Goal: Contribute content: Contribute content

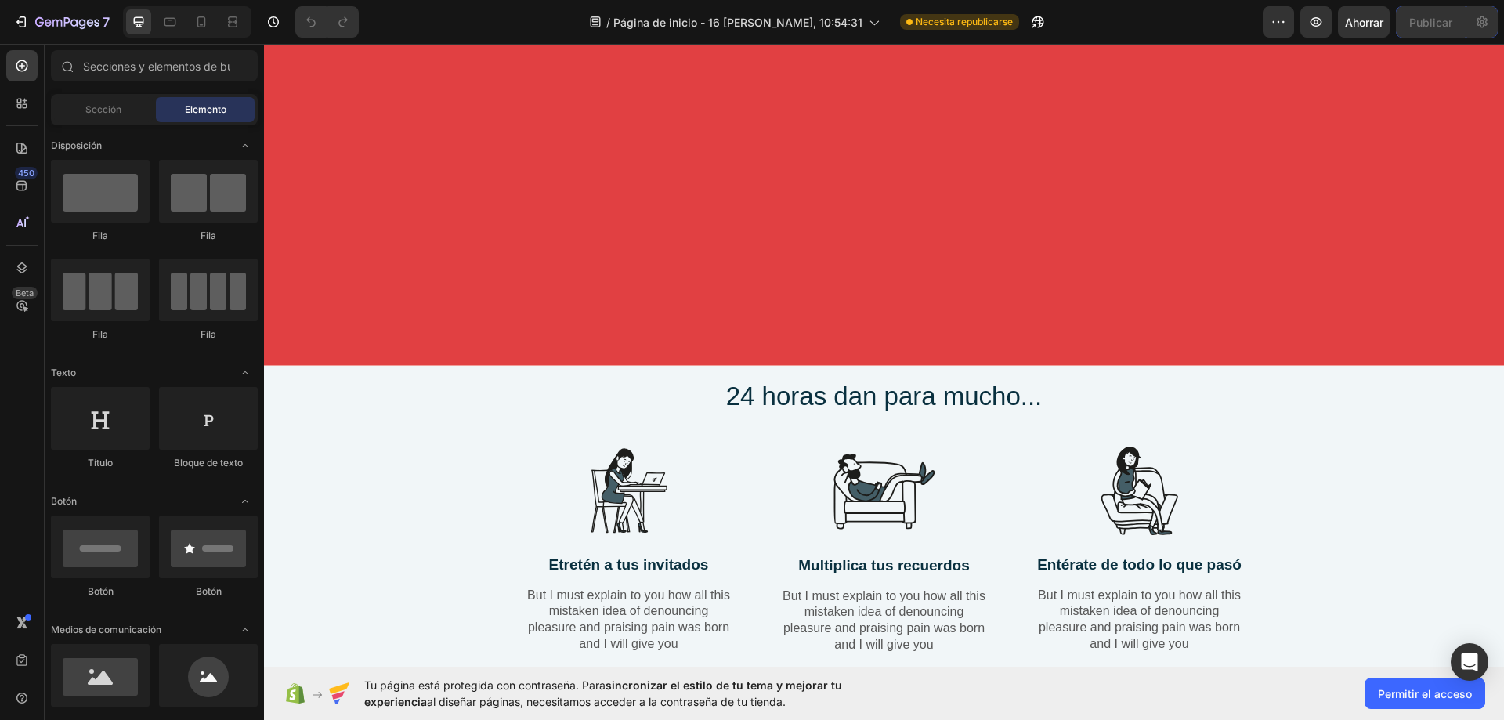
scroll to position [2115, 0]
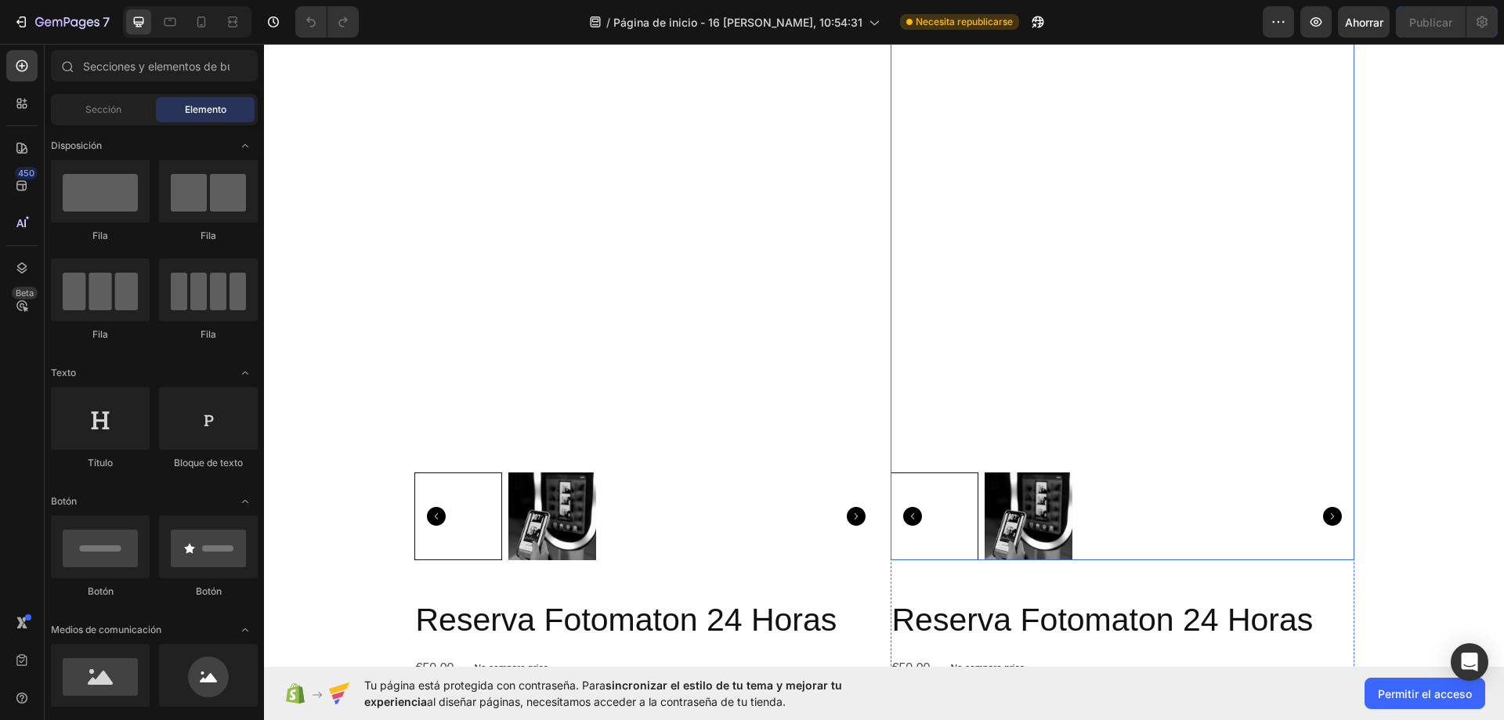
radio input "false"
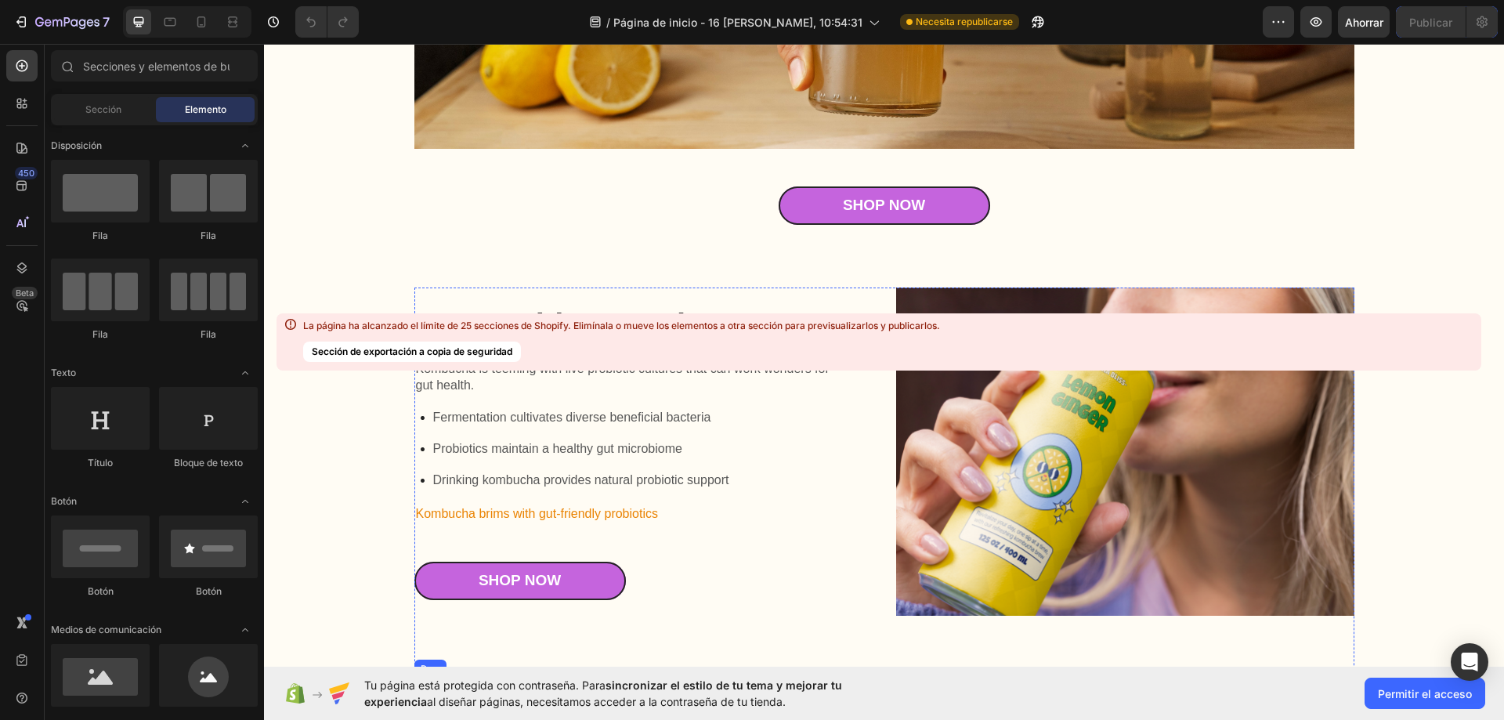
scroll to position [14945, 0]
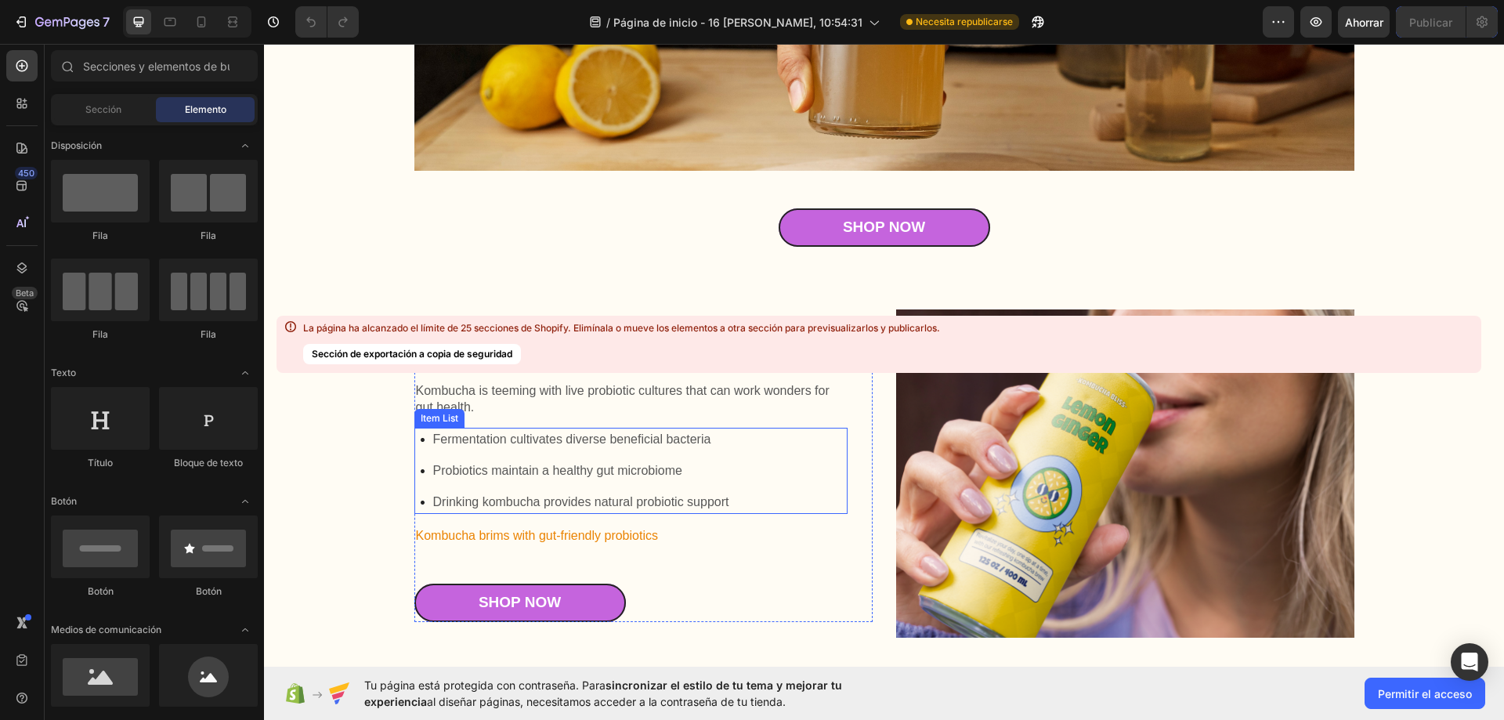
click at [809, 471] on div "Fermentation cultivates diverse beneficial bacteria Probiotics maintain a healt…" at bounding box center [630, 471] width 433 height 86
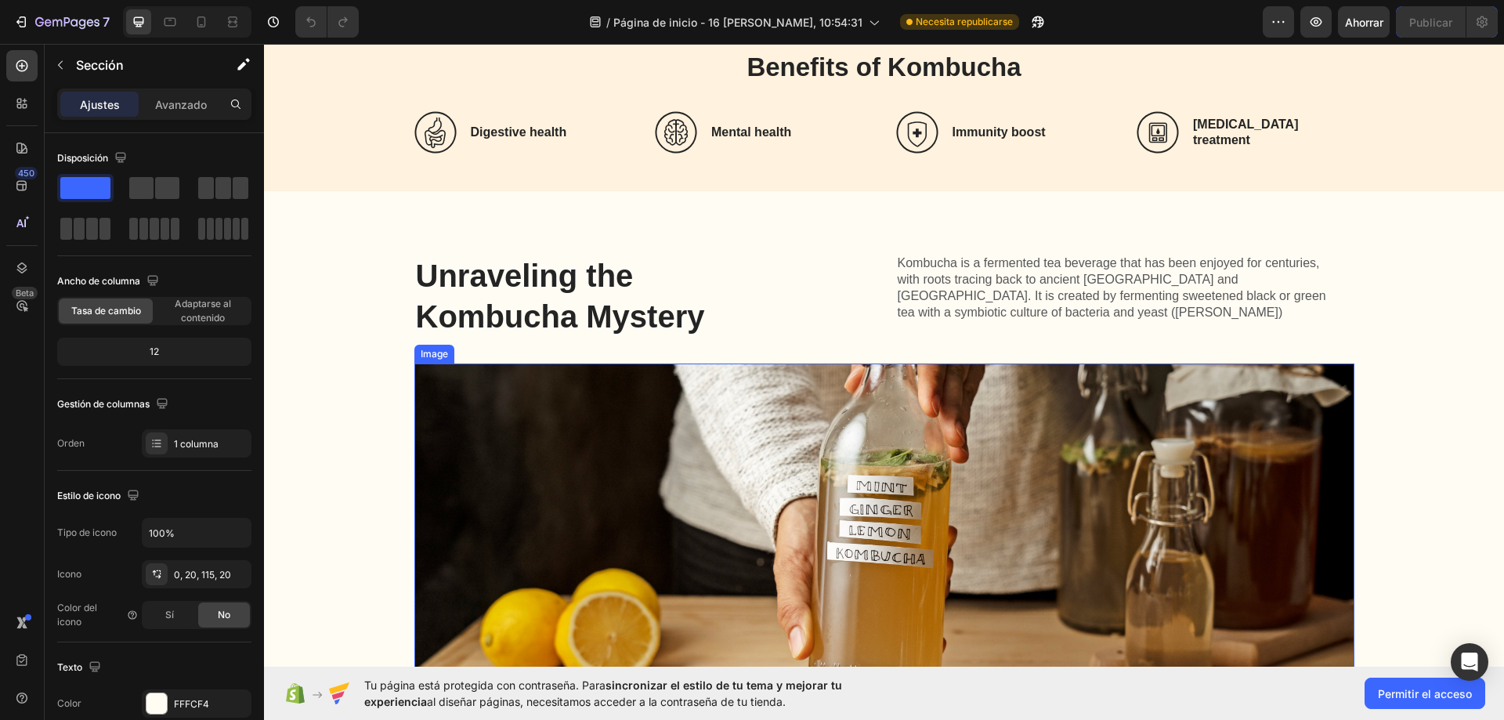
scroll to position [14396, 0]
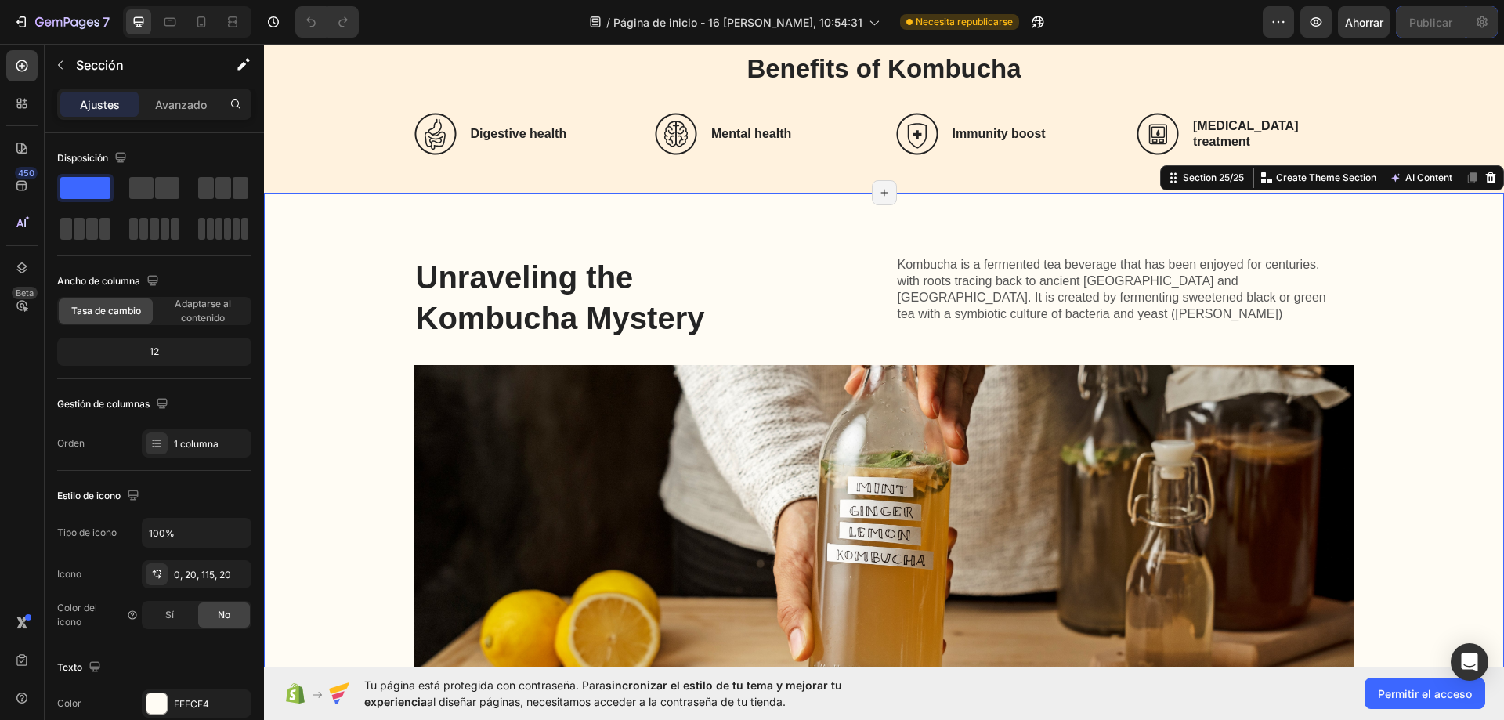
click at [388, 252] on div "Unraveling the Kombucha Mystery Heading Kombucha is a fermented tea beverage th…" at bounding box center [884, 525] width 1240 height 665
click at [1486, 176] on div at bounding box center [1490, 177] width 19 height 19
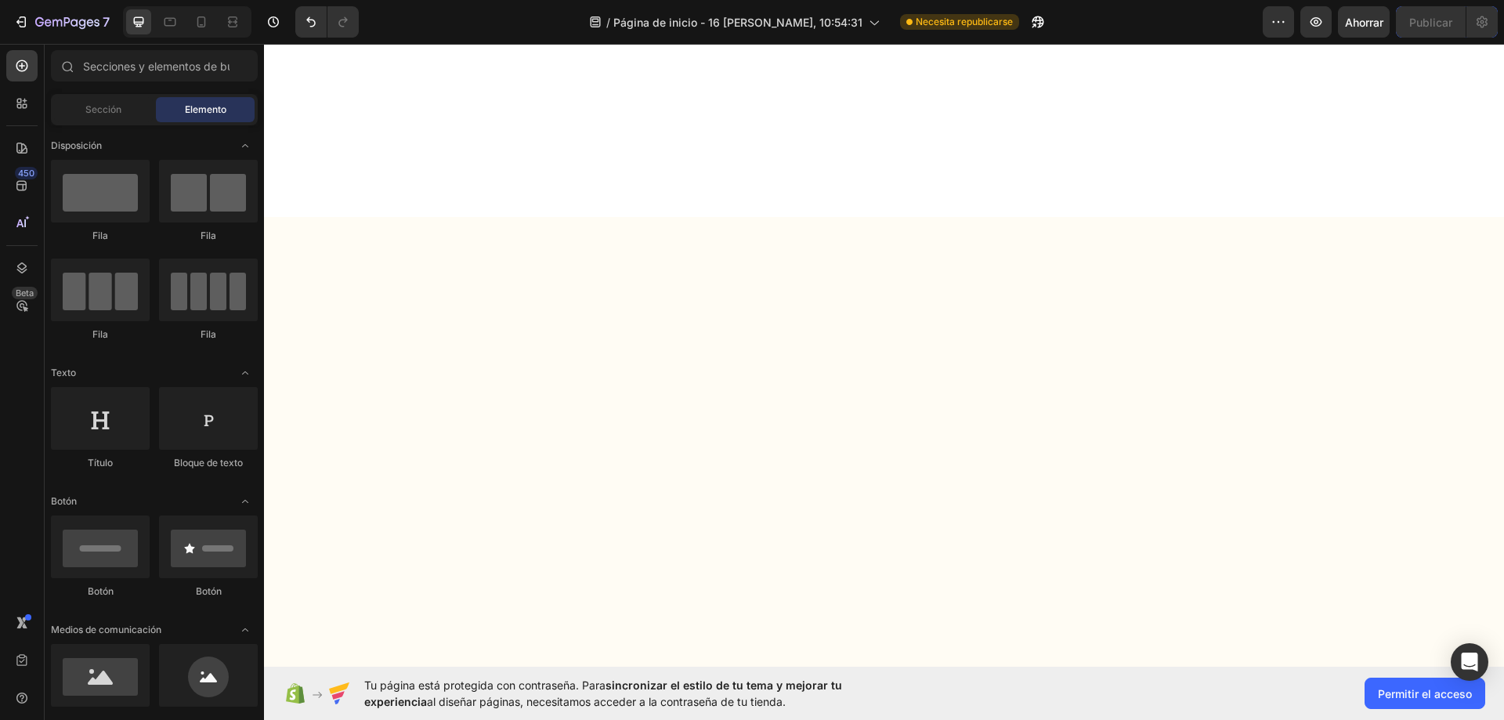
scroll to position [0, 0]
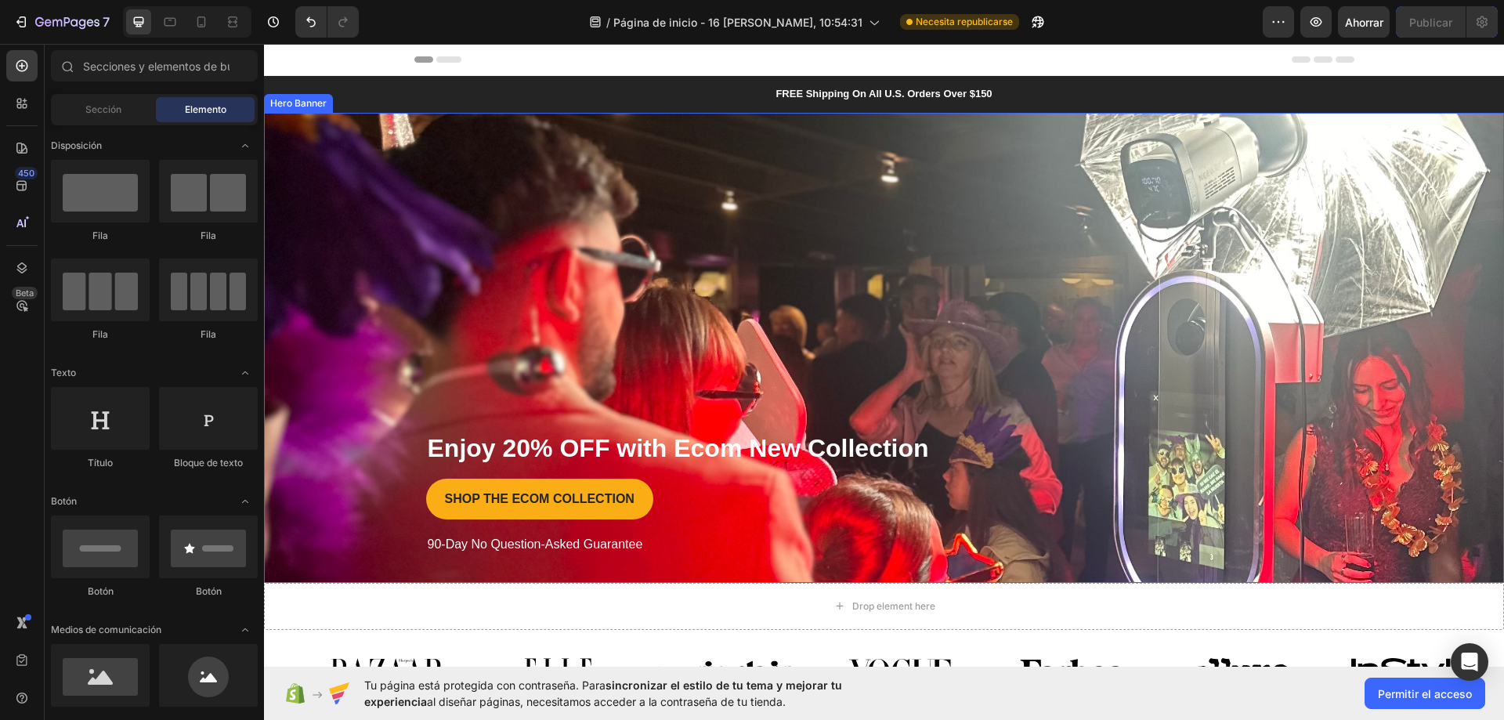
click at [1314, 177] on div "Overlay" at bounding box center [884, 348] width 1240 height 470
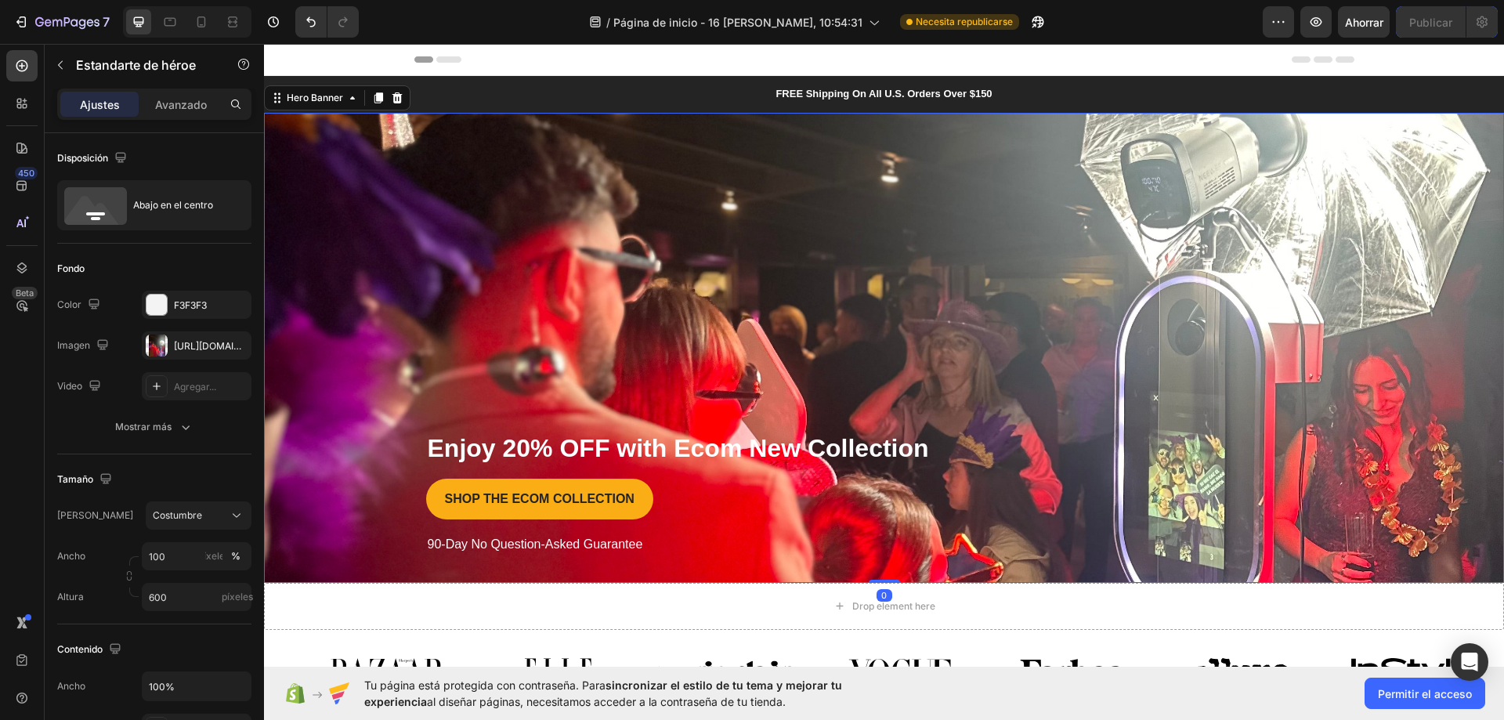
click at [394, 103] on icon at bounding box center [397, 97] width 10 height 11
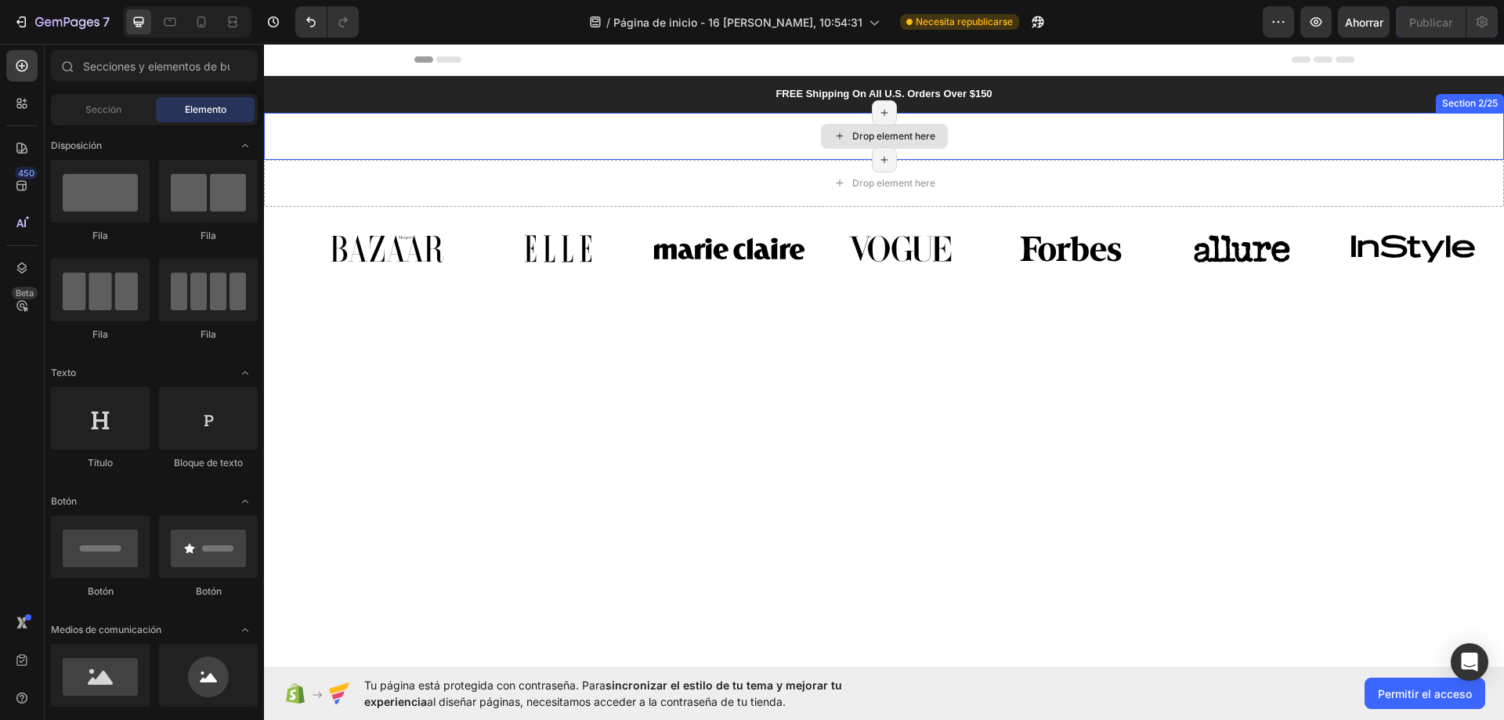
click at [471, 139] on div "Drop element here" at bounding box center [884, 136] width 1240 height 47
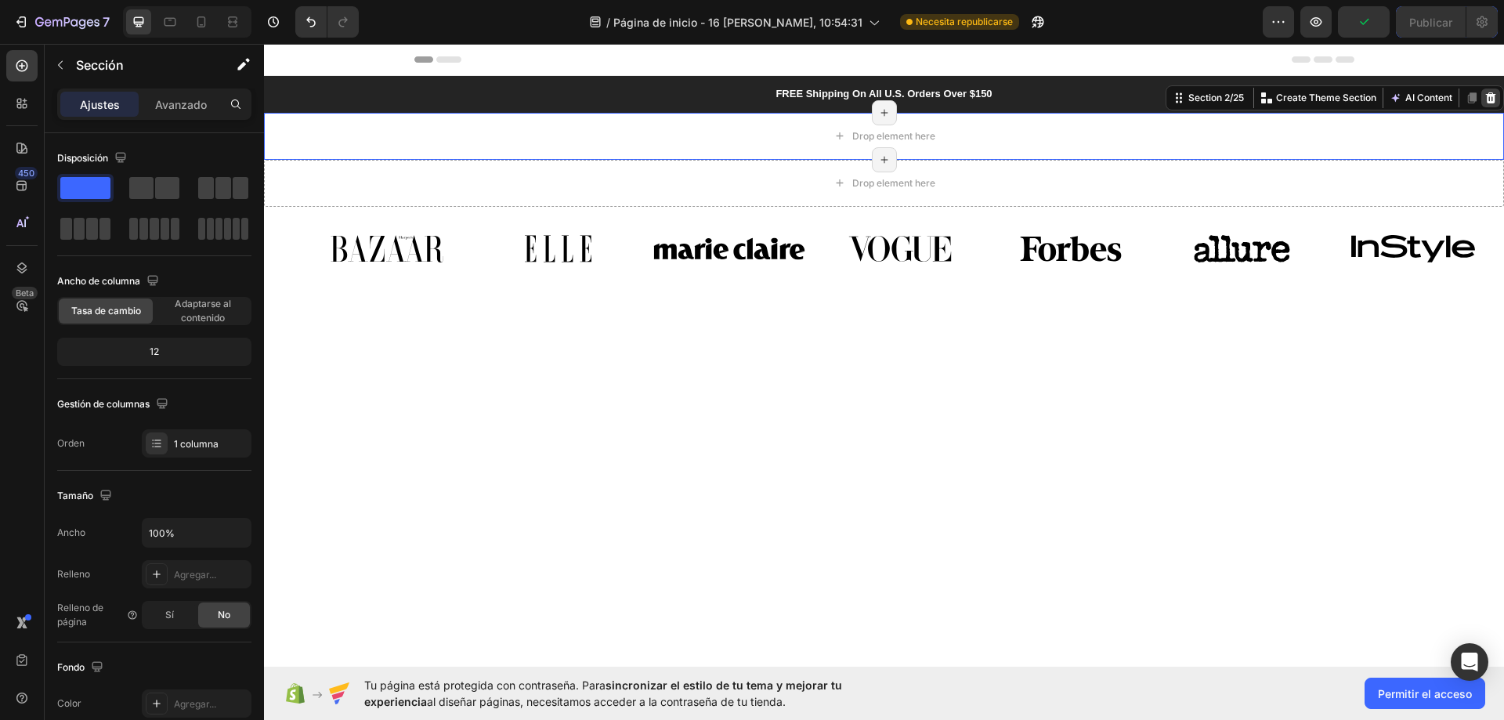
click at [1486, 99] on icon at bounding box center [1491, 97] width 10 height 11
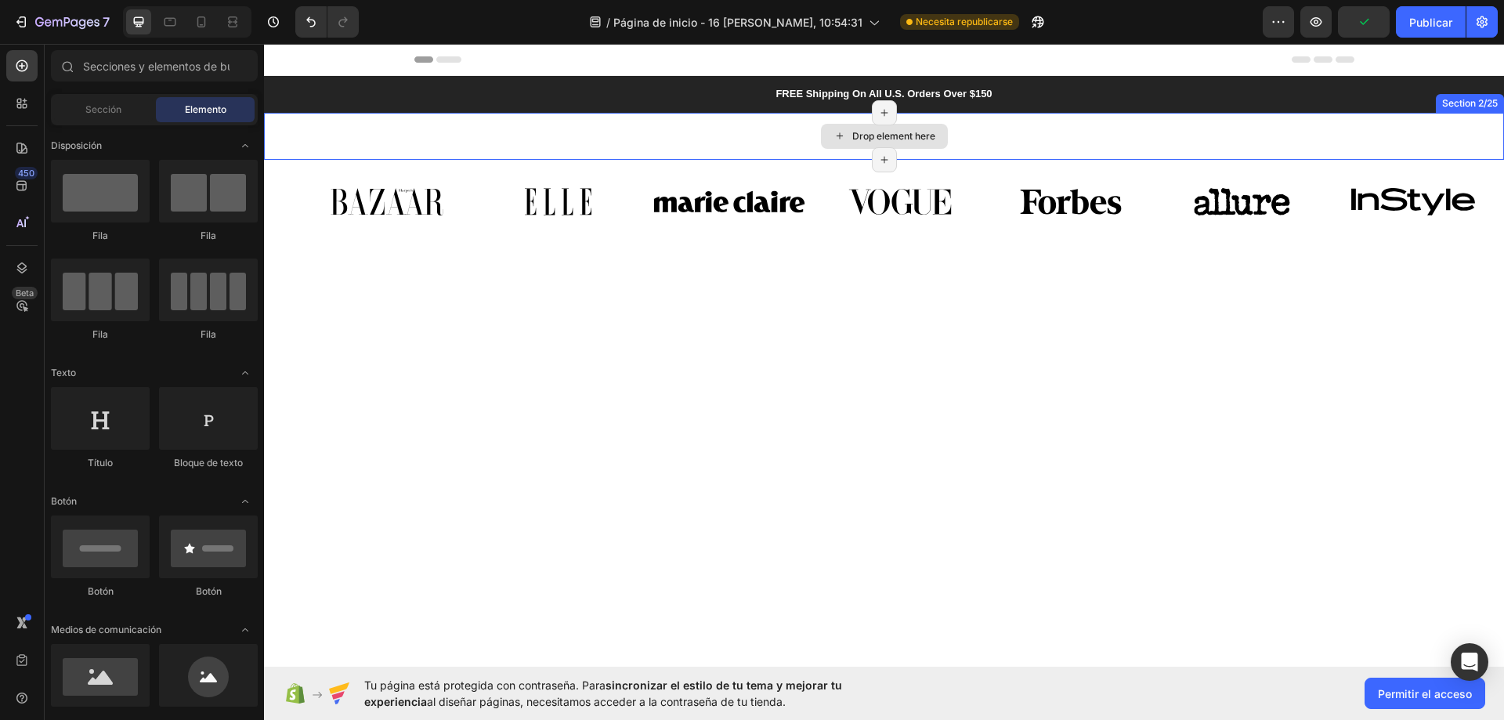
click at [1459, 135] on div "Drop element here" at bounding box center [884, 136] width 1240 height 47
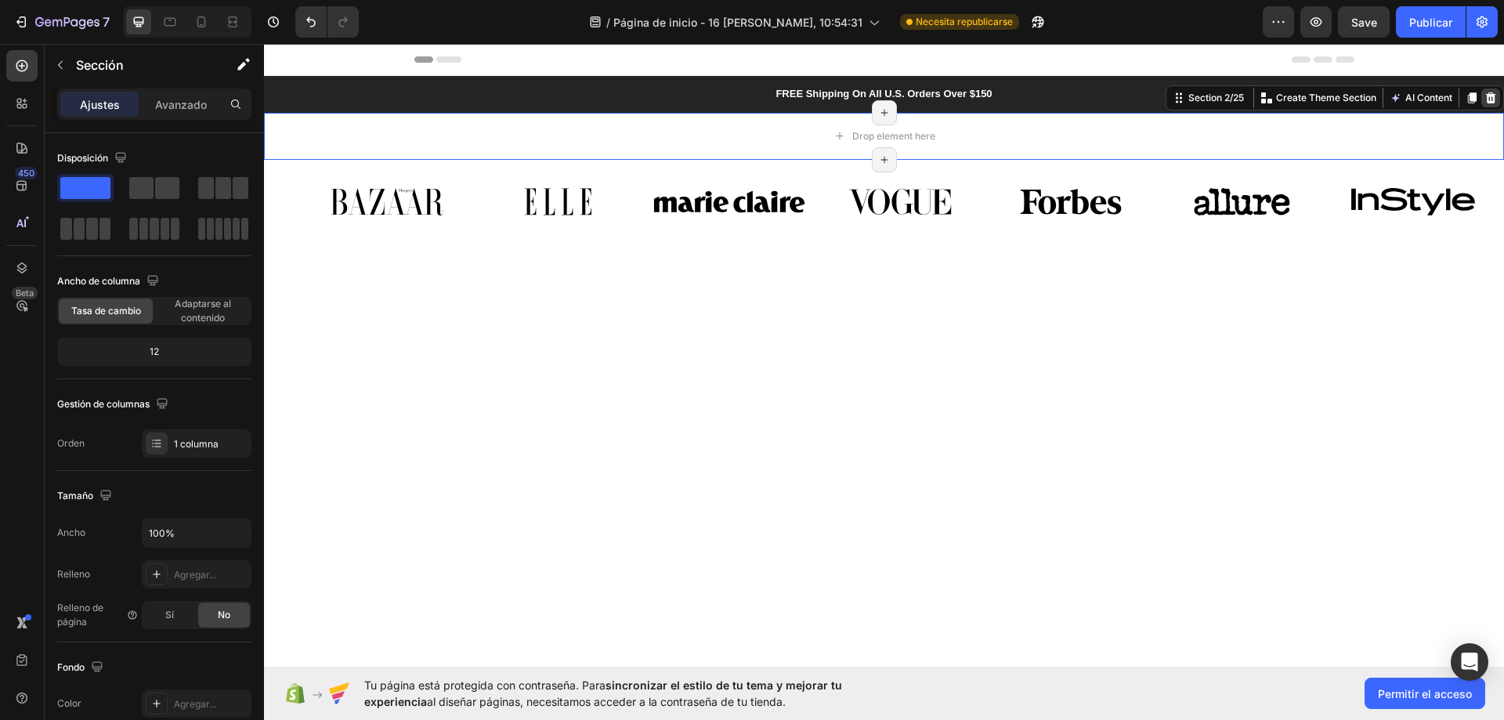
click at [1484, 100] on icon at bounding box center [1490, 98] width 13 height 13
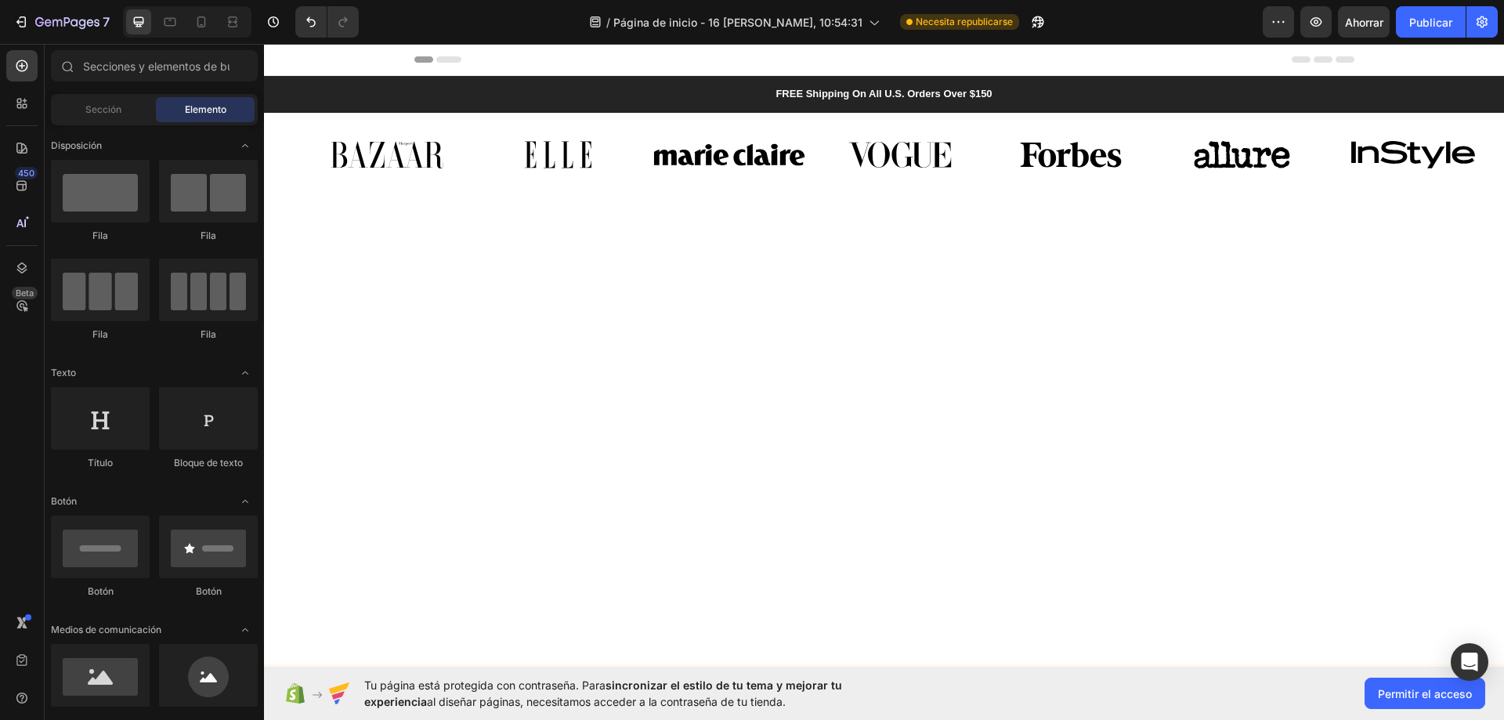
click at [1377, 277] on div at bounding box center [884, 436] width 1240 height 404
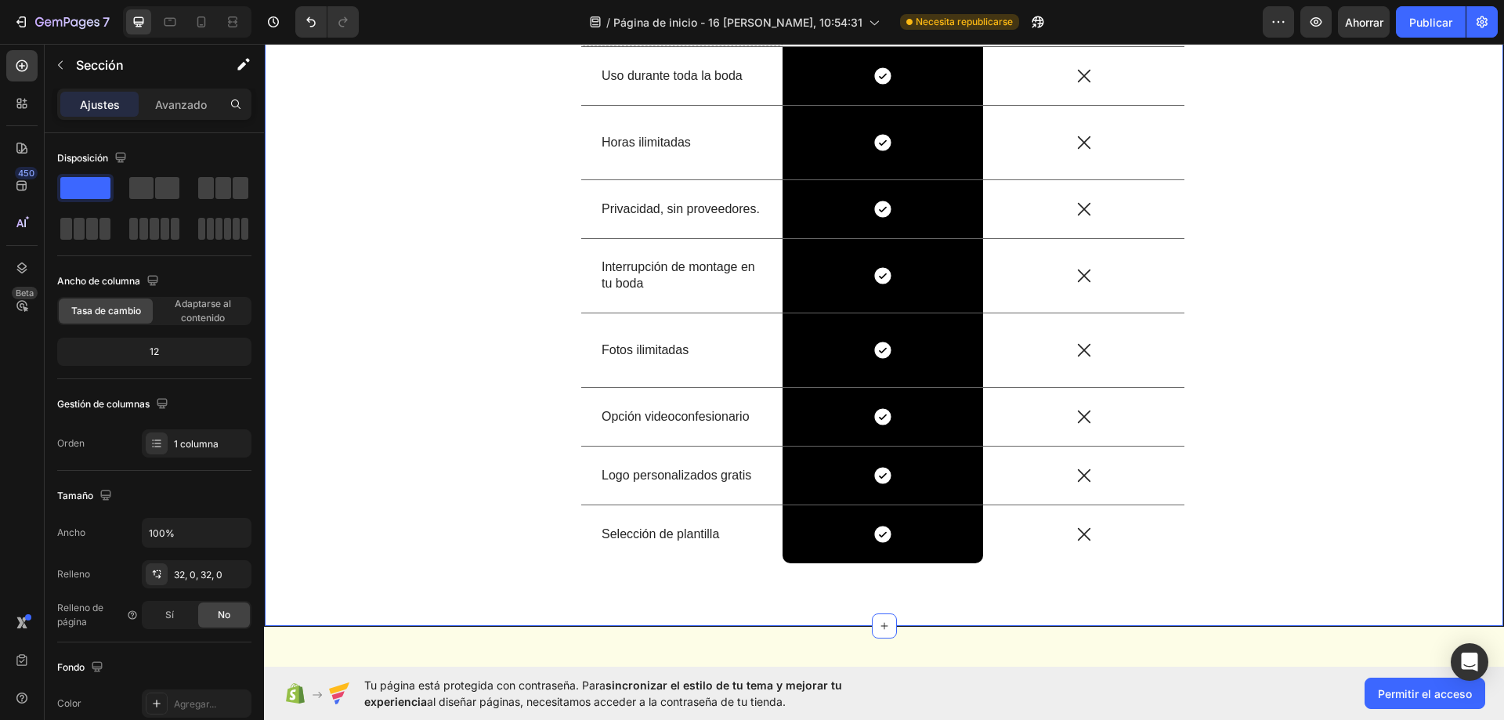
scroll to position [4699, 0]
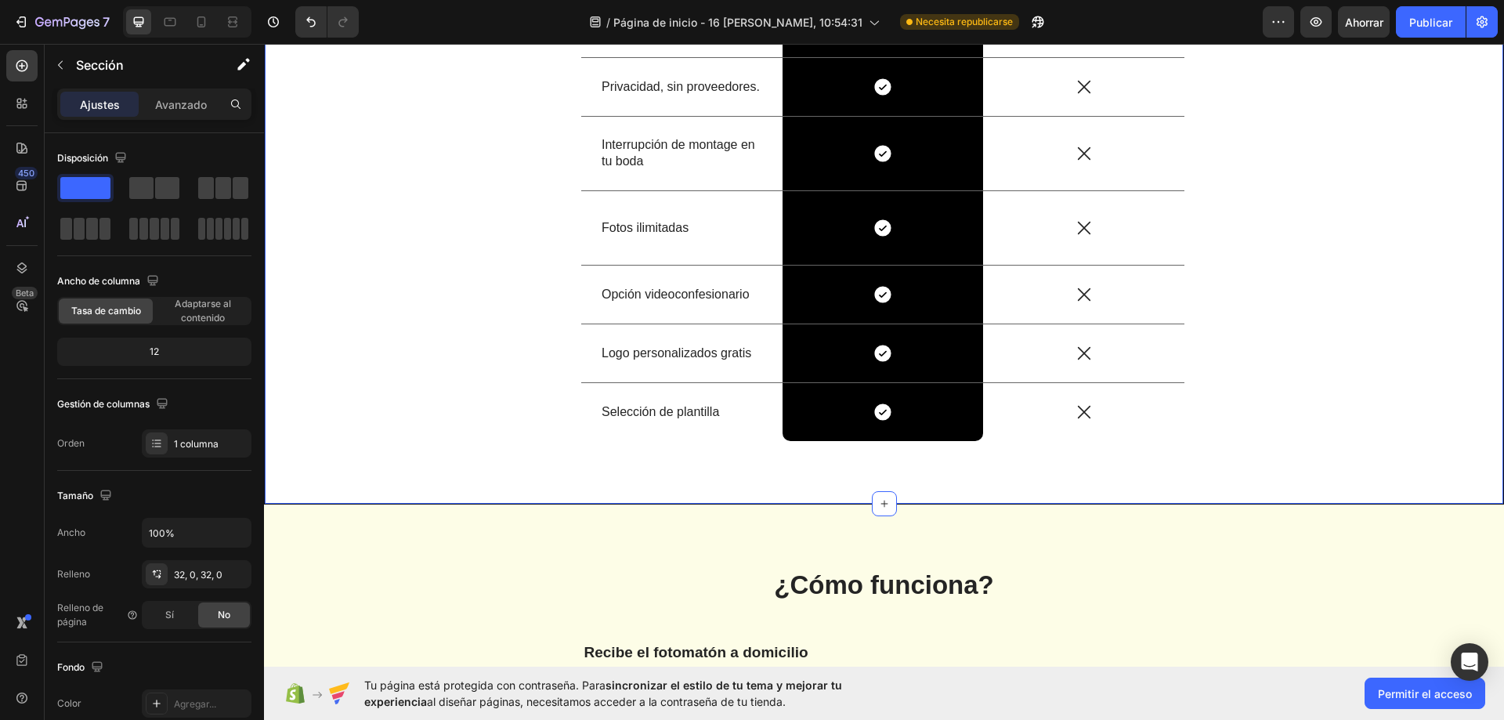
click at [1300, 366] on div "Por qué somos diferentes ... ( Nos obsesionamos para que tú no tengas que hacer…" at bounding box center [882, 90] width 1217 height 752
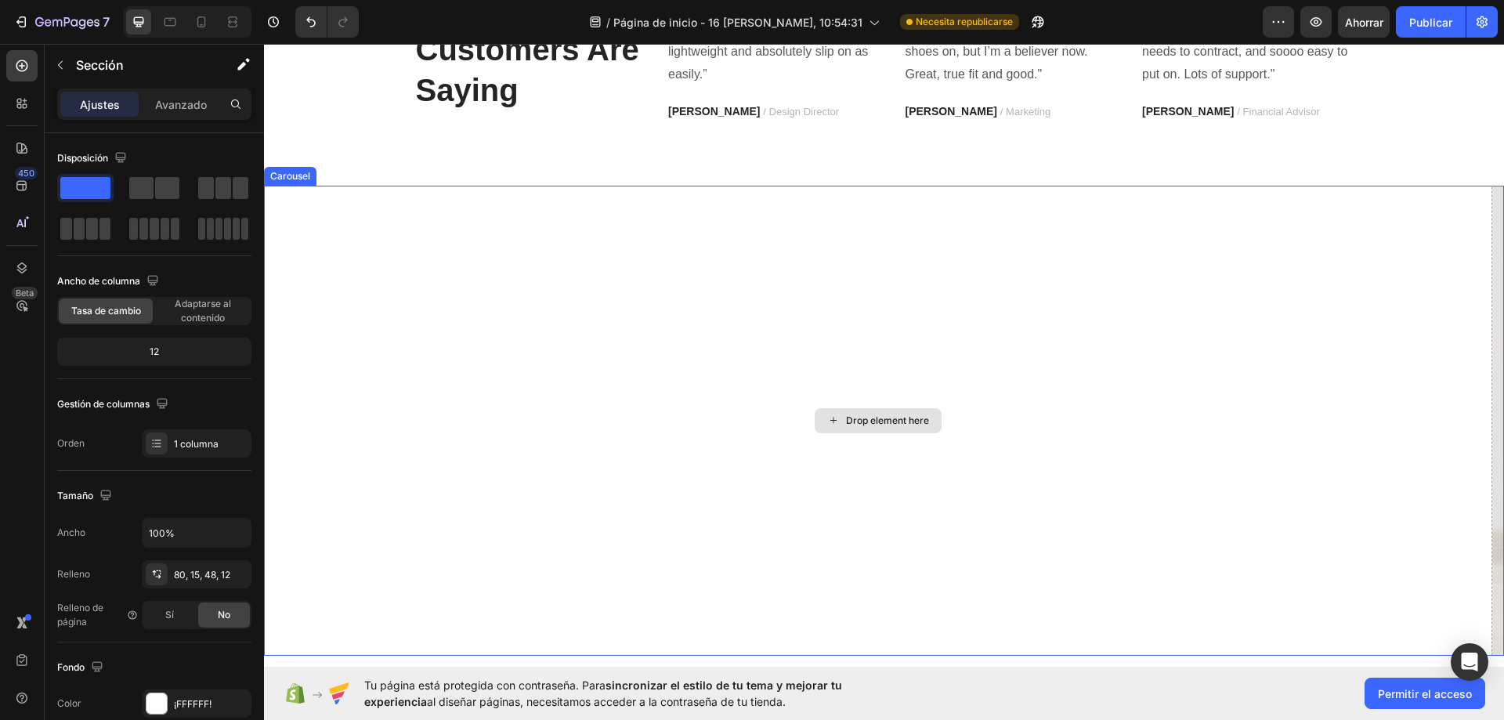
scroll to position [6189, 0]
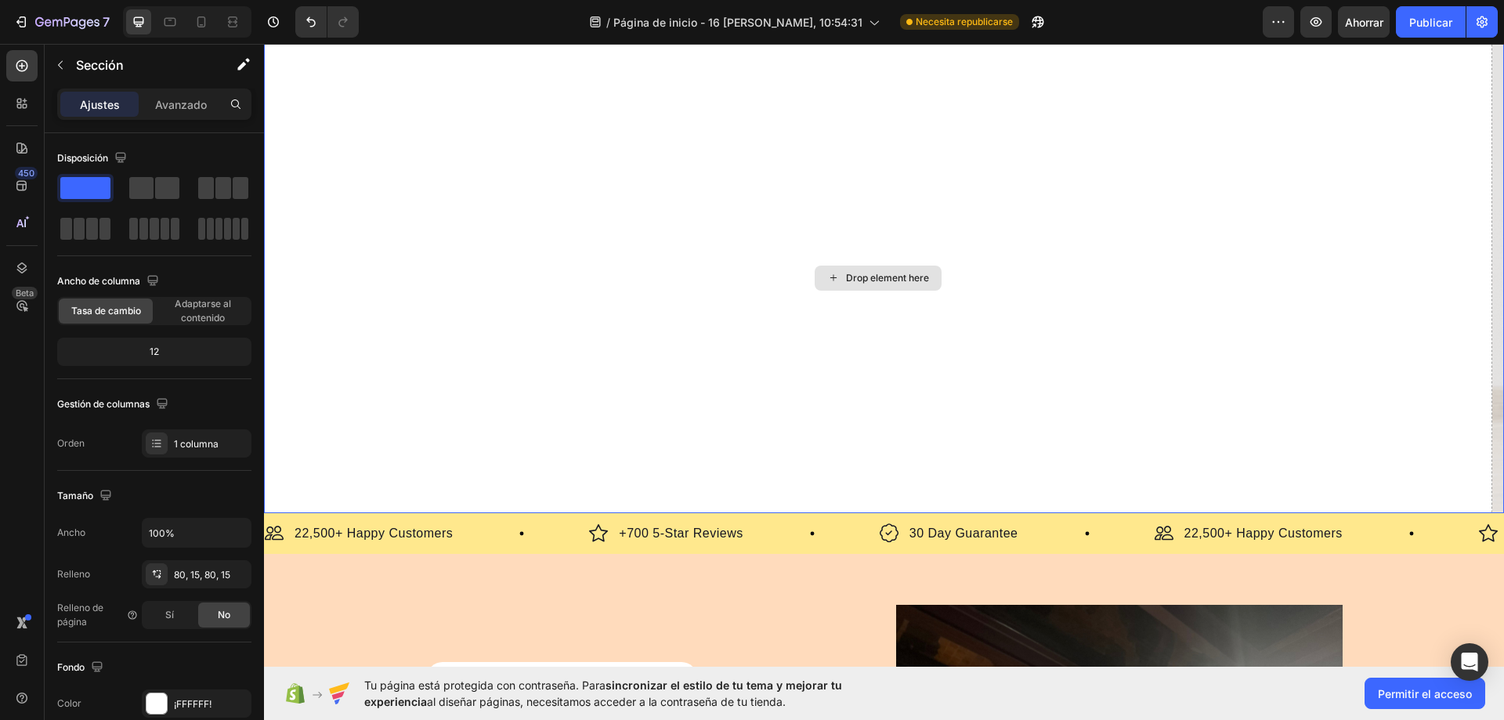
click at [612, 180] on div "Drop element here" at bounding box center [878, 278] width 1228 height 470
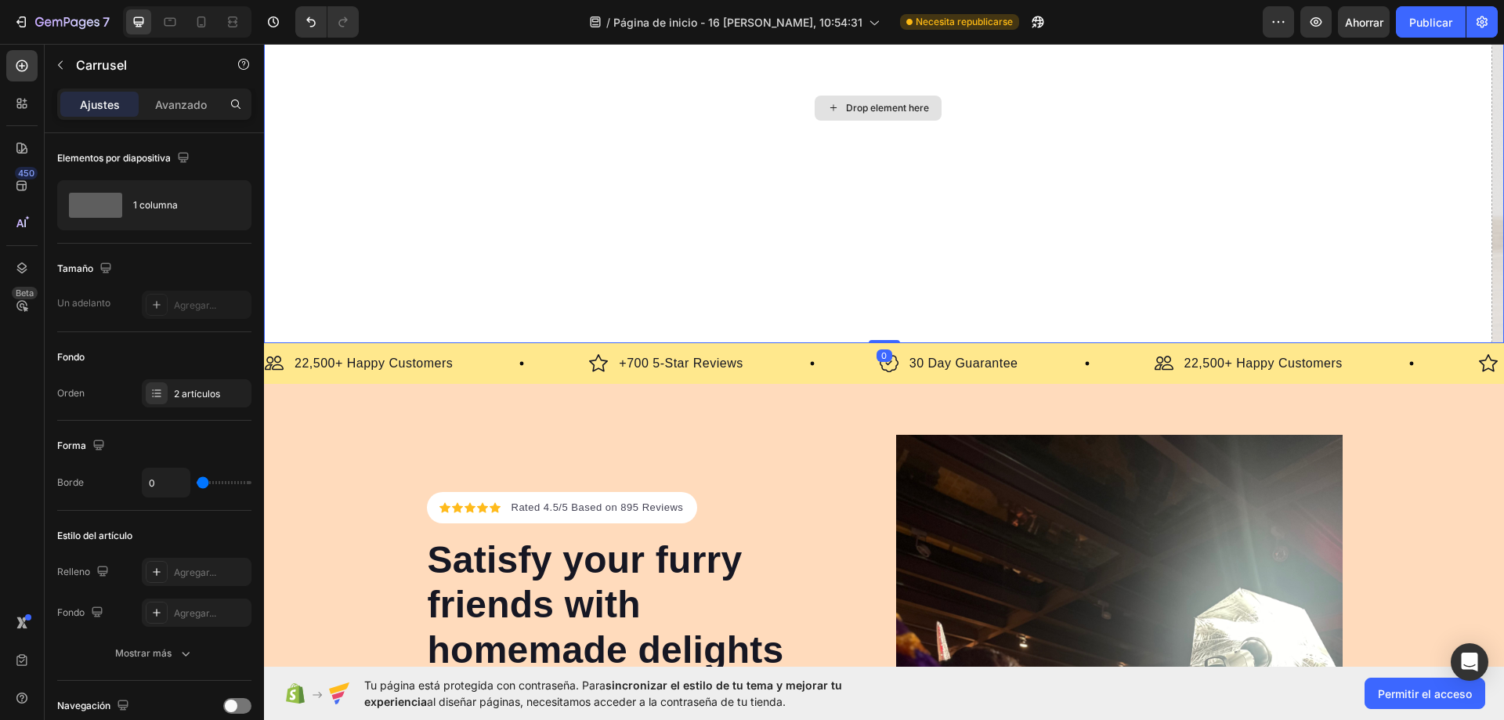
scroll to position [6659, 0]
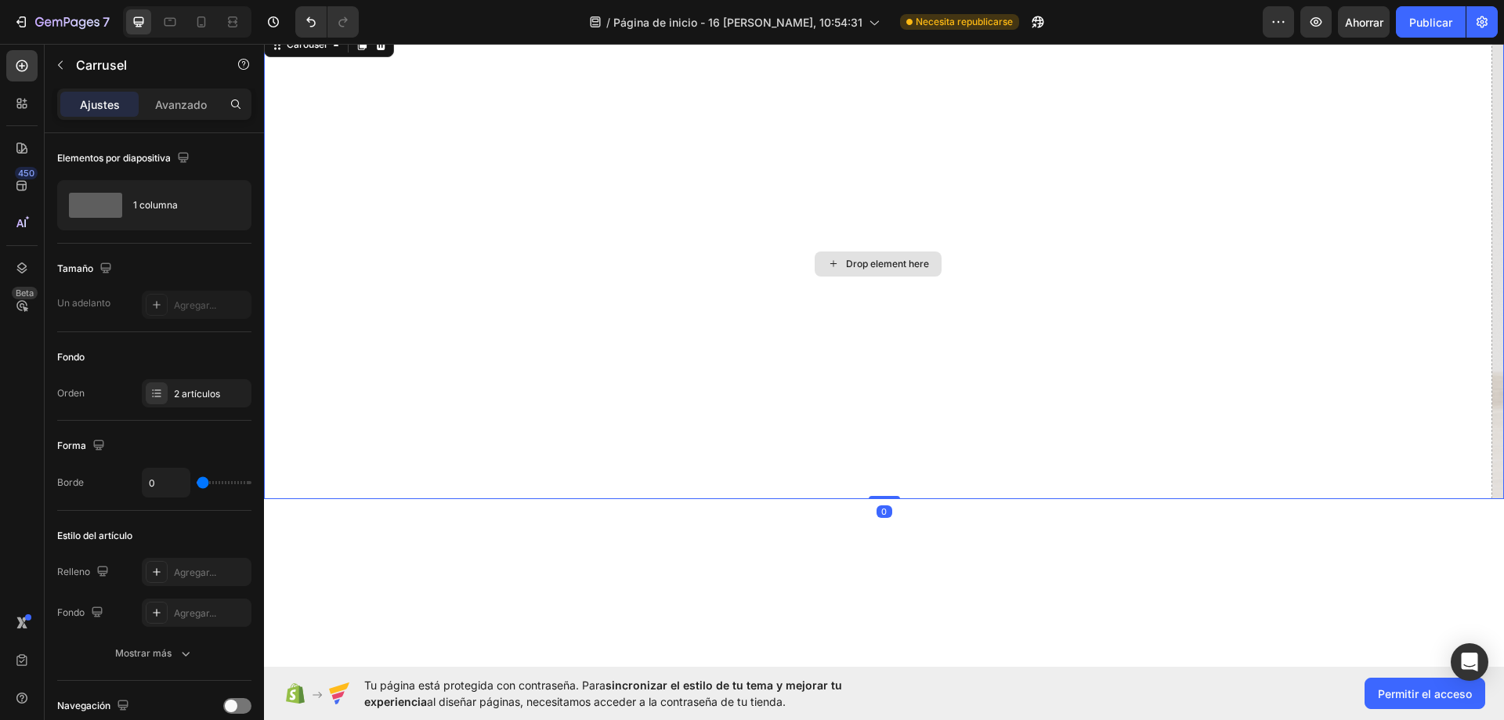
click at [1462, 237] on div "Drop element here" at bounding box center [878, 264] width 1228 height 470
click at [382, 51] on icon at bounding box center [380, 44] width 13 height 13
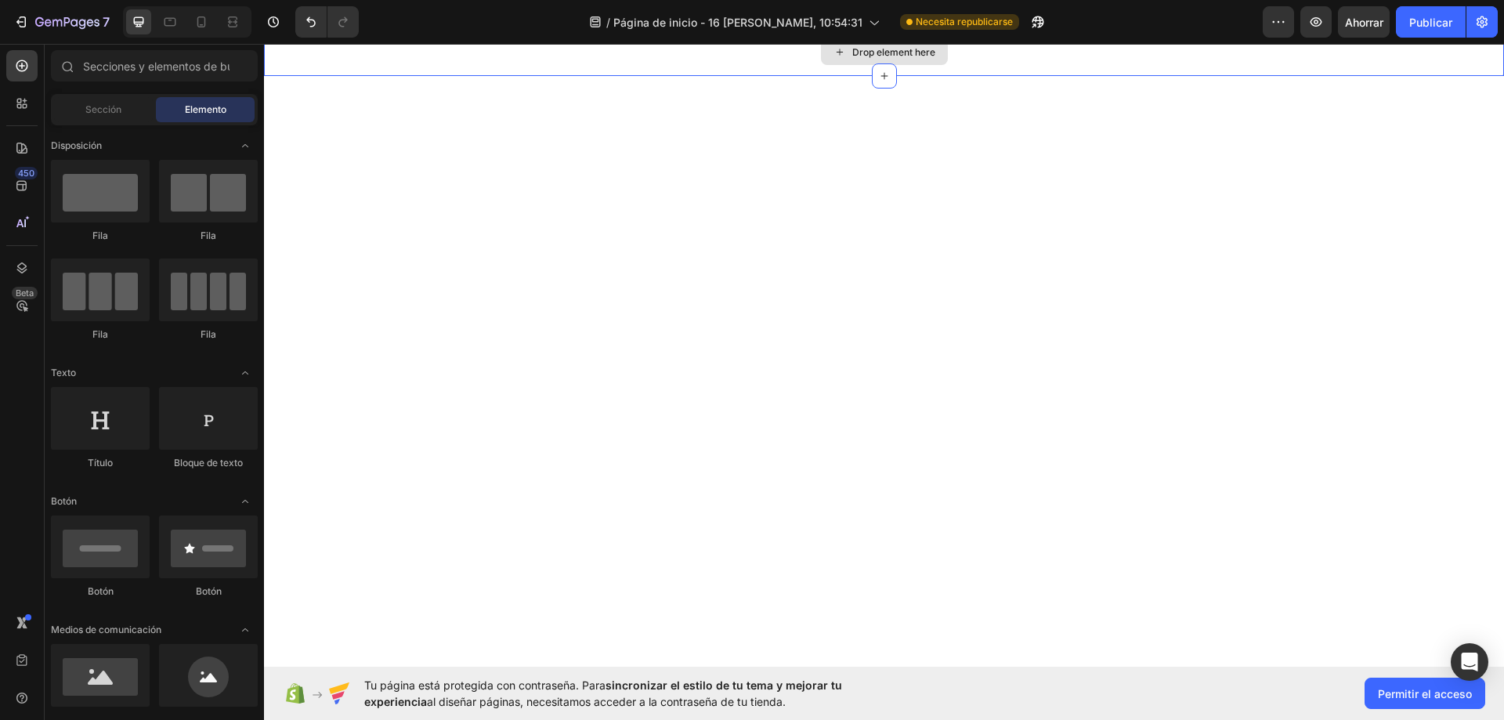
click at [429, 76] on div "Drop element here" at bounding box center [884, 52] width 1240 height 47
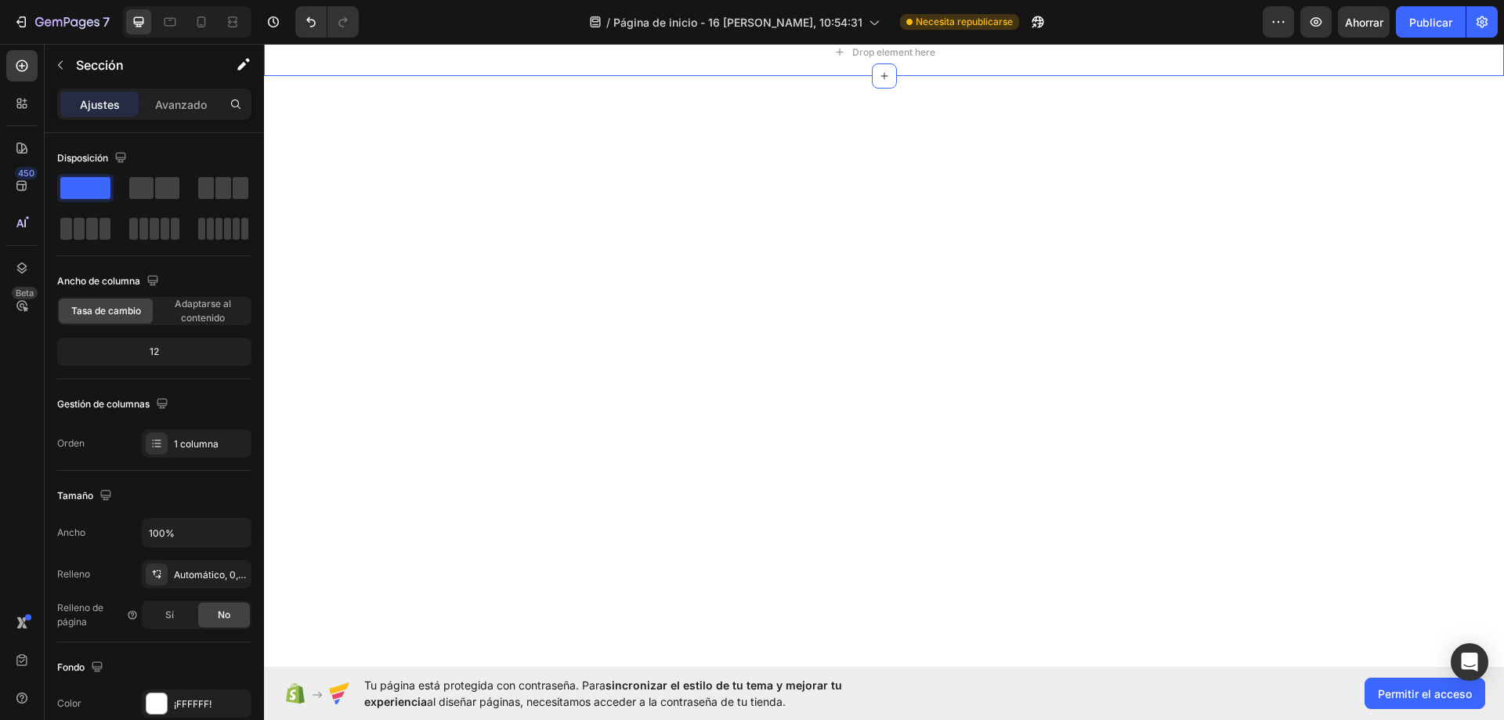
click at [1484, 20] on icon at bounding box center [1490, 14] width 13 height 13
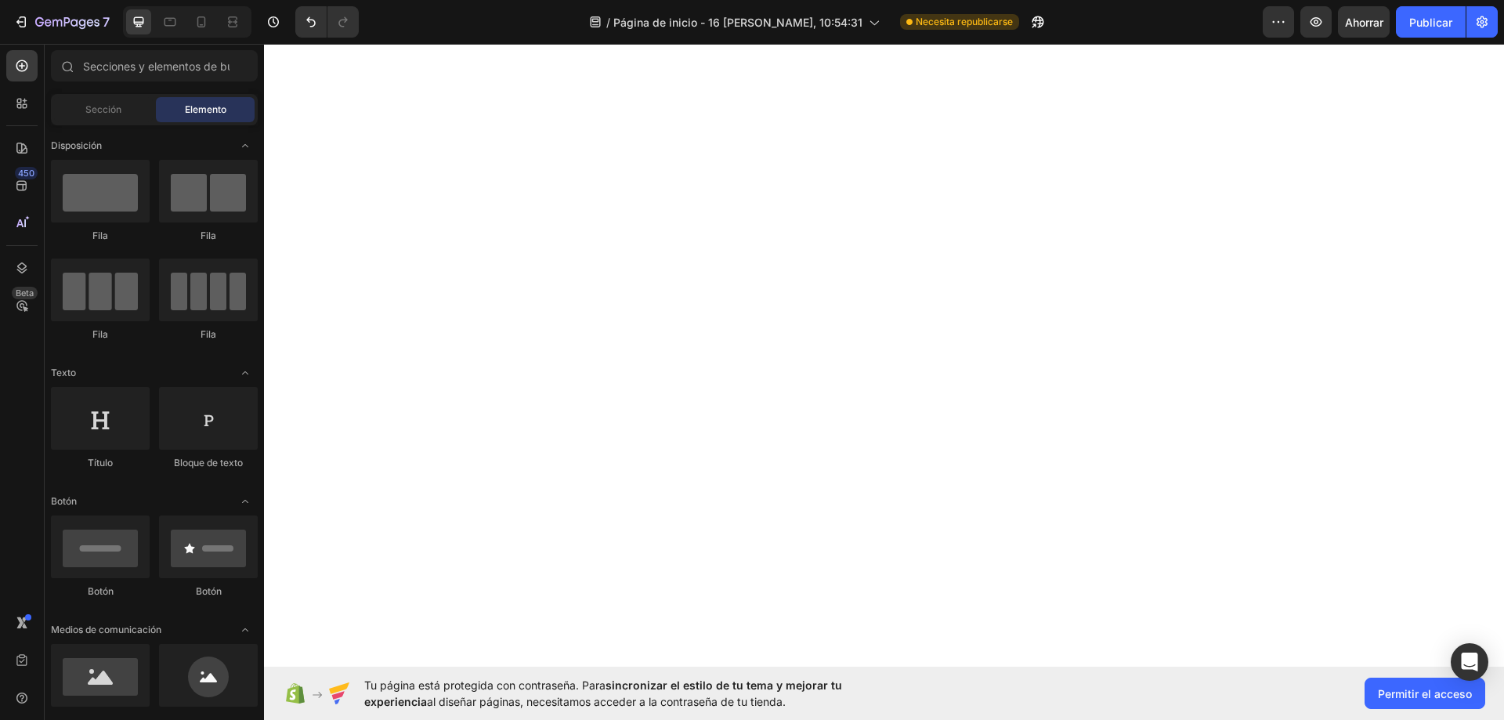
click at [684, 332] on div at bounding box center [884, 449] width 1240 height 841
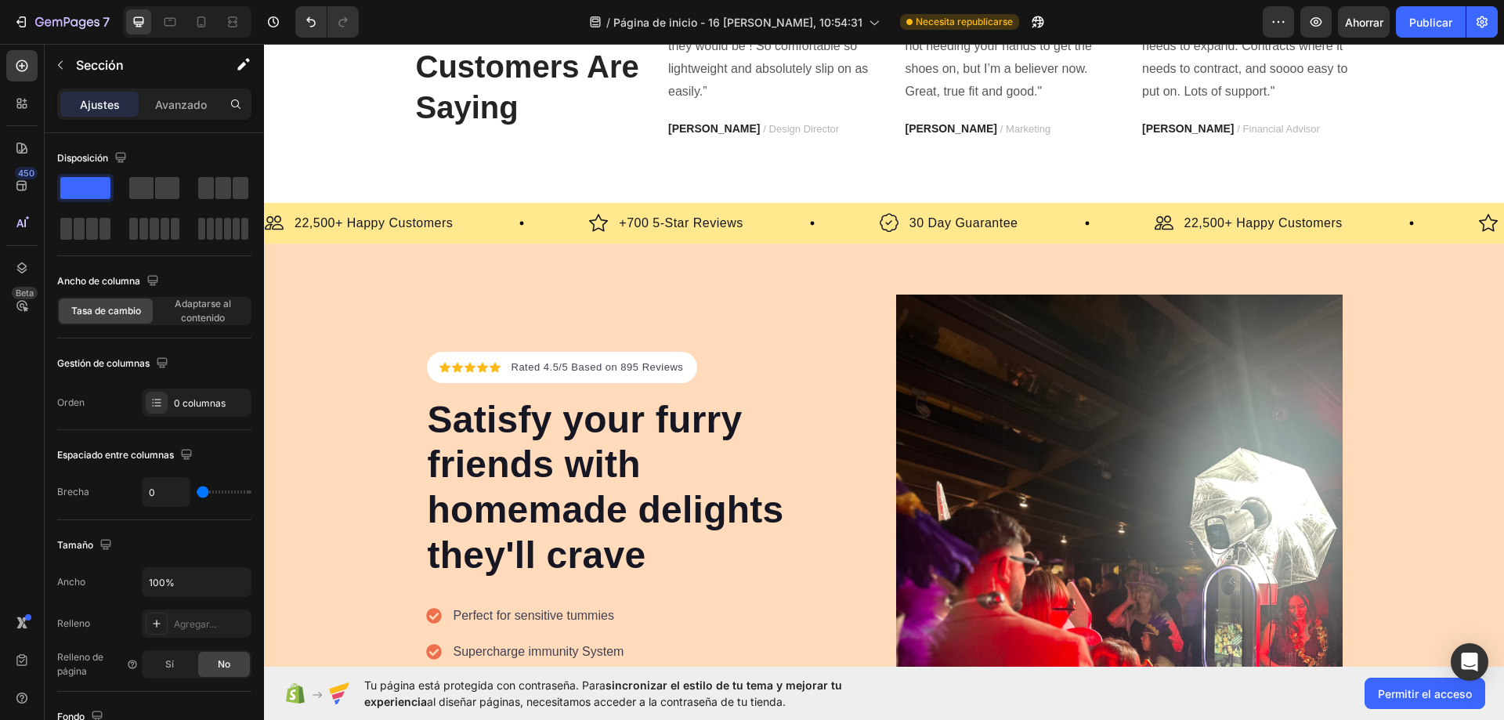
scroll to position [6267, 0]
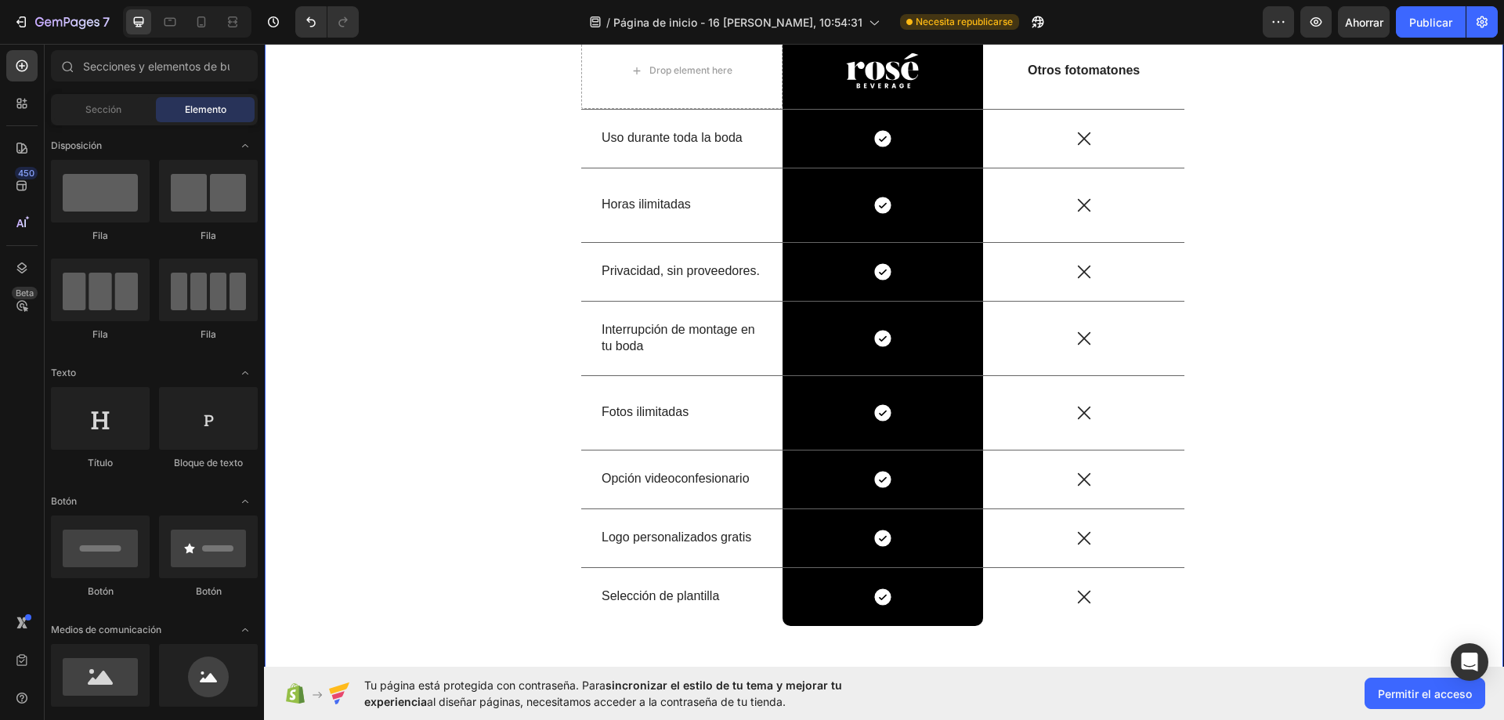
click at [453, 381] on div "Por qué somos diferentes ... ( Nos obsesionamos para que tú no tengas que hacer…" at bounding box center [882, 260] width 1217 height 782
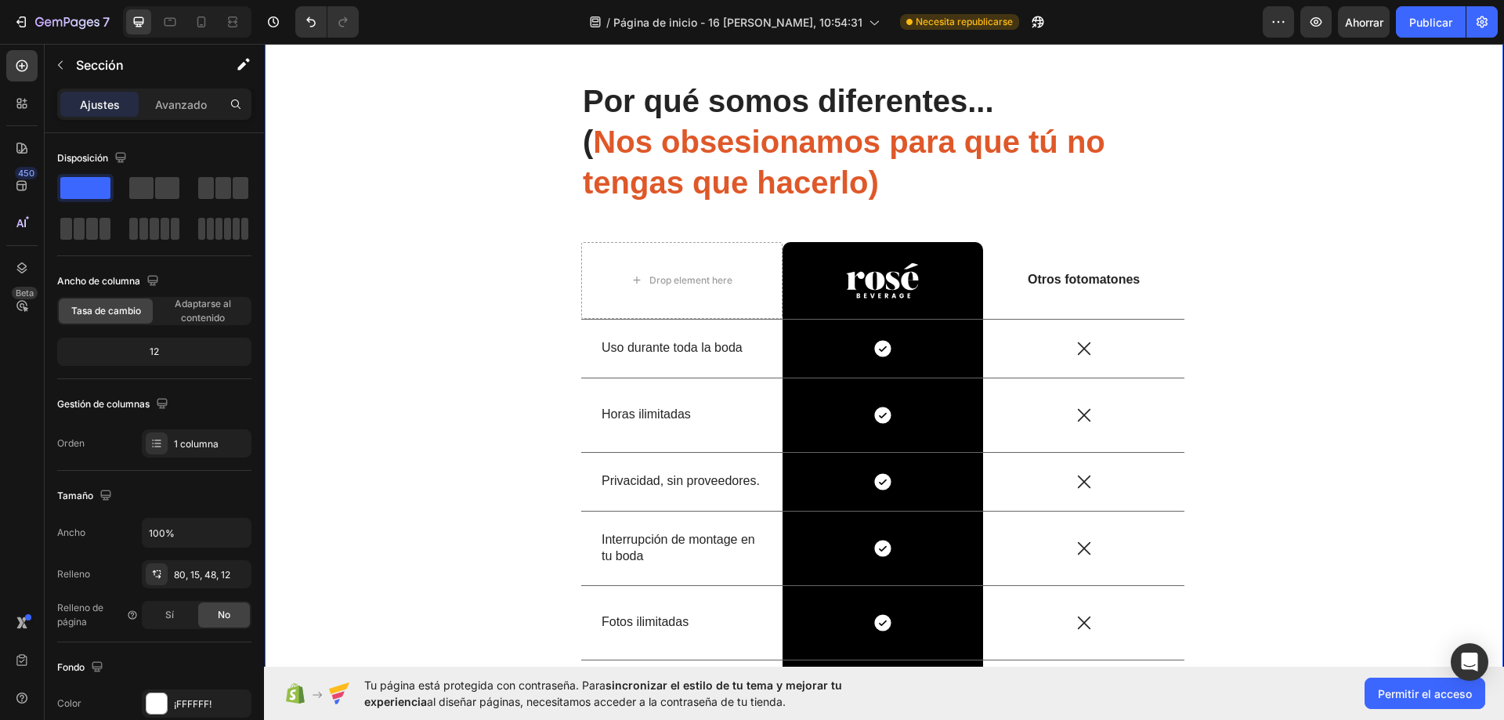
scroll to position [4231, 0]
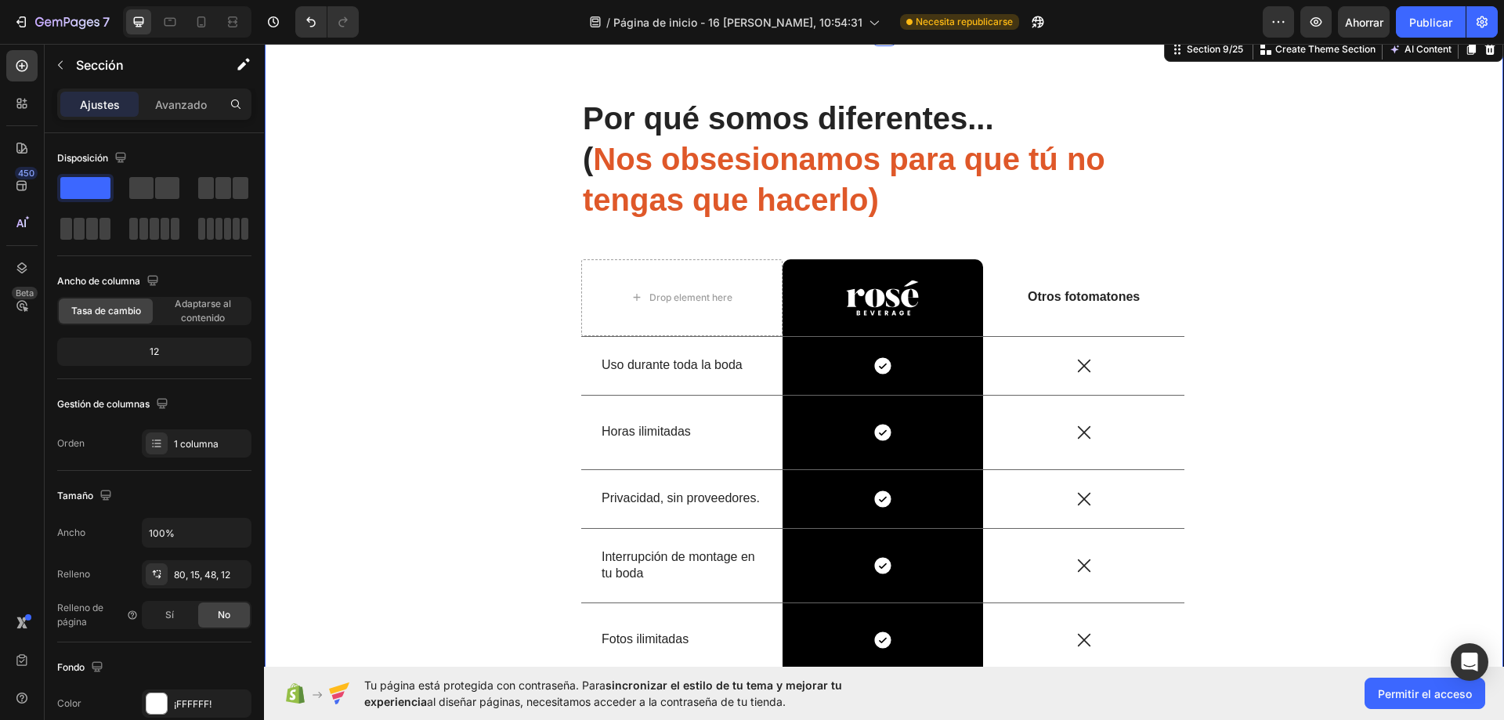
click at [1480, 62] on div "Section 9/25 You can create reusable sections Create Theme Section AI Content W…" at bounding box center [1333, 49] width 339 height 25
drag, startPoint x: 1479, startPoint y: 136, endPoint x: 1422, endPoint y: 317, distance: 189.5
click at [1483, 56] on icon at bounding box center [1489, 49] width 13 height 13
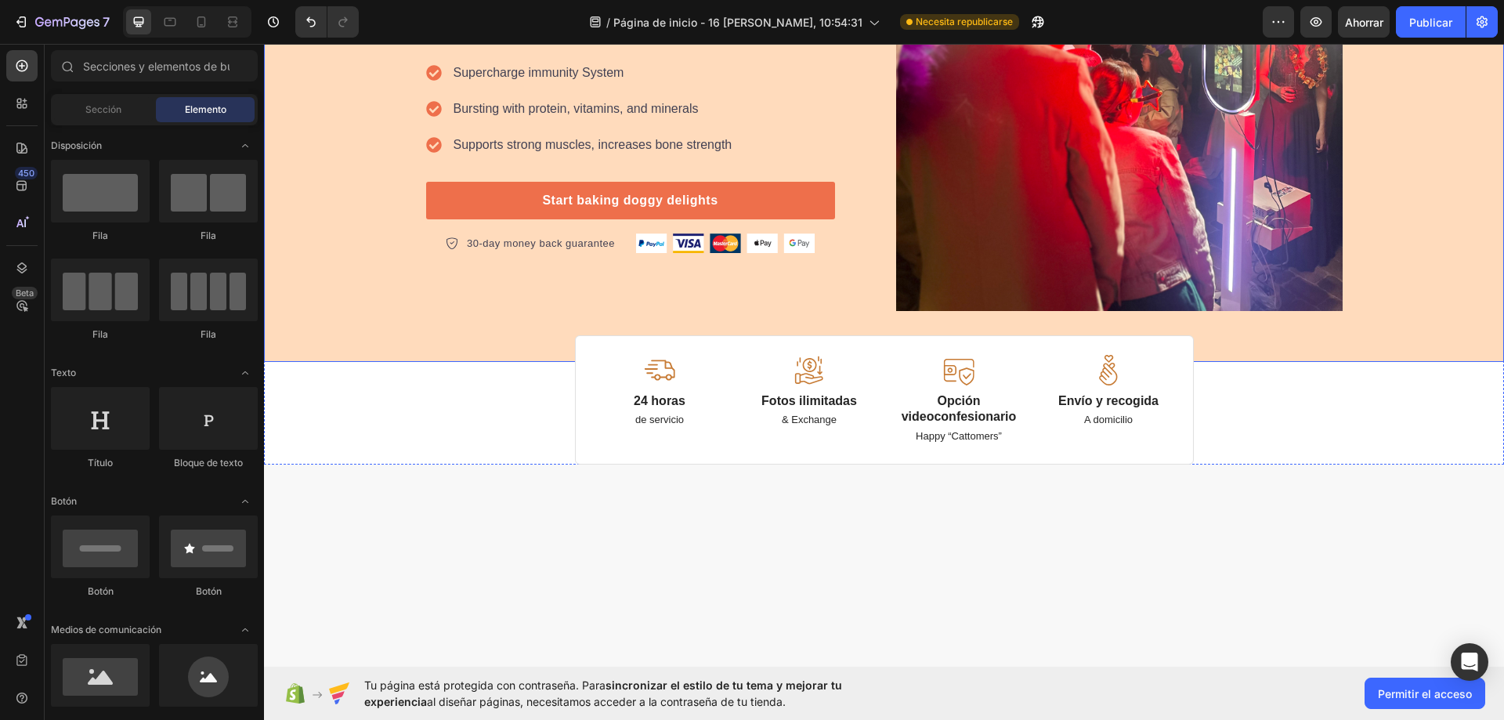
scroll to position [5562, 0]
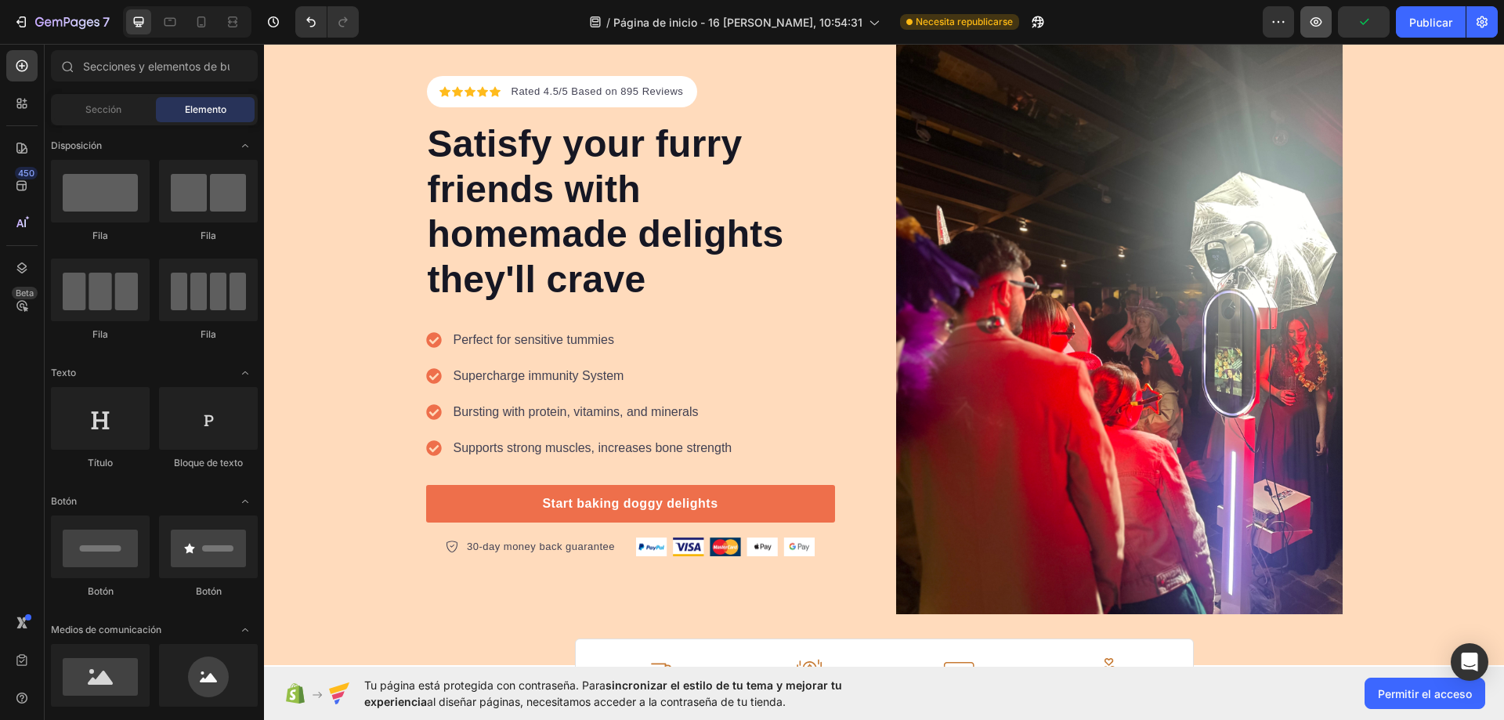
click at [1316, 30] on button "button" at bounding box center [1315, 21] width 31 height 31
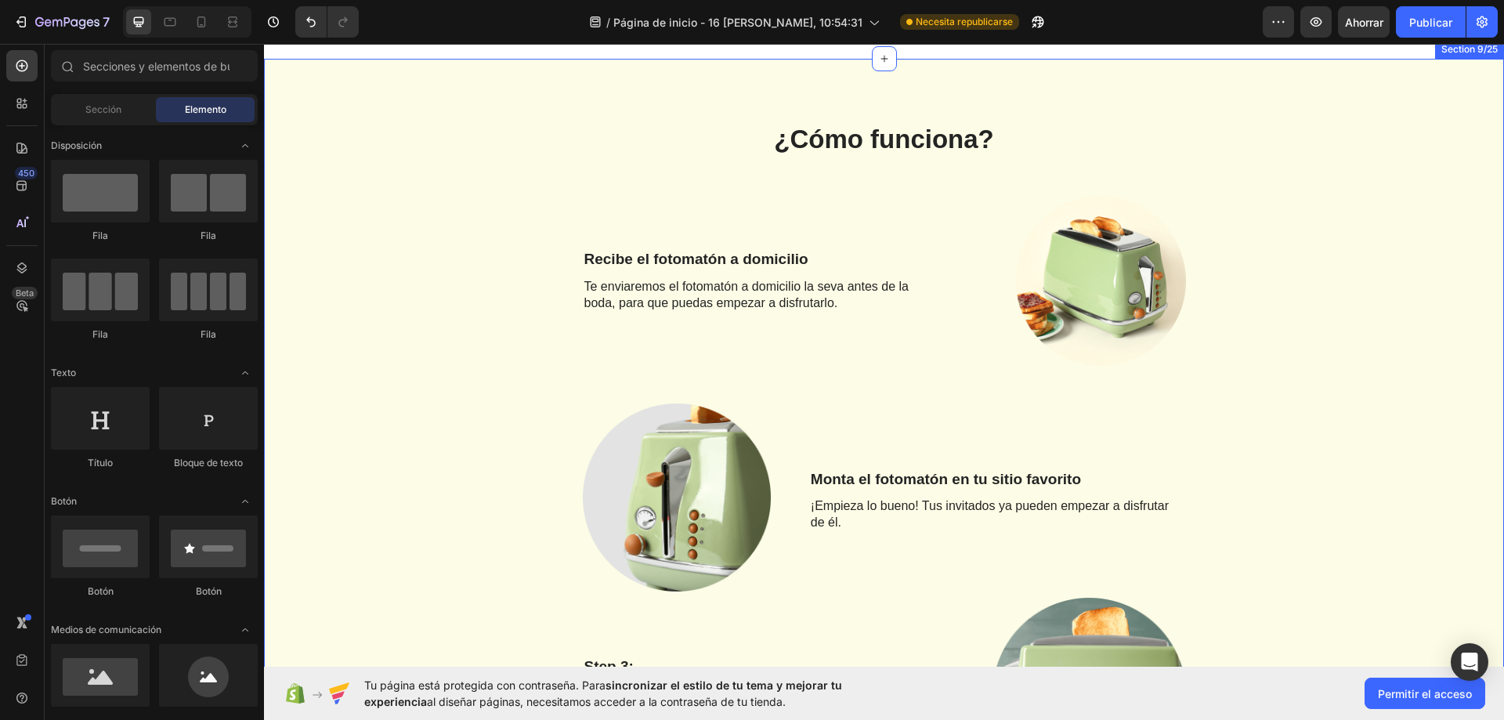
scroll to position [4209, 0]
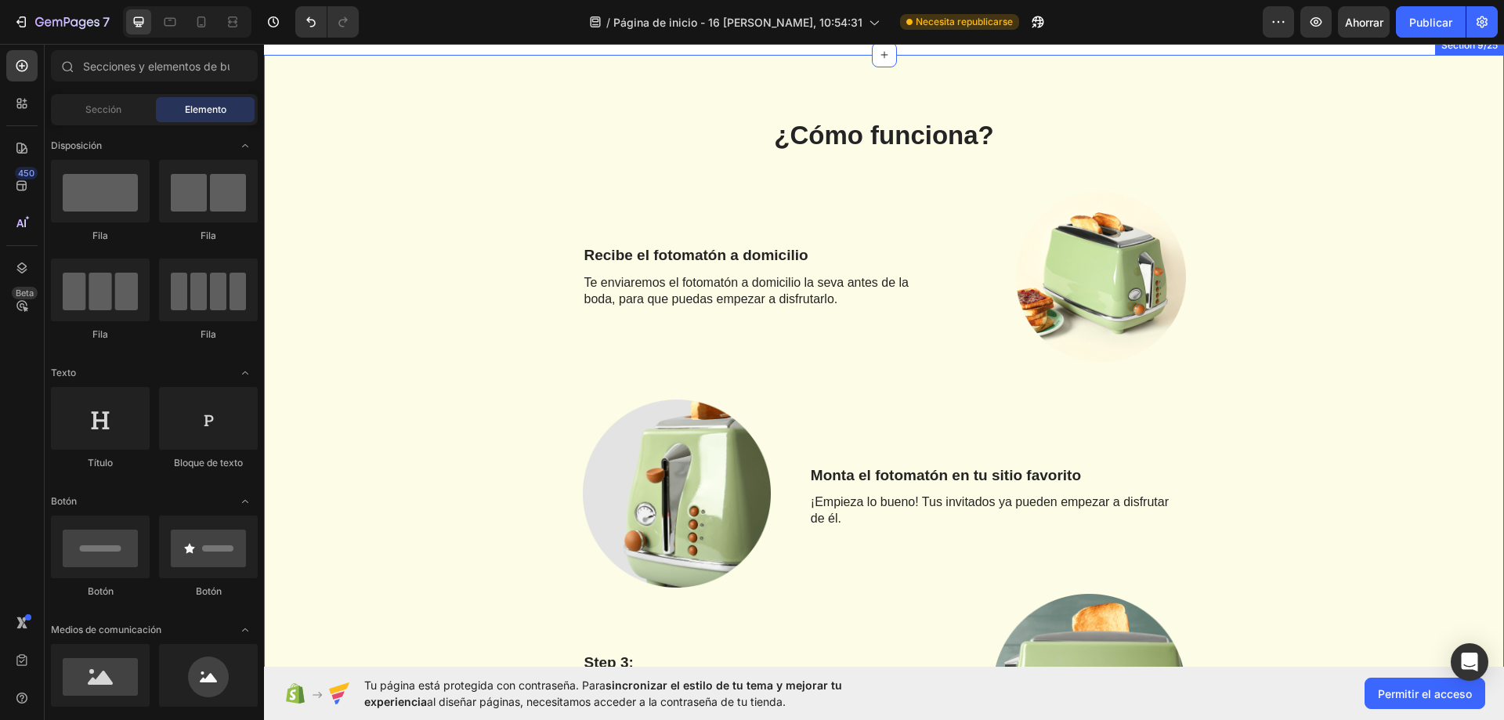
click at [1294, 260] on div "¿Cómo funciona? Heading Row Recibe el fotomatón a domicilio Text Block Te envia…" at bounding box center [884, 636] width 1216 height 1039
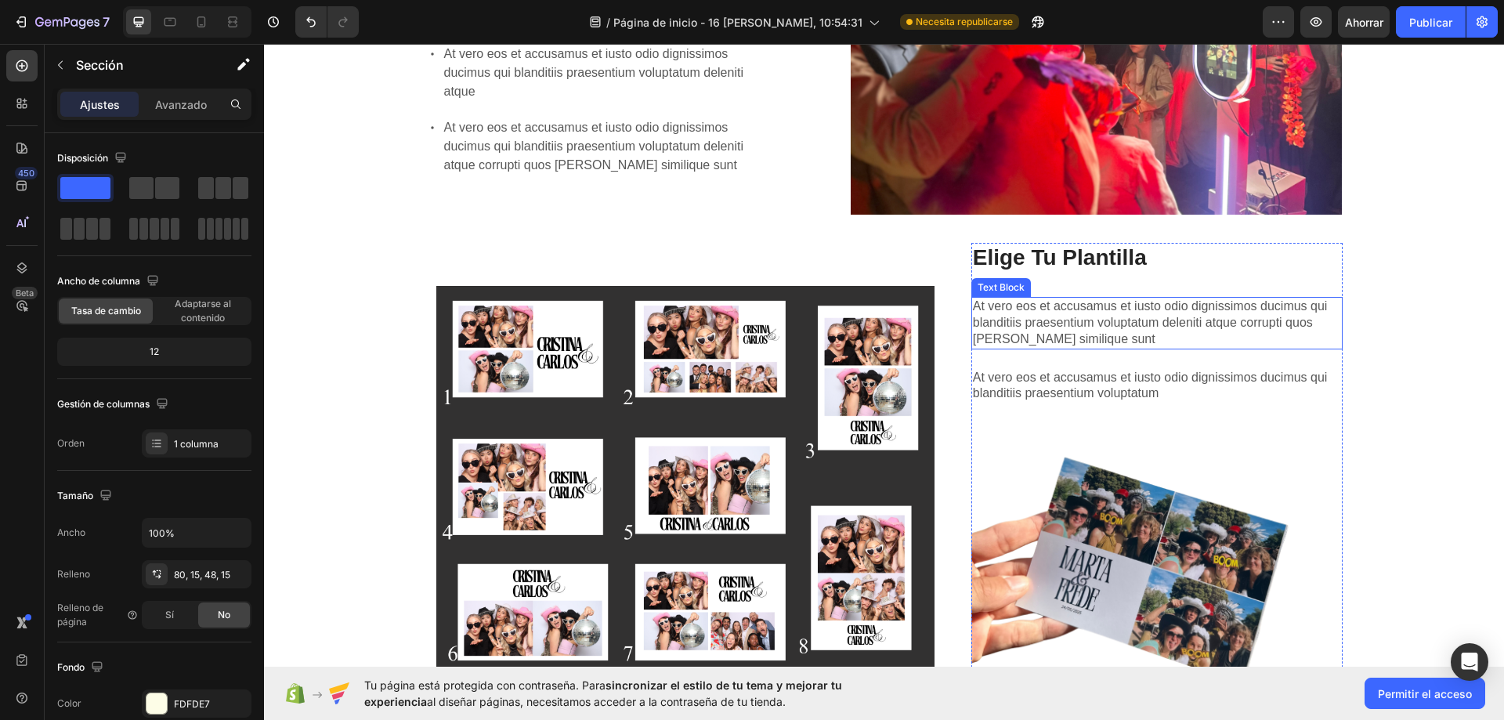
scroll to position [3582, 0]
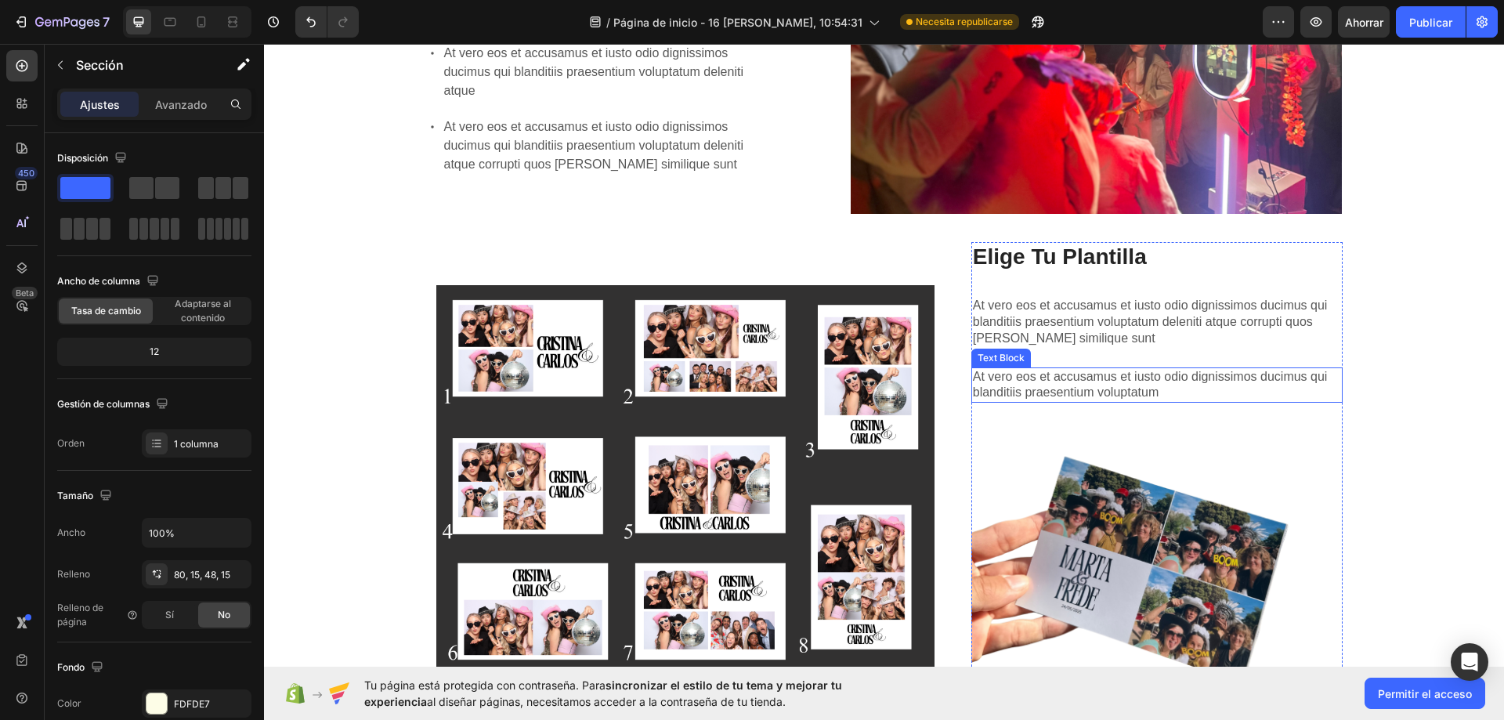
click at [1173, 362] on div "elige tu plantilla Heading At vero eos et accusamus et iusto odio dignissimos d…" at bounding box center [1156, 480] width 371 height 476
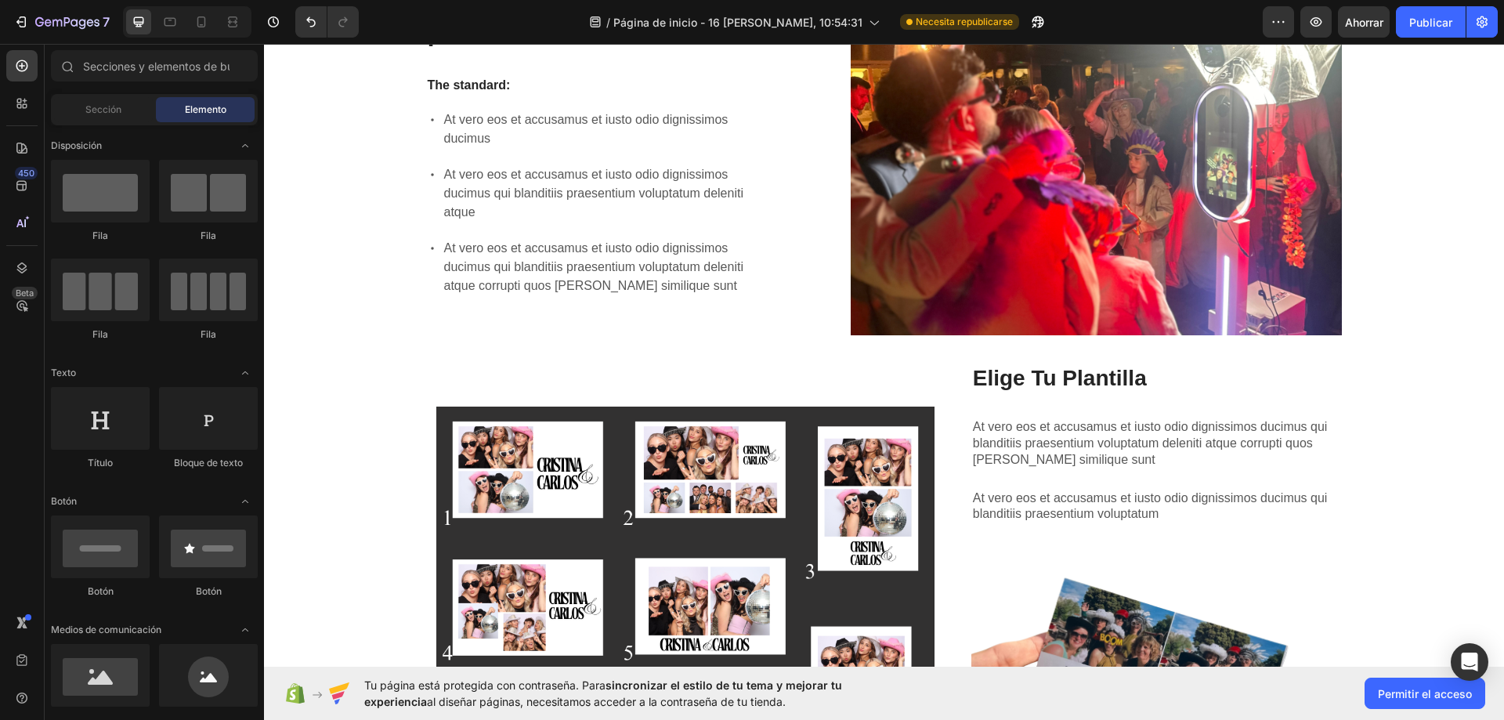
scroll to position [3146, 0]
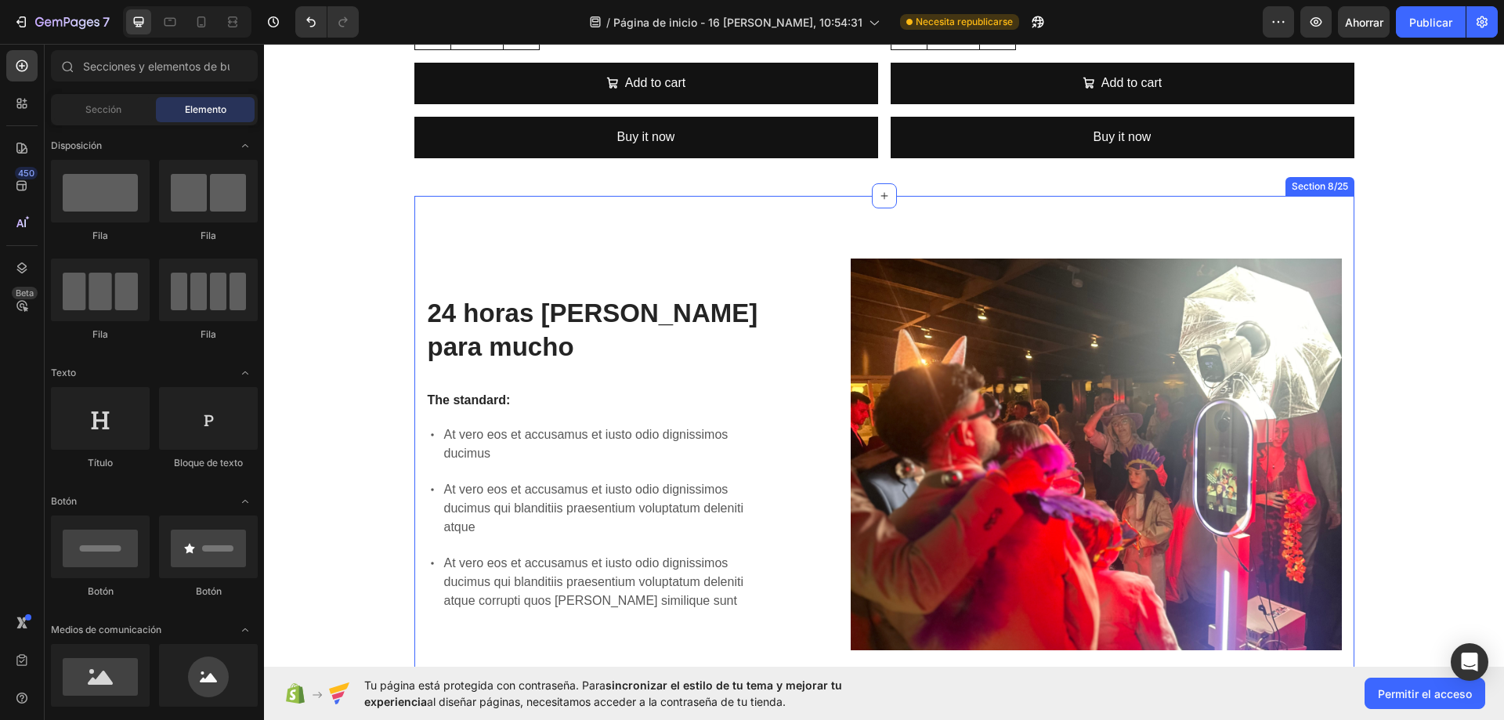
click at [550, 235] on div "24 horas [PERSON_NAME] para mucho Heading The standard: Text Block At vero eos …" at bounding box center [884, 700] width 940 height 1009
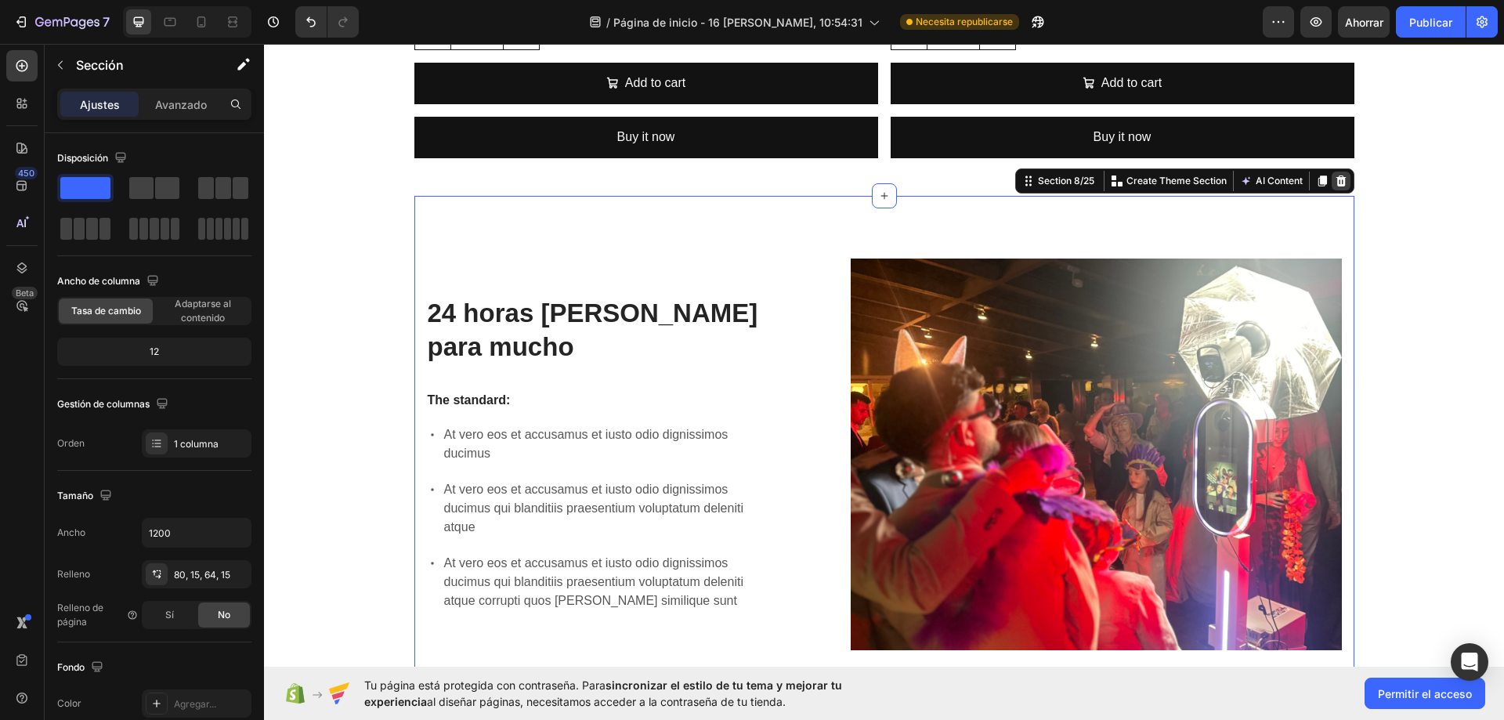
click at [1335, 186] on icon at bounding box center [1341, 181] width 13 height 13
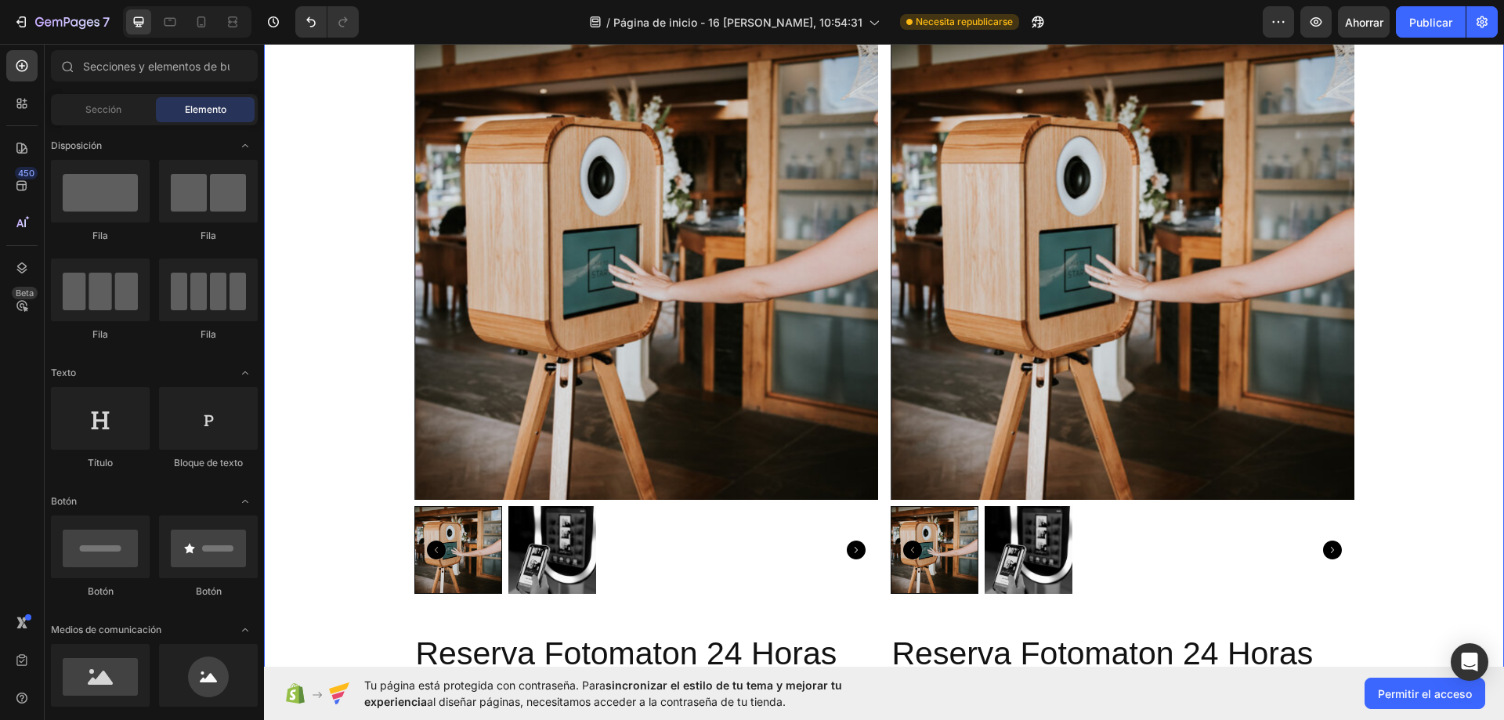
click at [1400, 278] on div "Product Images Reserva Fotomaton 24 Horas Product Title €50,00 Product Price Pr…" at bounding box center [884, 533] width 1240 height 995
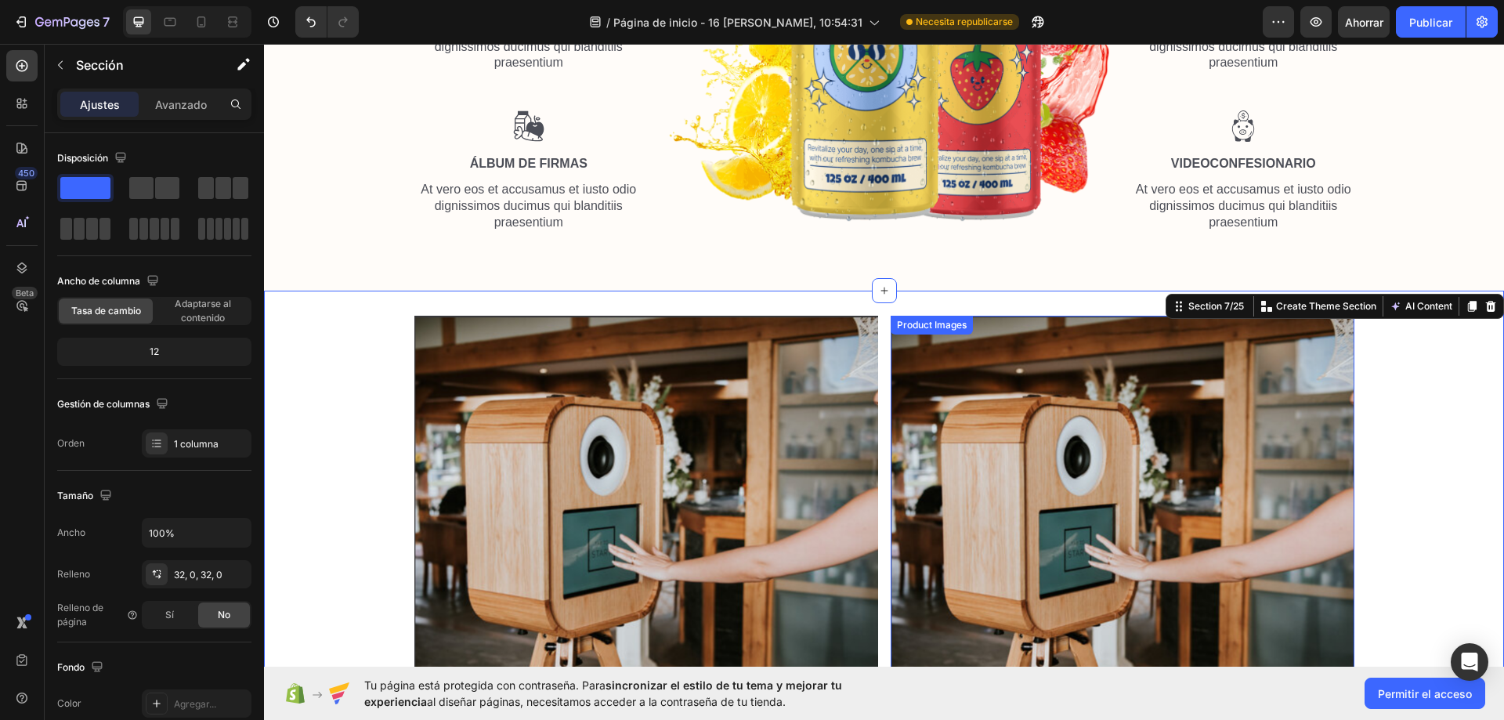
scroll to position [1956, 0]
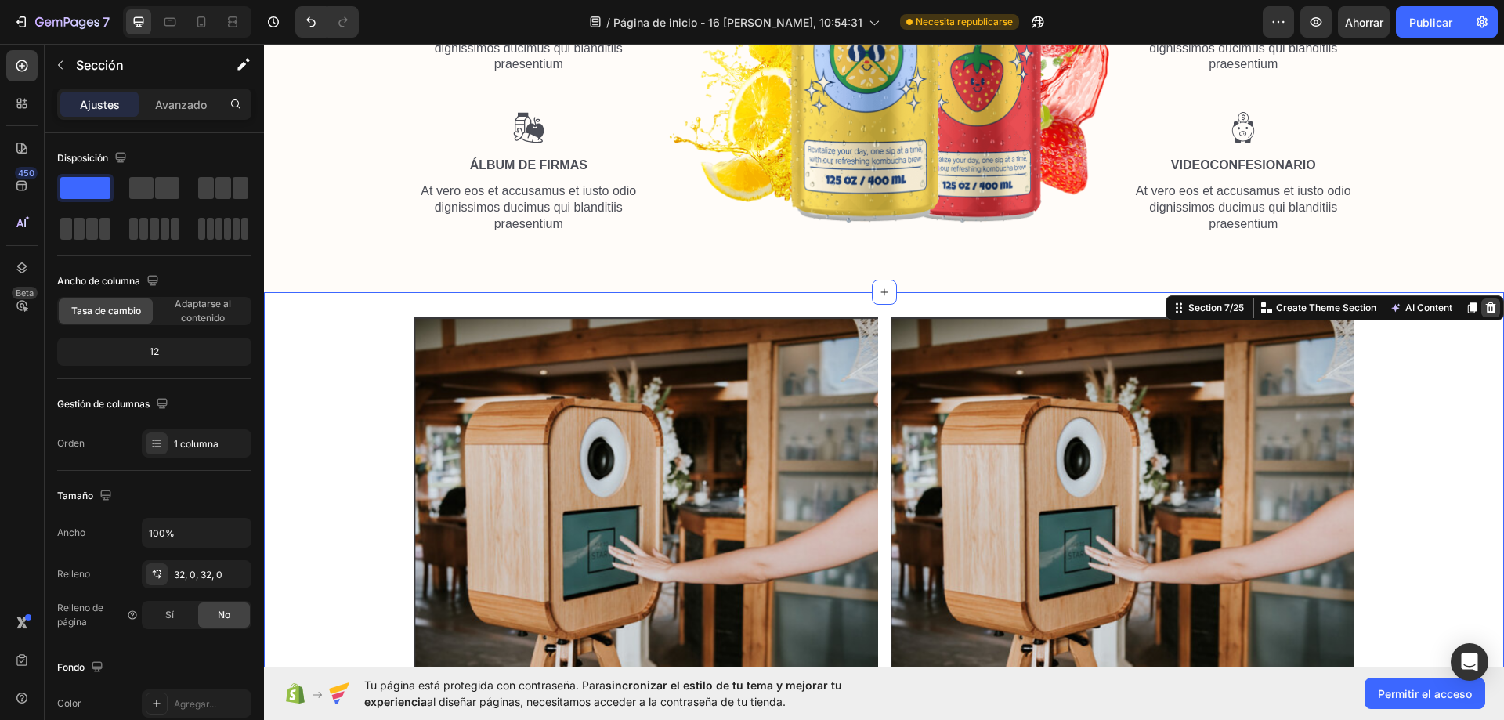
click at [1486, 313] on icon at bounding box center [1491, 307] width 10 height 11
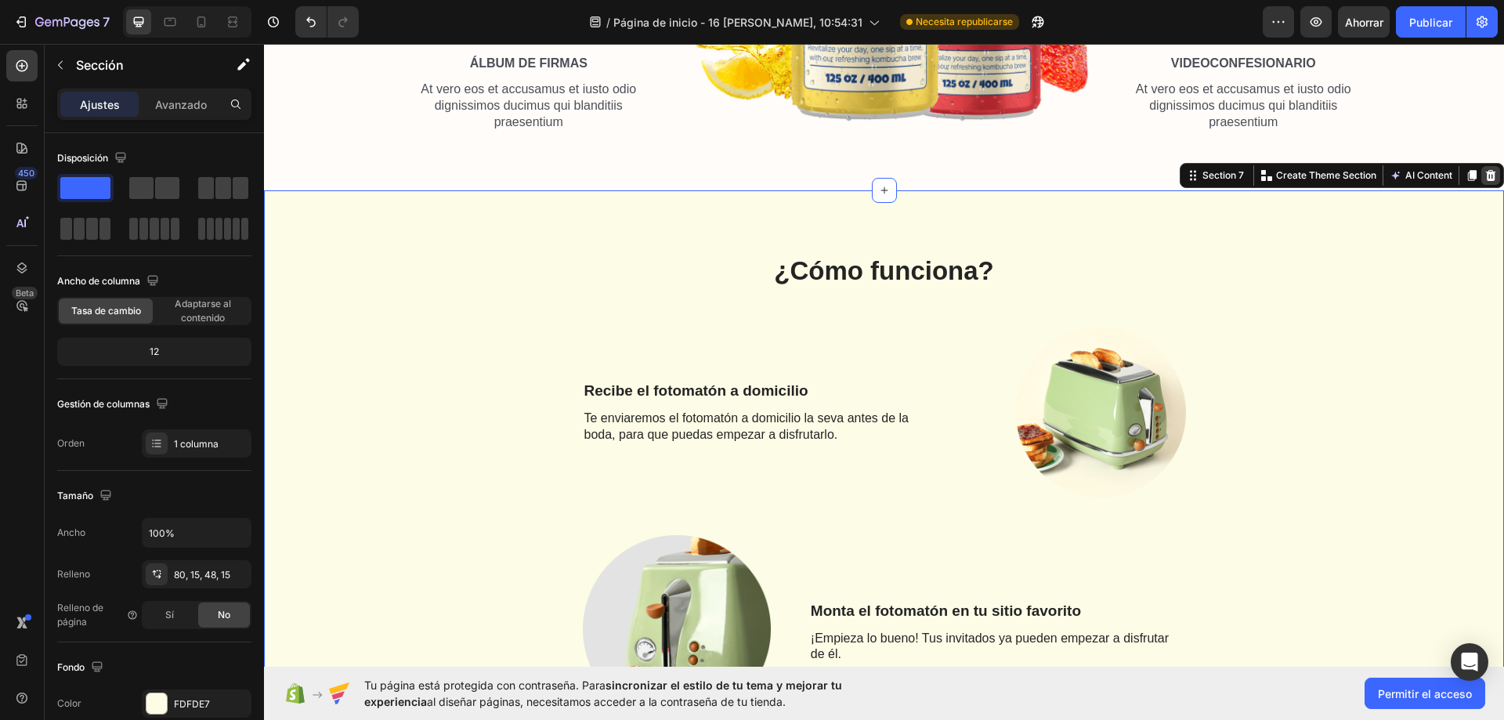
click at [1481, 185] on div at bounding box center [1490, 175] width 19 height 19
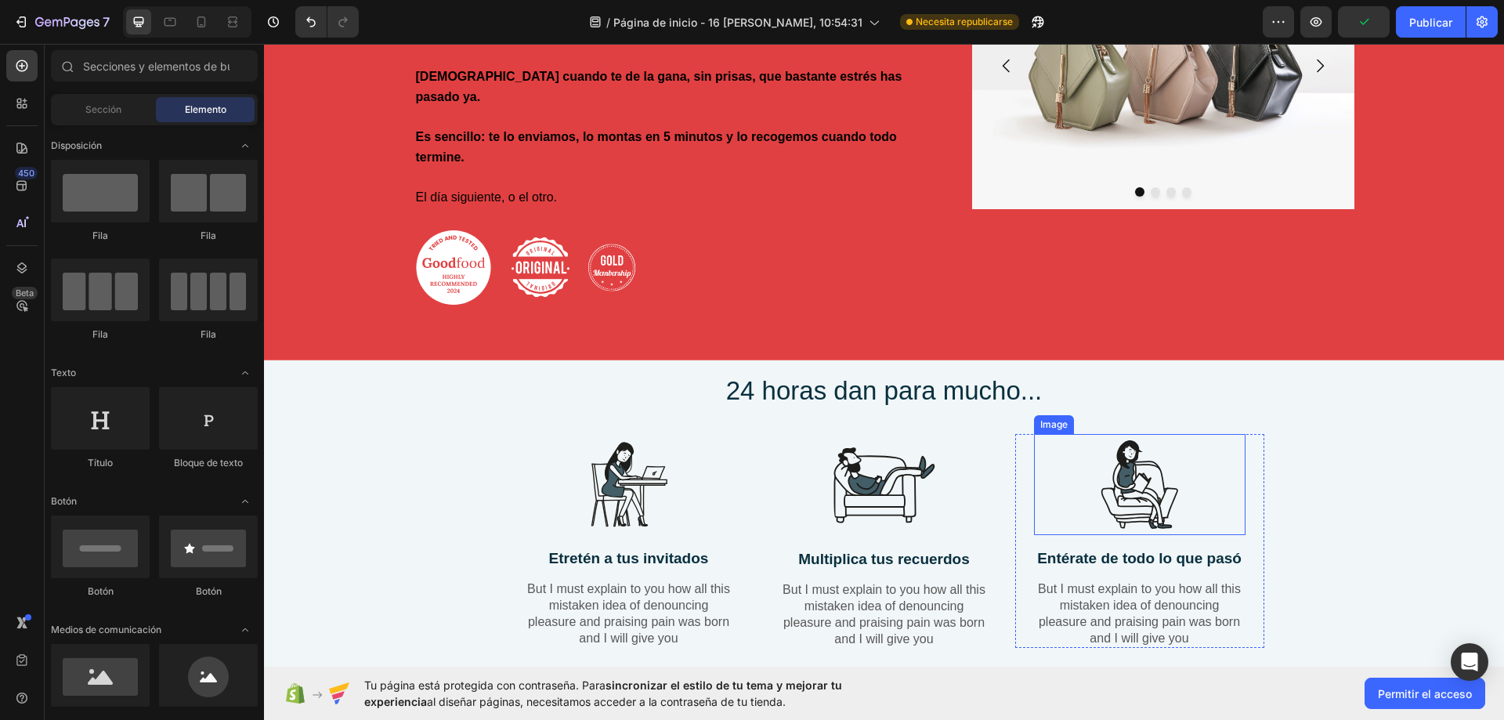
scroll to position [703, 0]
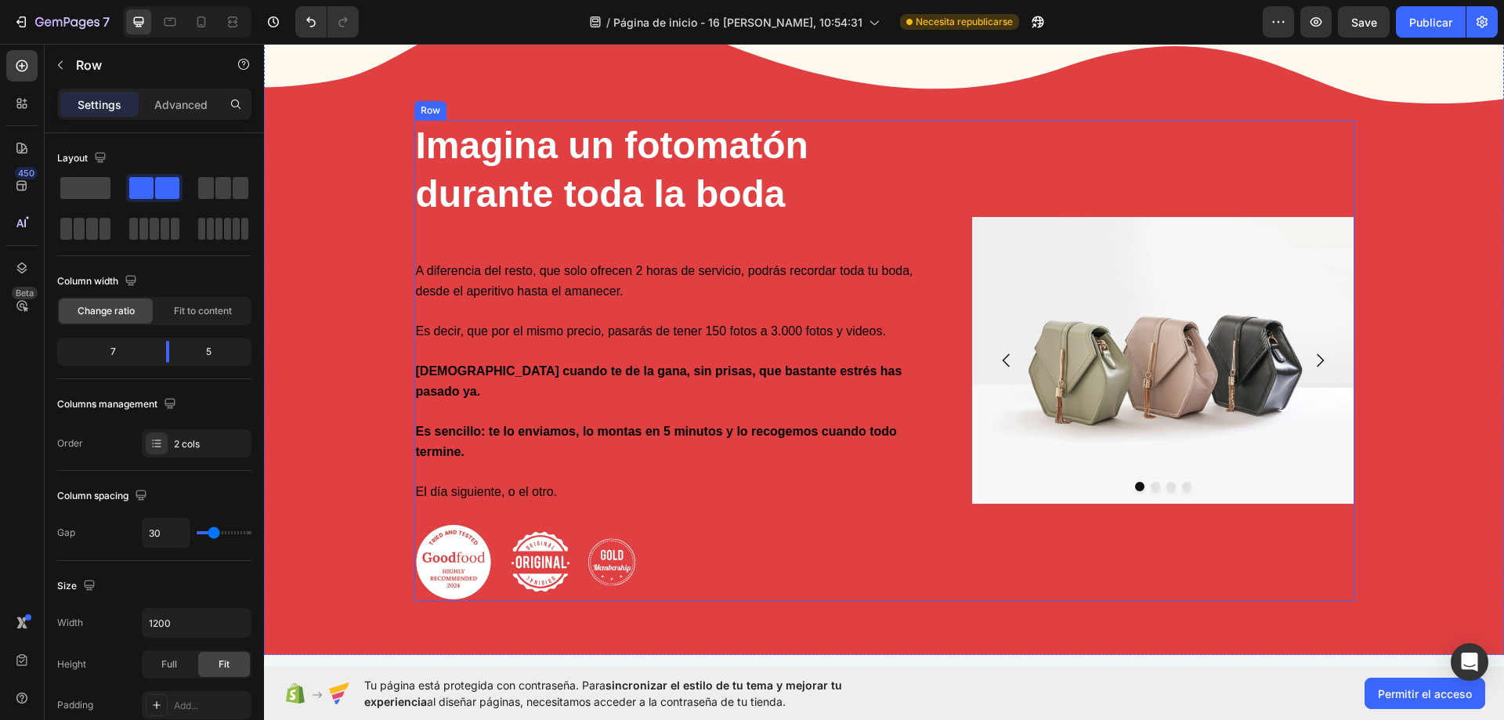
click at [1284, 199] on div "Image Image Image Image [GEOGRAPHIC_DATA]" at bounding box center [1163, 361] width 382 height 482
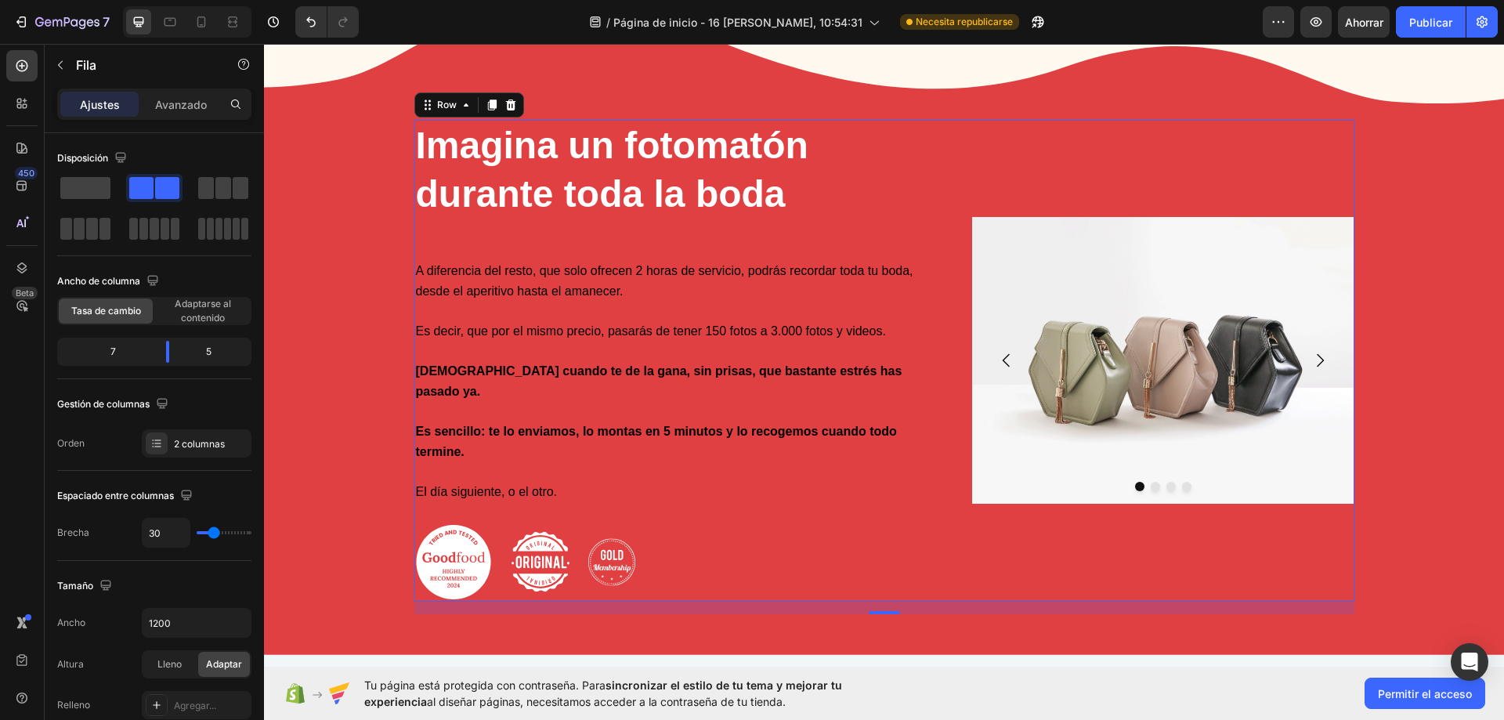
click at [1152, 117] on div "Imagina un fotomatón durante toda la boda Heading A diferencia del resto, que s…" at bounding box center [884, 308] width 1240 height 694
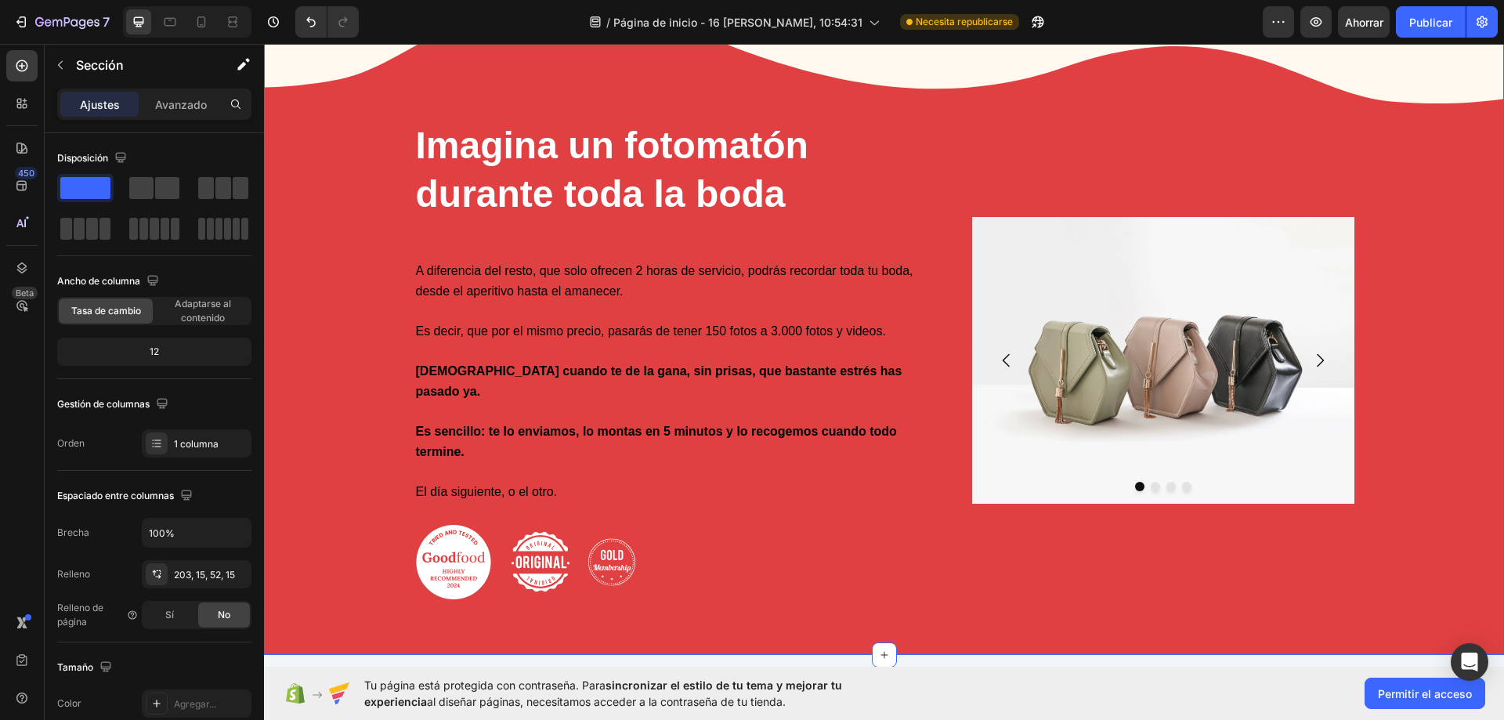
click at [374, 226] on div "Imagina un fotomatón durante toda la boda Heading A diferencia del resto, que s…" at bounding box center [884, 367] width 1216 height 494
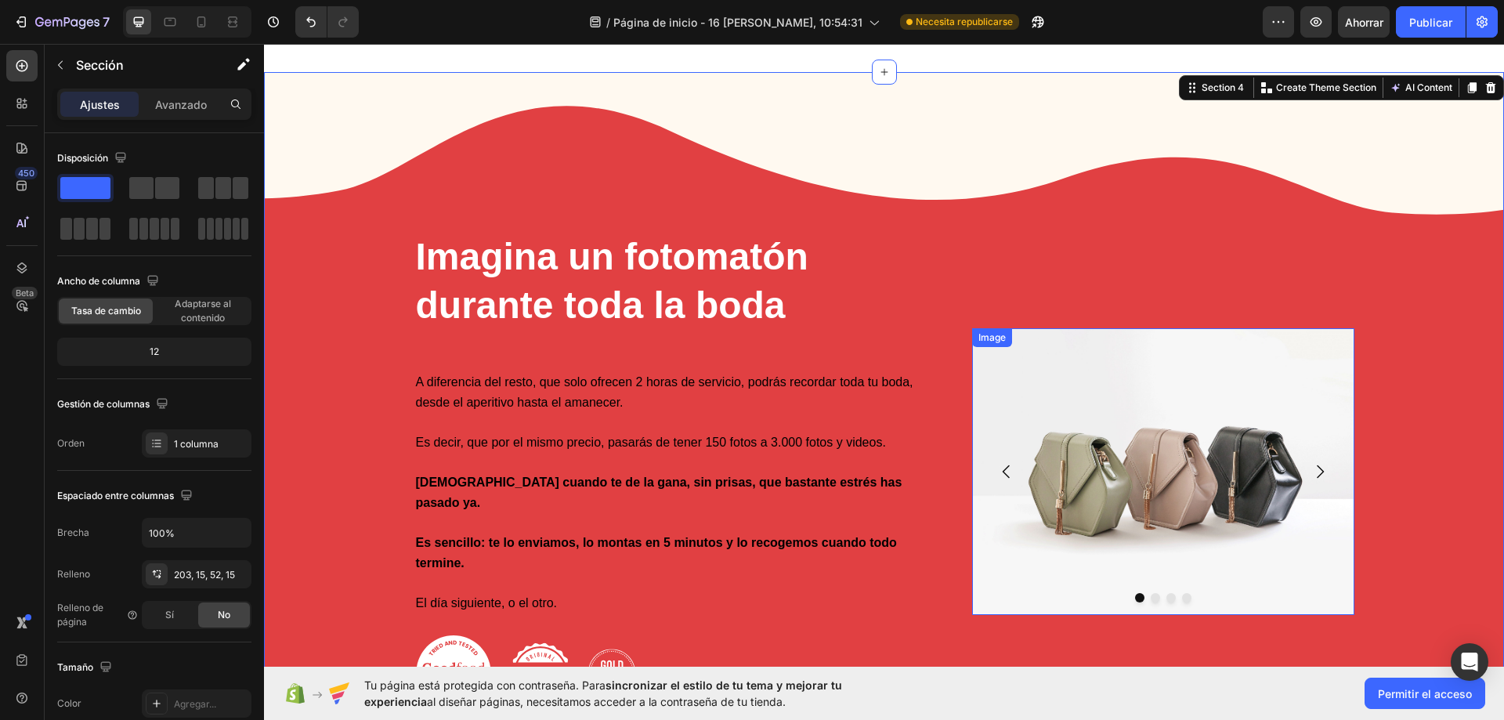
scroll to position [546, 0]
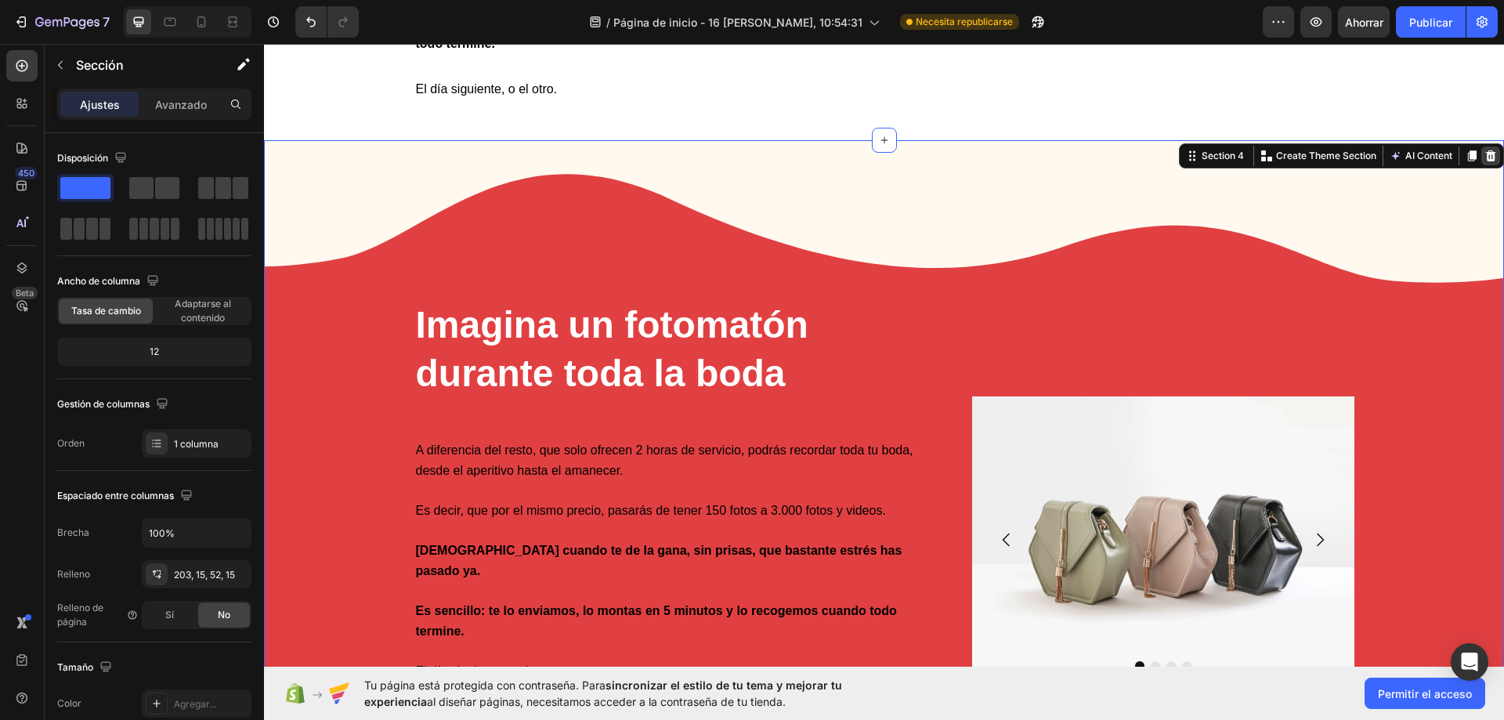
click at [1486, 150] on icon at bounding box center [1491, 155] width 10 height 11
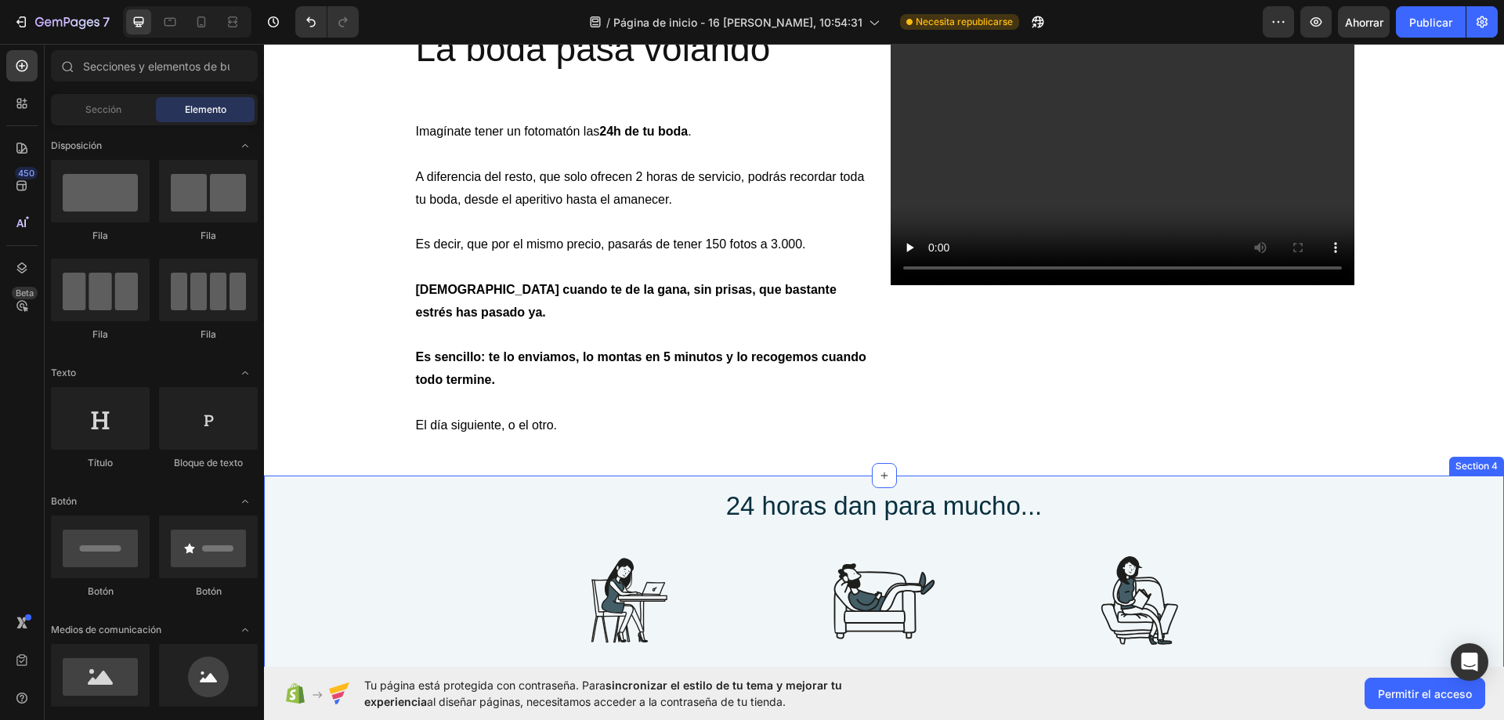
scroll to position [0, 0]
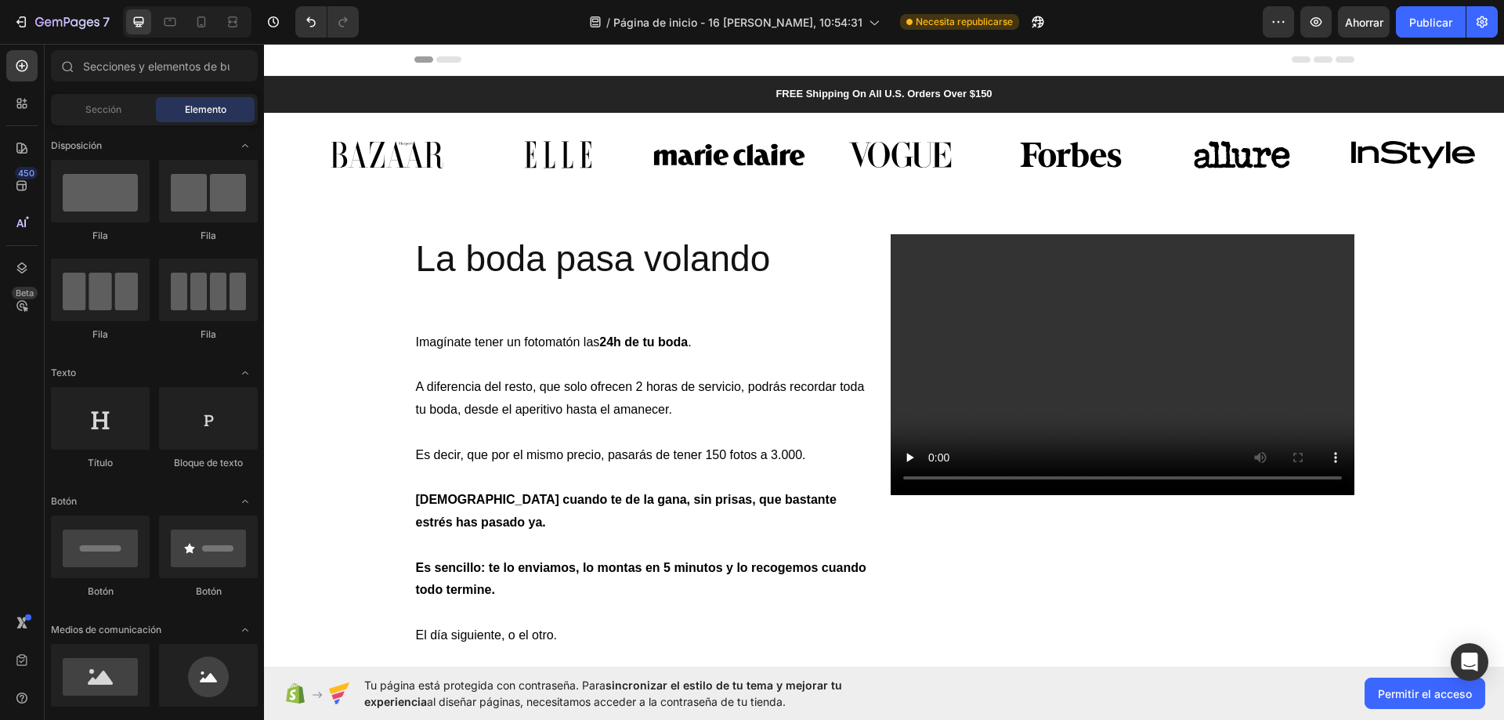
click at [1450, 72] on div "Header" at bounding box center [884, 60] width 1240 height 32
click at [1311, 172] on img at bounding box center [1241, 155] width 152 height 56
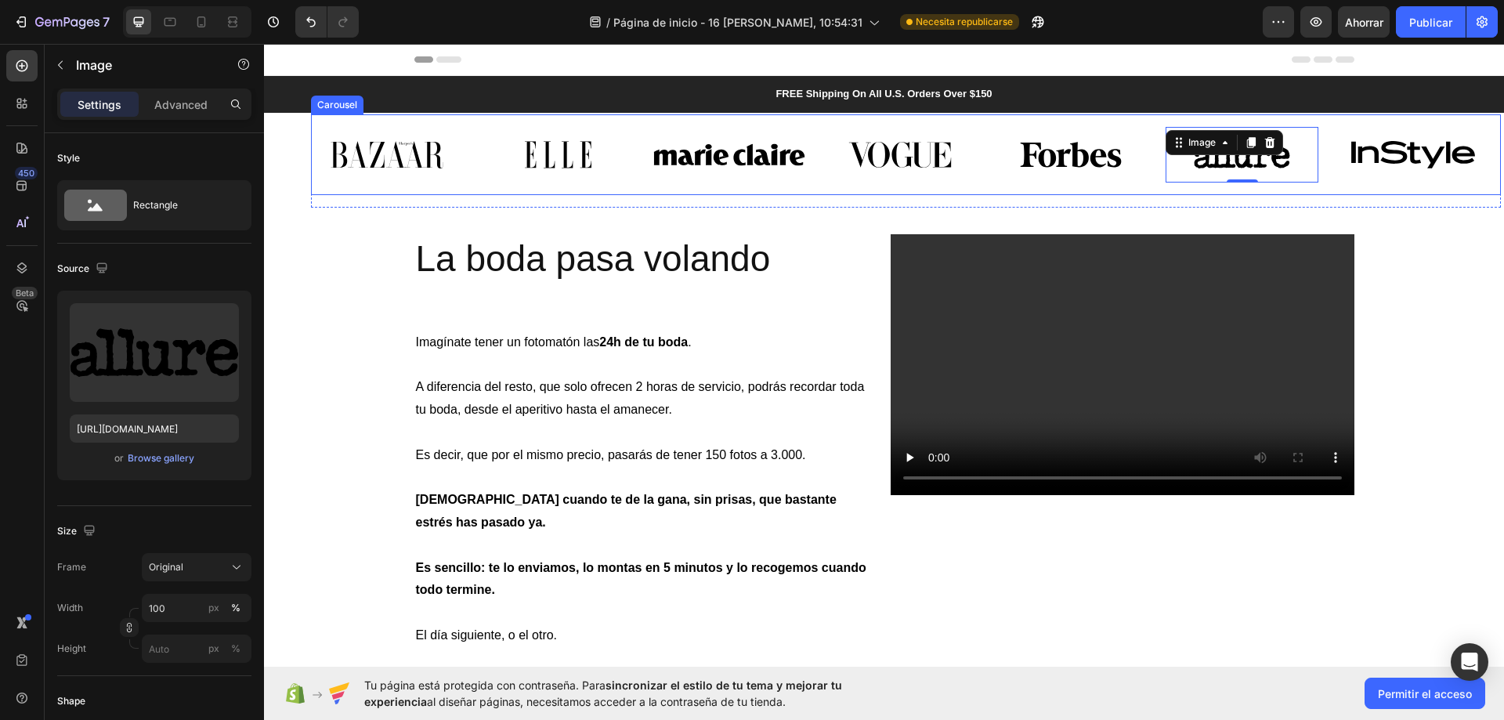
click at [1320, 190] on div "Image Image Image Image Image Image 0 Image Carousel" at bounding box center [906, 154] width 1190 height 81
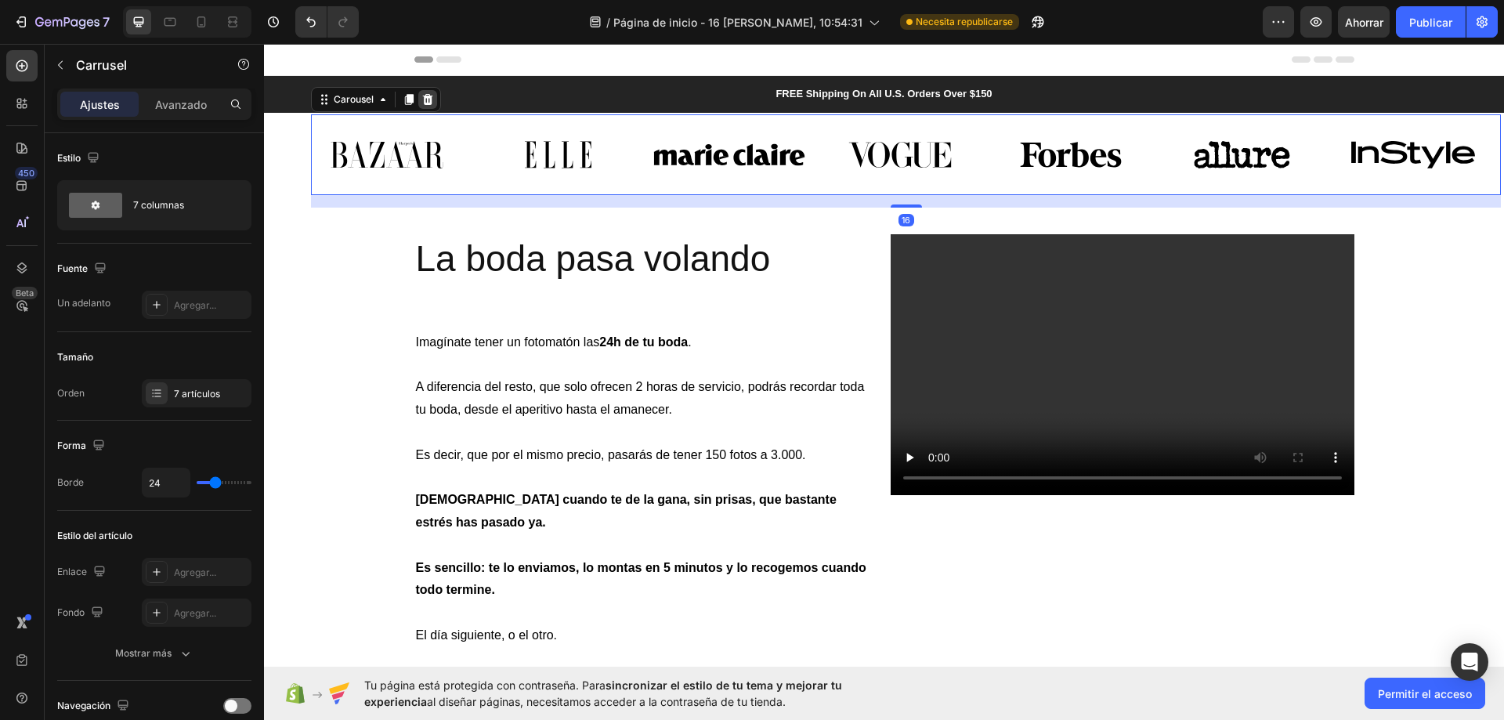
click at [427, 103] on icon at bounding box center [428, 99] width 10 height 11
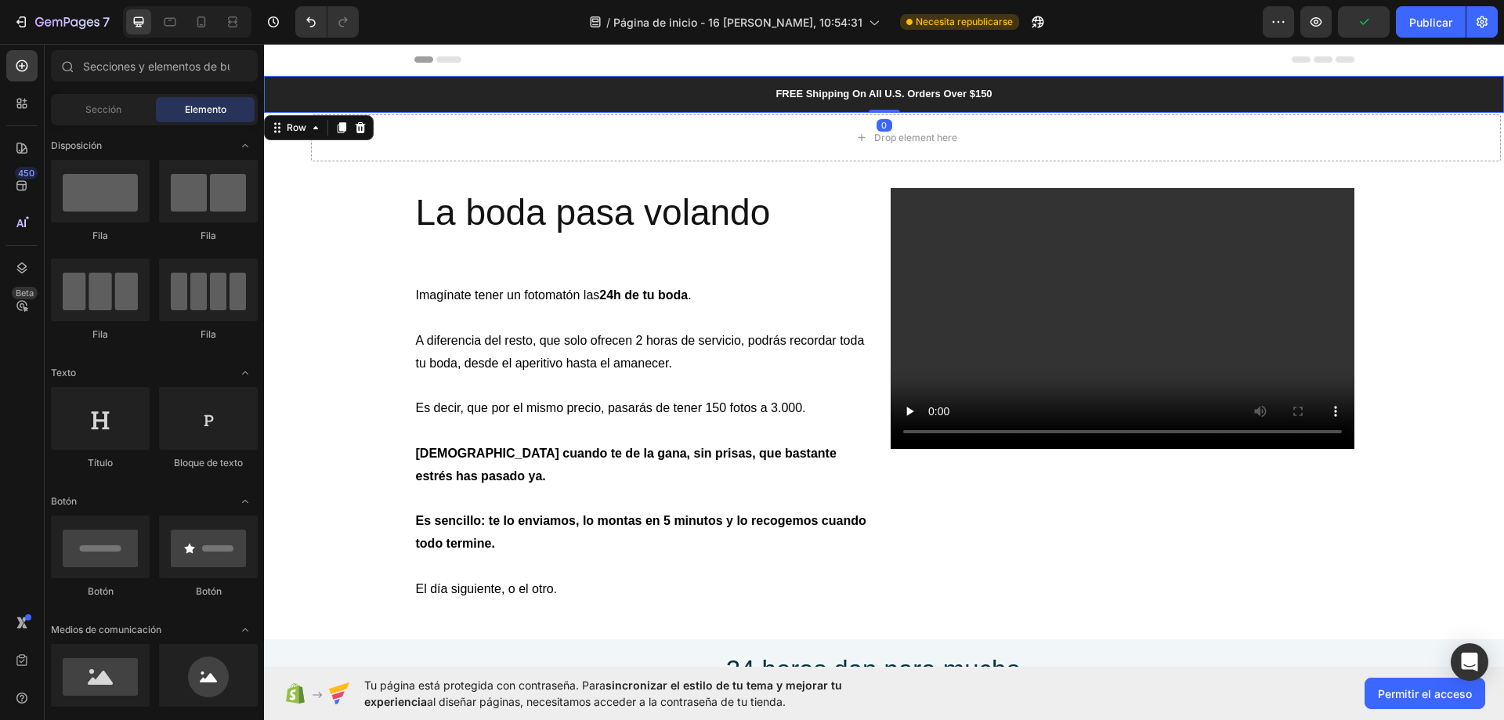
click at [400, 109] on div "FREE Shipping On All U.S. Orders Over $150 Text Block Row 0" at bounding box center [884, 94] width 1240 height 37
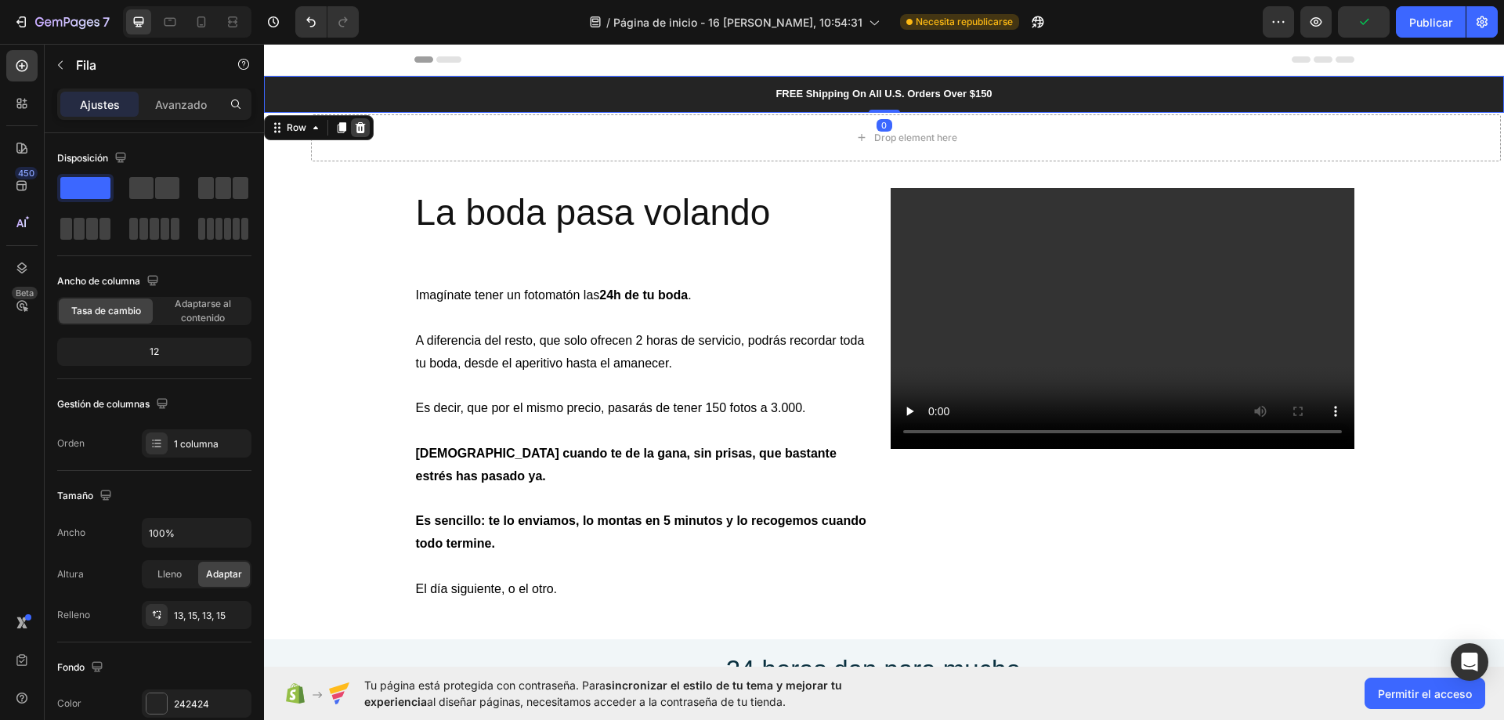
click at [365, 128] on icon at bounding box center [360, 127] width 13 height 13
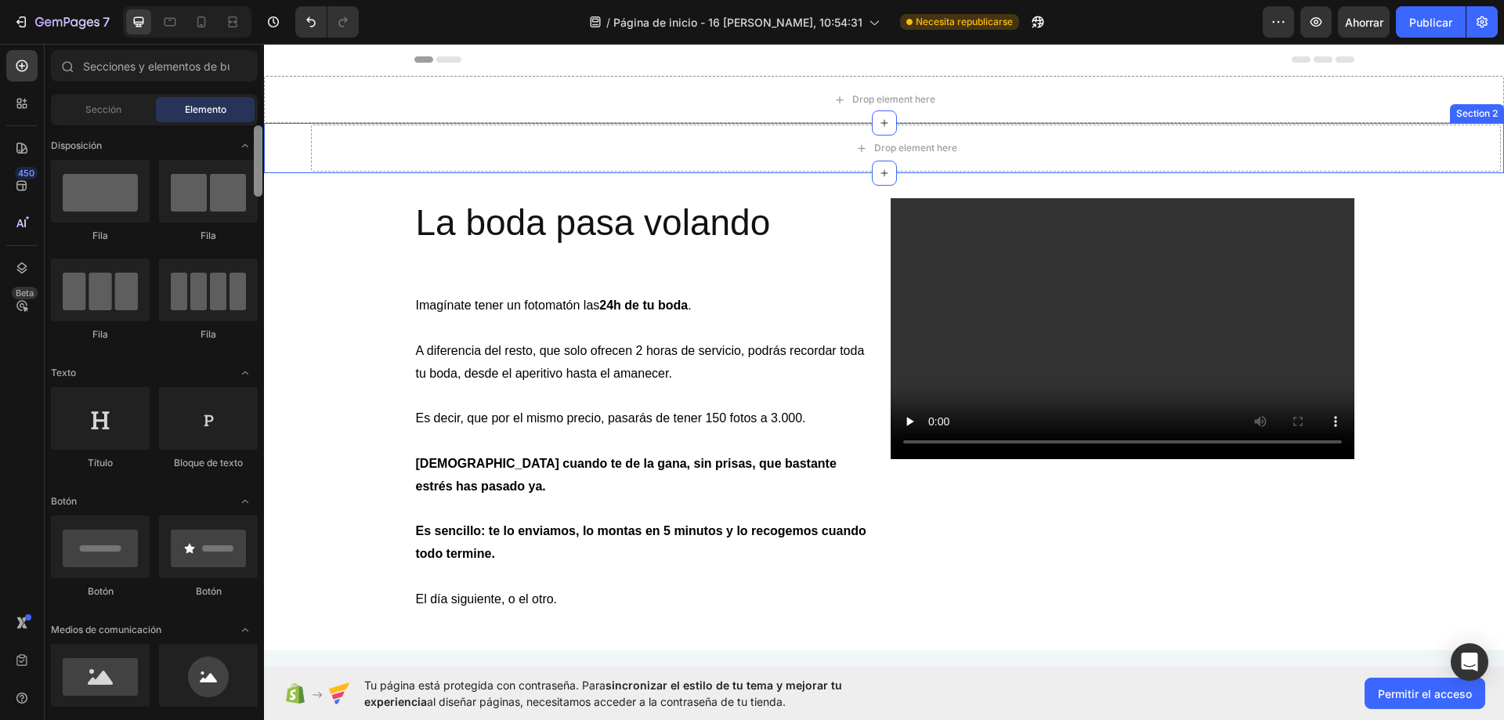
click at [263, 156] on div at bounding box center [258, 420] width 12 height 591
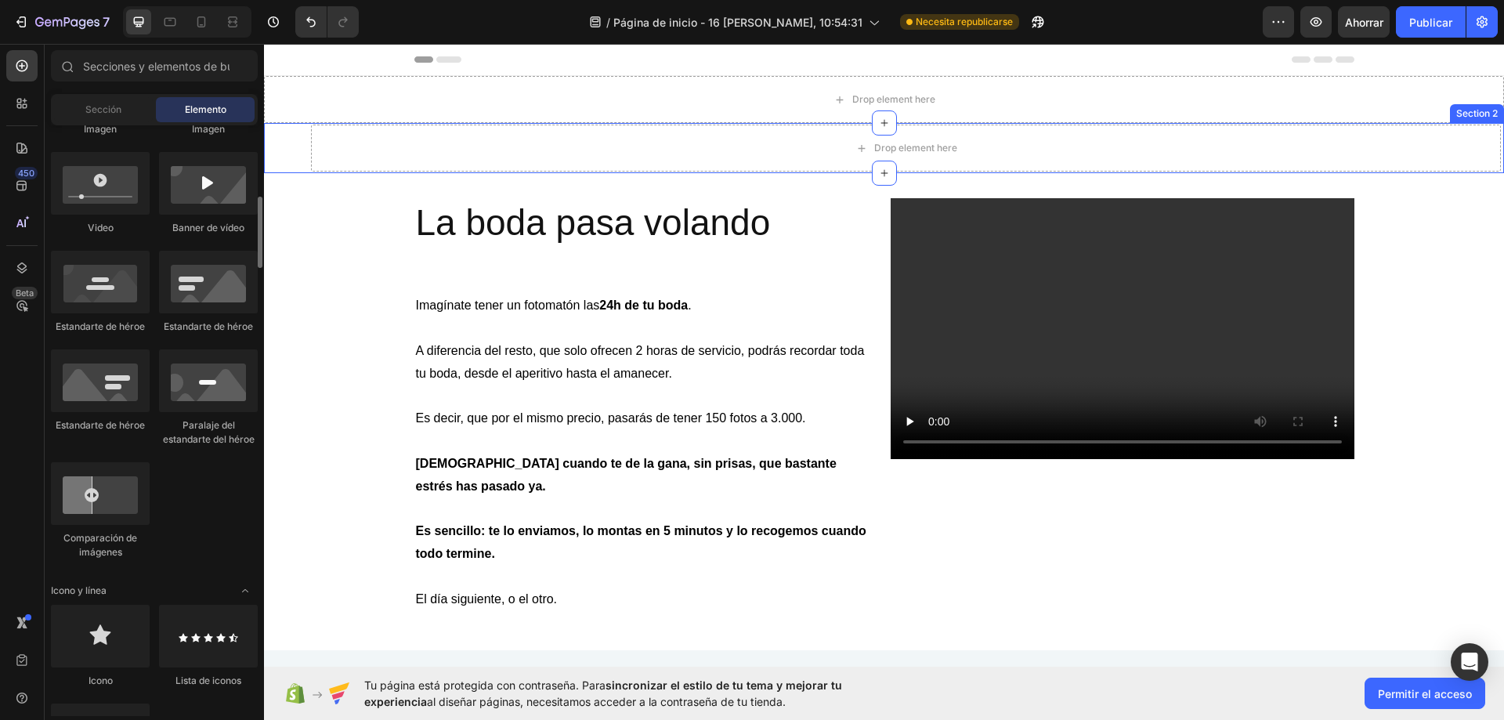
click at [280, 155] on div "Drop element here Row Section 2" at bounding box center [884, 148] width 1240 height 50
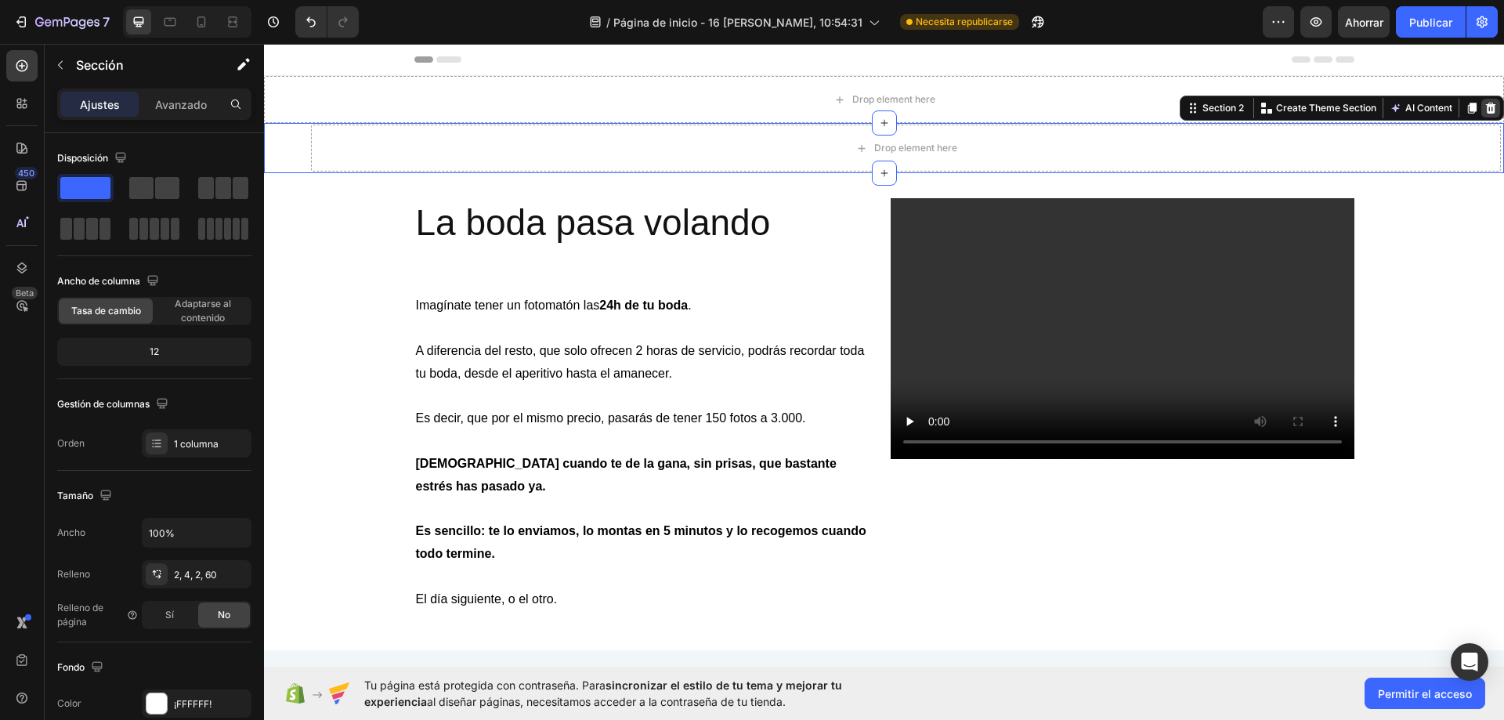
click at [1481, 110] on div at bounding box center [1490, 108] width 19 height 19
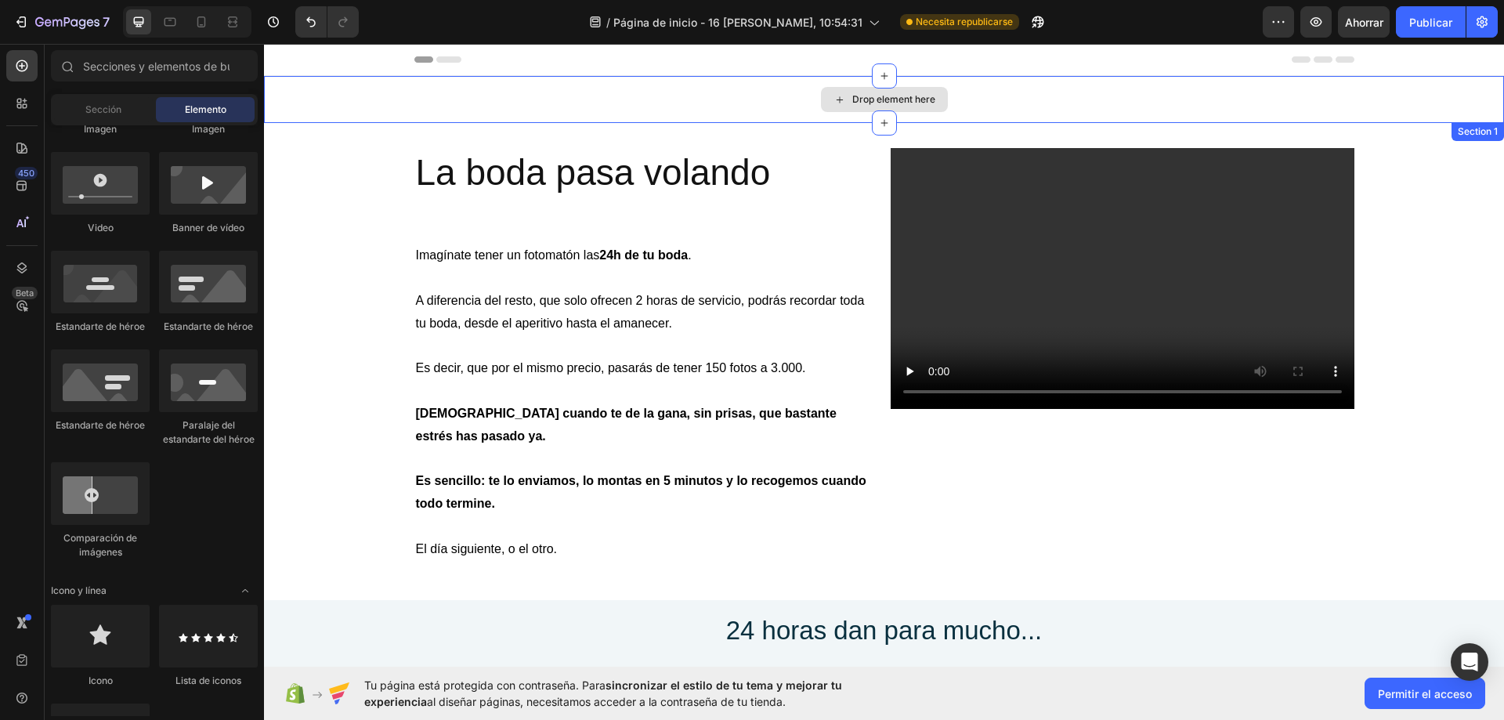
click at [1212, 102] on div "Drop element here" at bounding box center [884, 99] width 1240 height 47
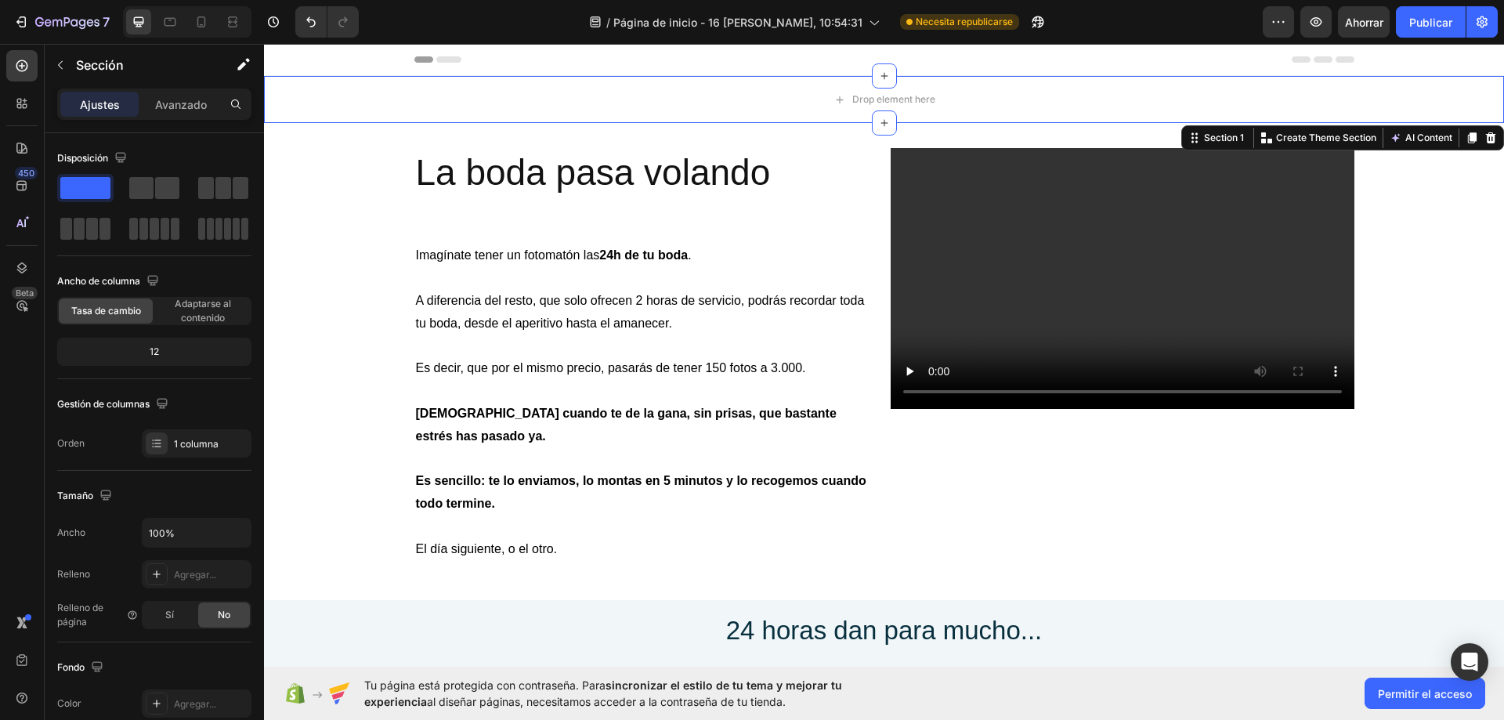
drag, startPoint x: 1482, startPoint y: 141, endPoint x: 1479, endPoint y: 153, distance: 12.0
click at [1486, 140] on icon at bounding box center [1491, 137] width 10 height 11
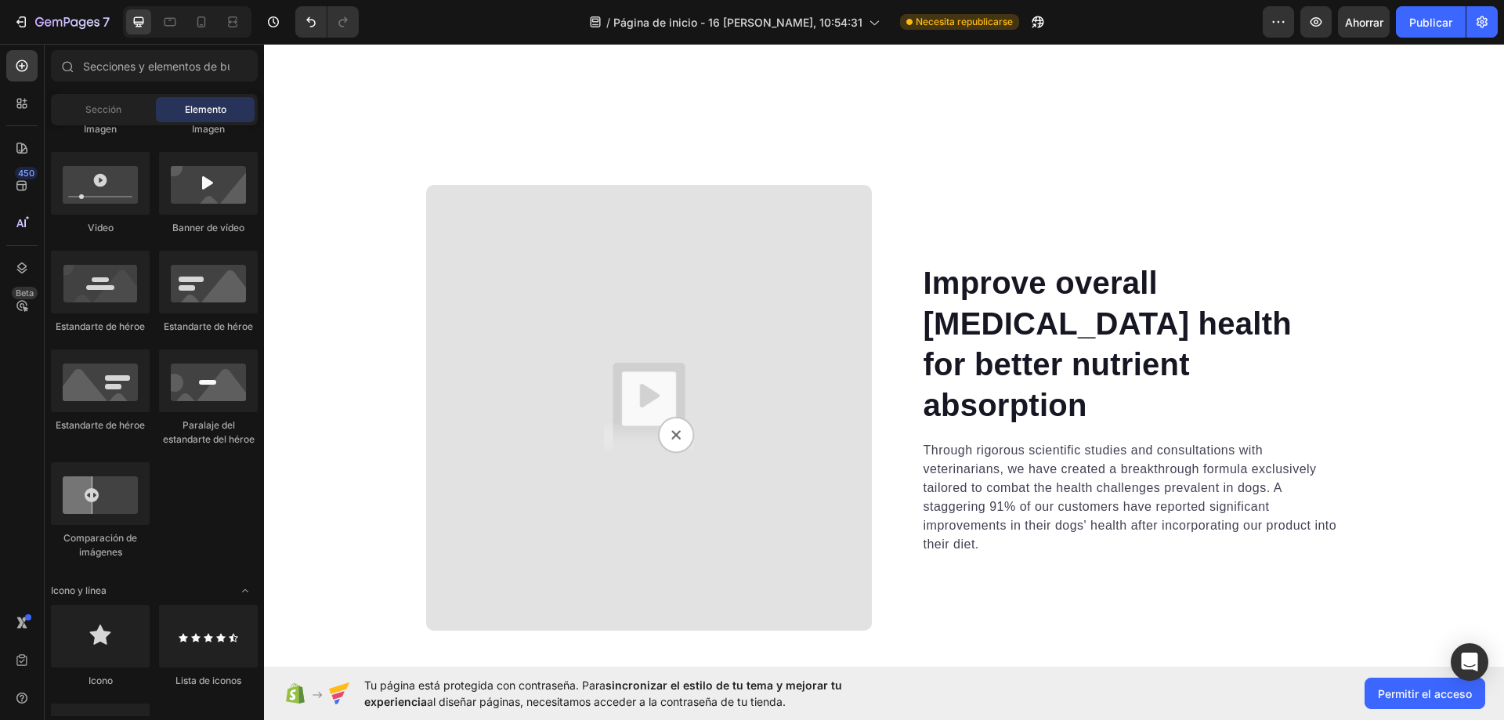
scroll to position [4224, 0]
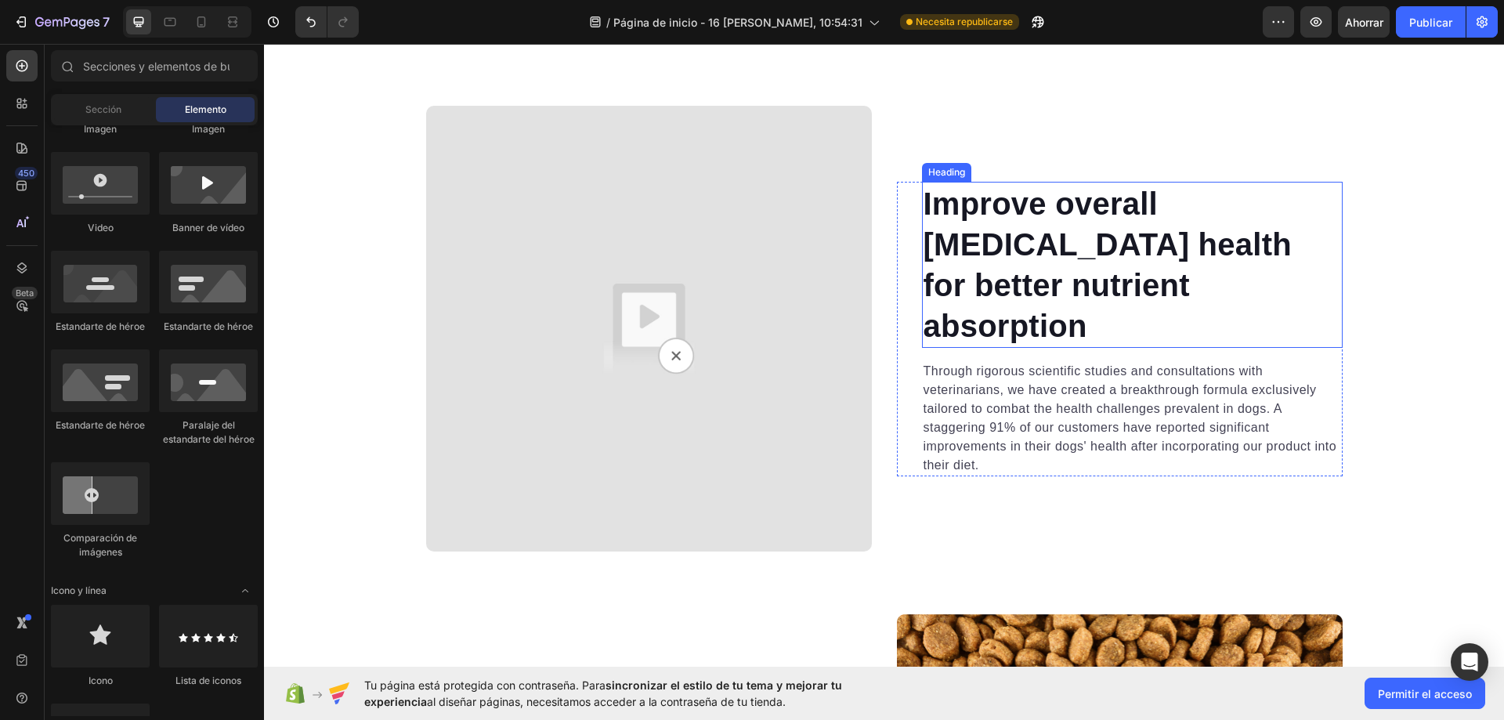
click at [1161, 302] on p "Improve overall [MEDICAL_DATA] health for better nutrient absorption" at bounding box center [1131, 264] width 417 height 163
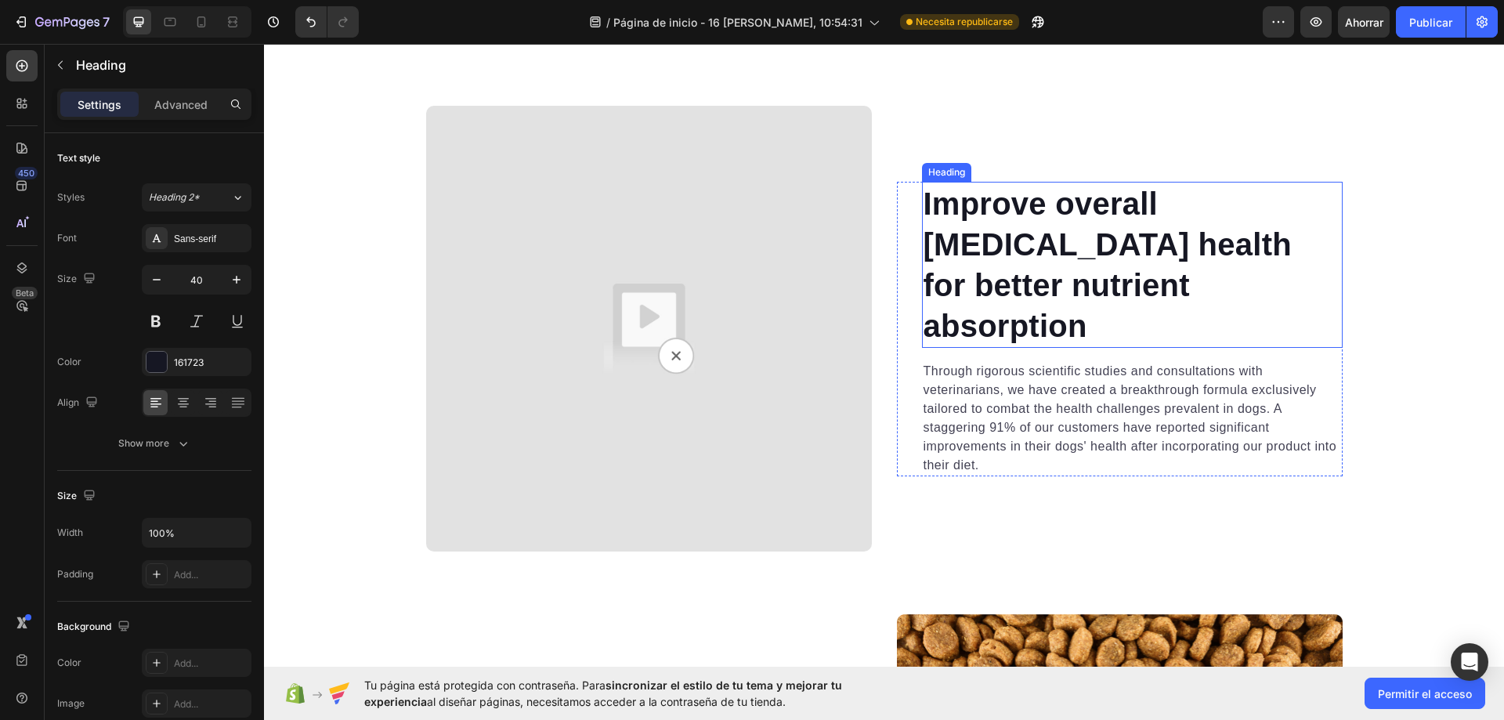
click at [1161, 302] on p "Improve overall [MEDICAL_DATA] health for better nutrient absorption" at bounding box center [1131, 264] width 417 height 163
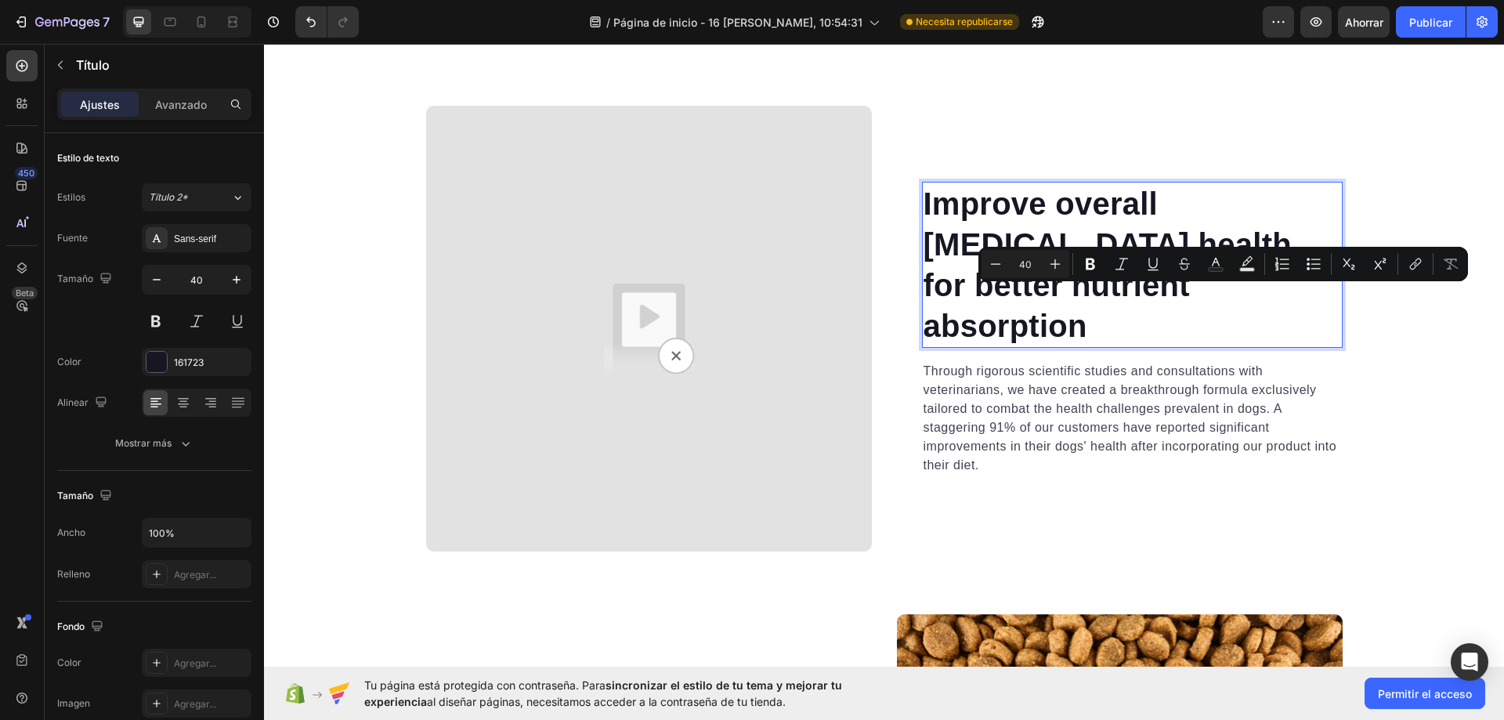
click at [1327, 311] on p "Improve overall [MEDICAL_DATA] health for better nutrient absorption" at bounding box center [1131, 264] width 417 height 163
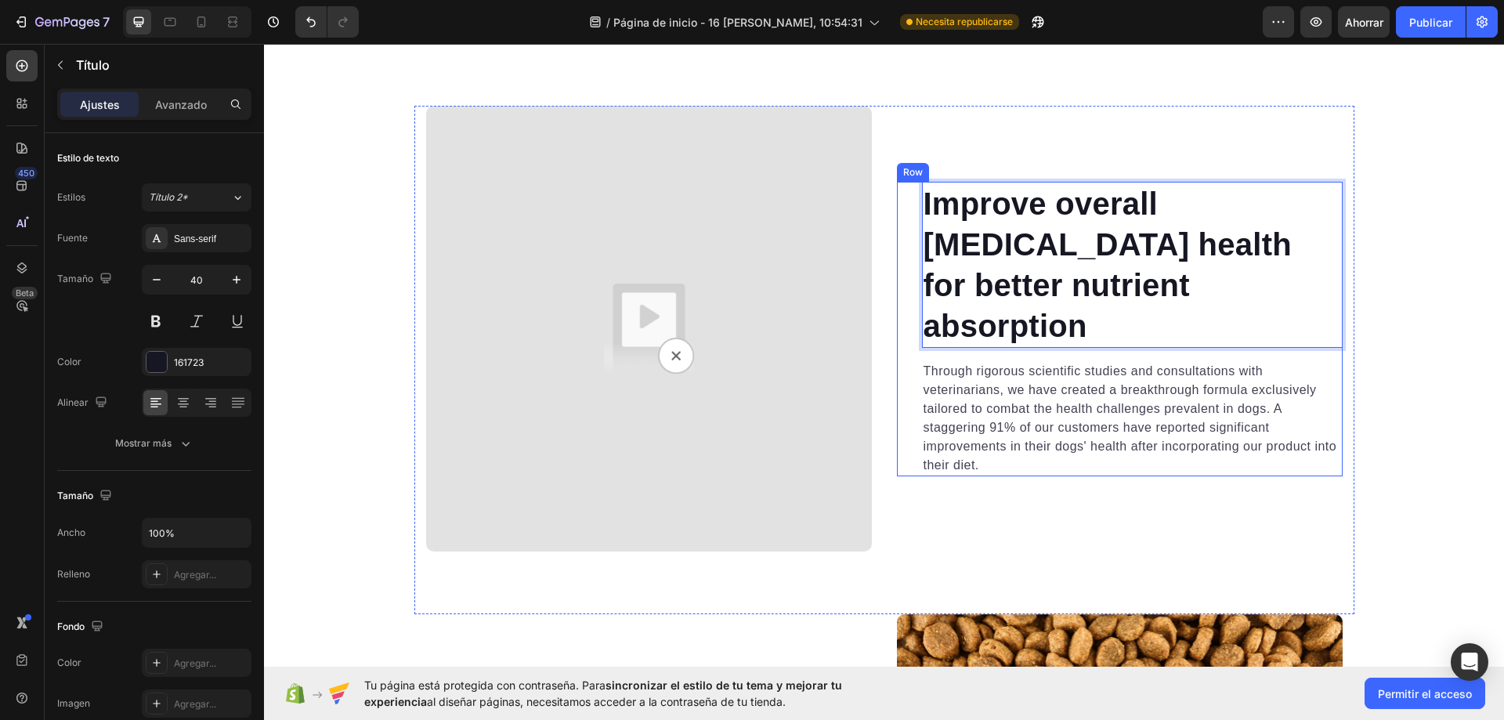
drag, startPoint x: 1060, startPoint y: 277, endPoint x: 917, endPoint y: 226, distance: 151.4
click at [923, 226] on p "Improve overall [MEDICAL_DATA] health for better nutrient absorption" at bounding box center [1131, 264] width 417 height 163
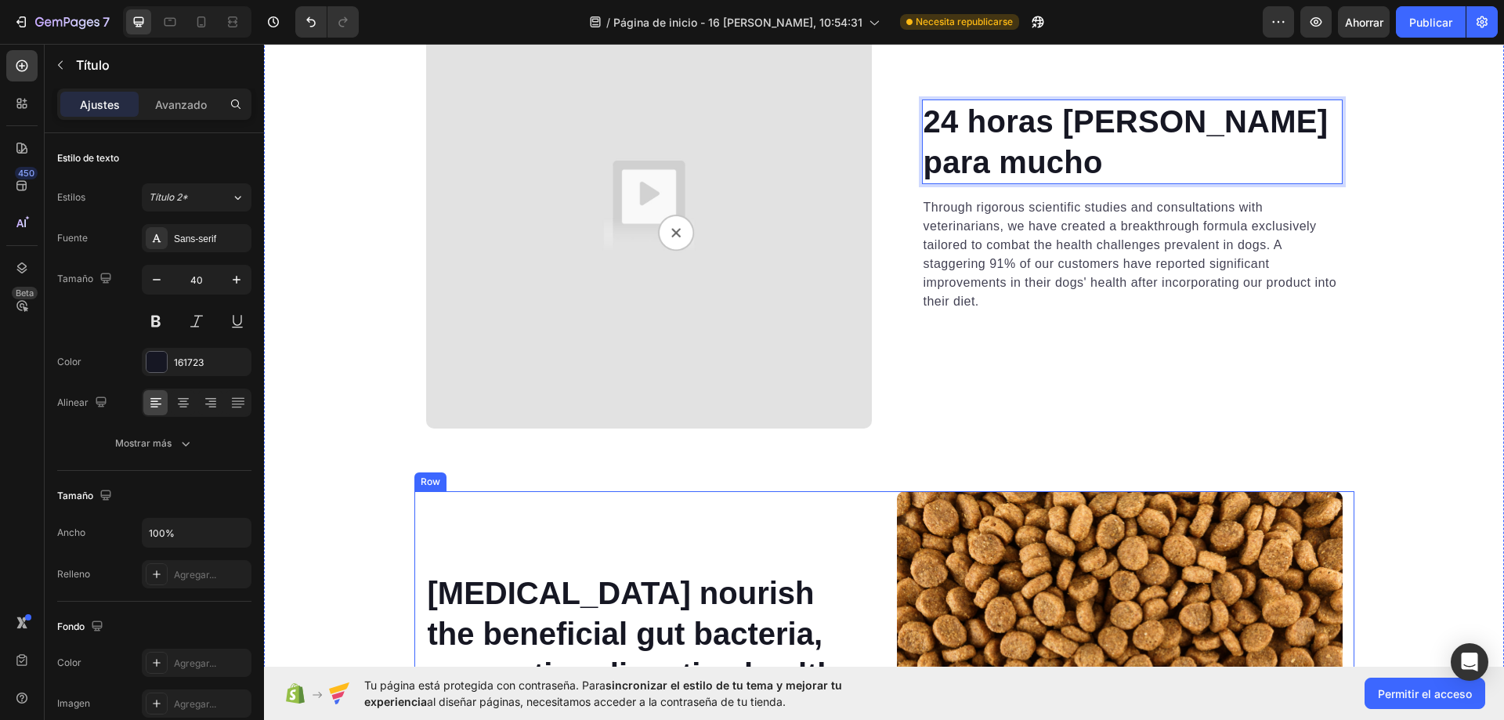
scroll to position [4578, 0]
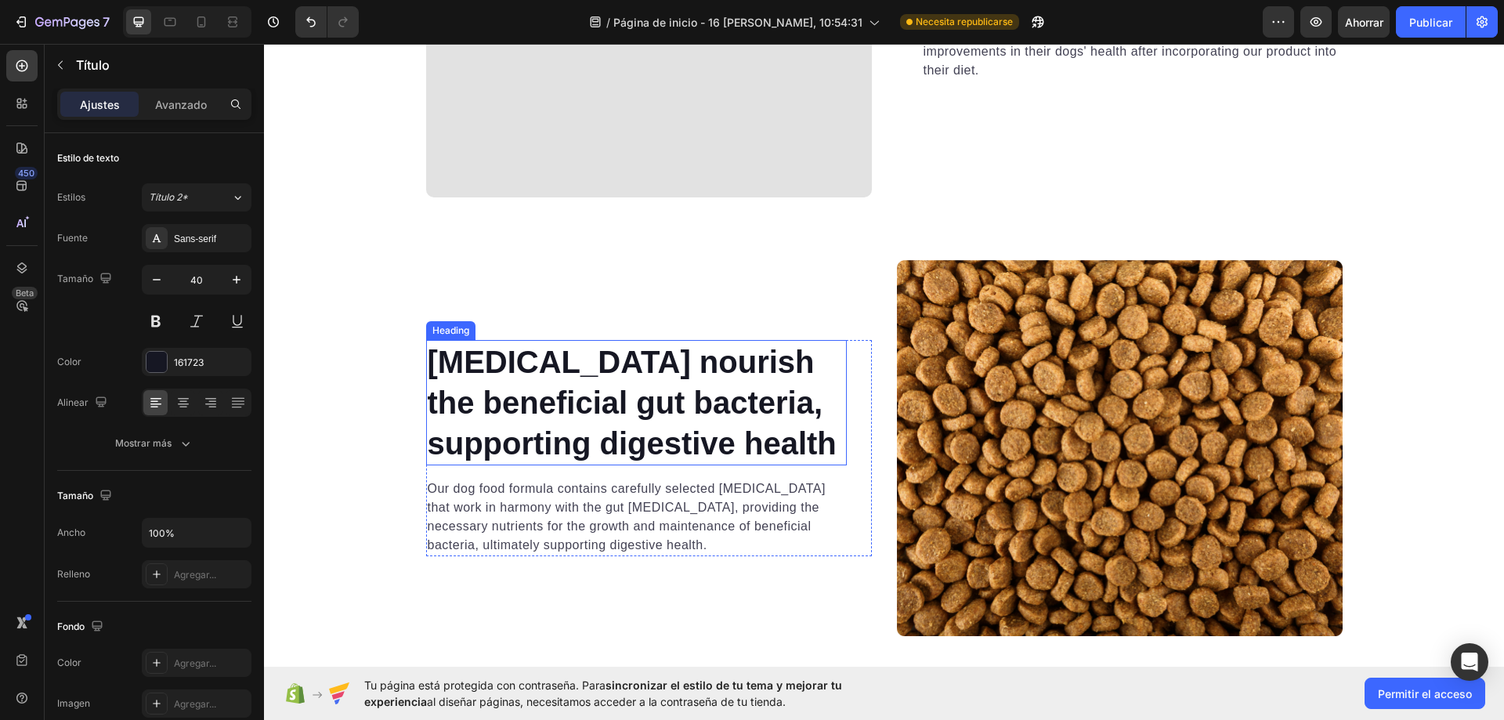
click at [740, 349] on p "[MEDICAL_DATA] nourish the beneficial gut bacteria, supporting digestive health" at bounding box center [636, 402] width 417 height 122
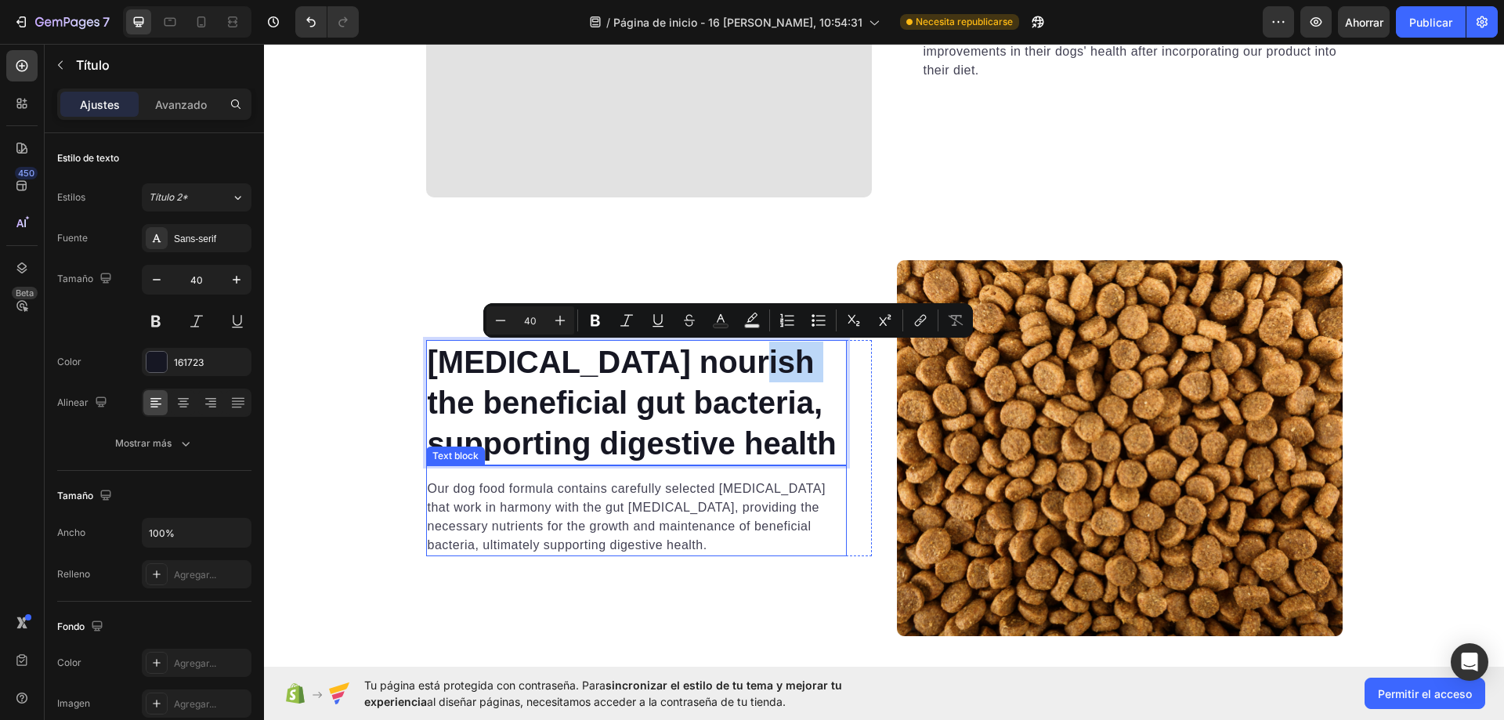
click at [815, 449] on p "[MEDICAL_DATA] nourish the beneficial gut bacteria, supporting digestive health" at bounding box center [636, 402] width 417 height 122
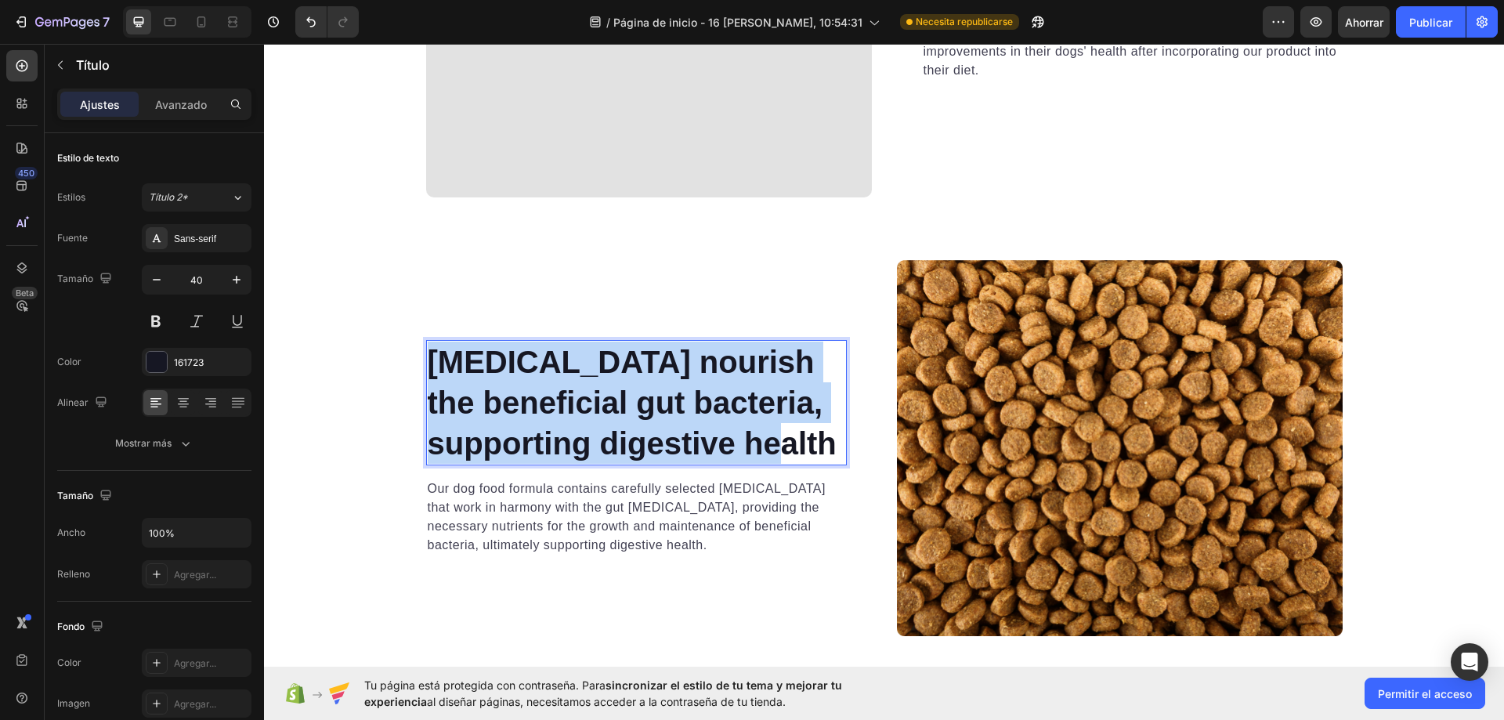
drag, startPoint x: 828, startPoint y: 447, endPoint x: 430, endPoint y: 363, distance: 406.6
click at [430, 363] on p "[MEDICAL_DATA] nourish the beneficial gut bacteria, supporting digestive health" at bounding box center [636, 402] width 417 height 122
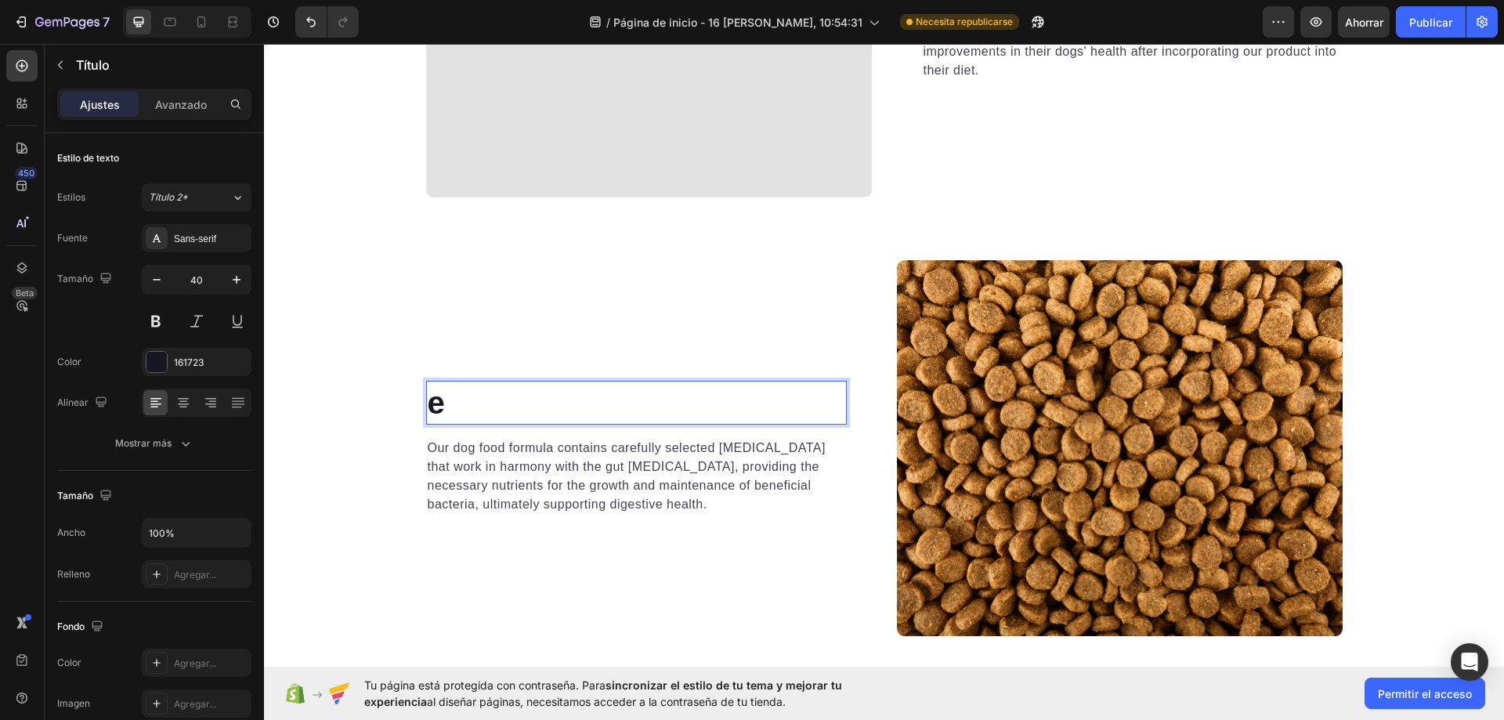
scroll to position [4618, 0]
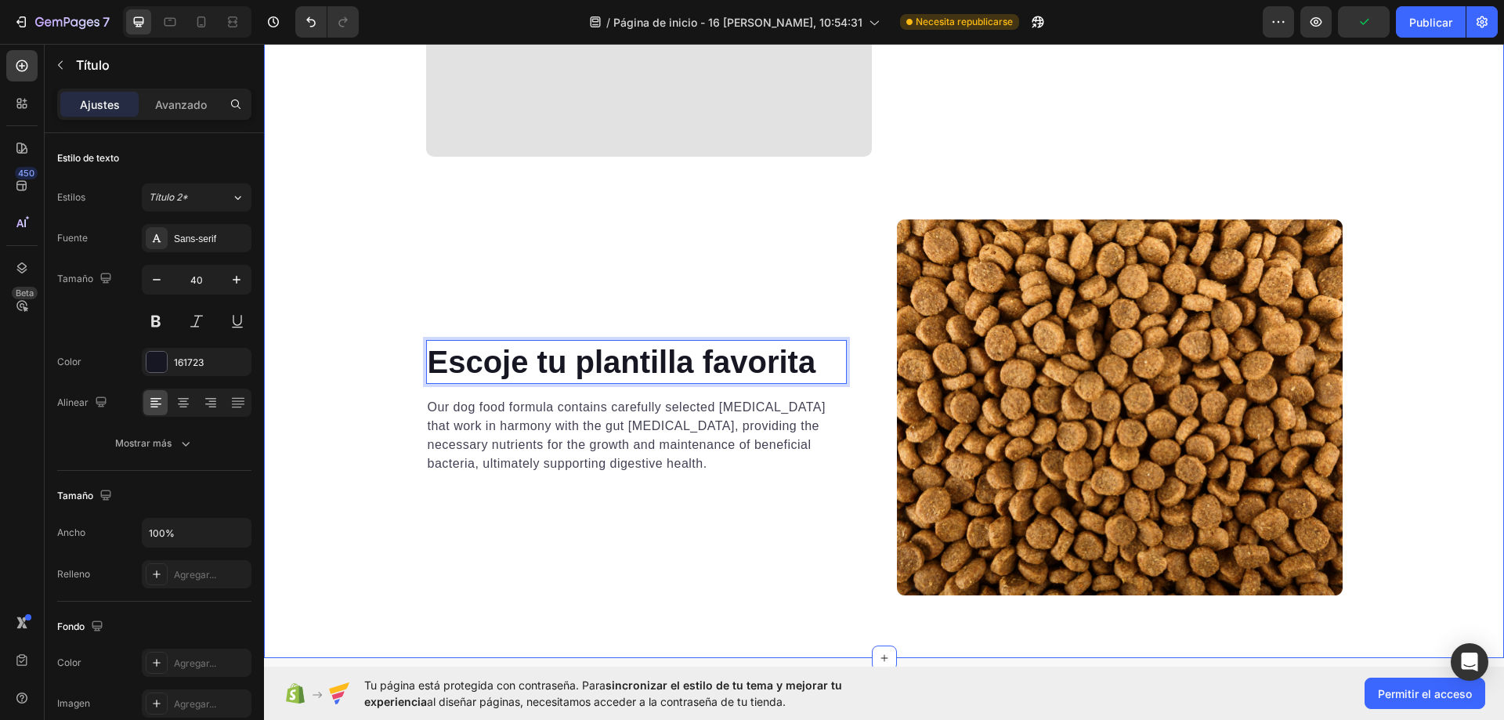
click at [428, 453] on p "Our dog food formula contains carefully selected [MEDICAL_DATA] that work in ha…" at bounding box center [636, 435] width 417 height 75
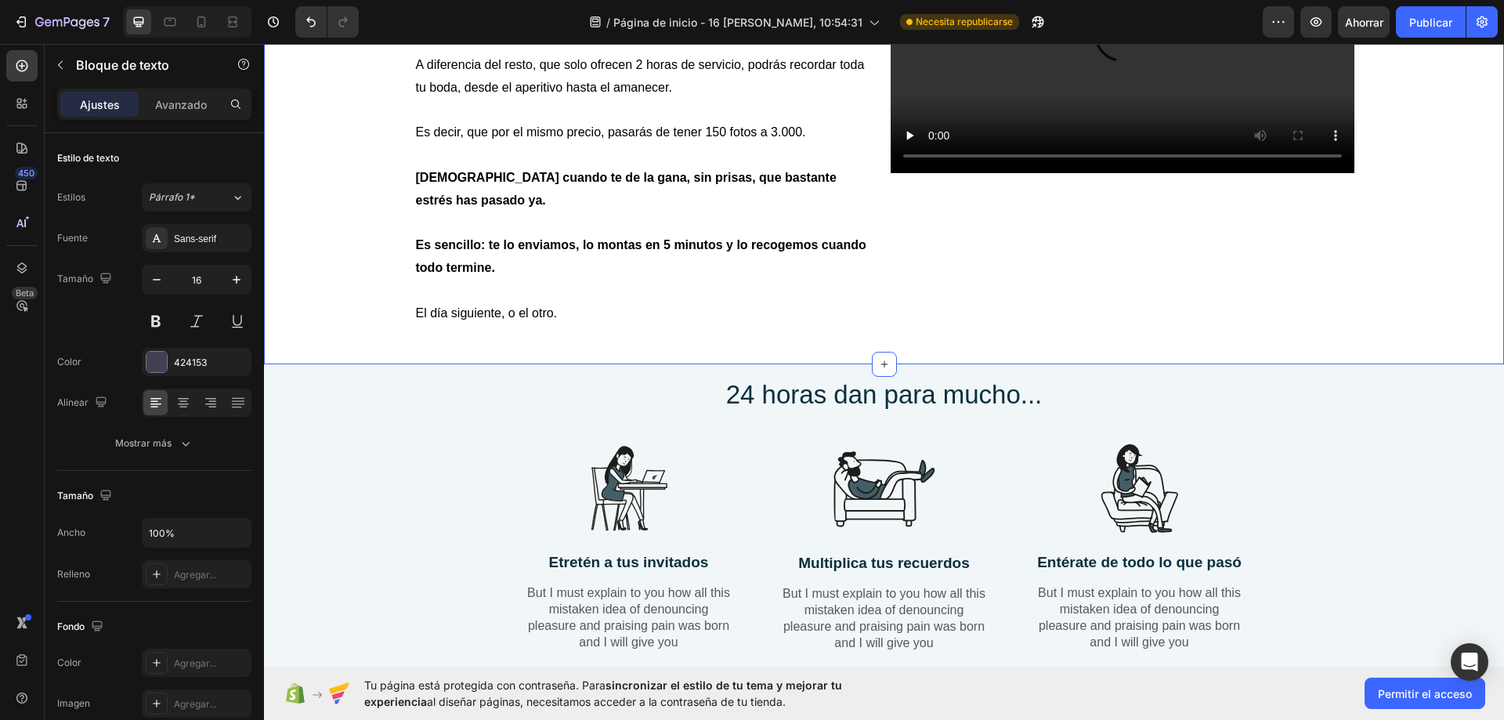
scroll to position [32, 0]
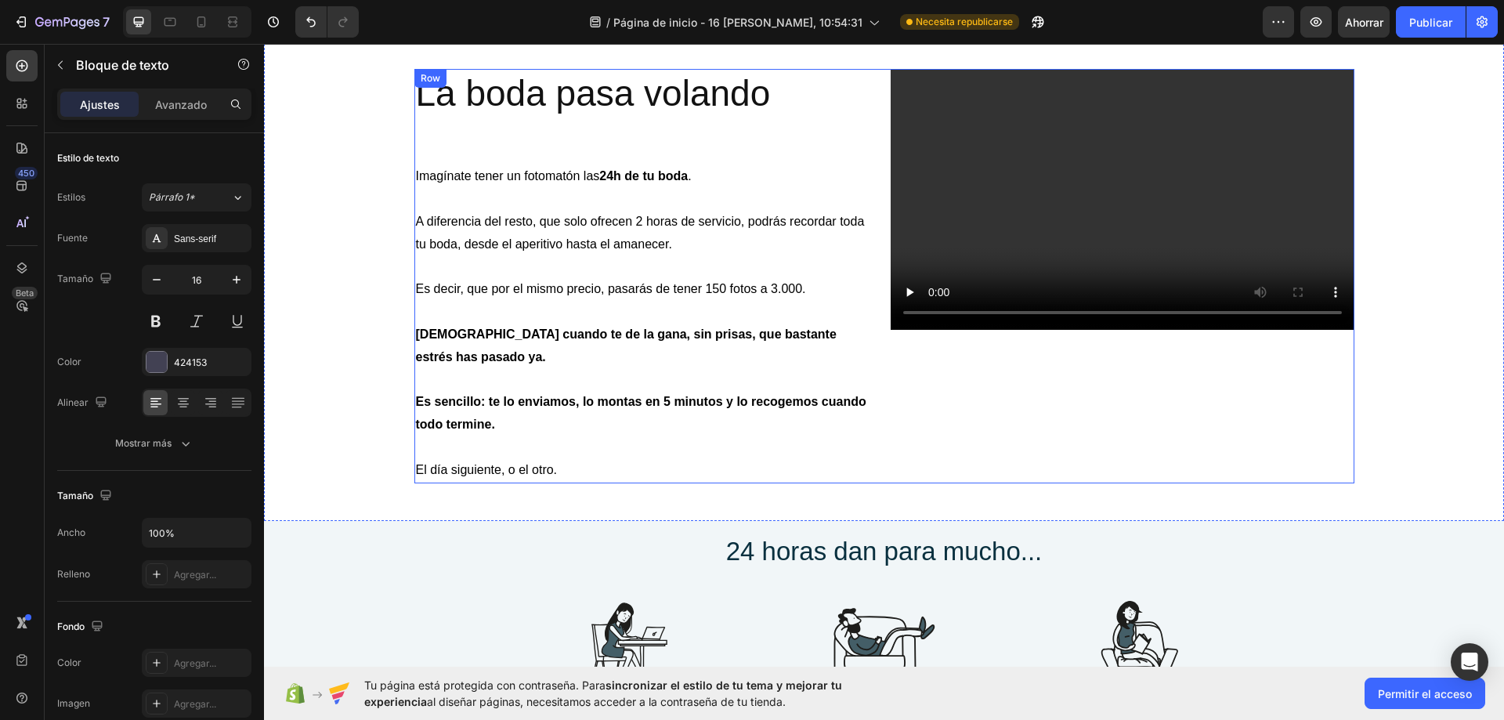
click at [1094, 411] on div "Video" at bounding box center [1122, 276] width 464 height 414
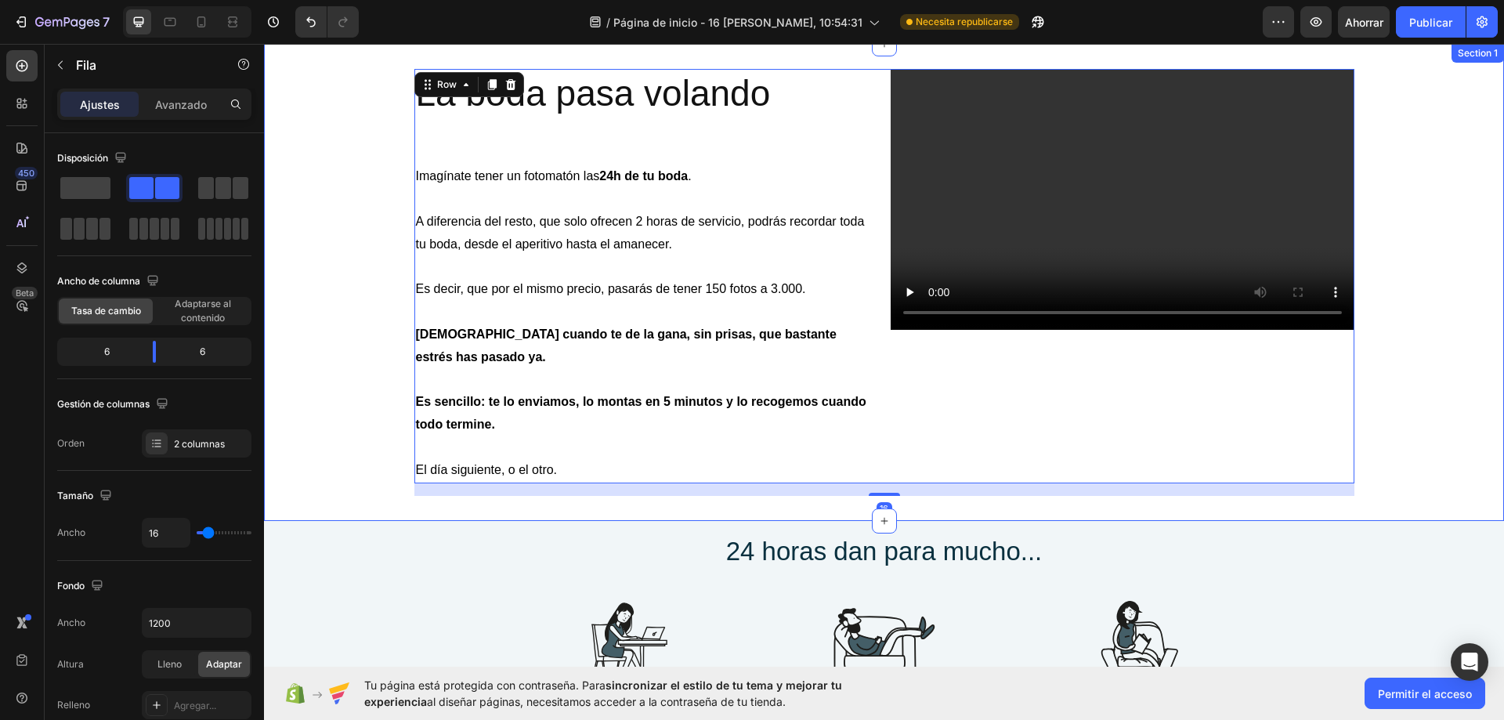
scroll to position [0, 0]
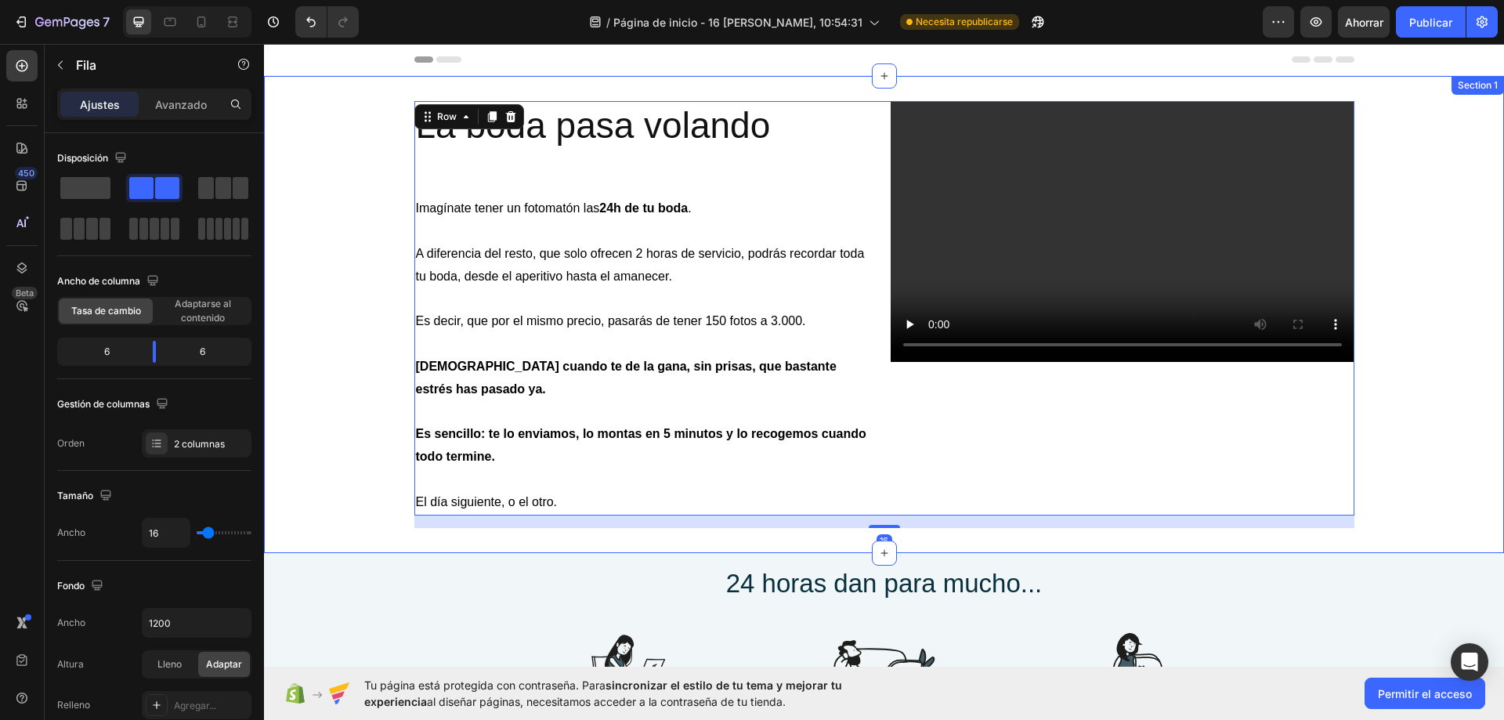
click at [1403, 186] on div "La boda pasa volando Heading Imagínate tener un fotomatón las 24h de tu boda . …" at bounding box center [884, 314] width 1240 height 427
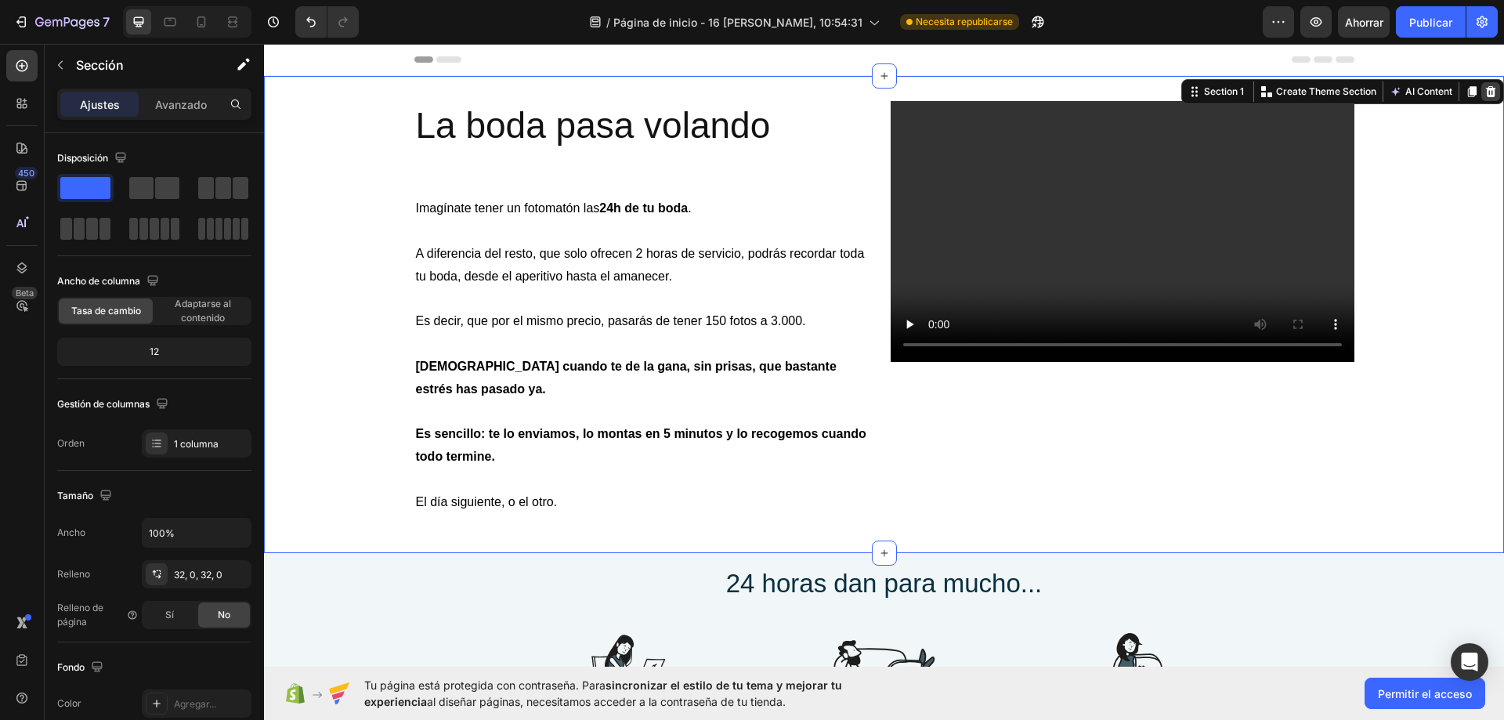
click at [1486, 88] on icon at bounding box center [1491, 91] width 10 height 11
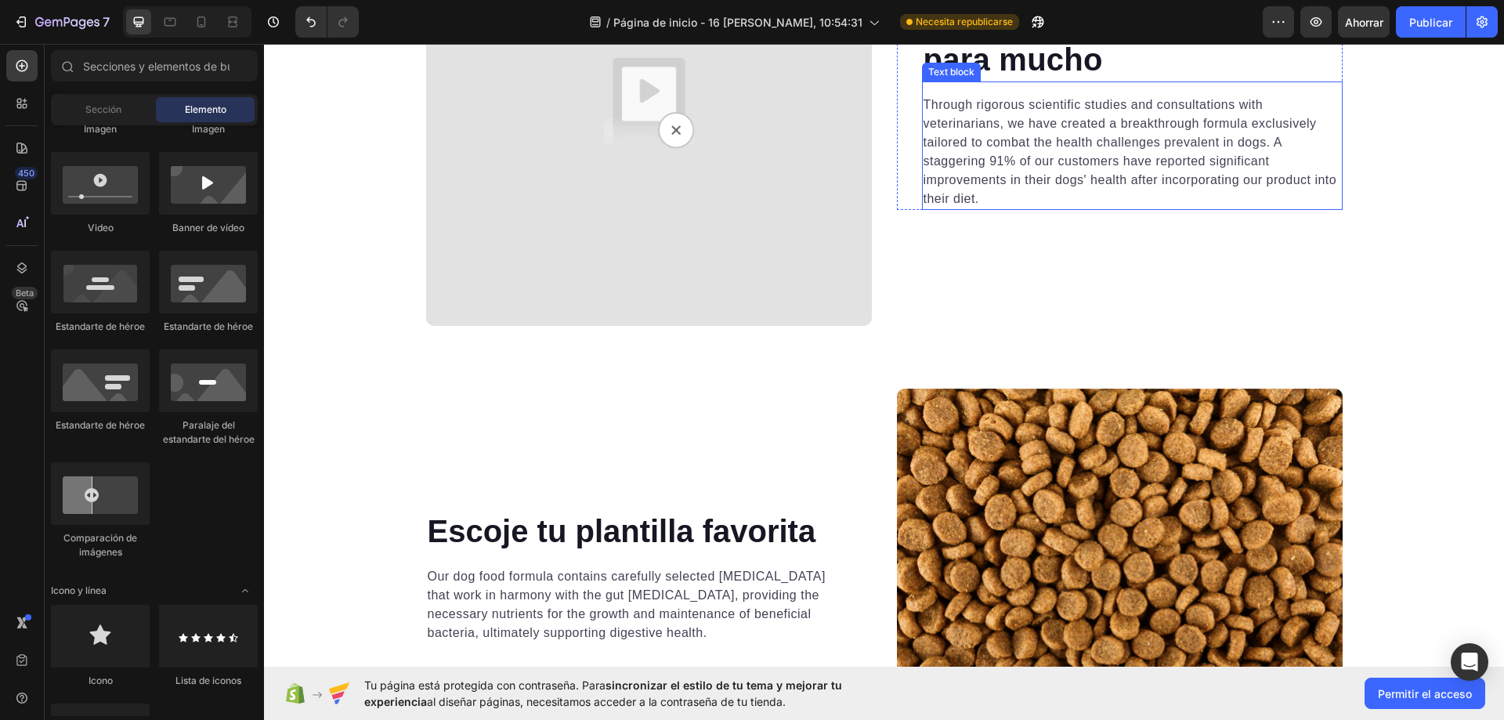
scroll to position [4185, 0]
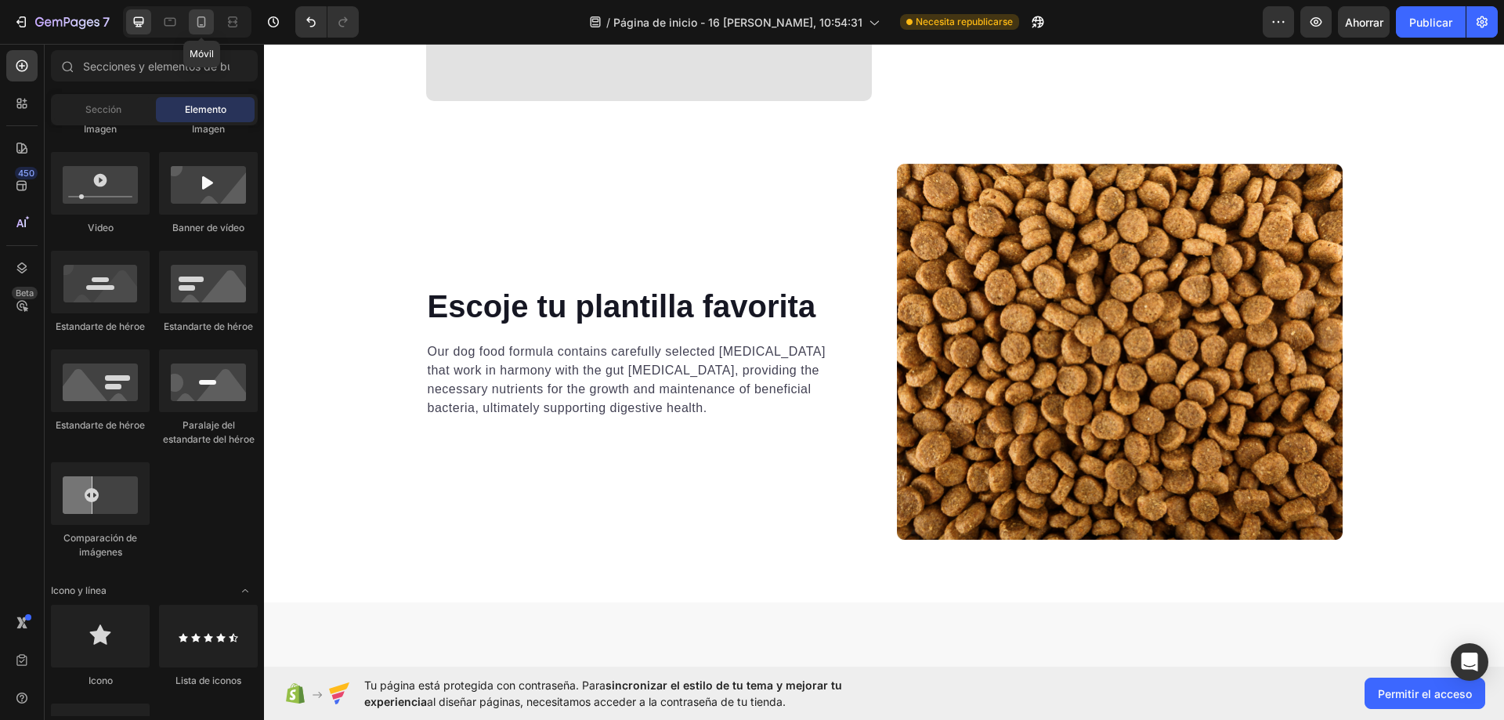
click at [199, 31] on div at bounding box center [201, 21] width 25 height 25
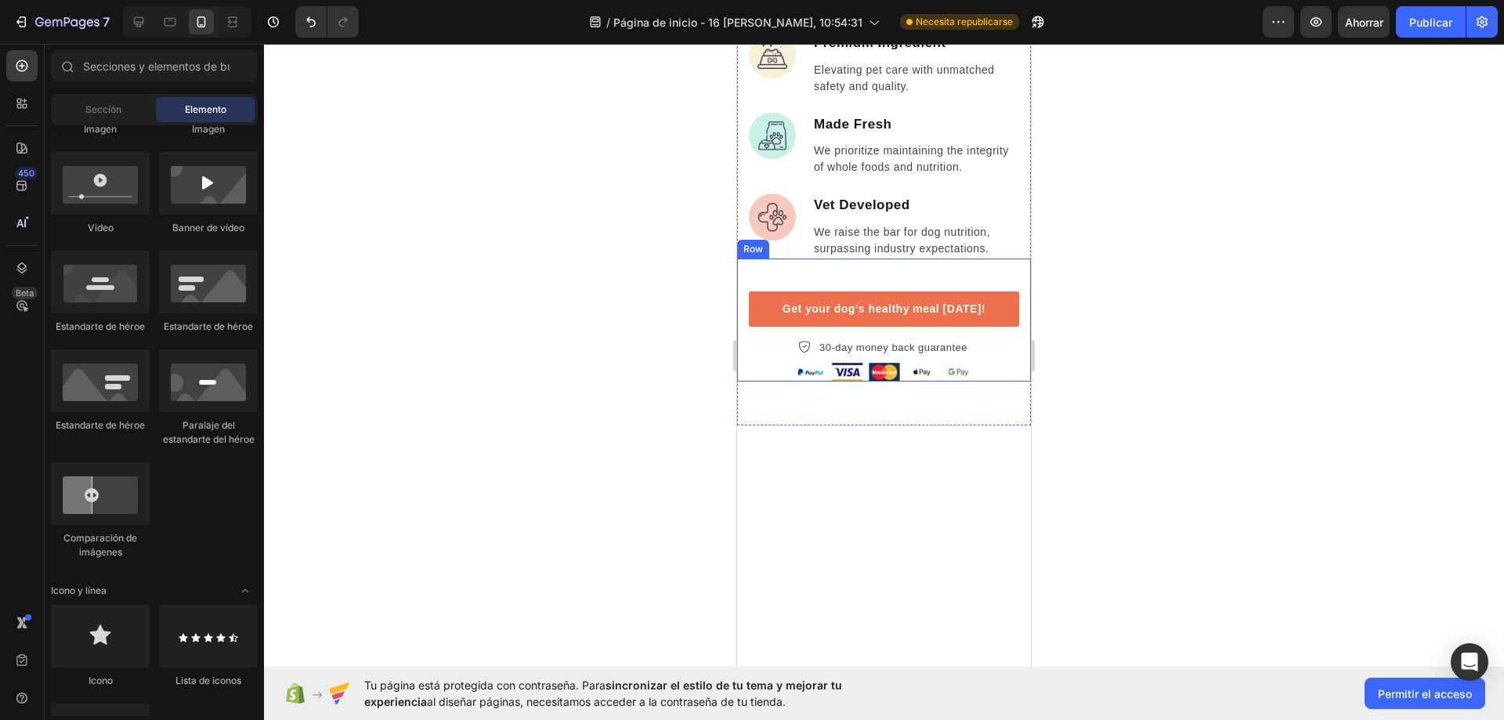
scroll to position [4386, 0]
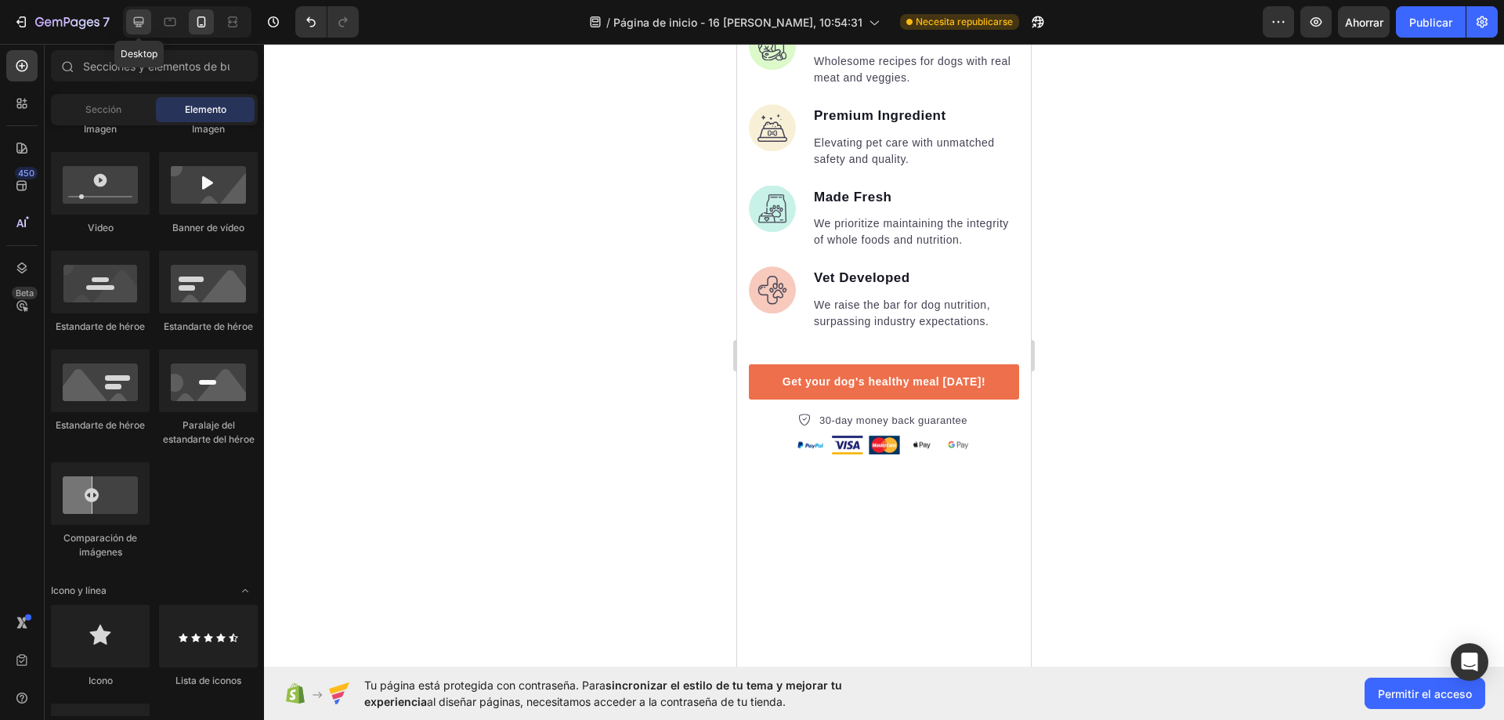
click at [139, 22] on icon at bounding box center [139, 22] width 10 height 10
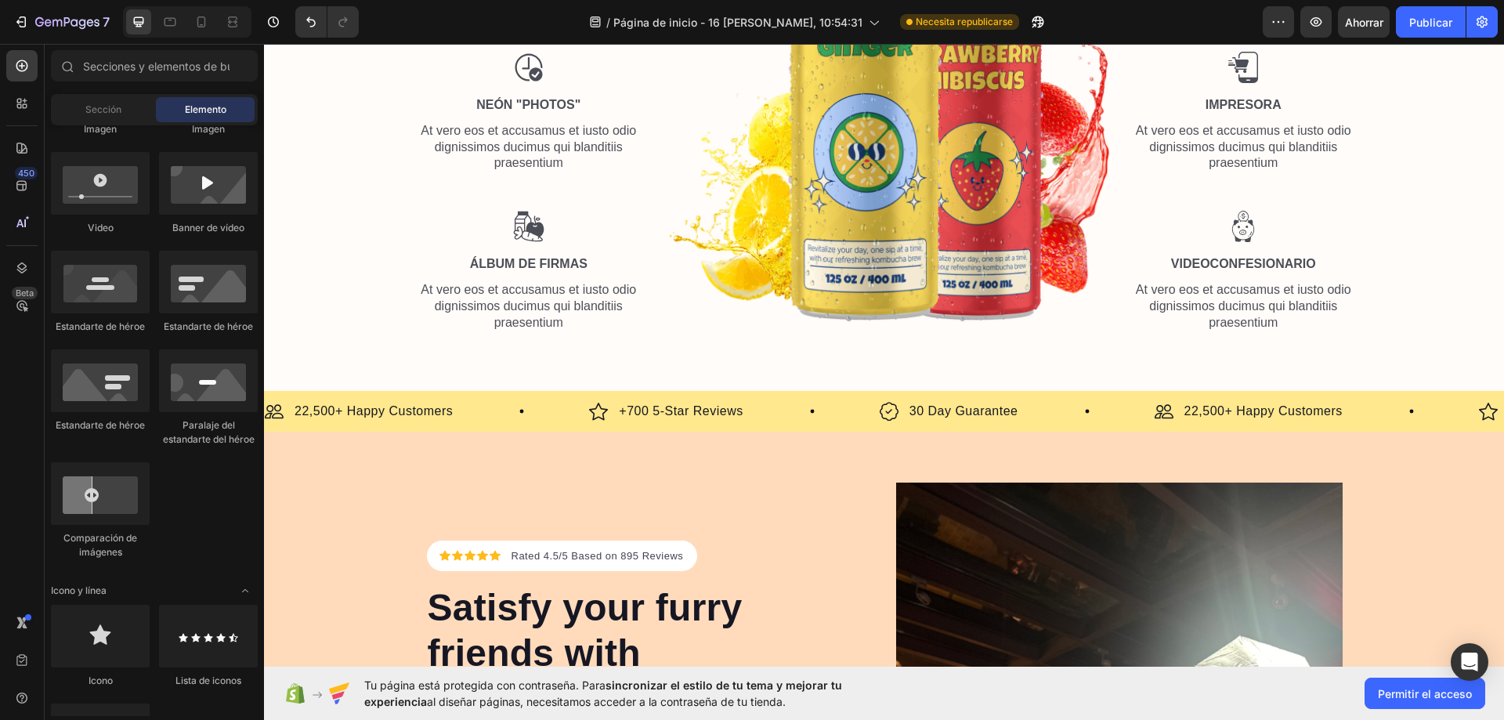
scroll to position [585, 0]
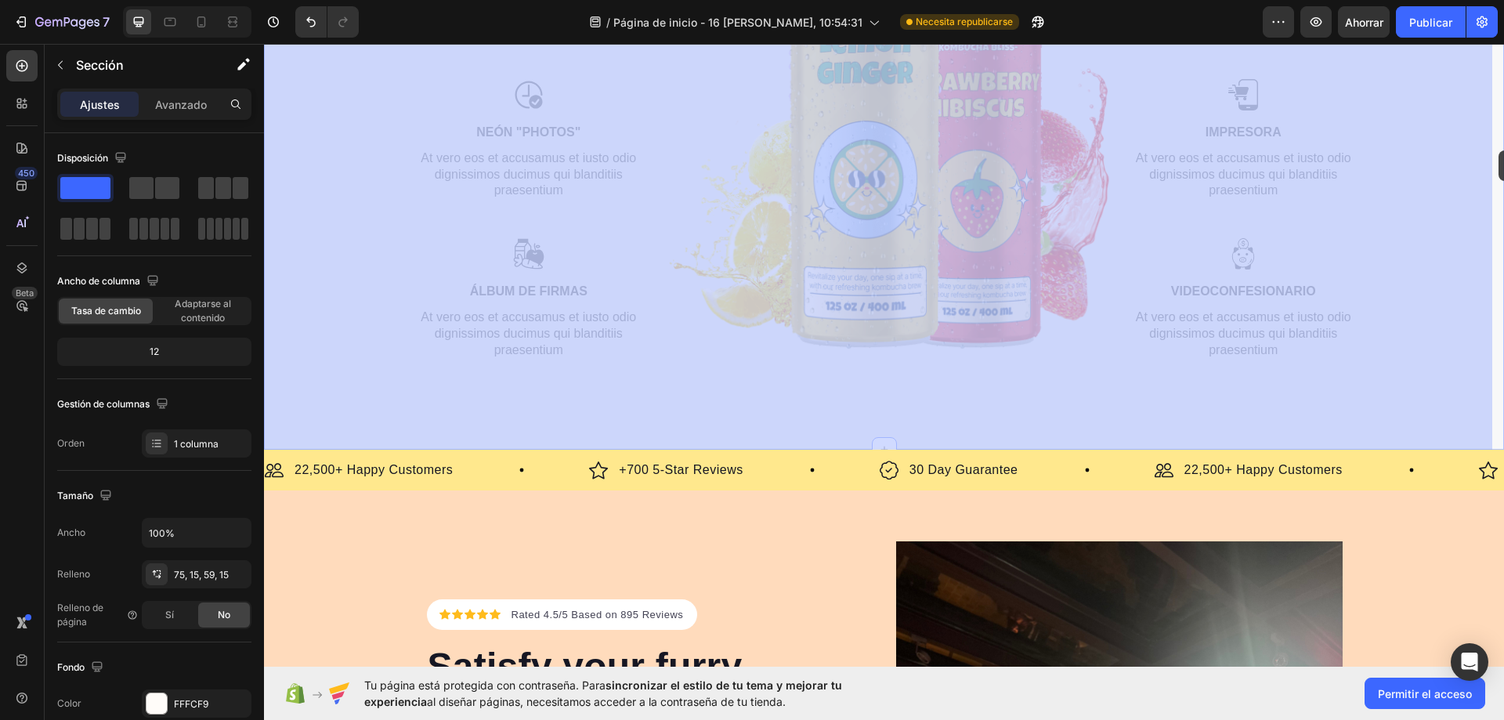
drag, startPoint x: 1491, startPoint y: 111, endPoint x: 1498, endPoint y: 150, distance: 39.8
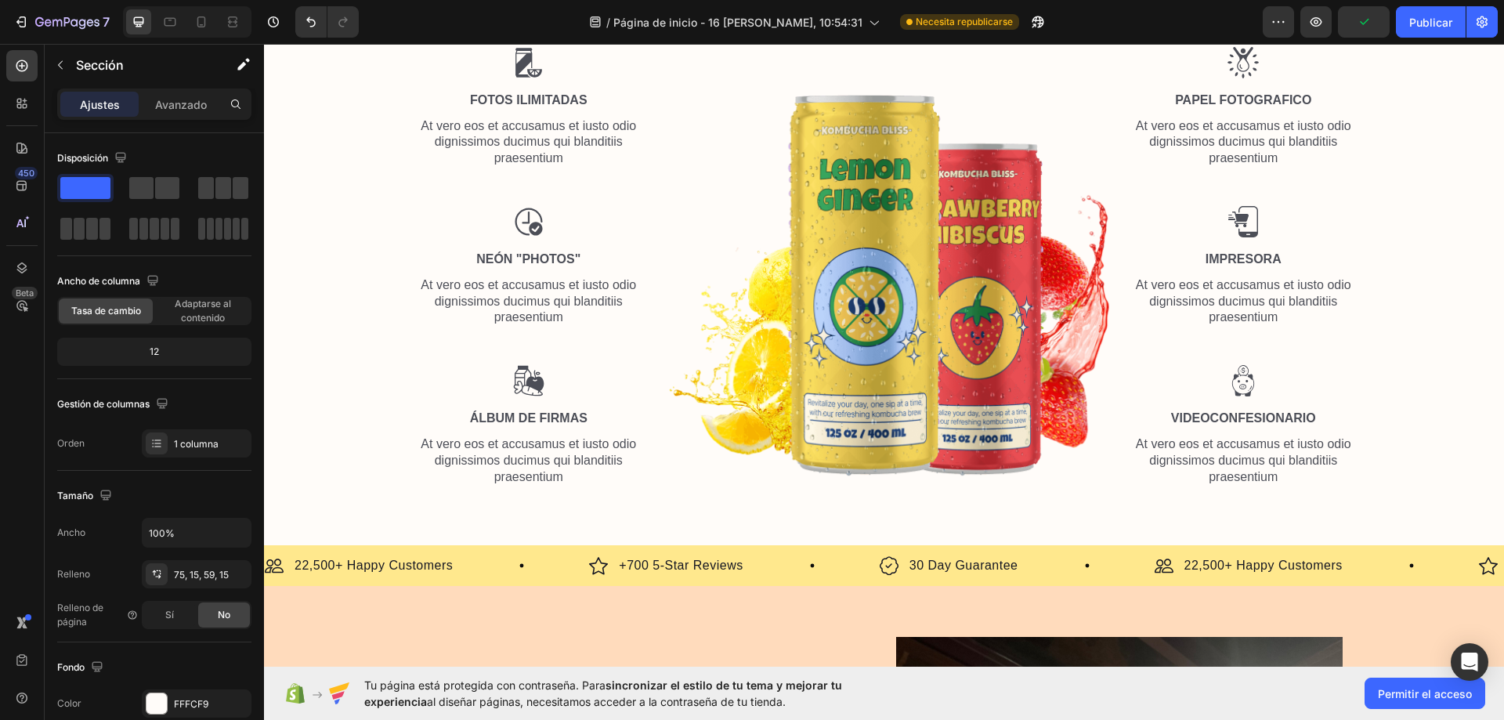
scroll to position [313, 0]
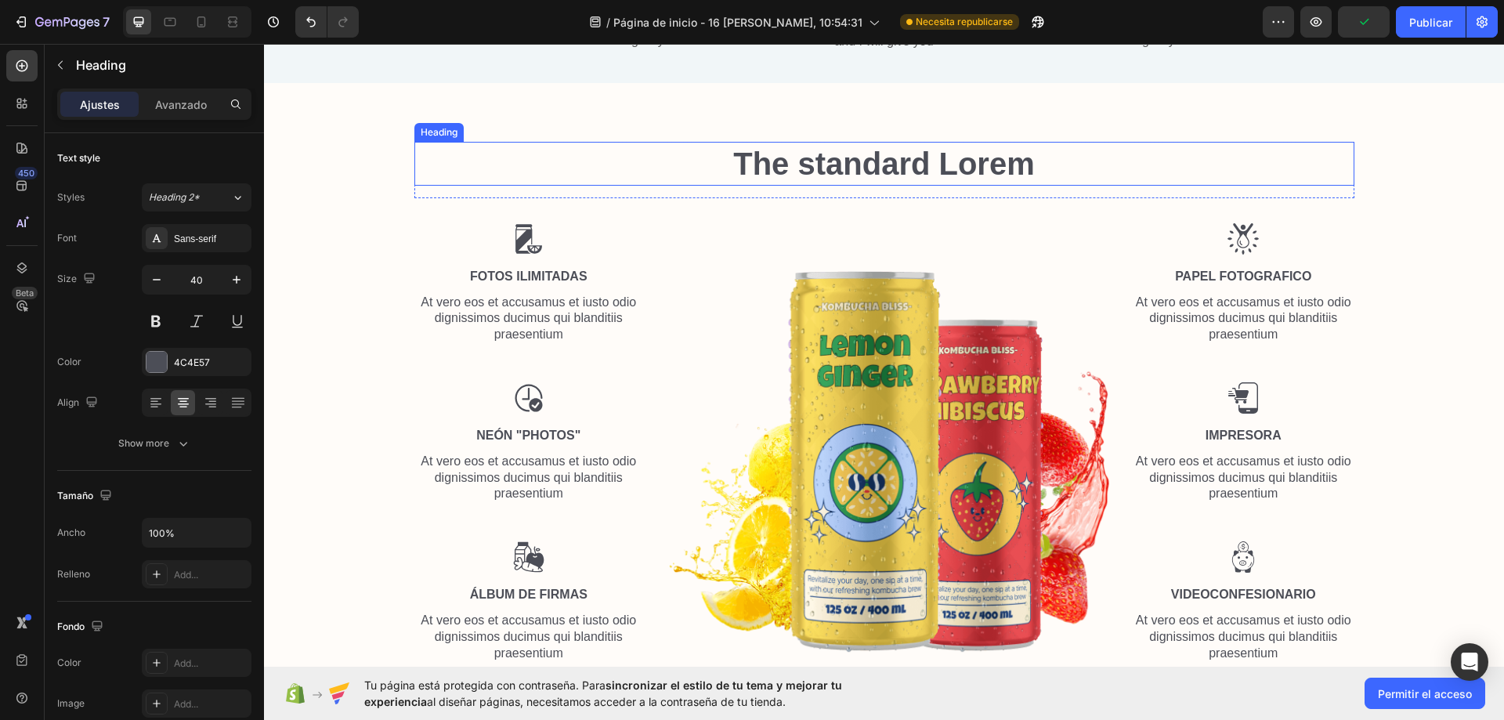
click at [492, 167] on h2 "The standard Lorem" at bounding box center [884, 164] width 940 height 44
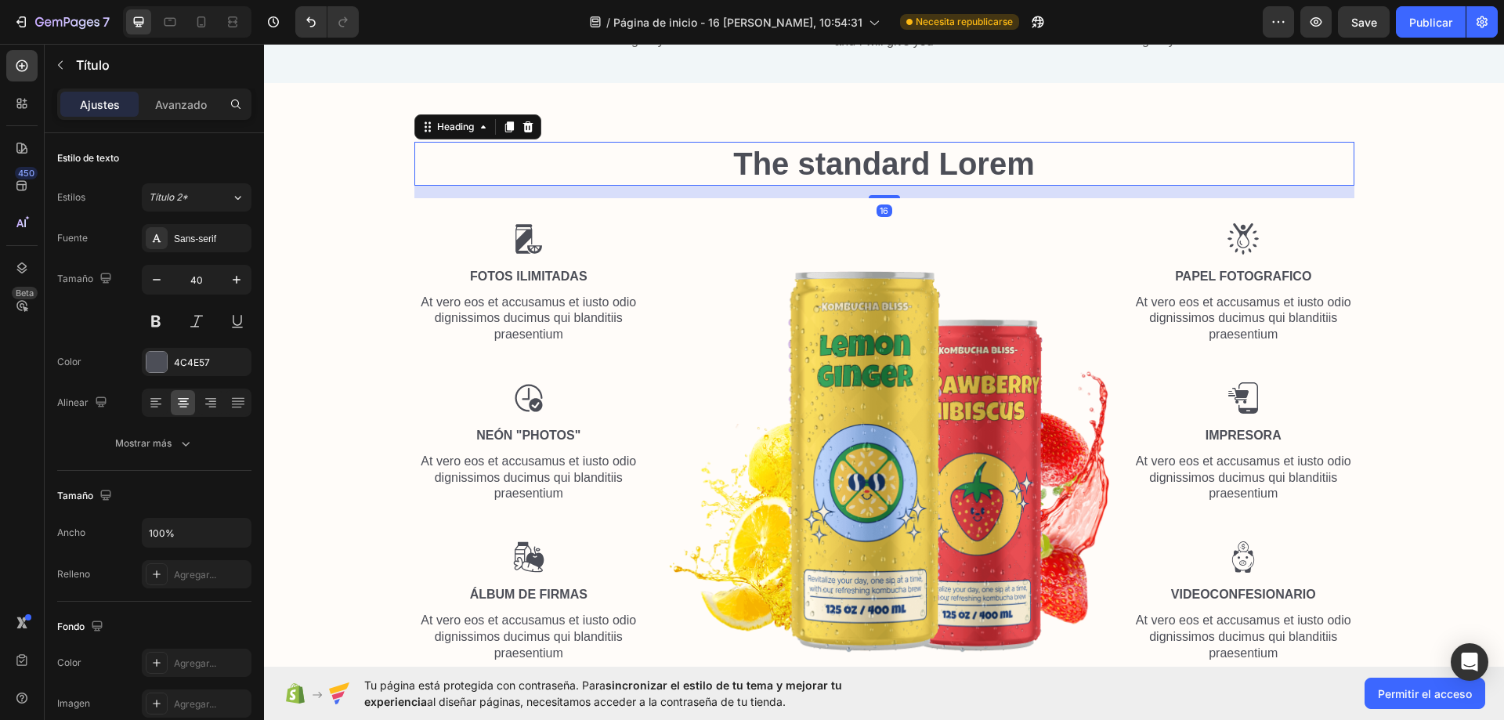
click at [341, 134] on div "The standard Lorem Heading 16 Row Image fotos ilimitadas Text Block At vero eos…" at bounding box center [884, 402] width 1240 height 639
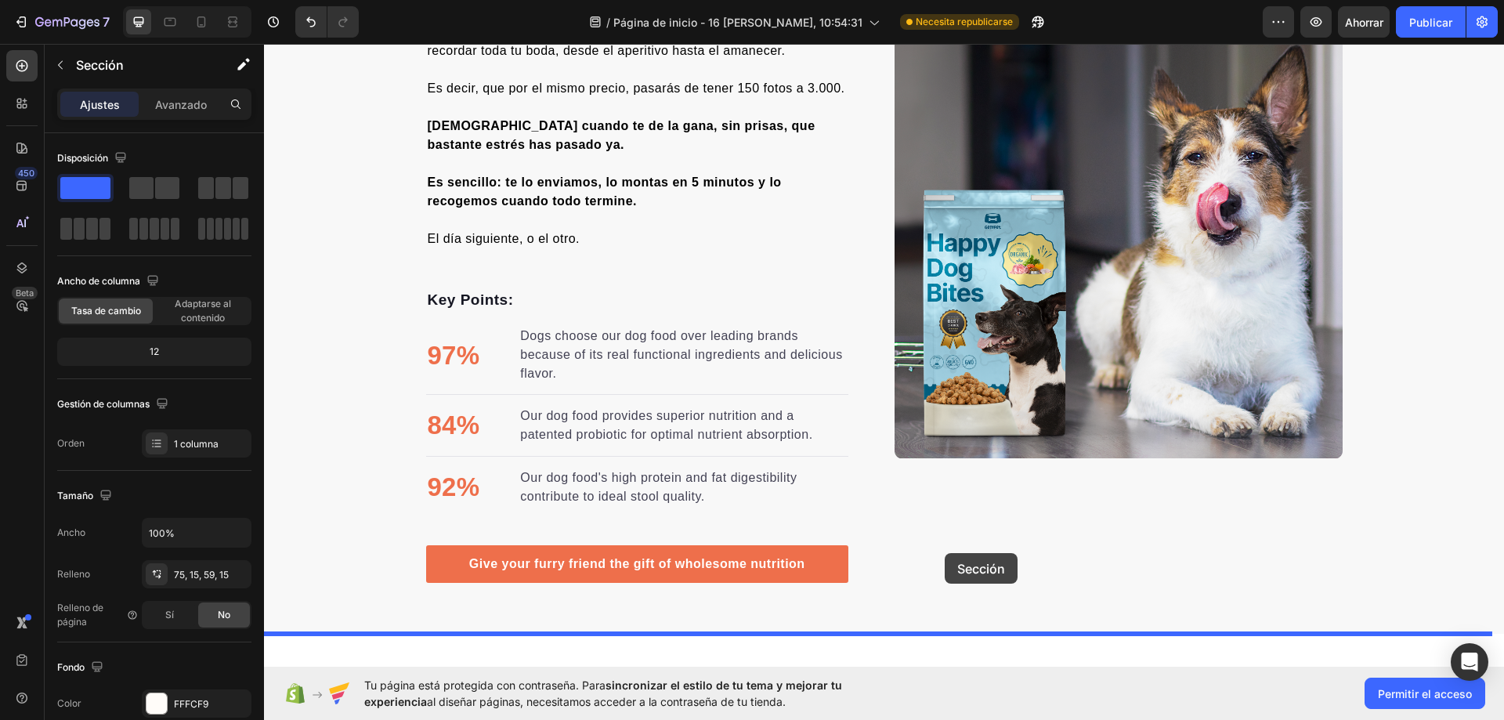
scroll to position [2646, 0]
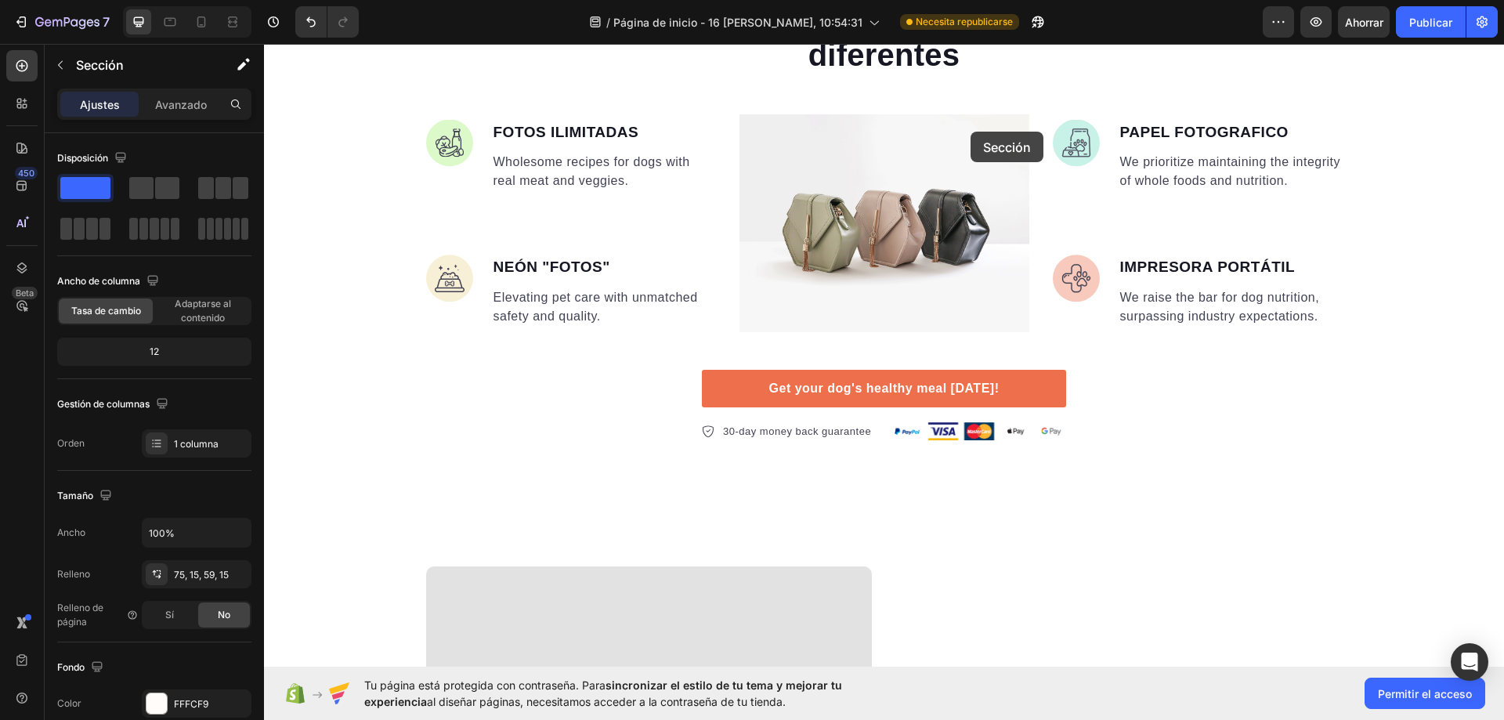
drag, startPoint x: 1179, startPoint y: 99, endPoint x: 981, endPoint y: 79, distance: 199.2
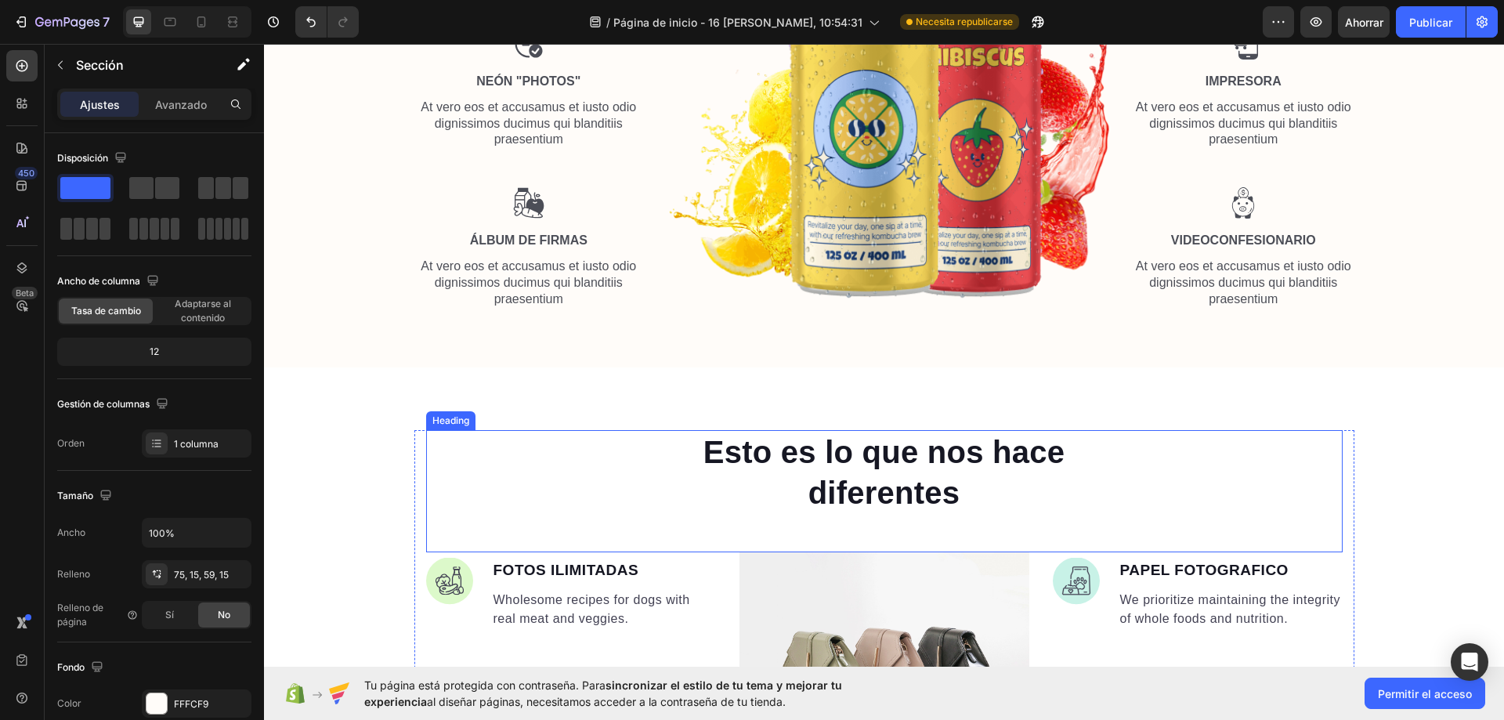
scroll to position [2869, 0]
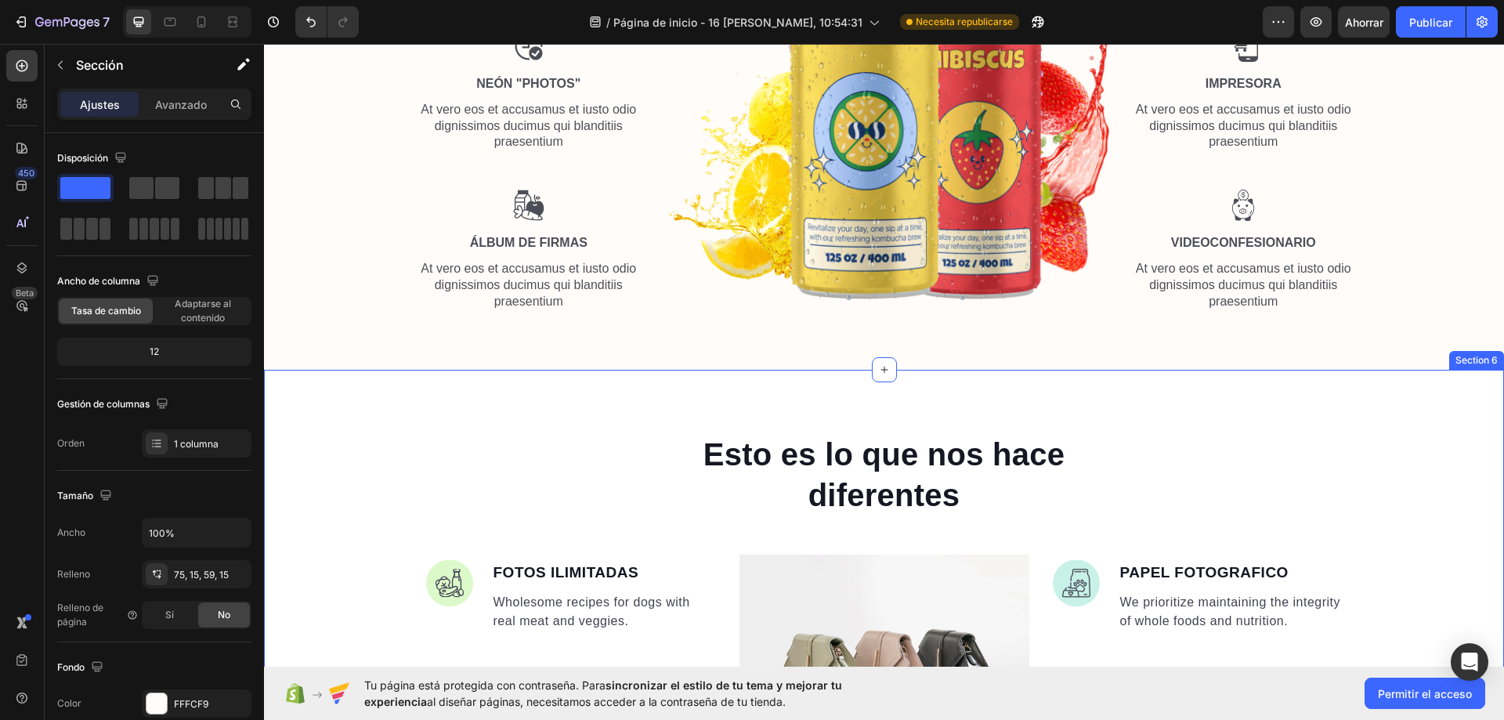
click at [1144, 418] on div "Esto es lo que nos hace diferentes Heading Image FOTOS ILIMITADAS Text block Wh…" at bounding box center [884, 657] width 1240 height 574
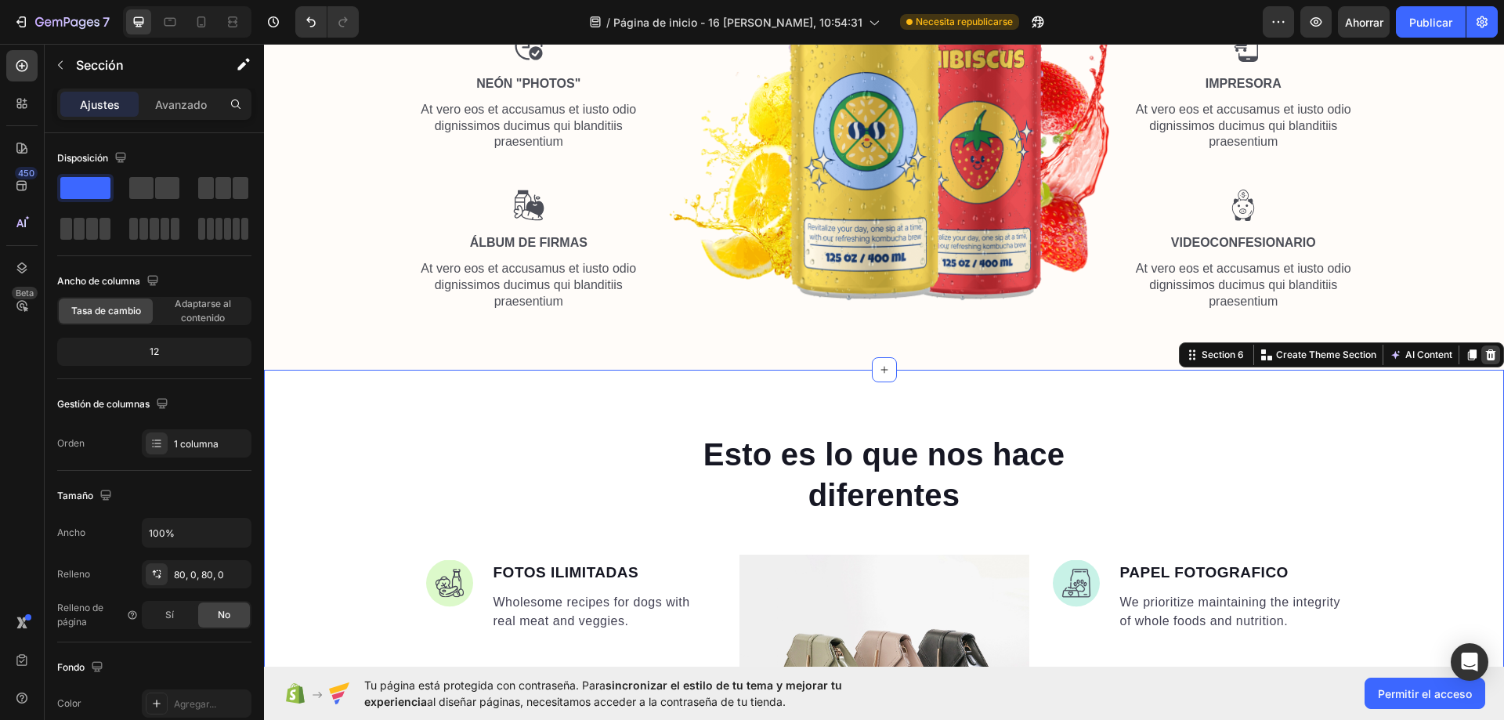
click at [1486, 354] on icon at bounding box center [1491, 354] width 10 height 11
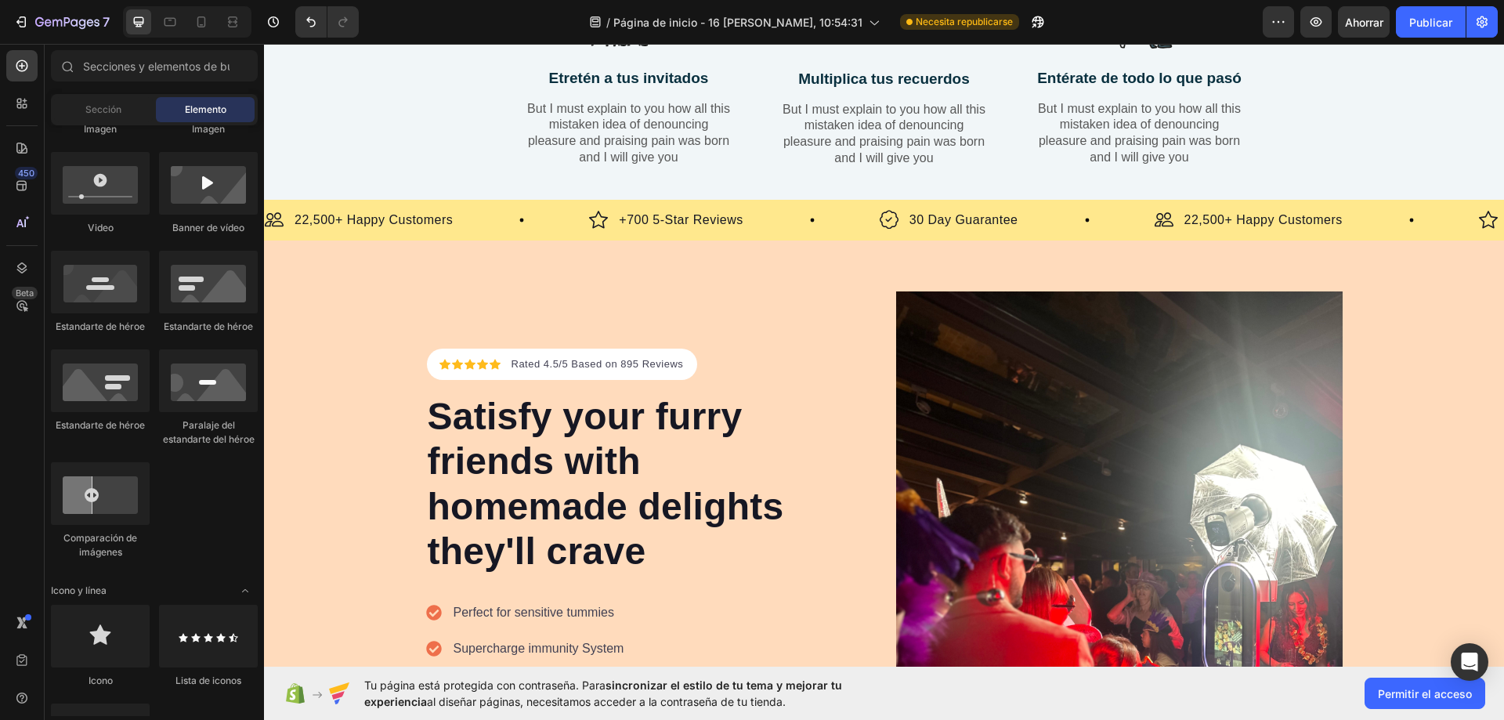
scroll to position [0, 0]
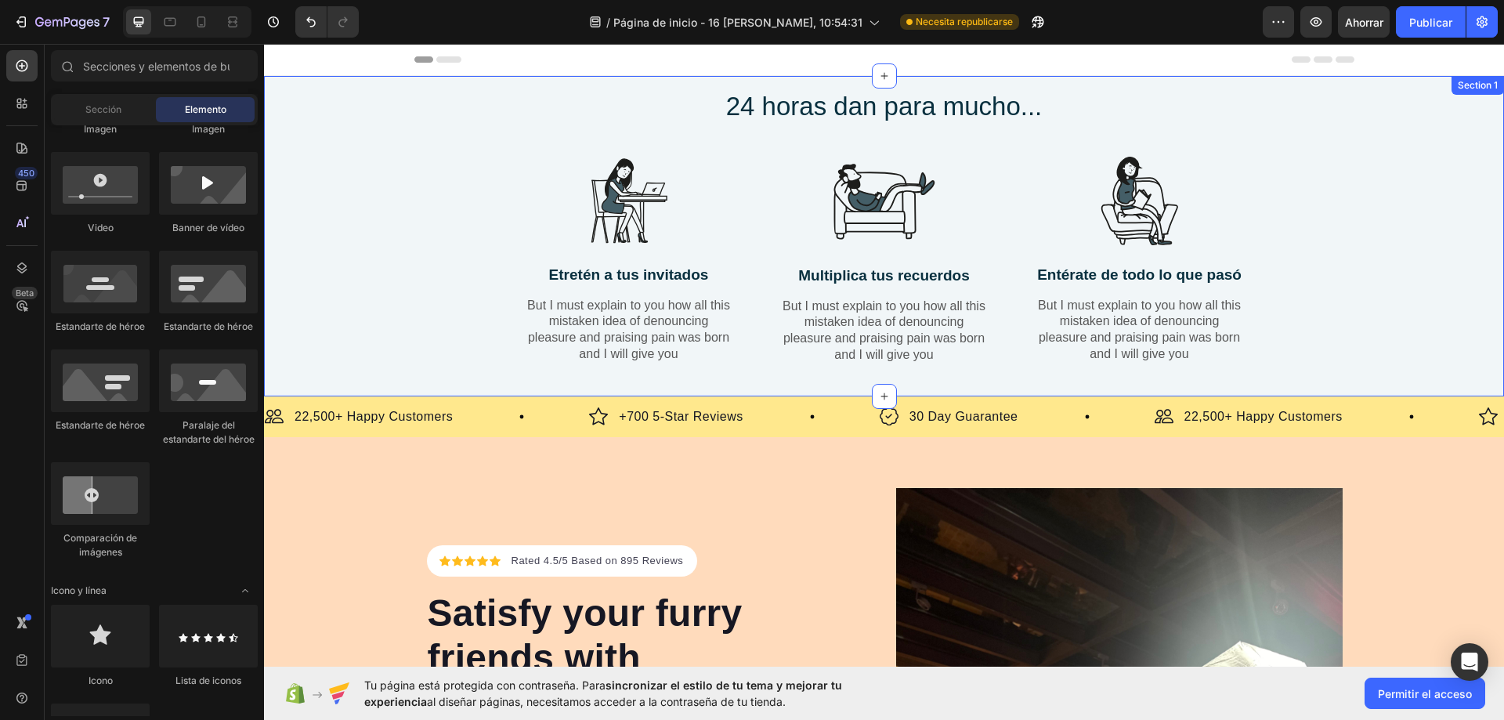
click at [426, 144] on div "24 horas [PERSON_NAME] para mucho... Heading Row Image Etretén a tus invitados …" at bounding box center [884, 239] width 1216 height 302
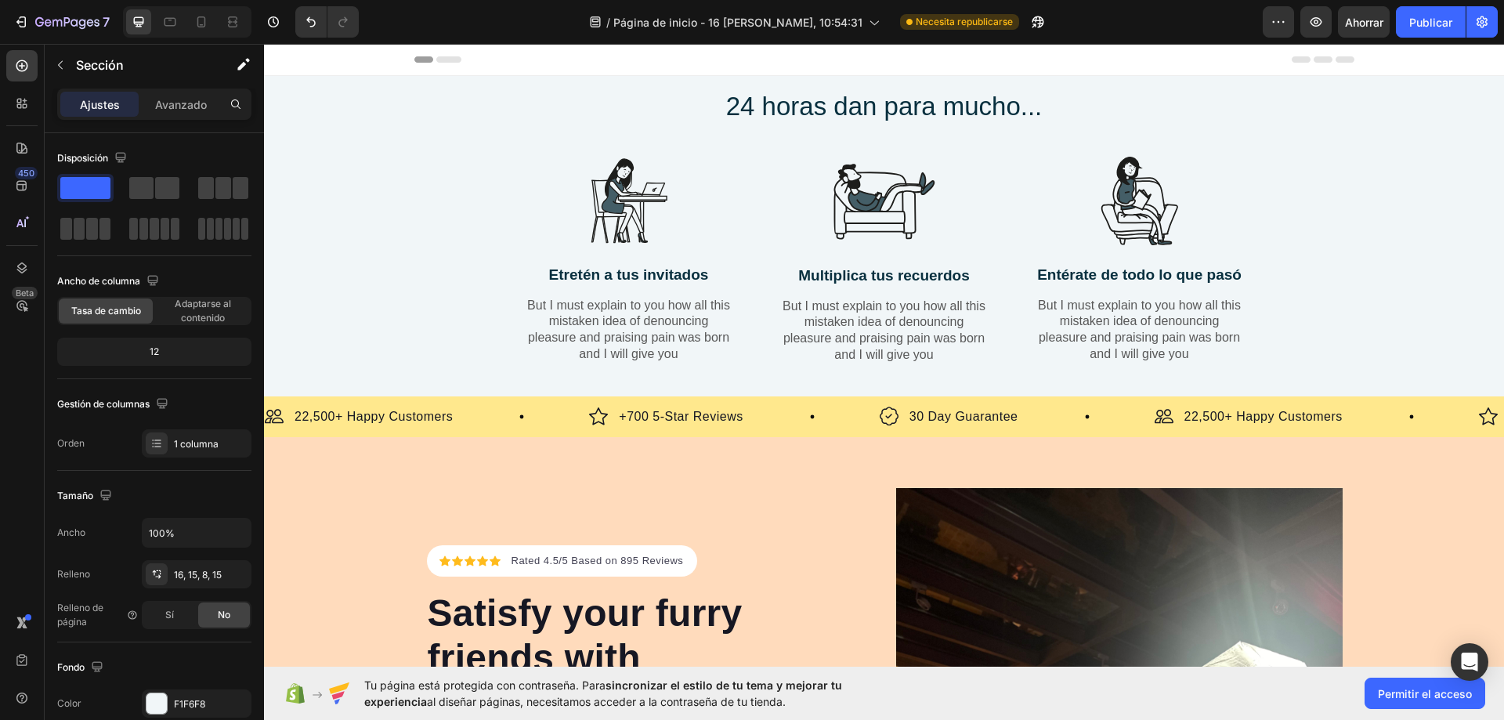
click at [1441, 96] on div "24 horas [PERSON_NAME] para mucho... Heading Row Image Etretén a tus invitados …" at bounding box center [884, 239] width 1216 height 302
click at [309, 113] on div "24 horas [PERSON_NAME] para mucho... Heading Row Image Etretén a tus invitados …" at bounding box center [884, 239] width 1216 height 302
click at [1447, 100] on div "24 horas [PERSON_NAME] para mucho... Heading Row Image Etretén a tus invitados …" at bounding box center [884, 239] width 1216 height 302
click at [1377, 175] on div "24 horas [PERSON_NAME] para mucho... Heading Row Image Etretén a tus invitados …" at bounding box center [884, 239] width 1216 height 302
click at [772, 103] on h2 "24 horas dan para mucho..." at bounding box center [884, 106] width 603 height 37
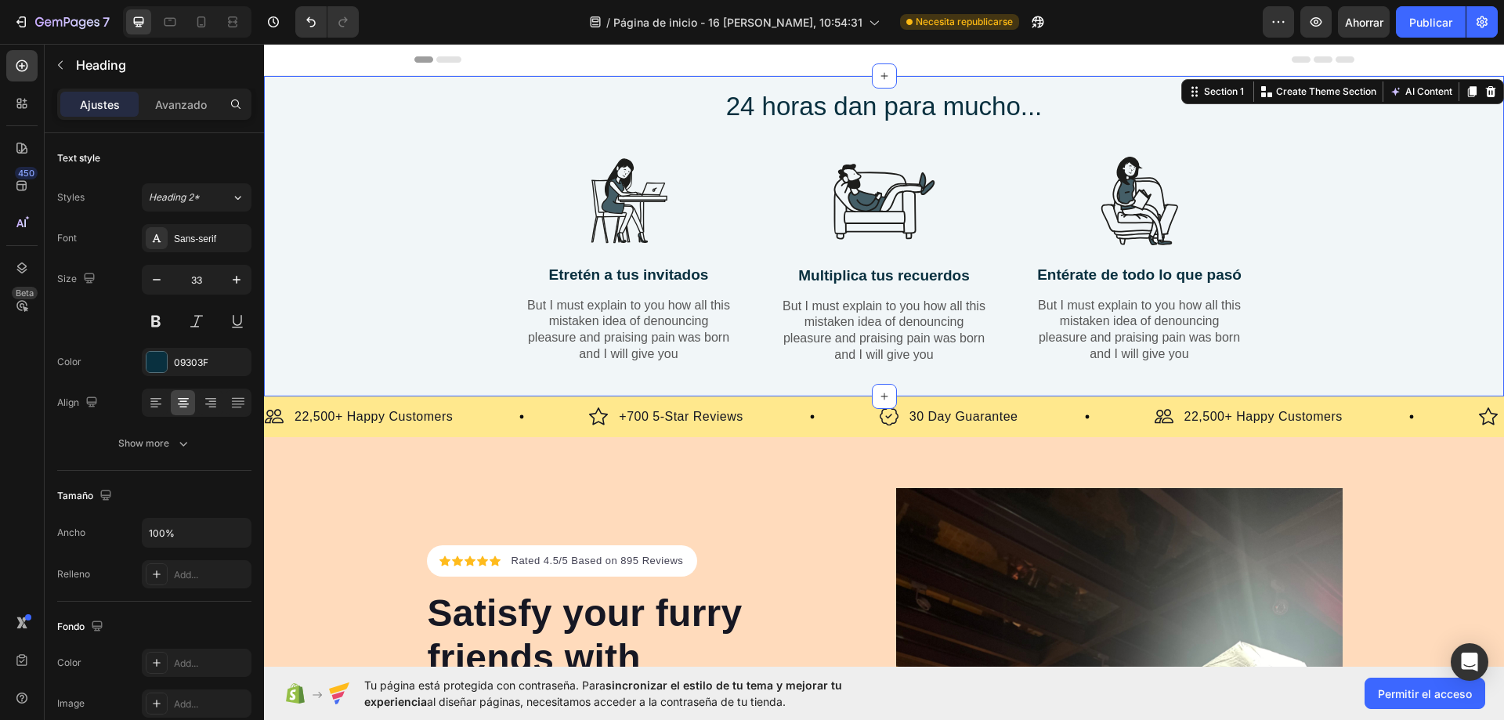
click at [549, 113] on div "24 horas [PERSON_NAME] para mucho... Heading Row Image Etretén a tus invitados …" at bounding box center [884, 239] width 1216 height 302
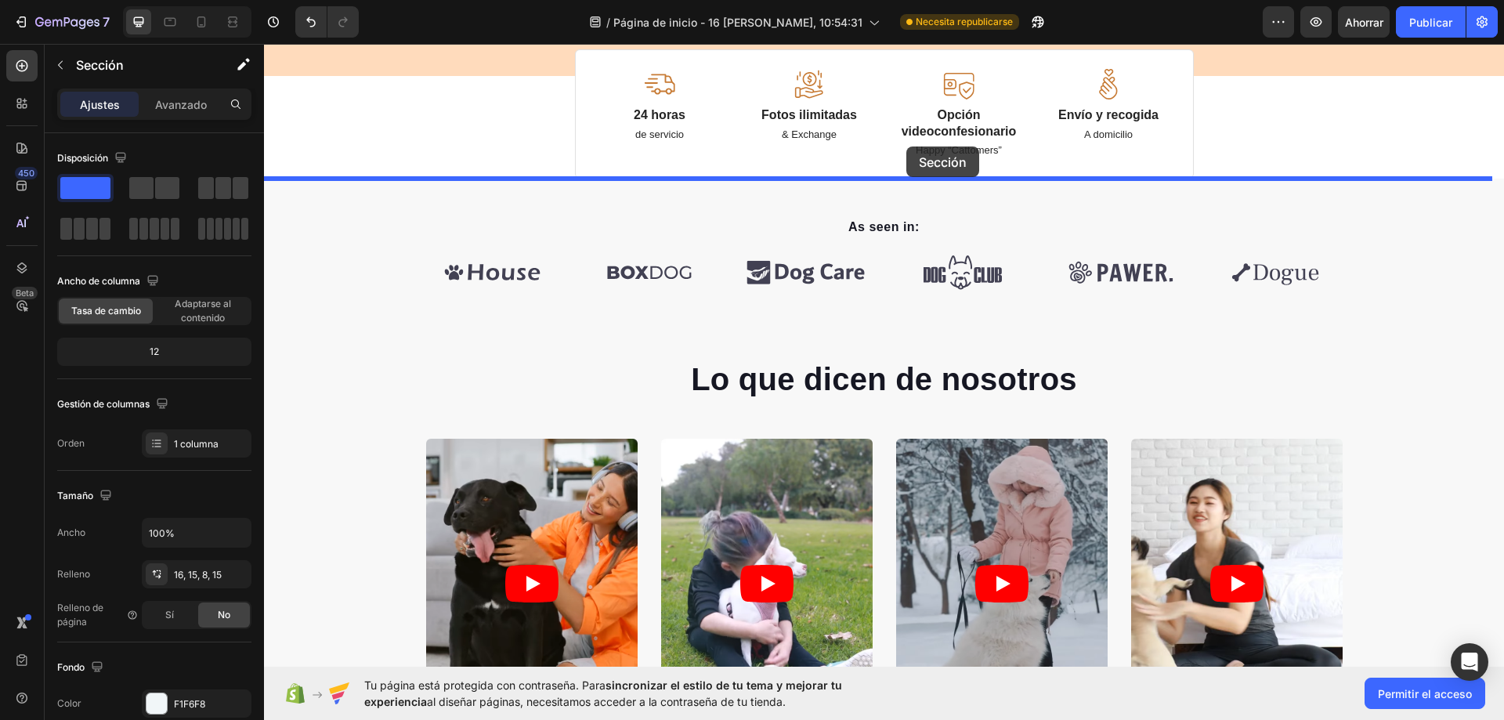
scroll to position [999, 0]
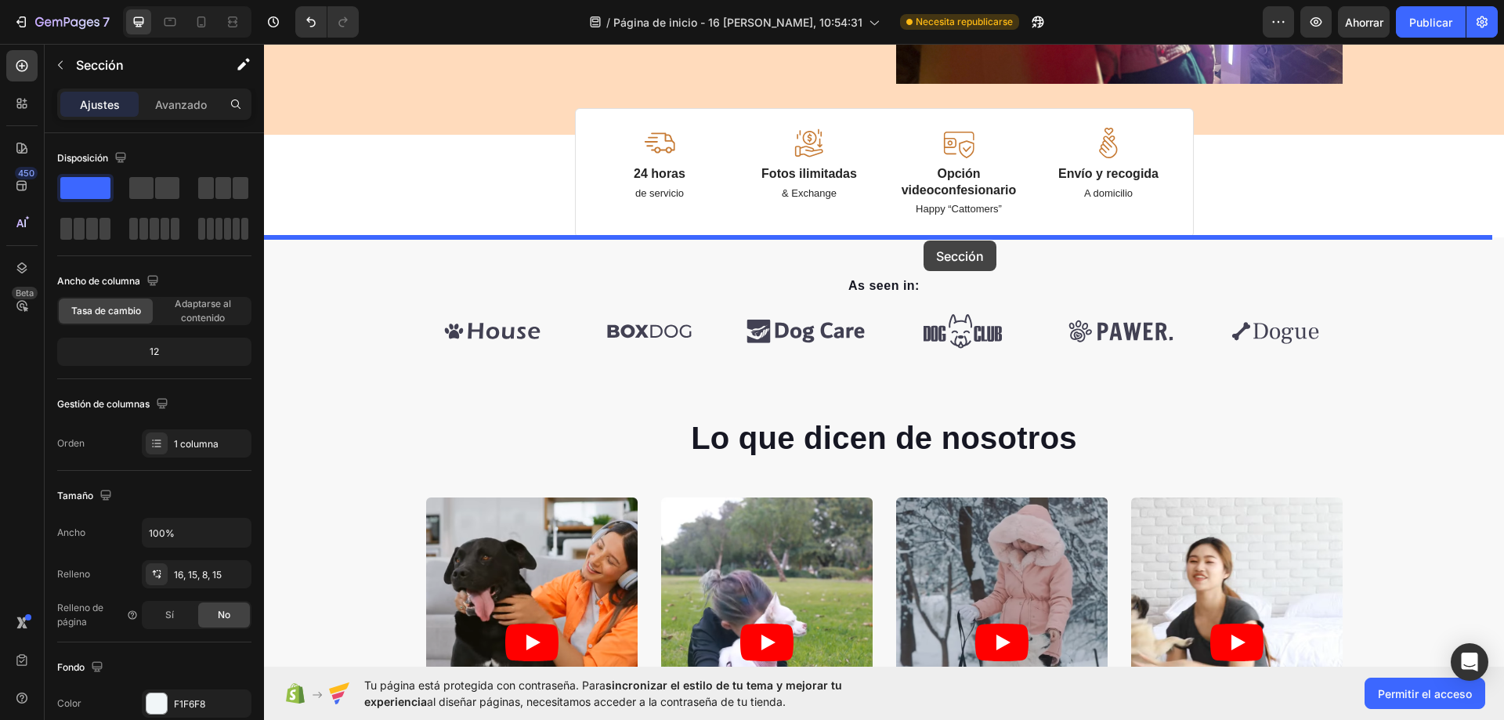
drag, startPoint x: 1180, startPoint y: 91, endPoint x: 923, endPoint y: 240, distance: 297.3
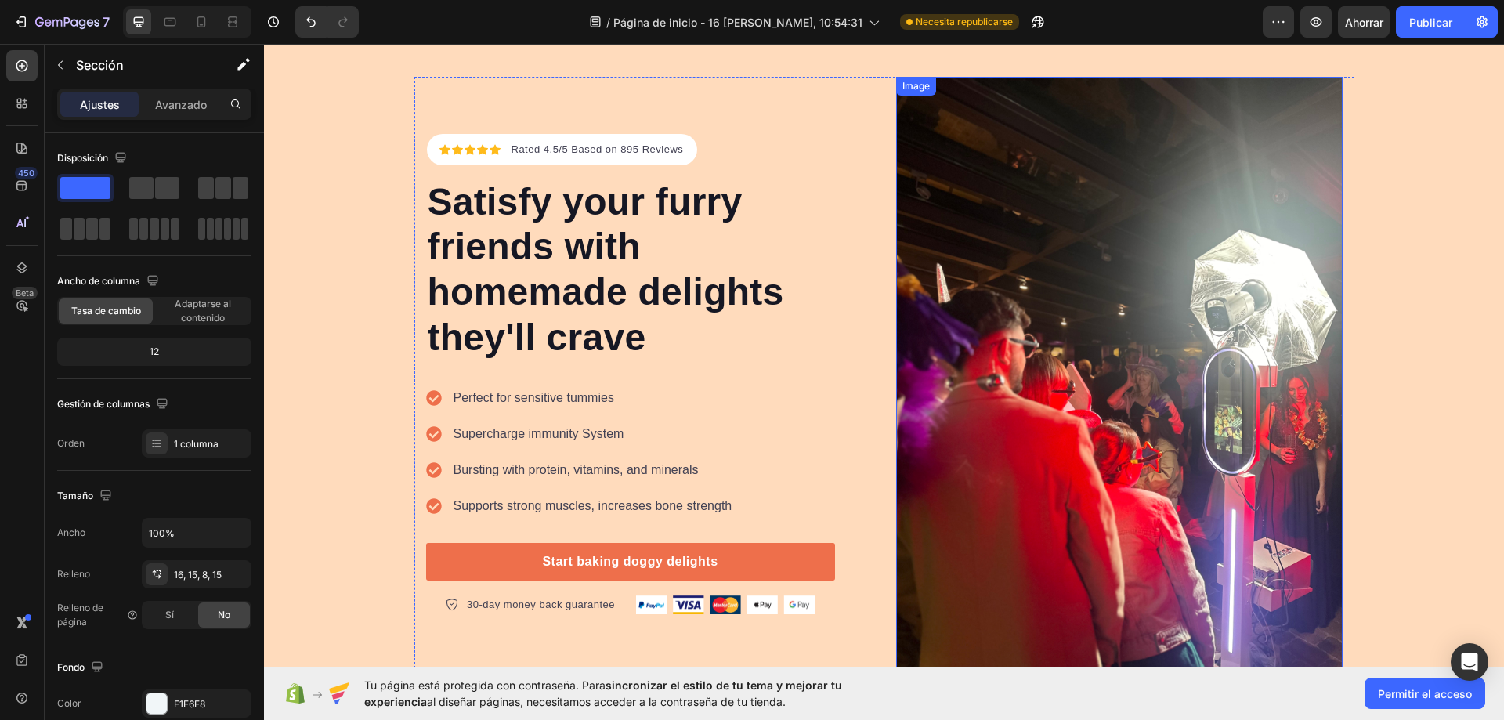
scroll to position [0, 0]
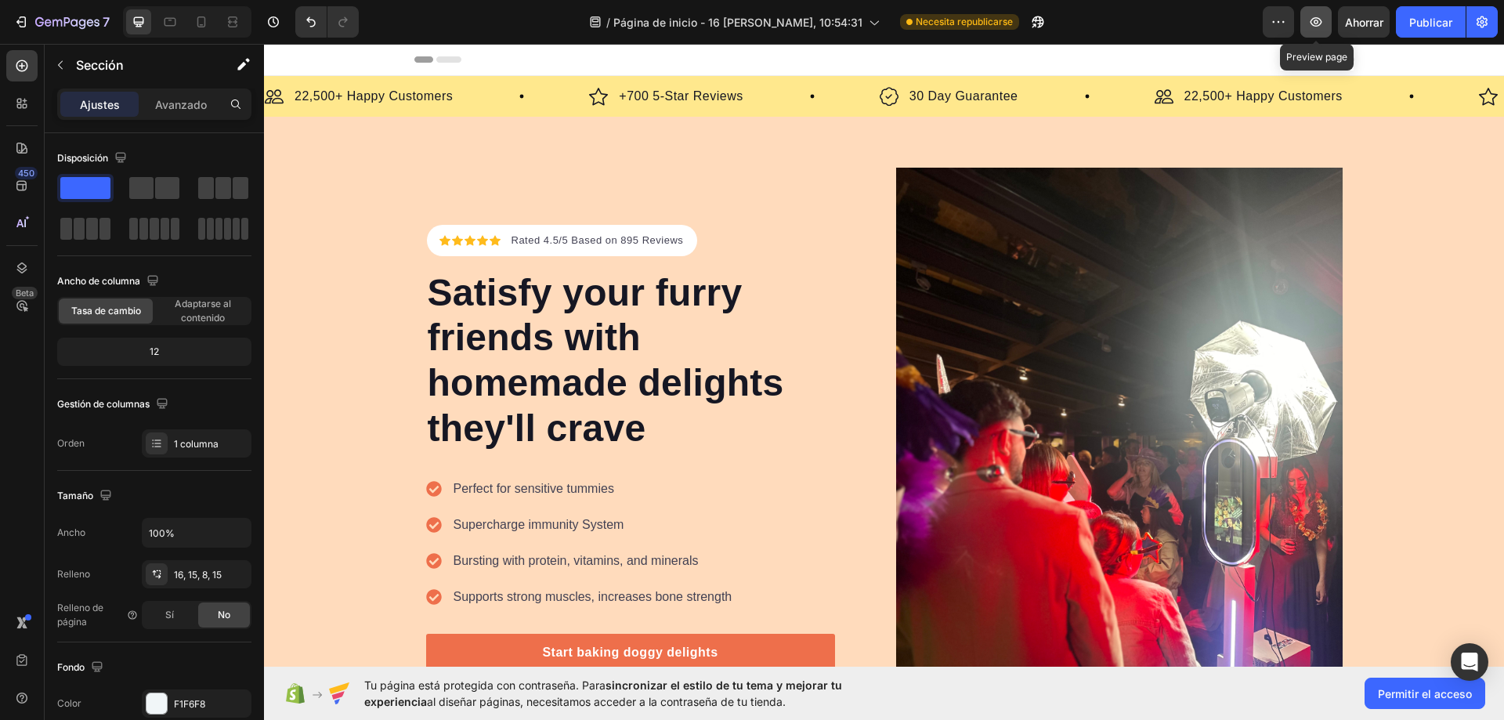
click at [1321, 16] on icon "button" at bounding box center [1316, 22] width 16 height 16
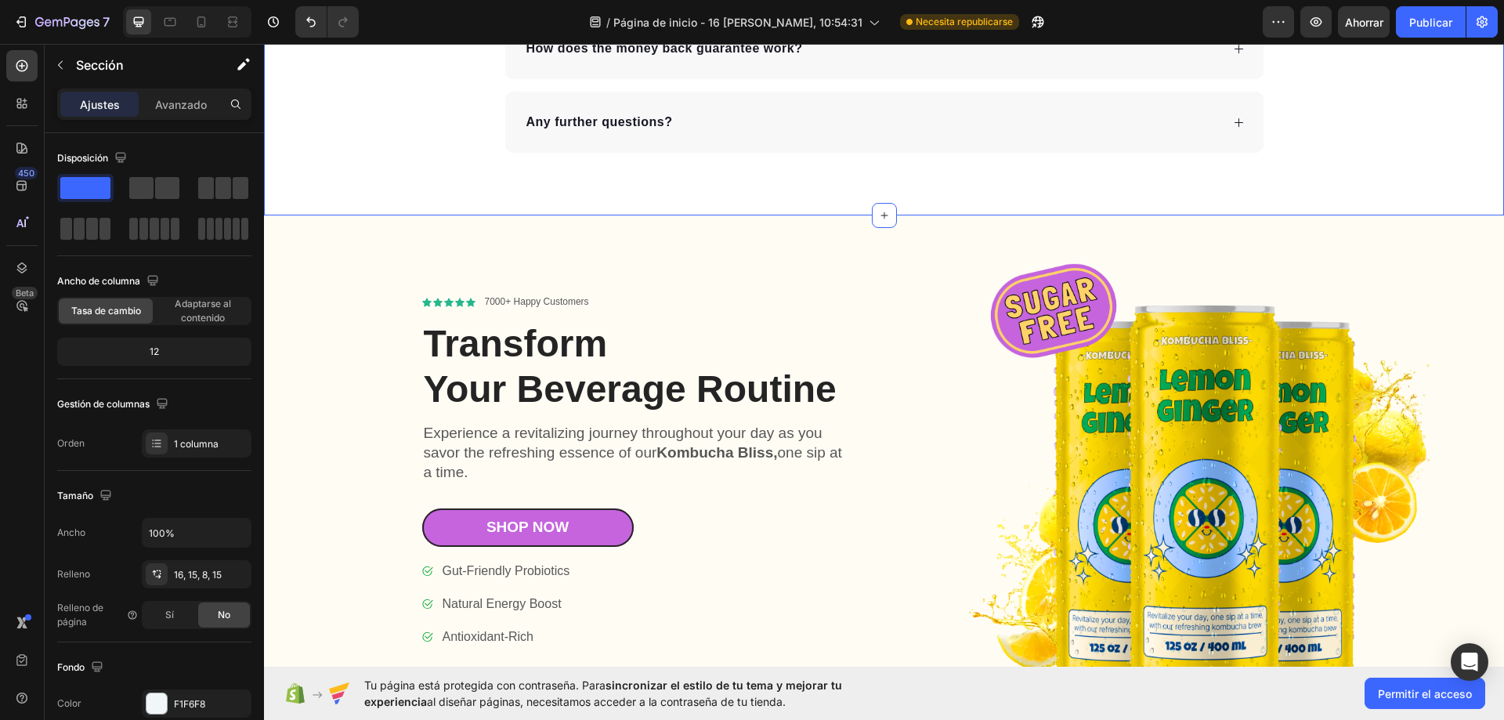
scroll to position [6344, 0]
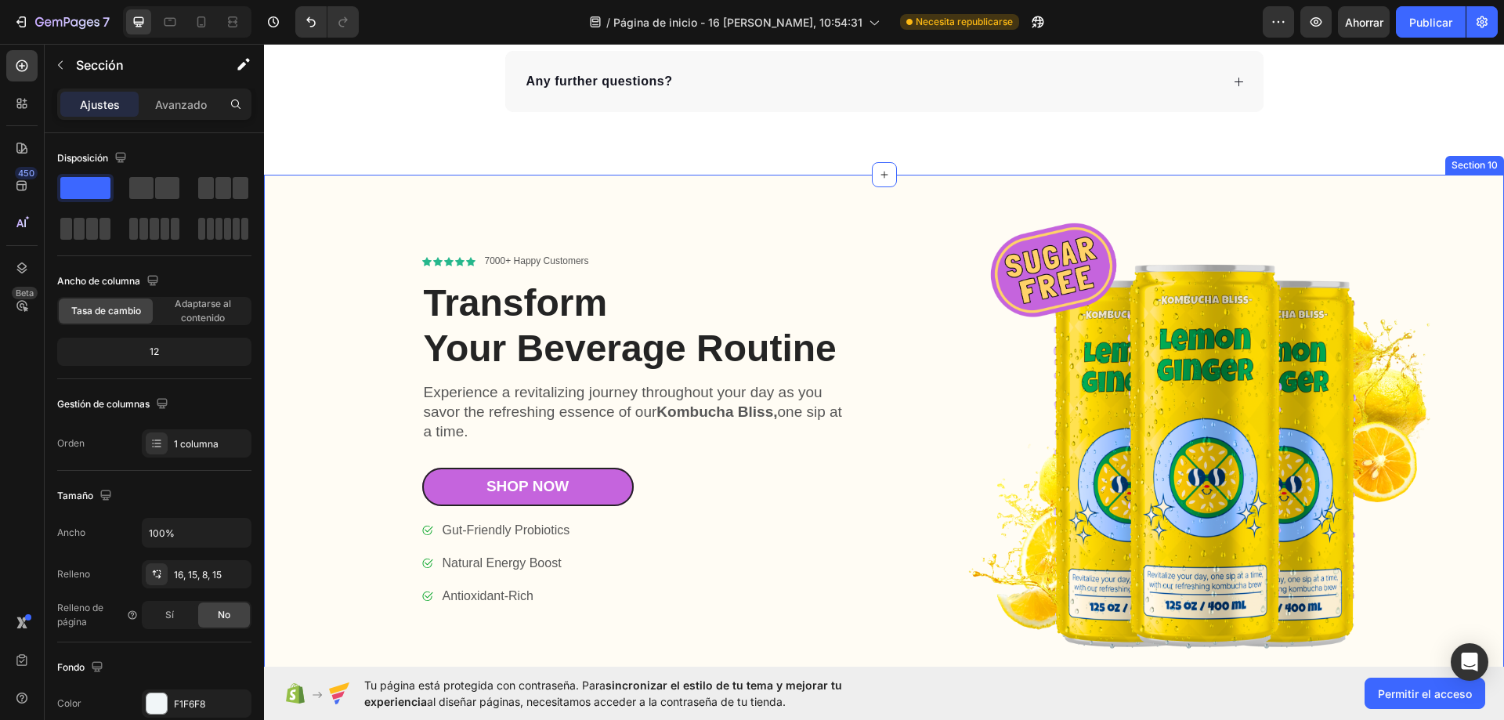
click at [359, 251] on div "Icon Icon Icon Icon Icon Icon List 7000+ Happy Customers Text Block Row Transfo…" at bounding box center [580, 431] width 601 height 512
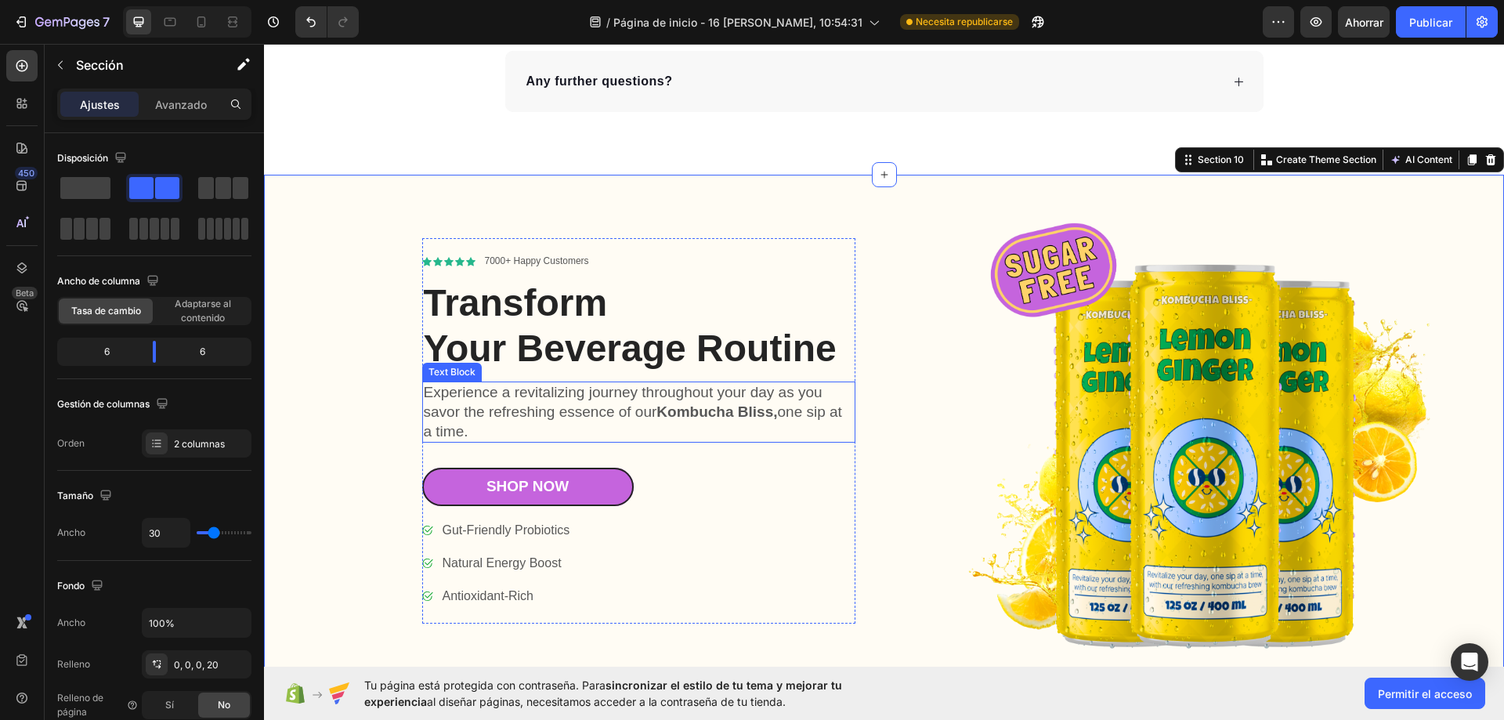
scroll to position [6500, 0]
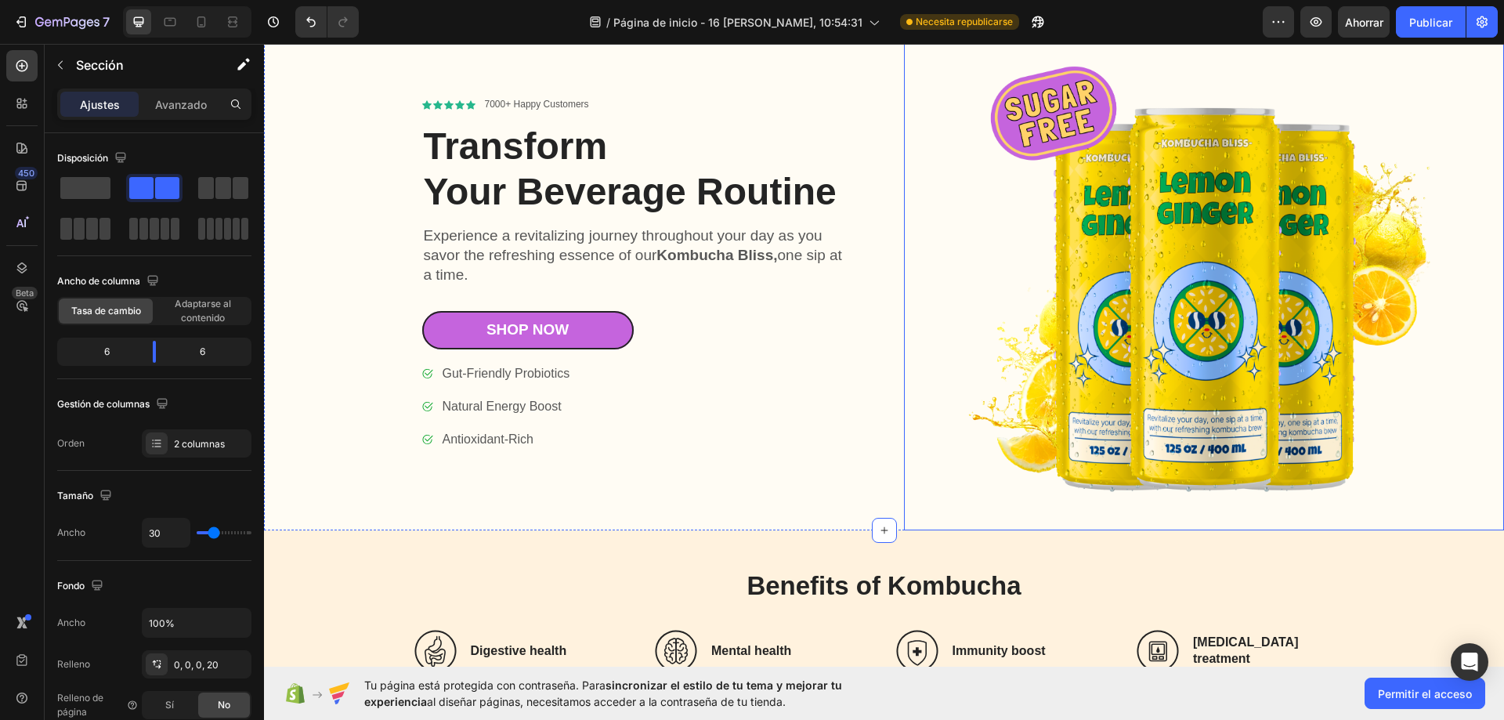
click at [999, 226] on img at bounding box center [1204, 274] width 601 height 512
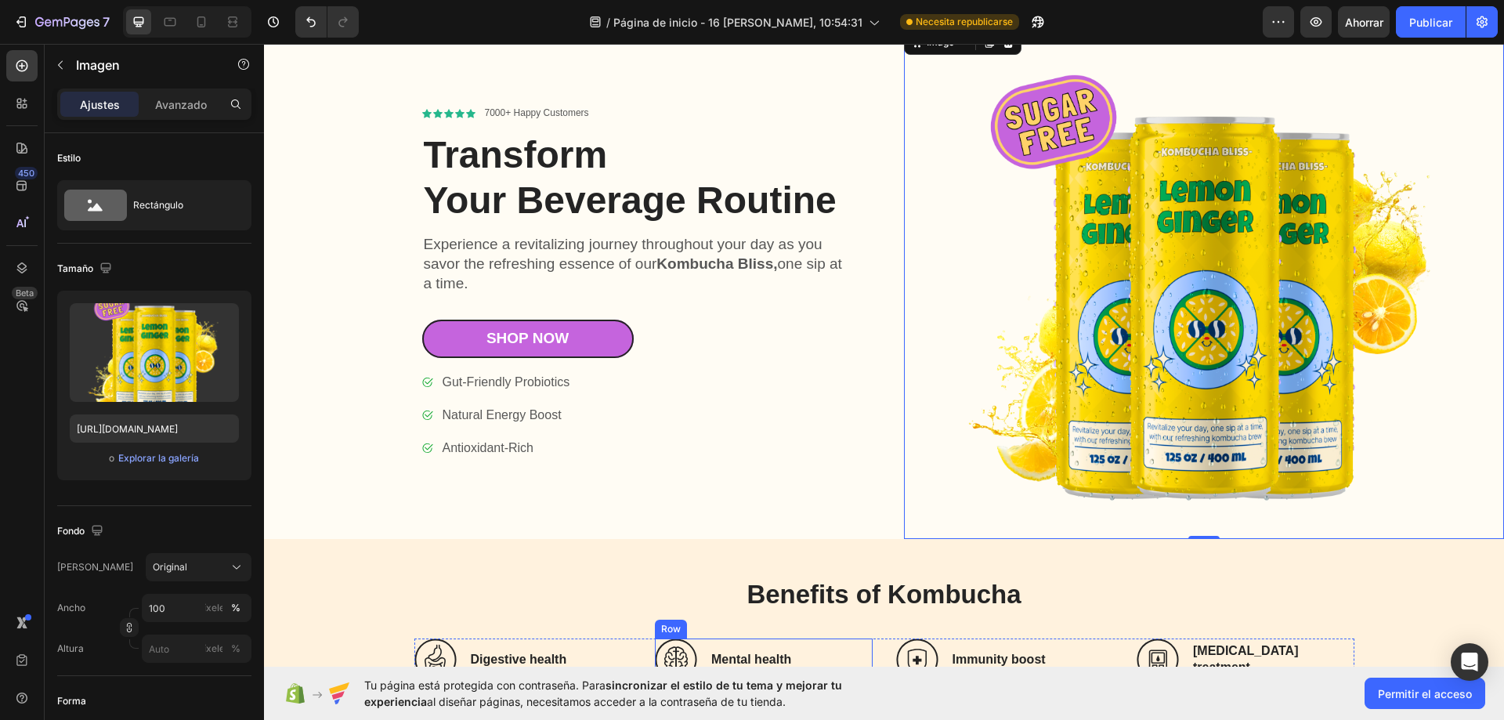
scroll to position [6657, 0]
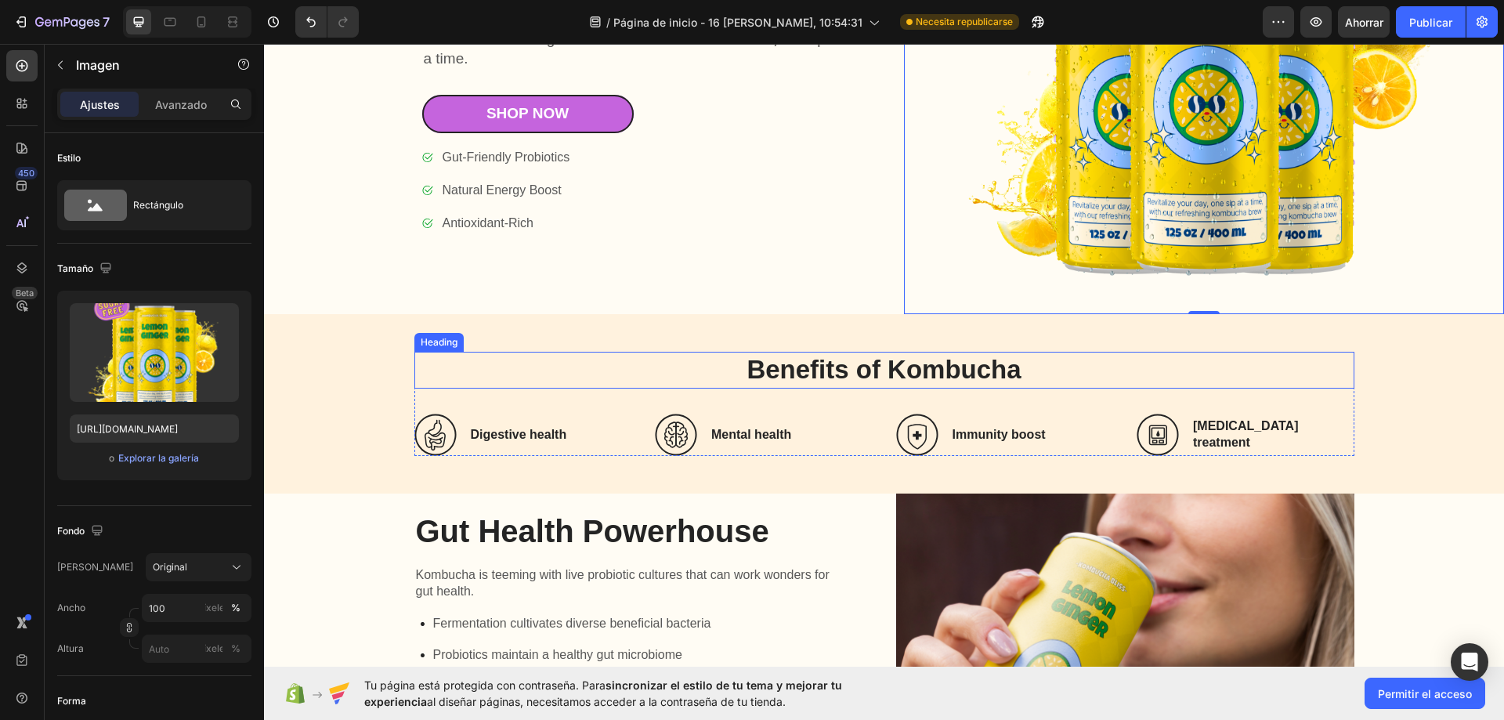
click at [579, 352] on h2 "Benefits of Kombucha" at bounding box center [884, 370] width 940 height 37
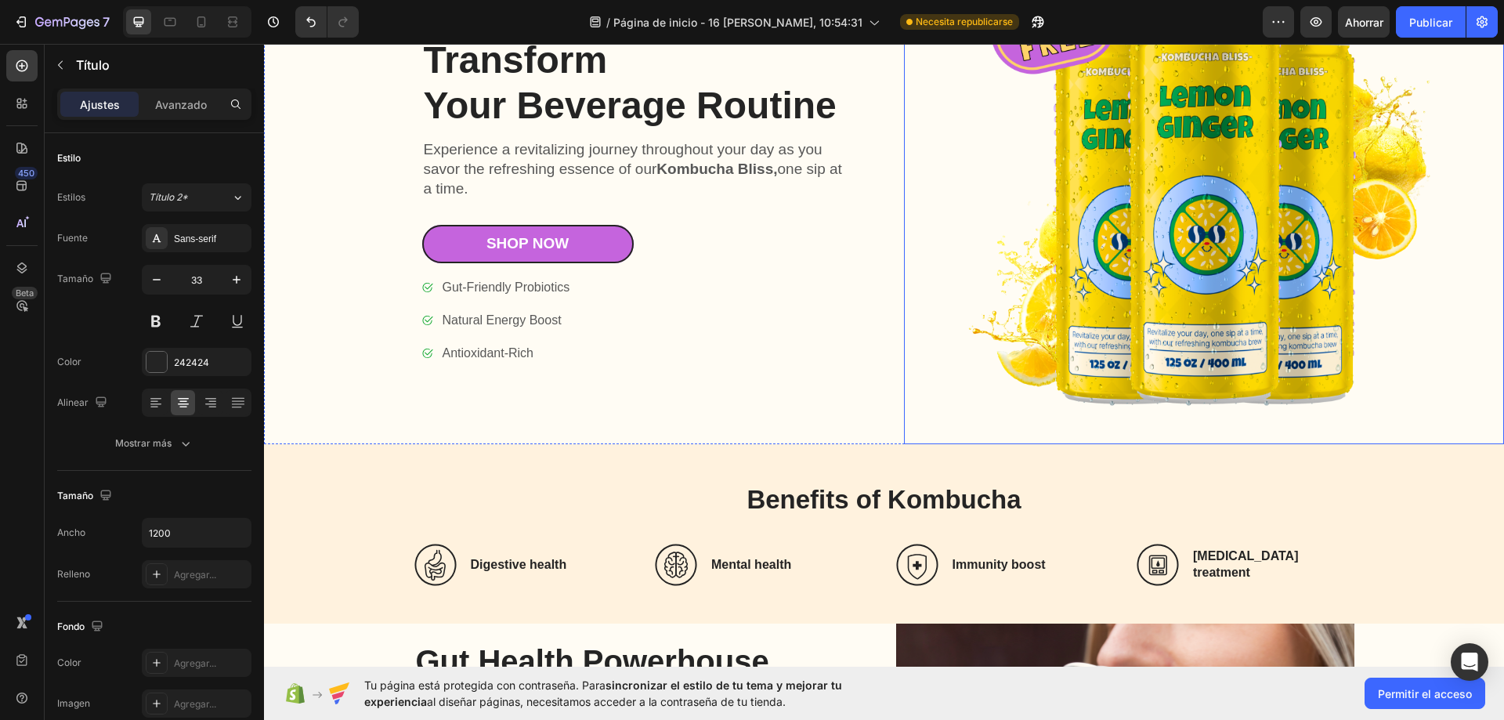
scroll to position [6821, 0]
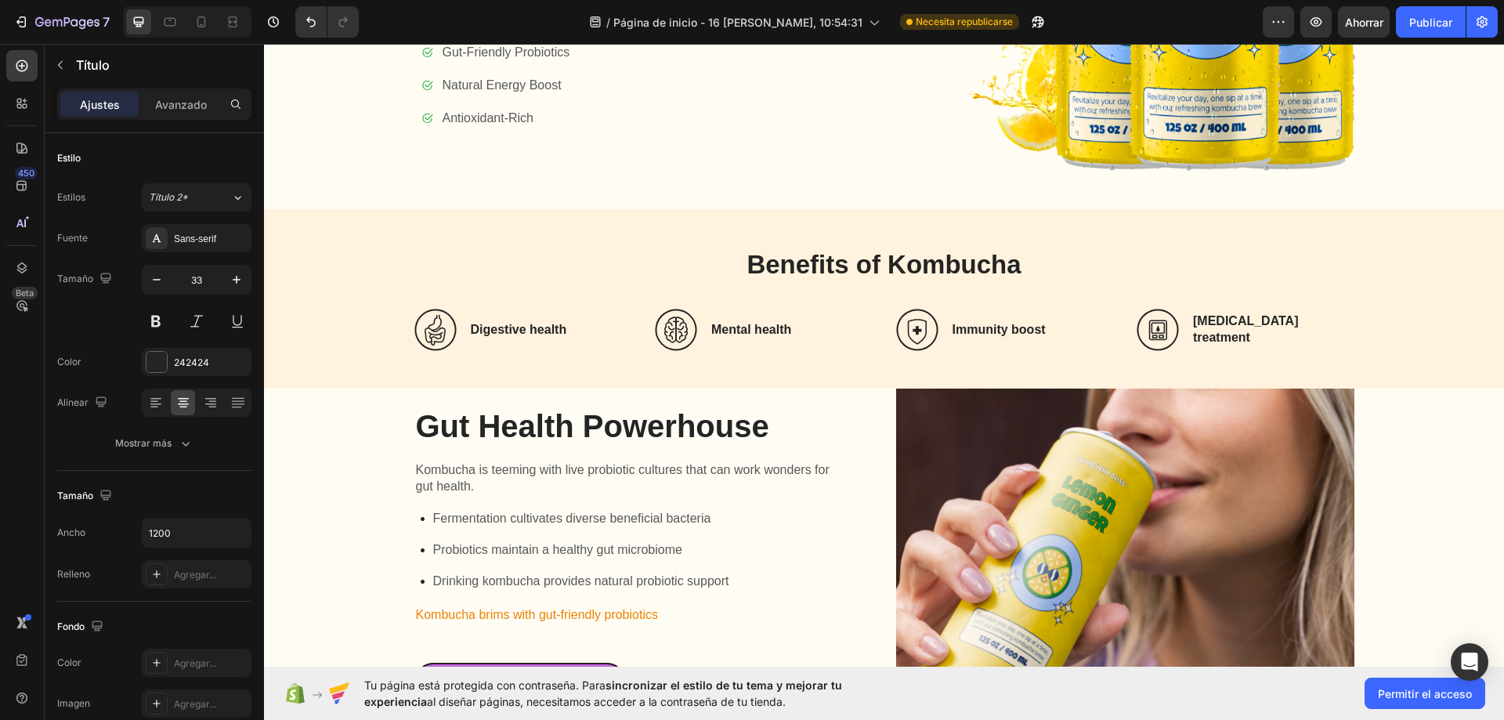
click at [1323, 259] on h2 "Benefits of Kombucha" at bounding box center [884, 265] width 940 height 37
click at [363, 255] on div "Benefits of Kombucha Heading Icon Digestive health Heading Row Icon Mental heal…" at bounding box center [884, 299] width 1208 height 104
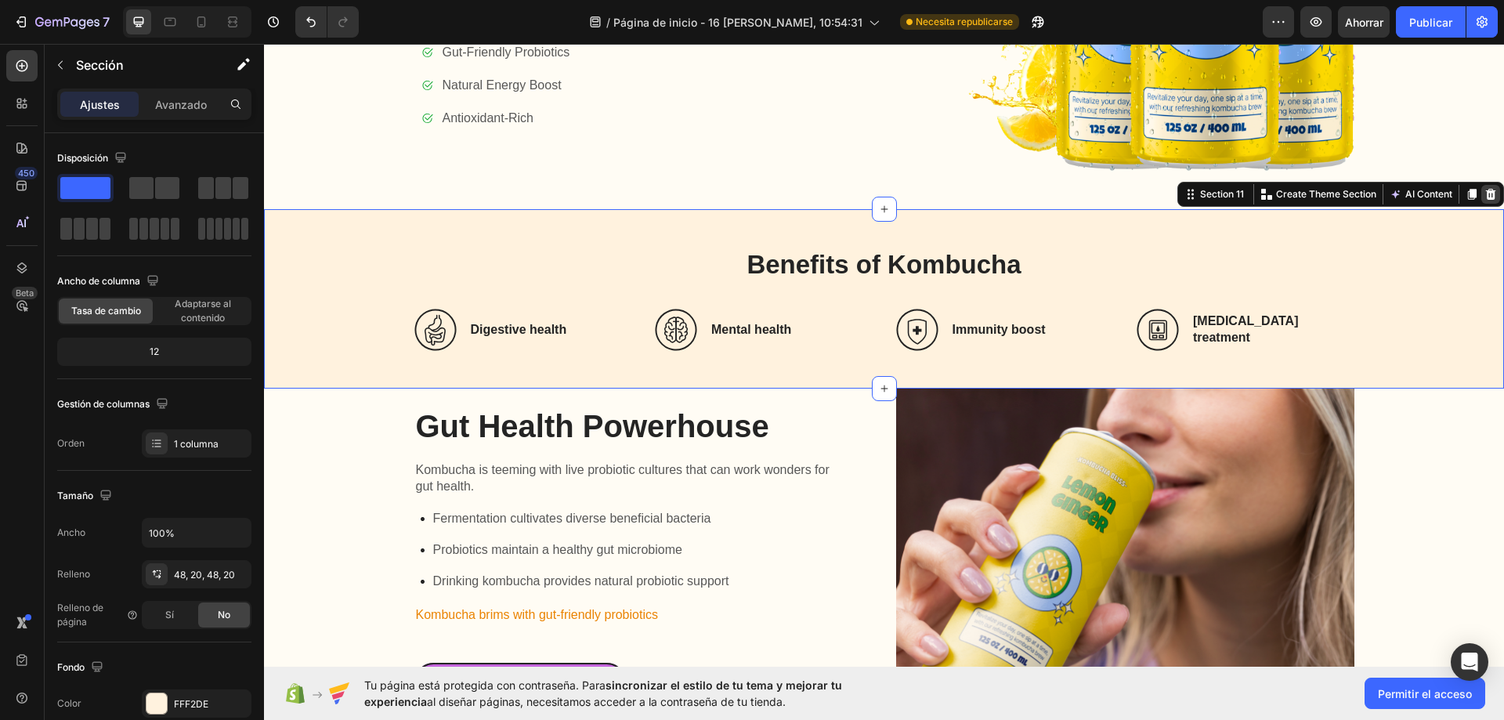
click at [1481, 196] on div at bounding box center [1490, 194] width 19 height 19
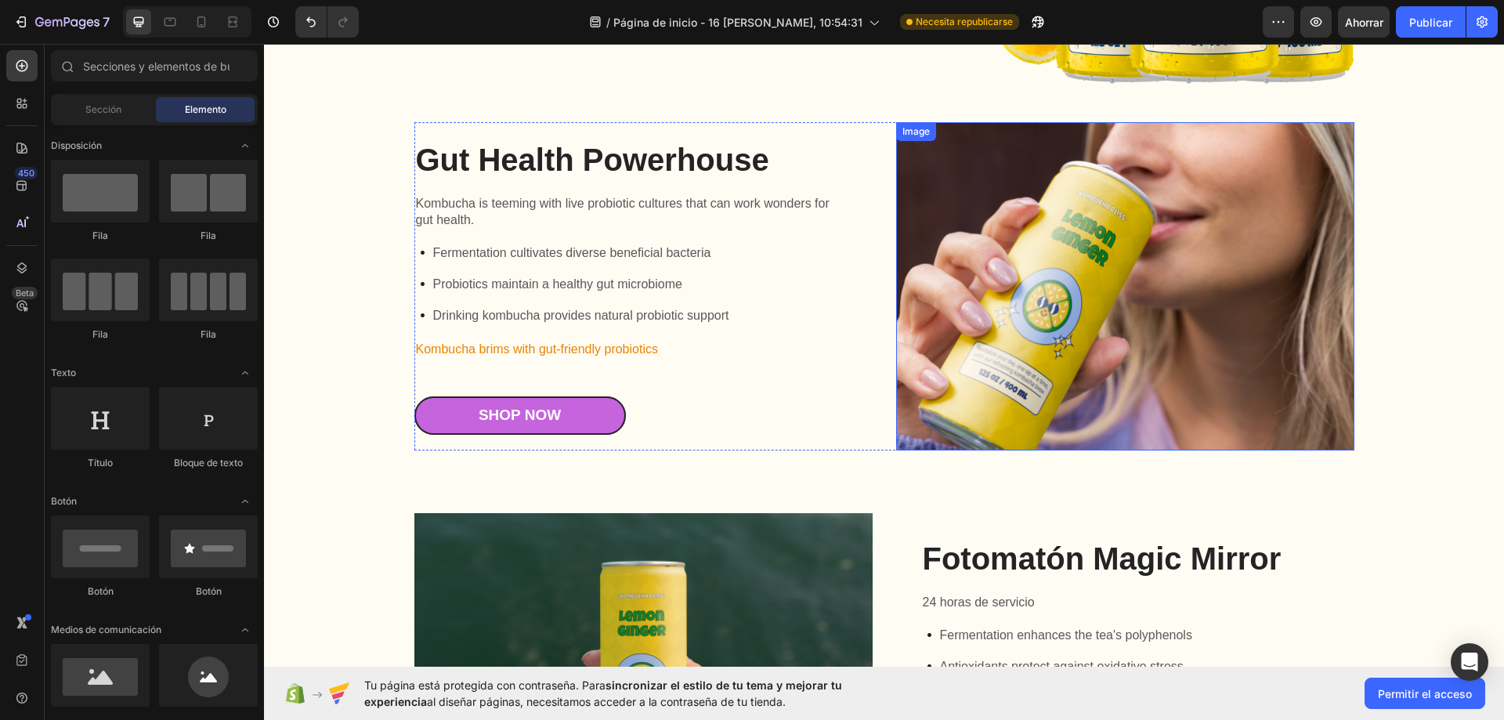
scroll to position [6900, 0]
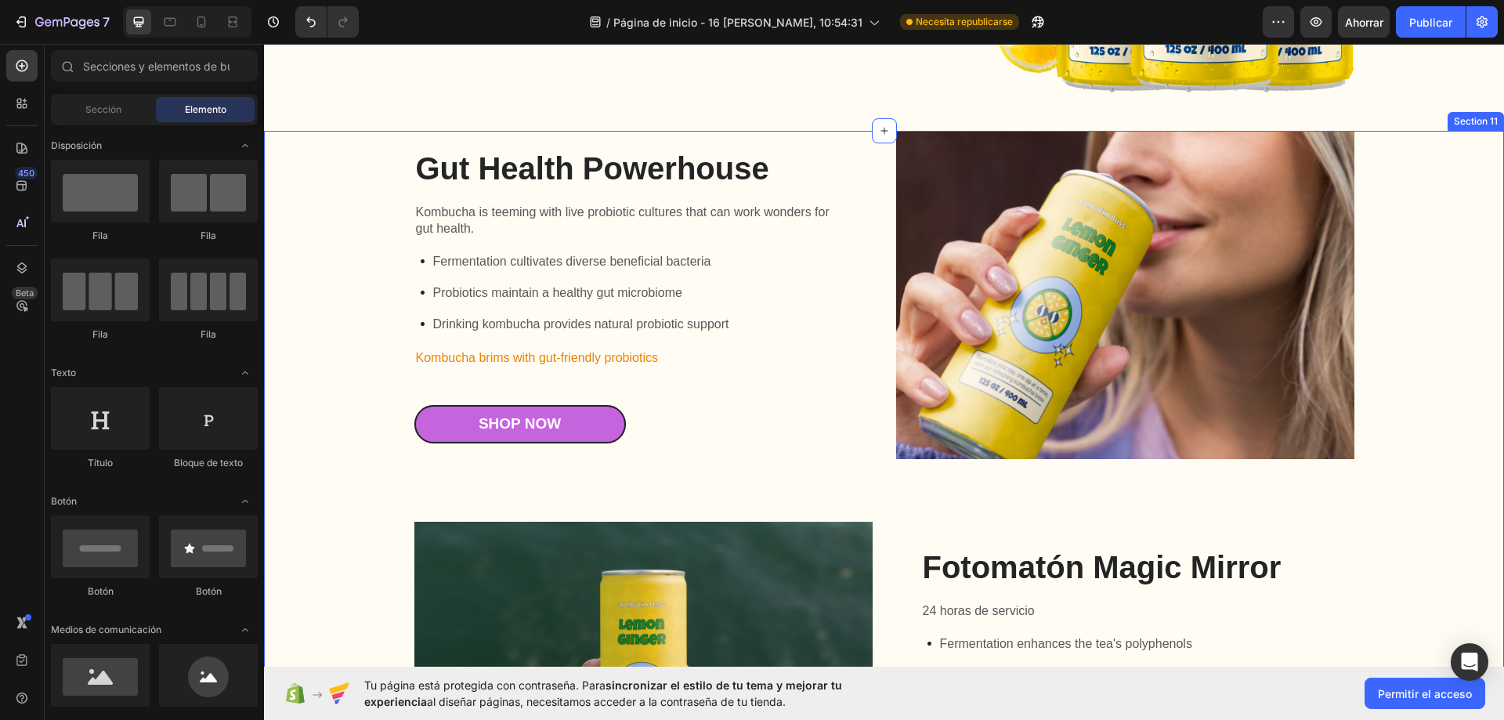
click at [1450, 228] on div "Gut Health Powerhouse Heading Kombucha is teeming with live probiotic cultures …" at bounding box center [884, 673] width 1208 height 1085
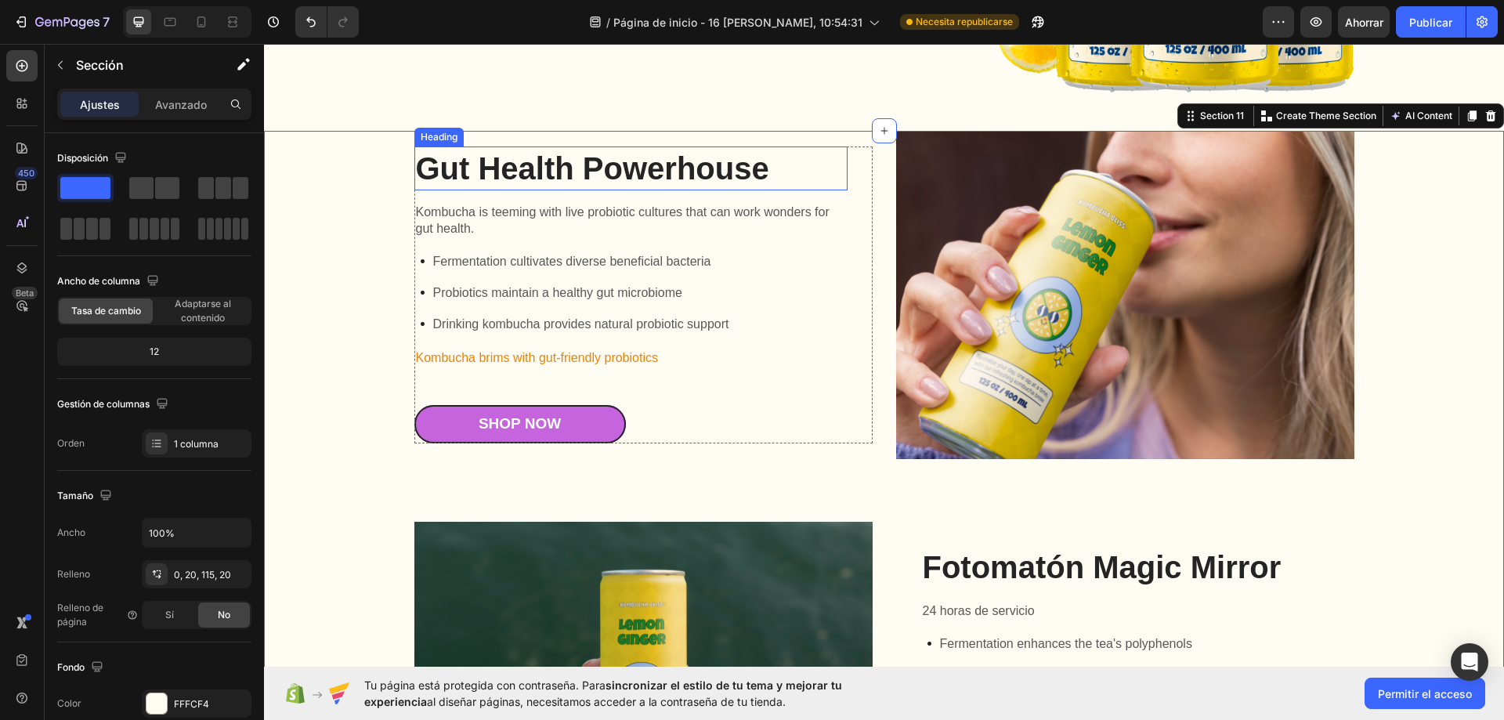
click at [647, 164] on h2 "Gut Health Powerhouse" at bounding box center [630, 168] width 433 height 44
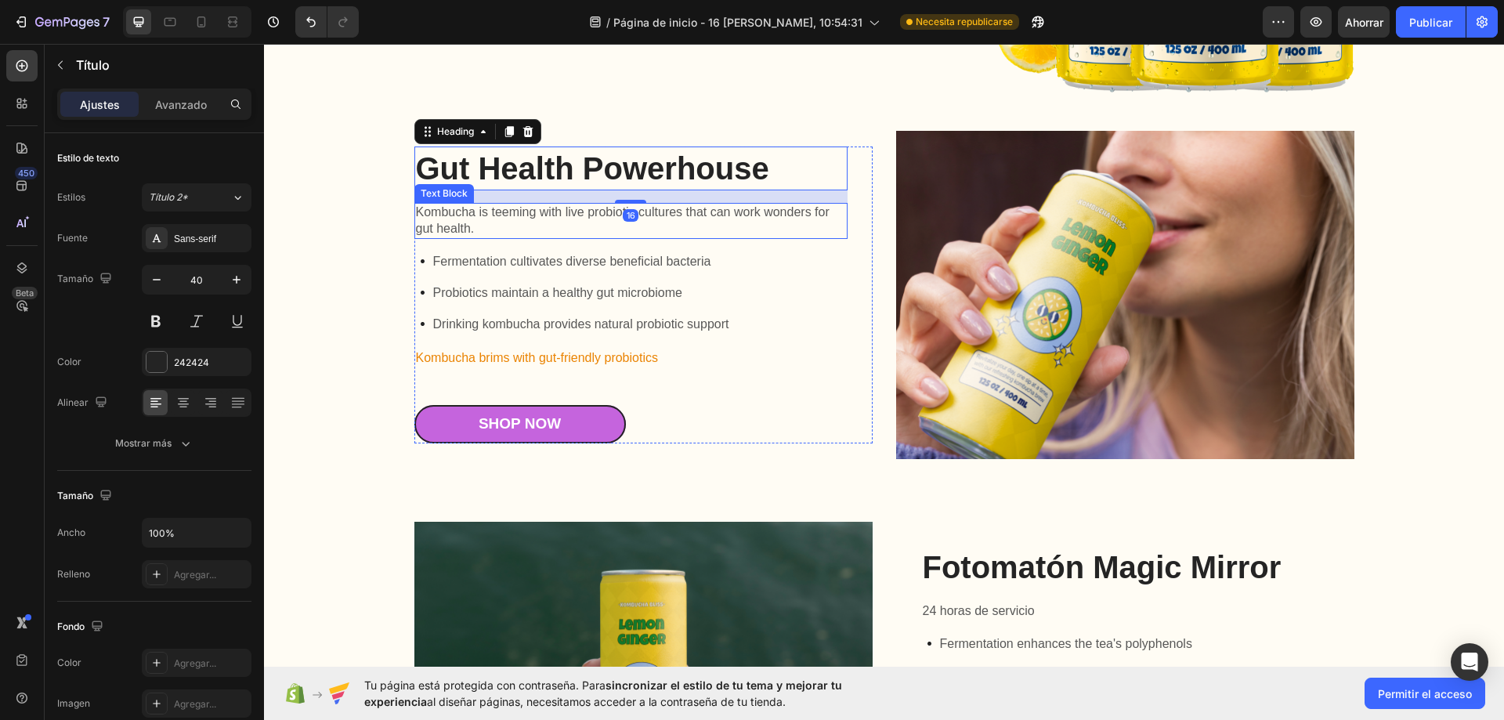
click at [672, 204] on p "Kombucha is teeming with live probiotic cultures that can work wonders for gut …" at bounding box center [631, 220] width 430 height 33
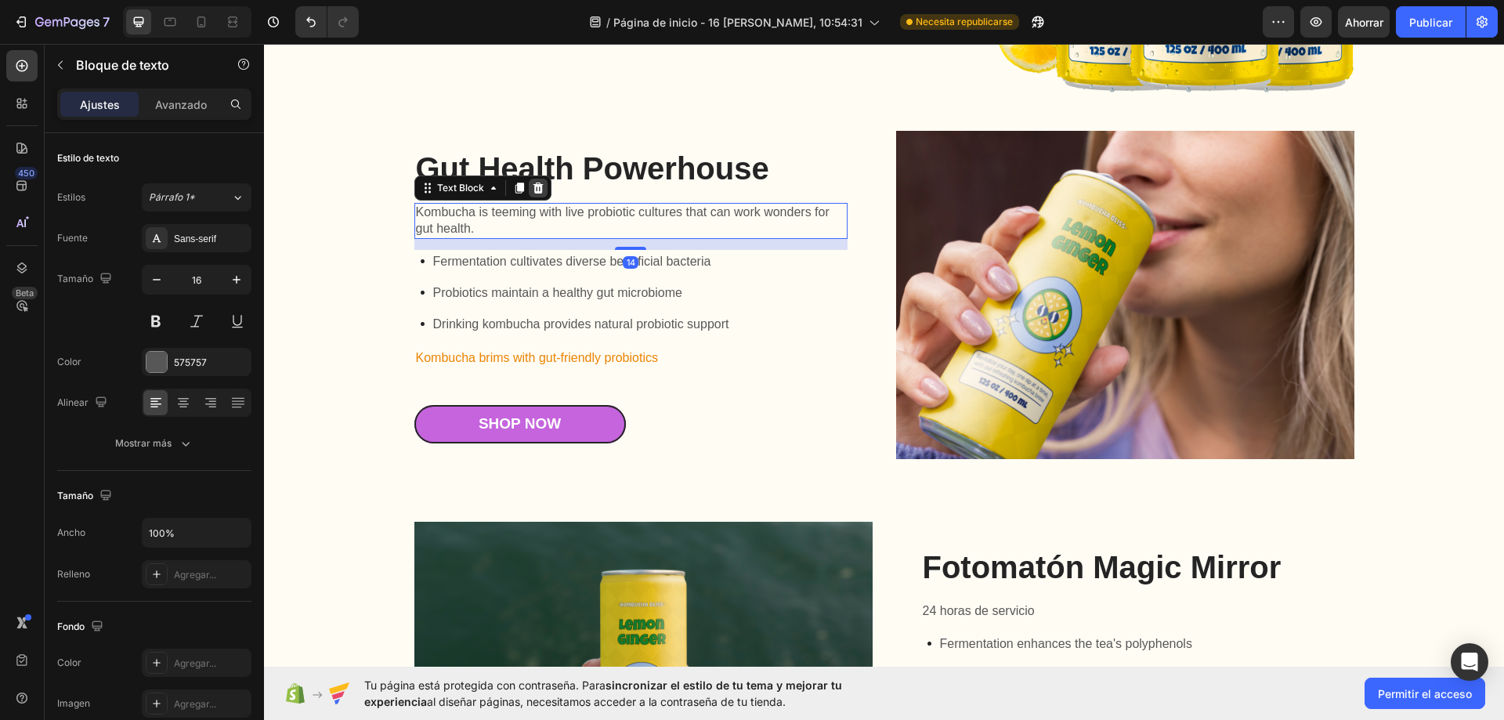
click at [533, 182] on icon at bounding box center [538, 187] width 10 height 11
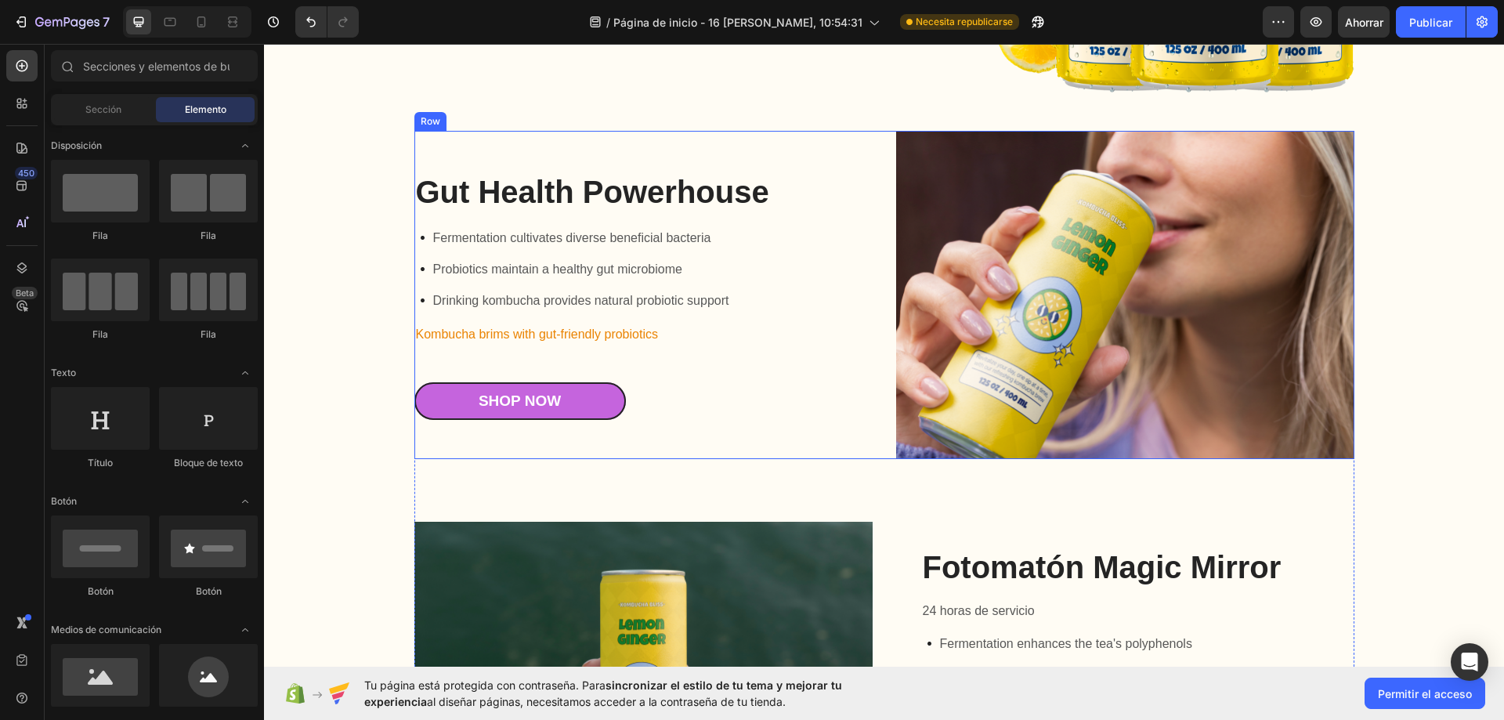
click at [608, 163] on div "Gut Health Powerhouse Heading Fermentation cultivates diverse beneficial bacter…" at bounding box center [643, 295] width 458 height 328
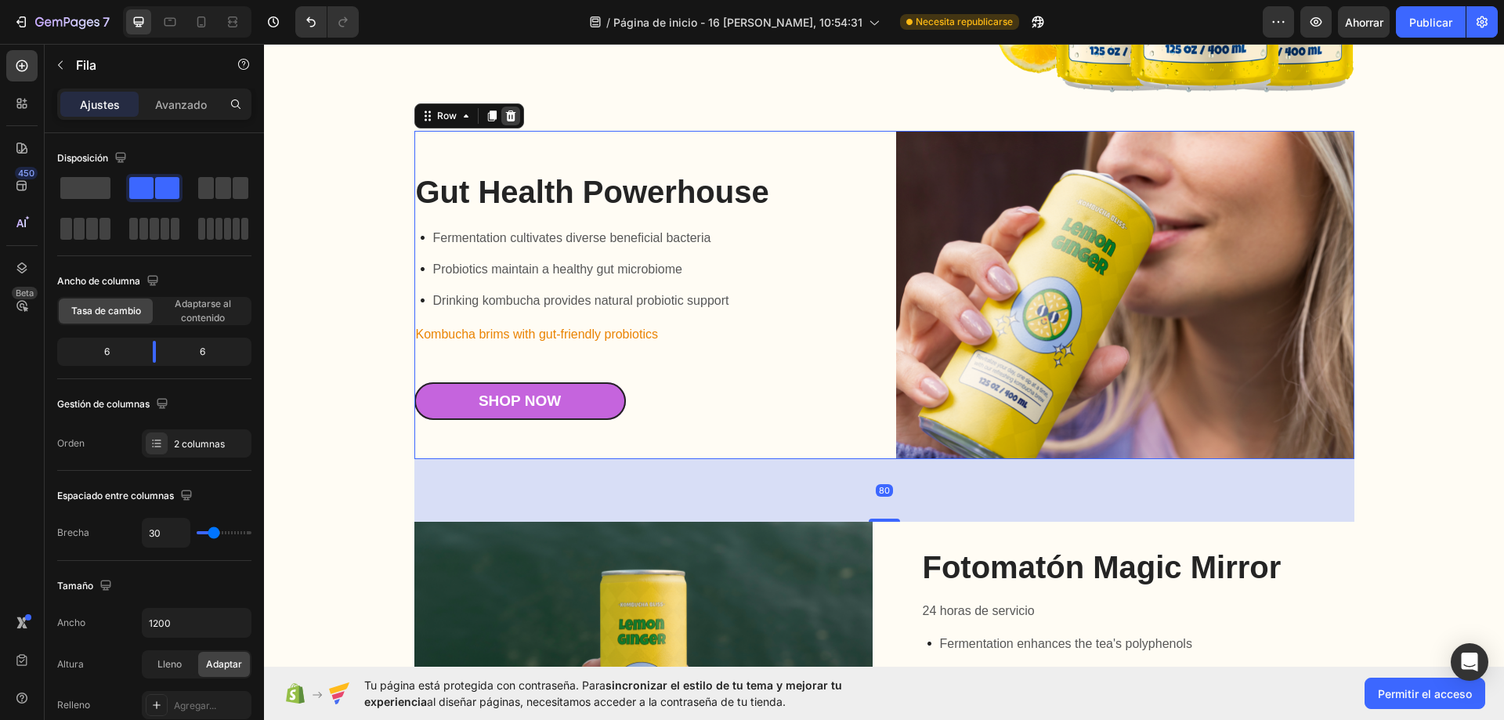
click at [508, 111] on icon at bounding box center [510, 116] width 13 height 13
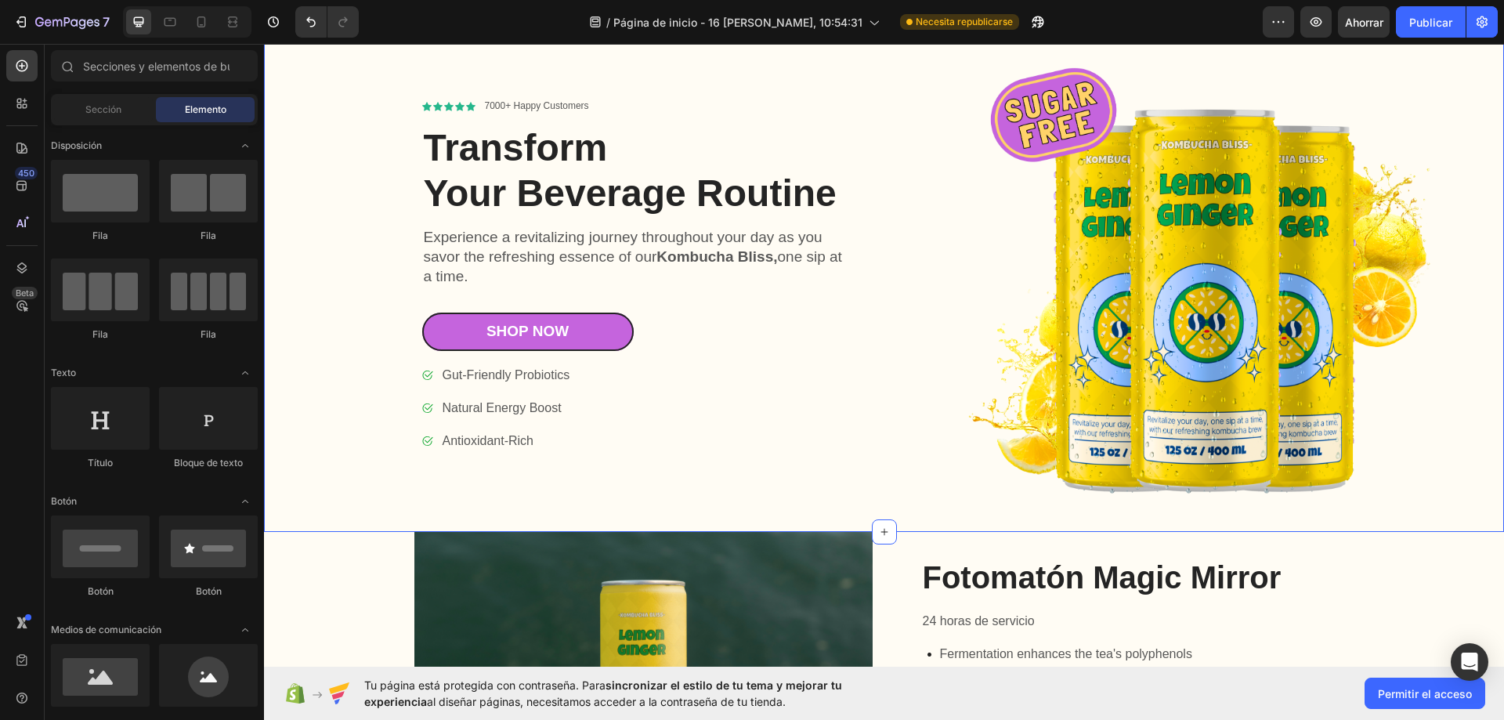
scroll to position [6430, 0]
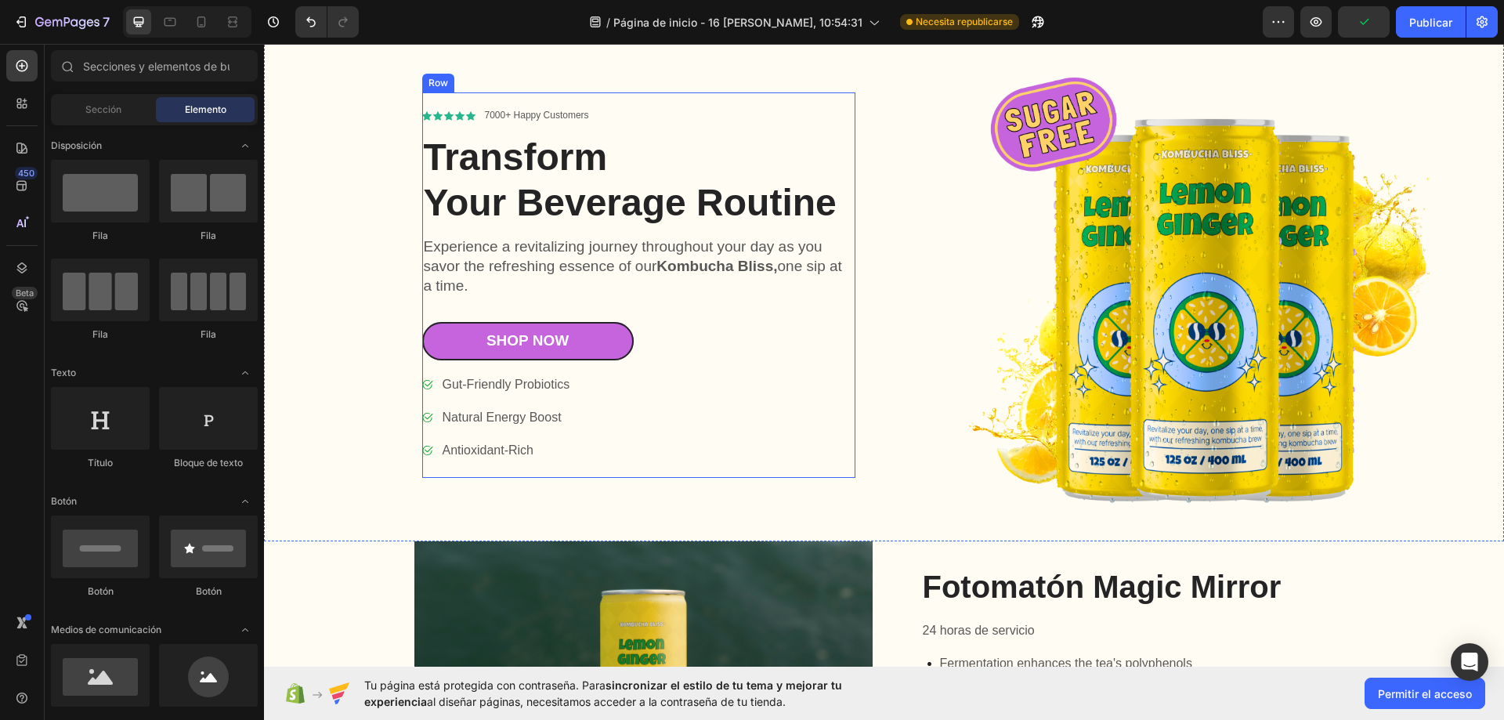
click at [748, 471] on div "Icon Icon Icon Icon Icon Icon List 7000+ Happy Customers Text Block Row Transfo…" at bounding box center [638, 284] width 433 height 385
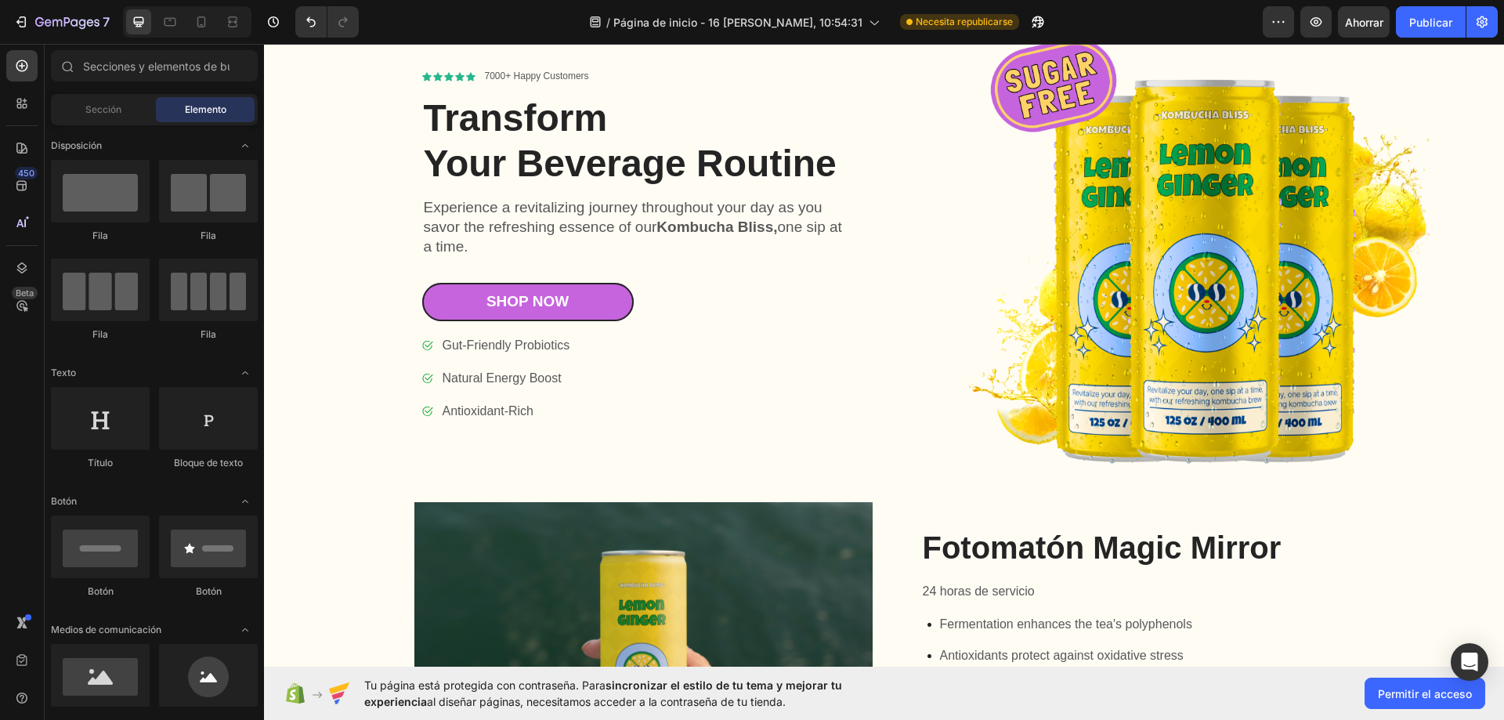
scroll to position [6473, 0]
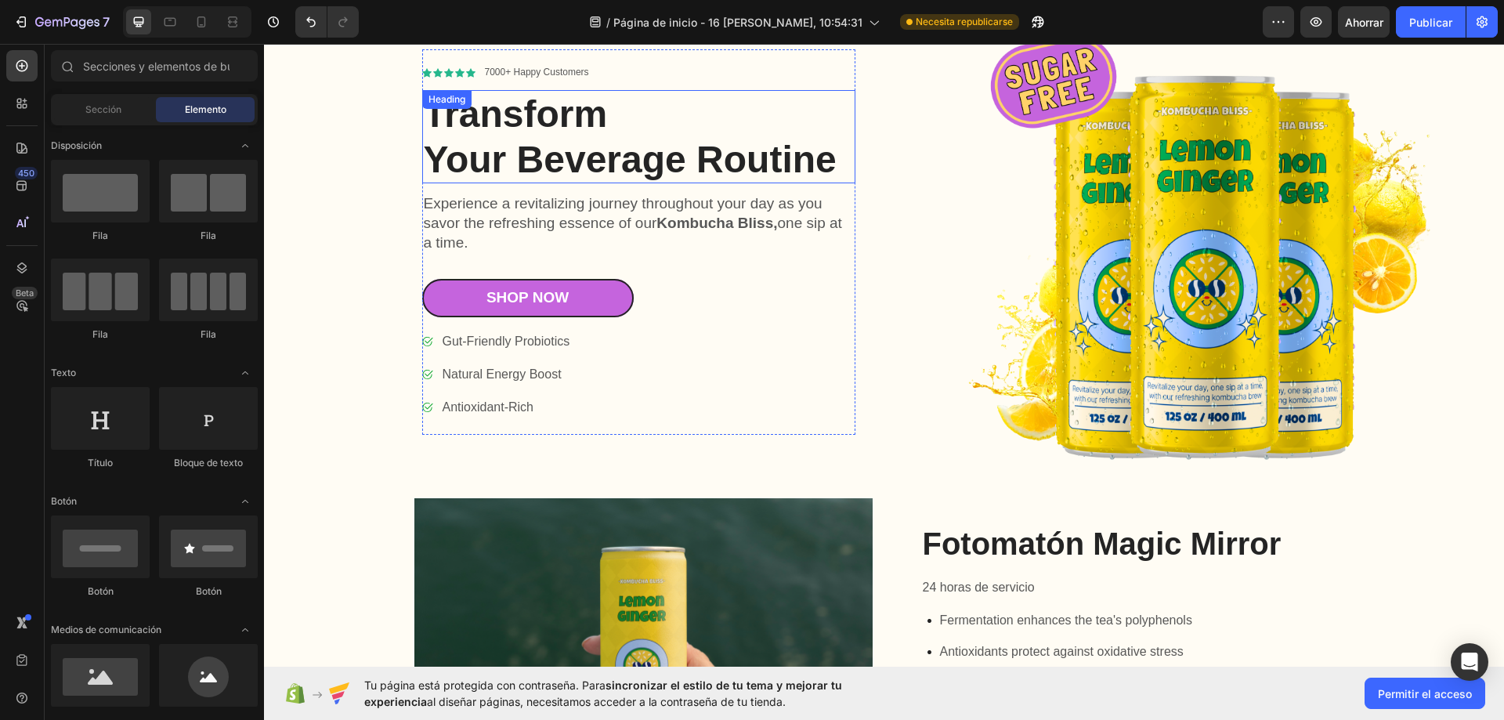
click at [549, 104] on h1 "Transform Your Beverage Routine" at bounding box center [638, 136] width 433 height 93
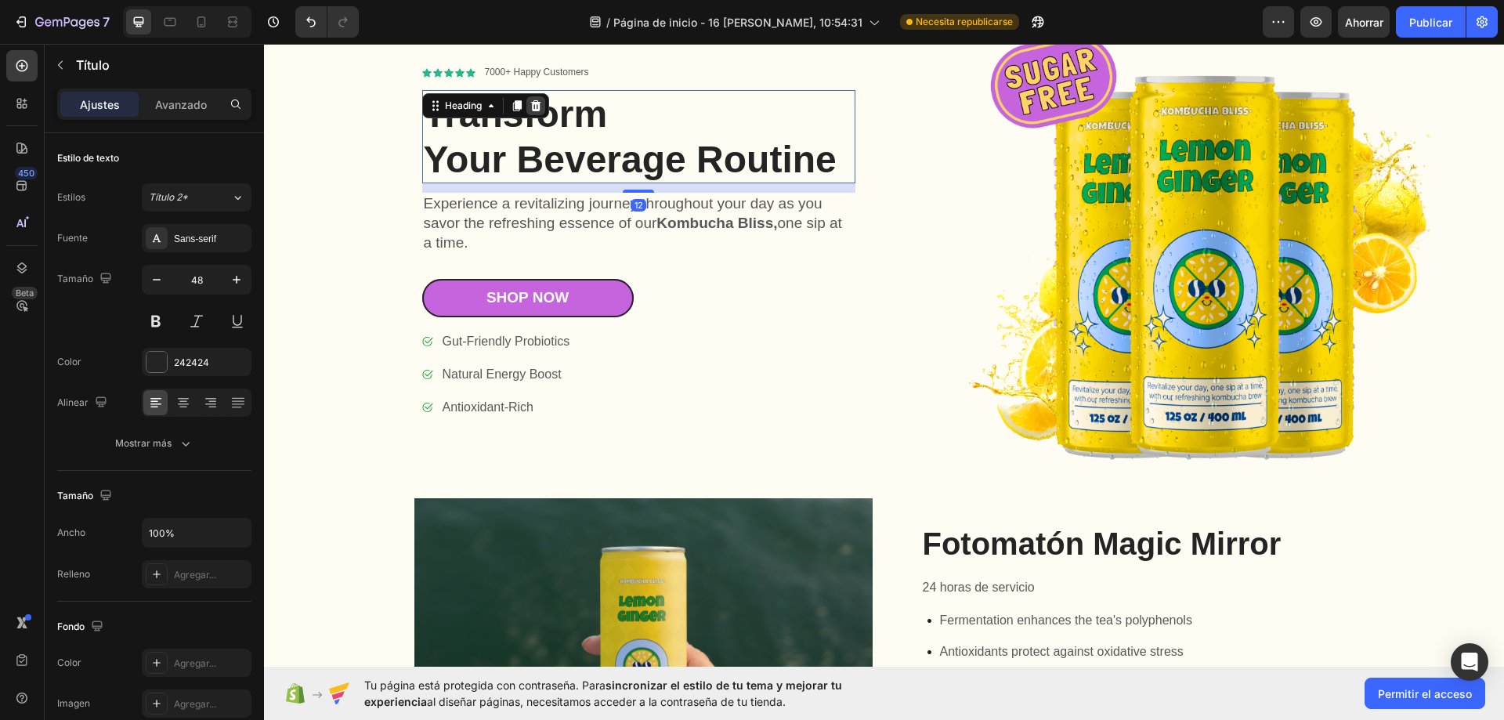
click at [530, 101] on icon at bounding box center [535, 105] width 10 height 11
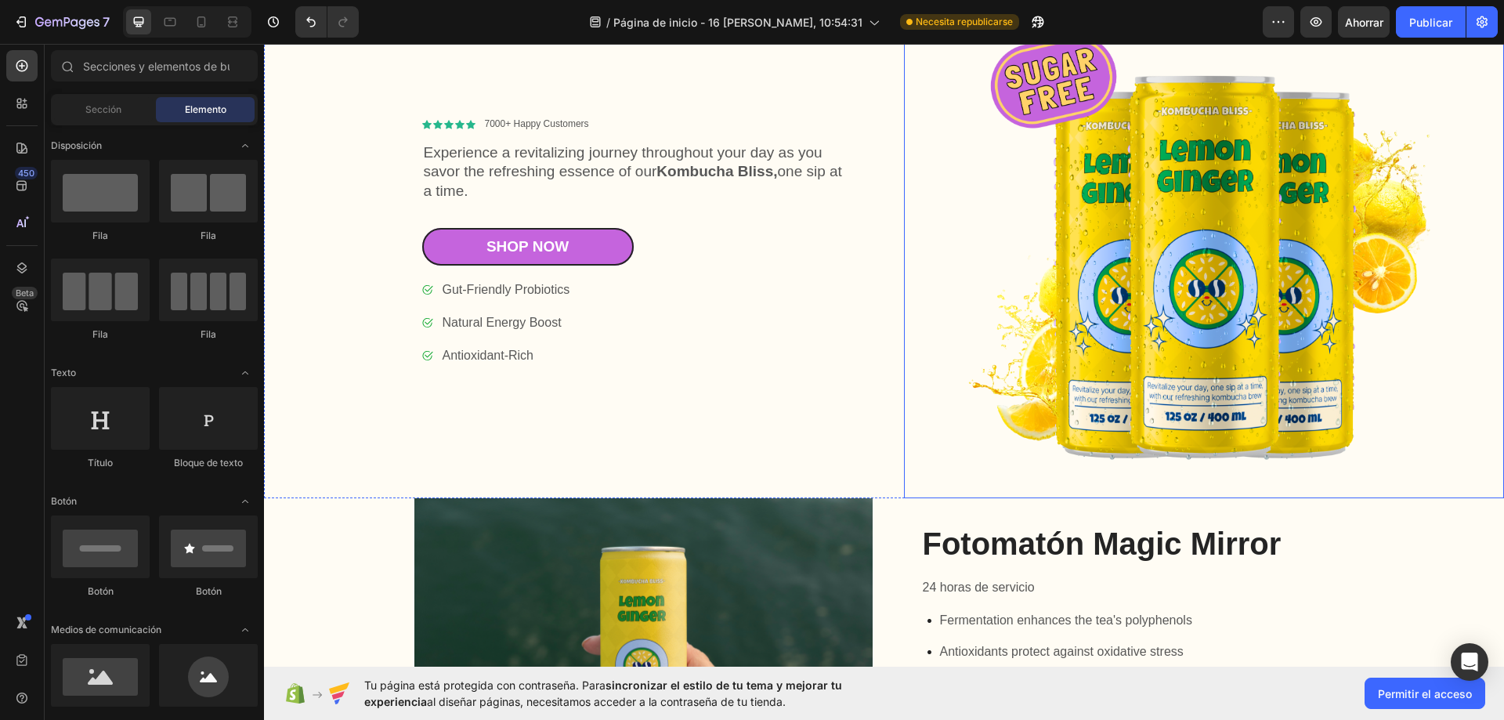
click at [1035, 206] on img at bounding box center [1204, 242] width 601 height 512
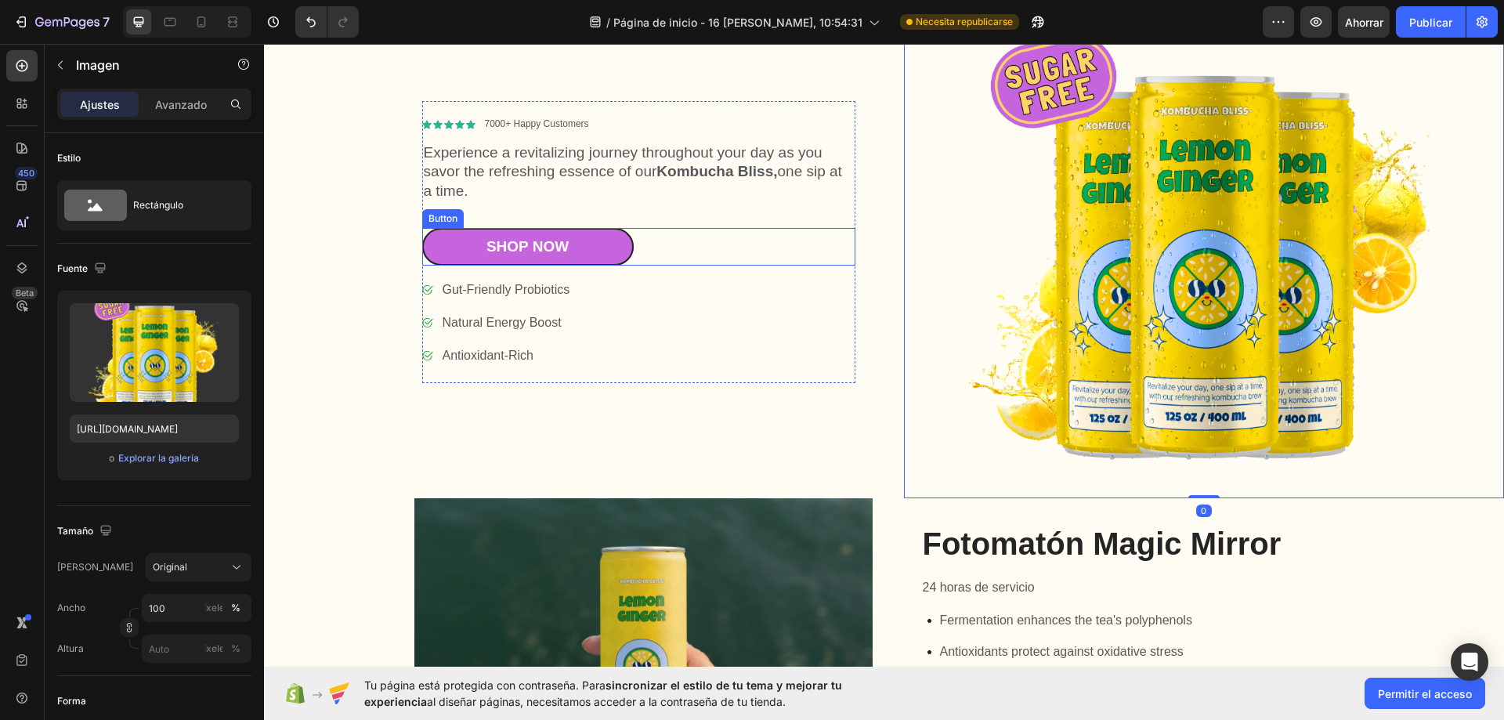
click at [645, 242] on div "Shop Now Button" at bounding box center [638, 247] width 433 height 38
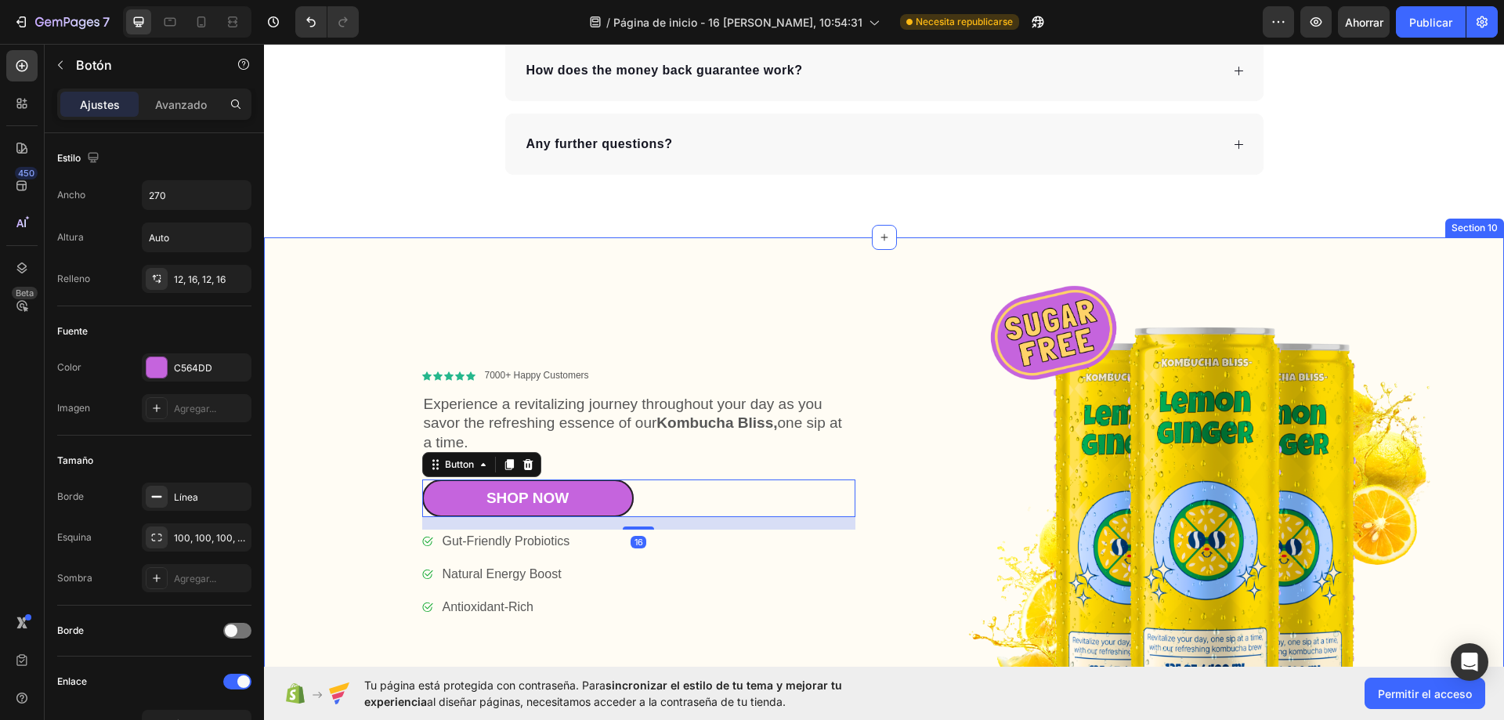
click at [414, 310] on div "Icon Icon Icon Icon Icon Icon List 7000+ Happy Customers Text Block Row Experie…" at bounding box center [580, 493] width 601 height 512
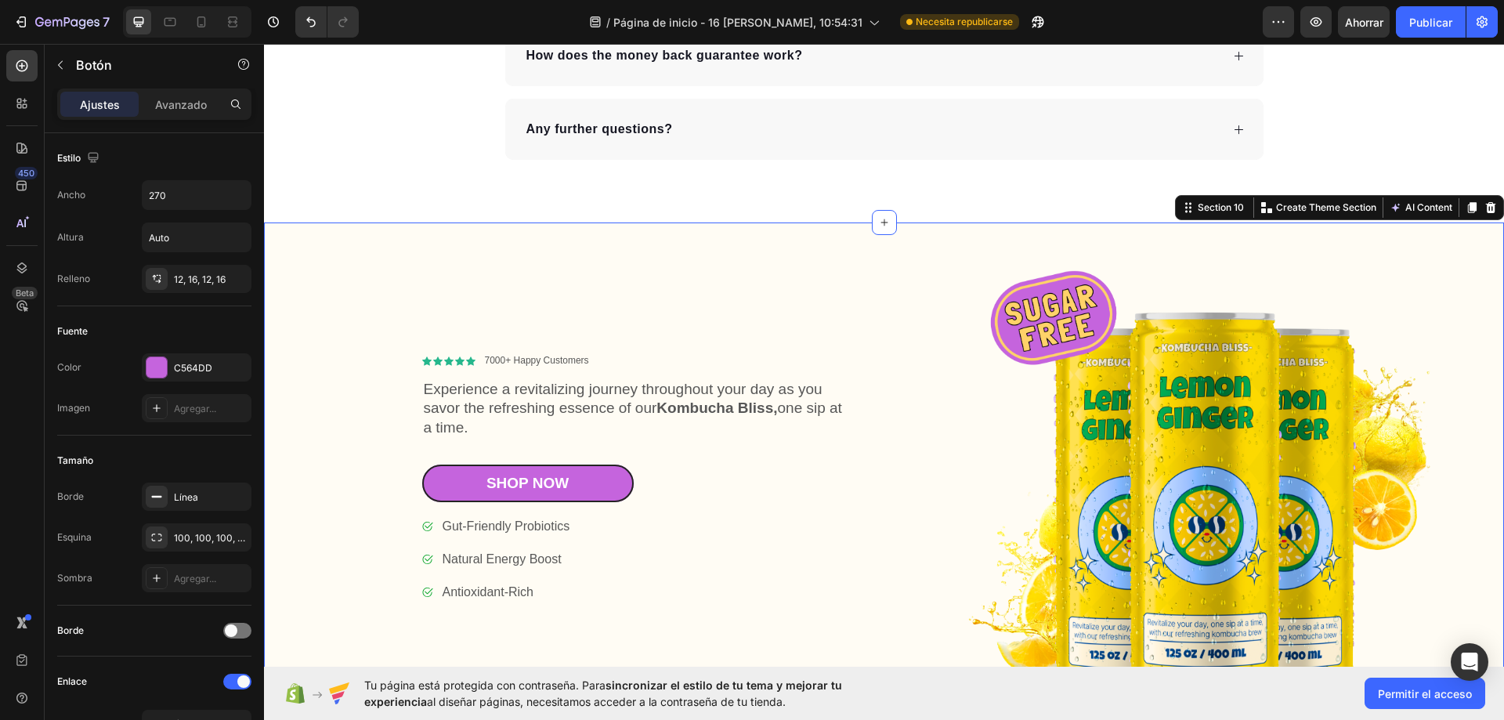
scroll to position [6298, 0]
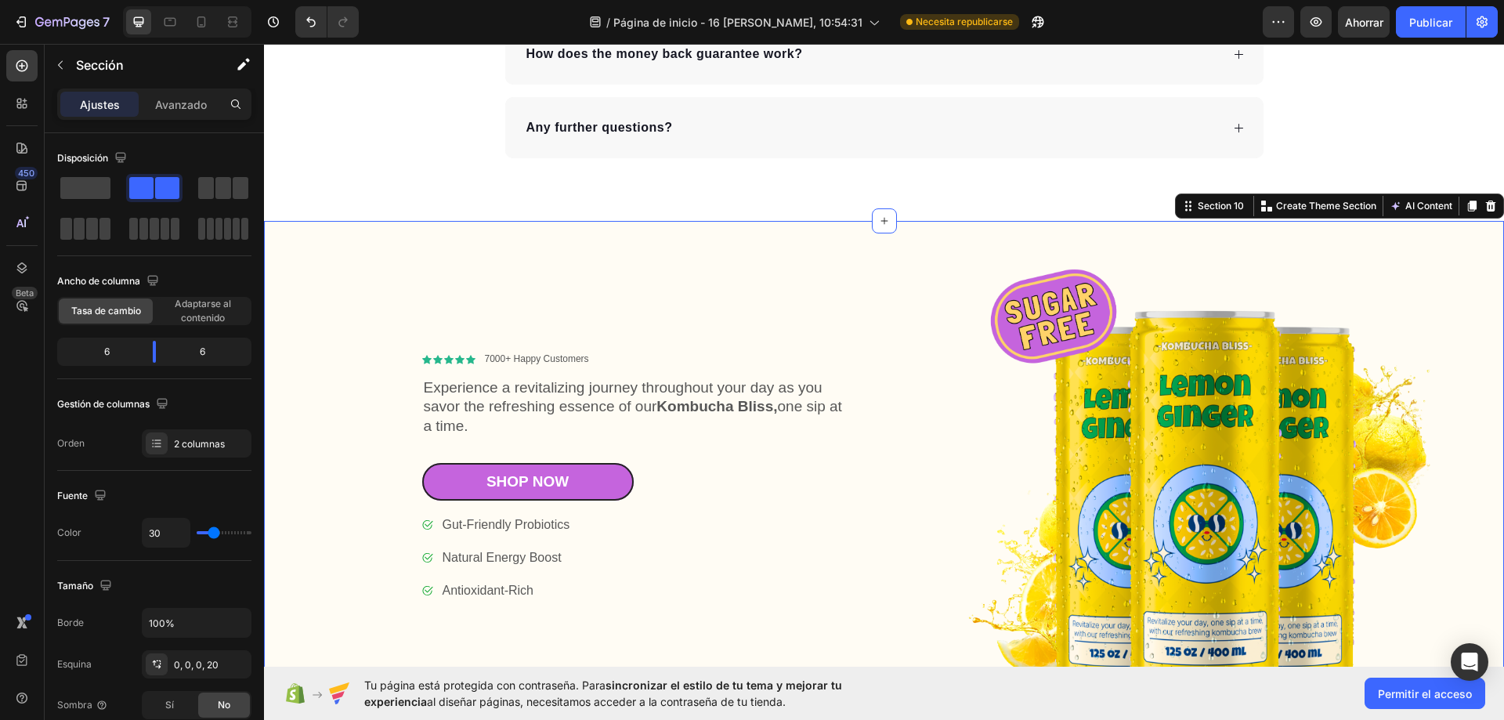
click at [1217, 394] on img at bounding box center [1204, 477] width 601 height 512
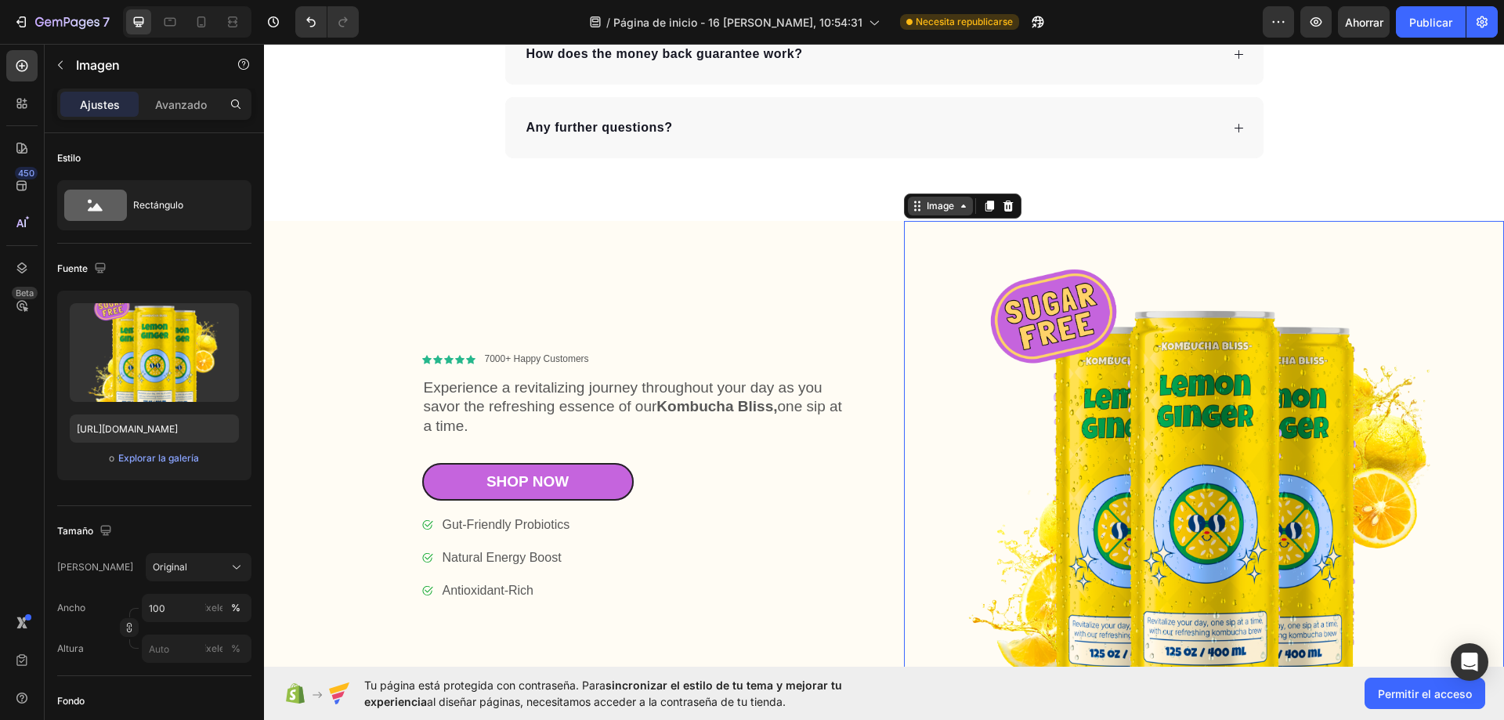
click at [942, 210] on div "Image" at bounding box center [940, 206] width 34 height 14
click at [922, 184] on div "Section" at bounding box center [931, 178] width 52 height 25
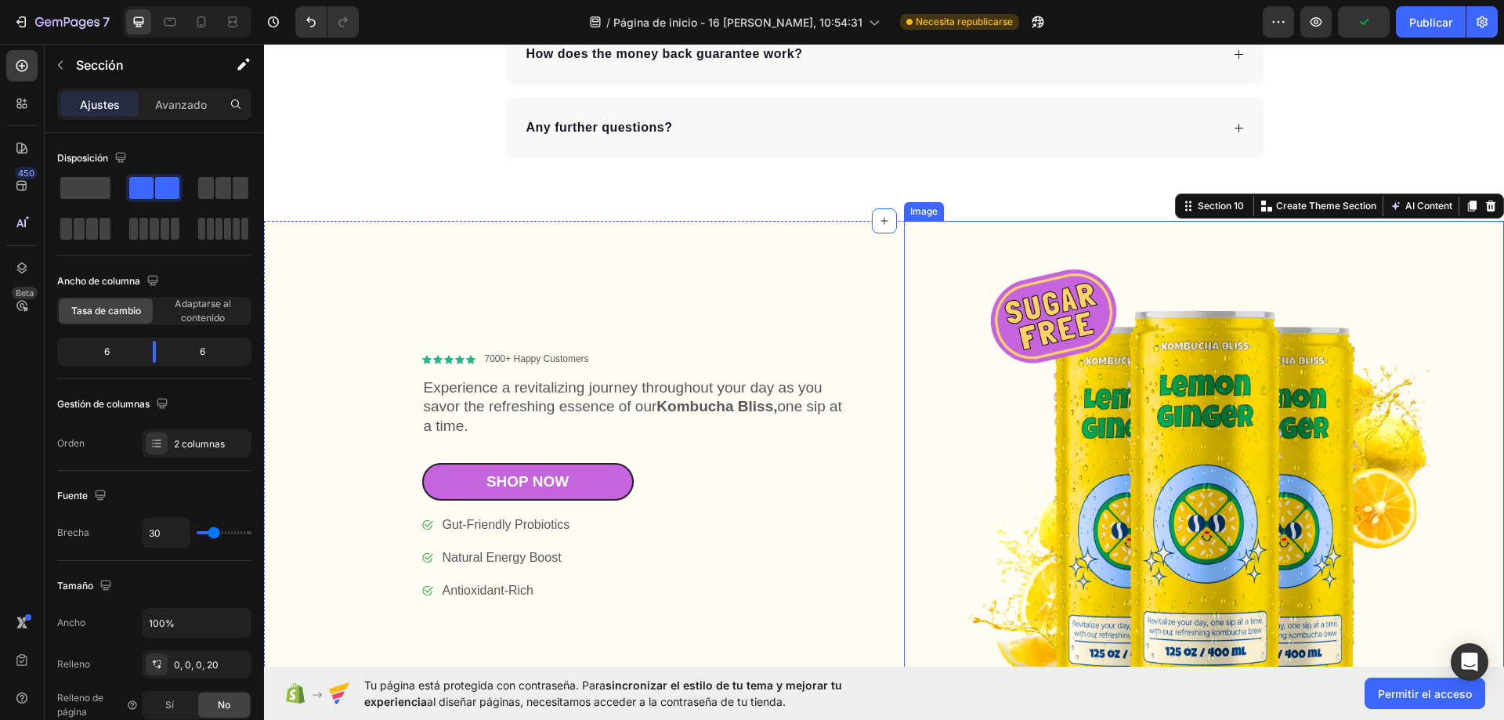
click at [1216, 370] on img at bounding box center [1204, 477] width 601 height 512
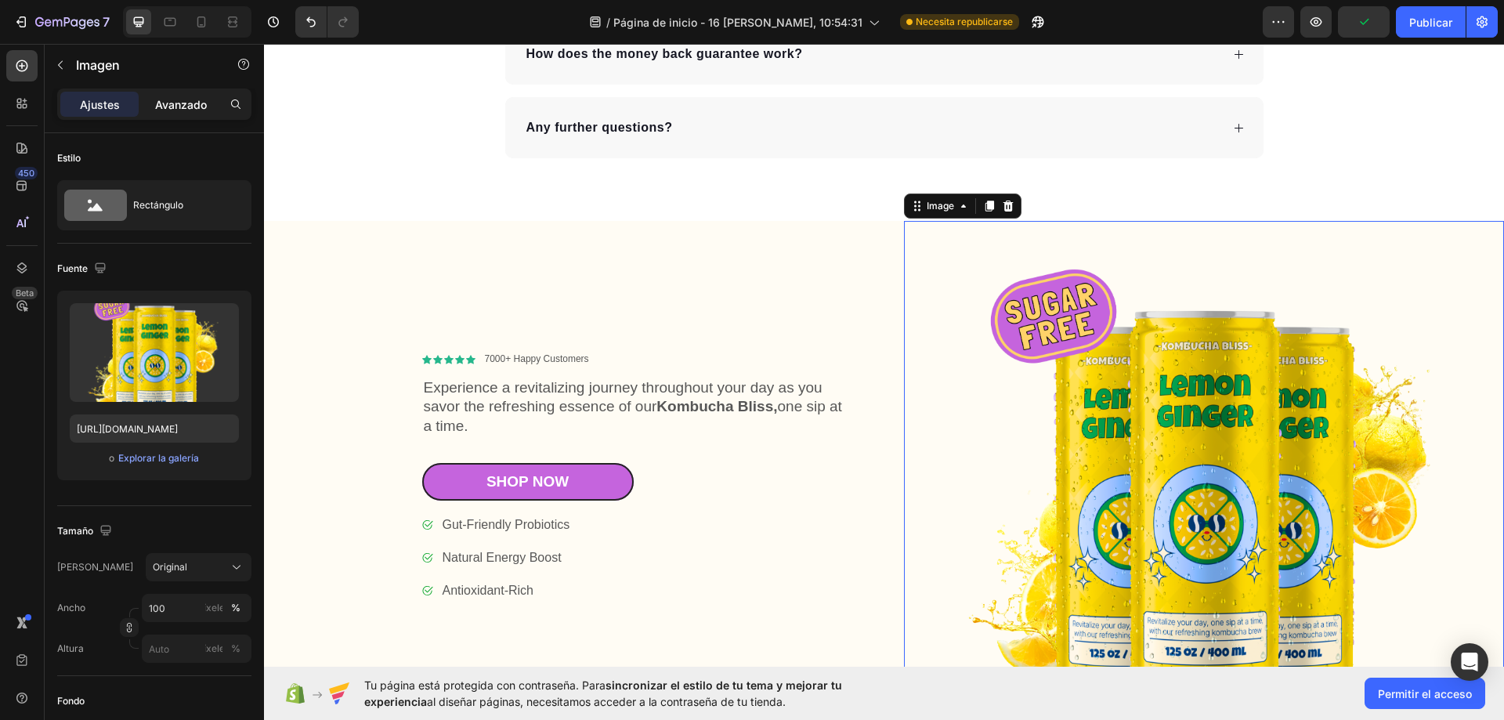
click at [196, 107] on font "Avanzado" at bounding box center [181, 104] width 52 height 13
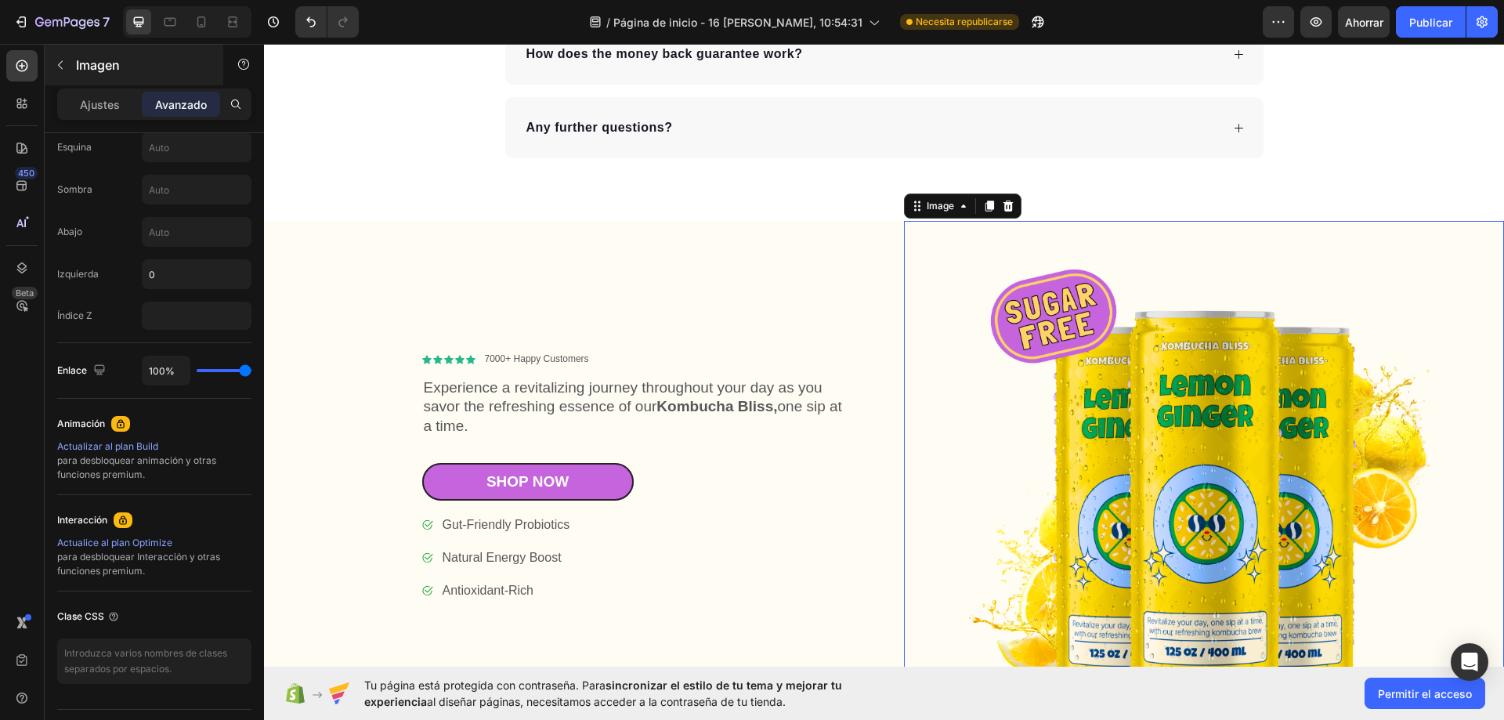
scroll to position [0, 0]
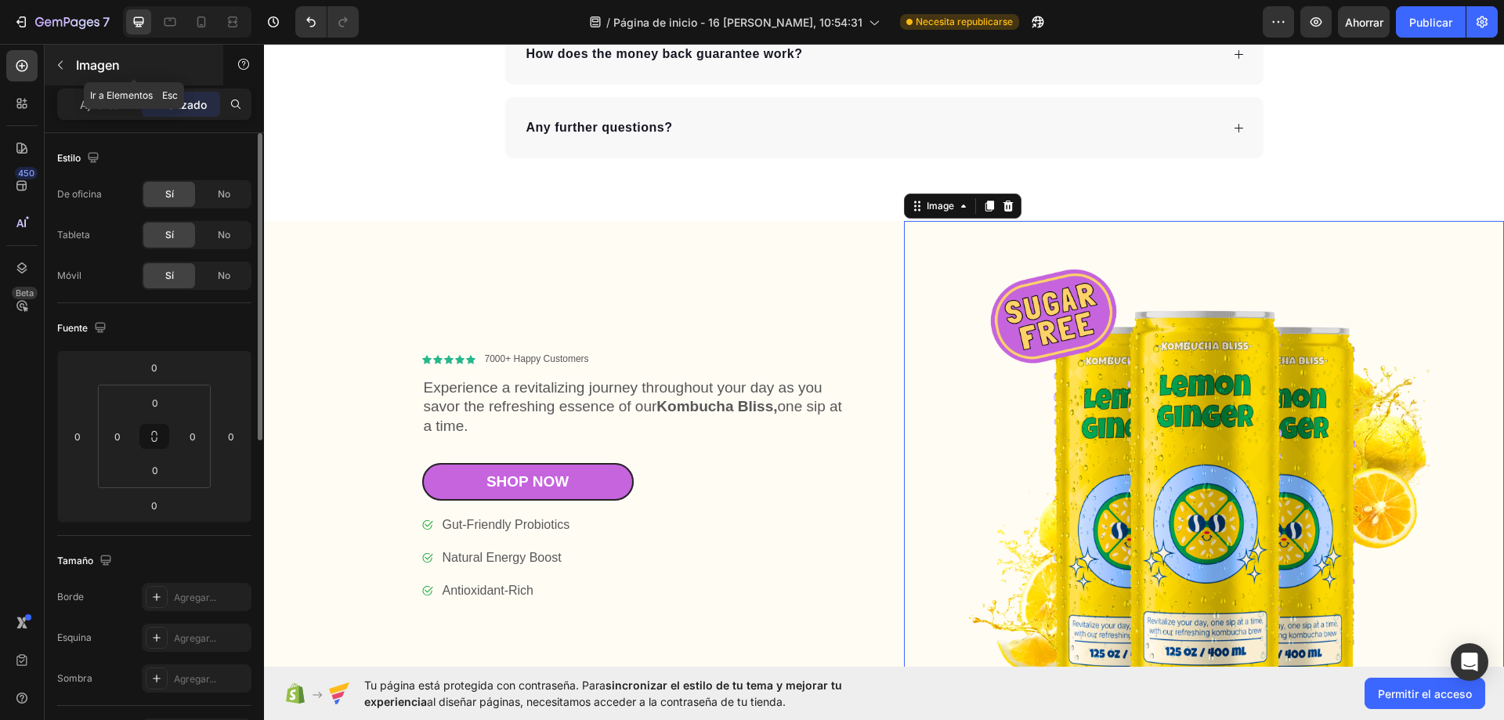
click at [71, 67] on button "button" at bounding box center [60, 64] width 25 height 25
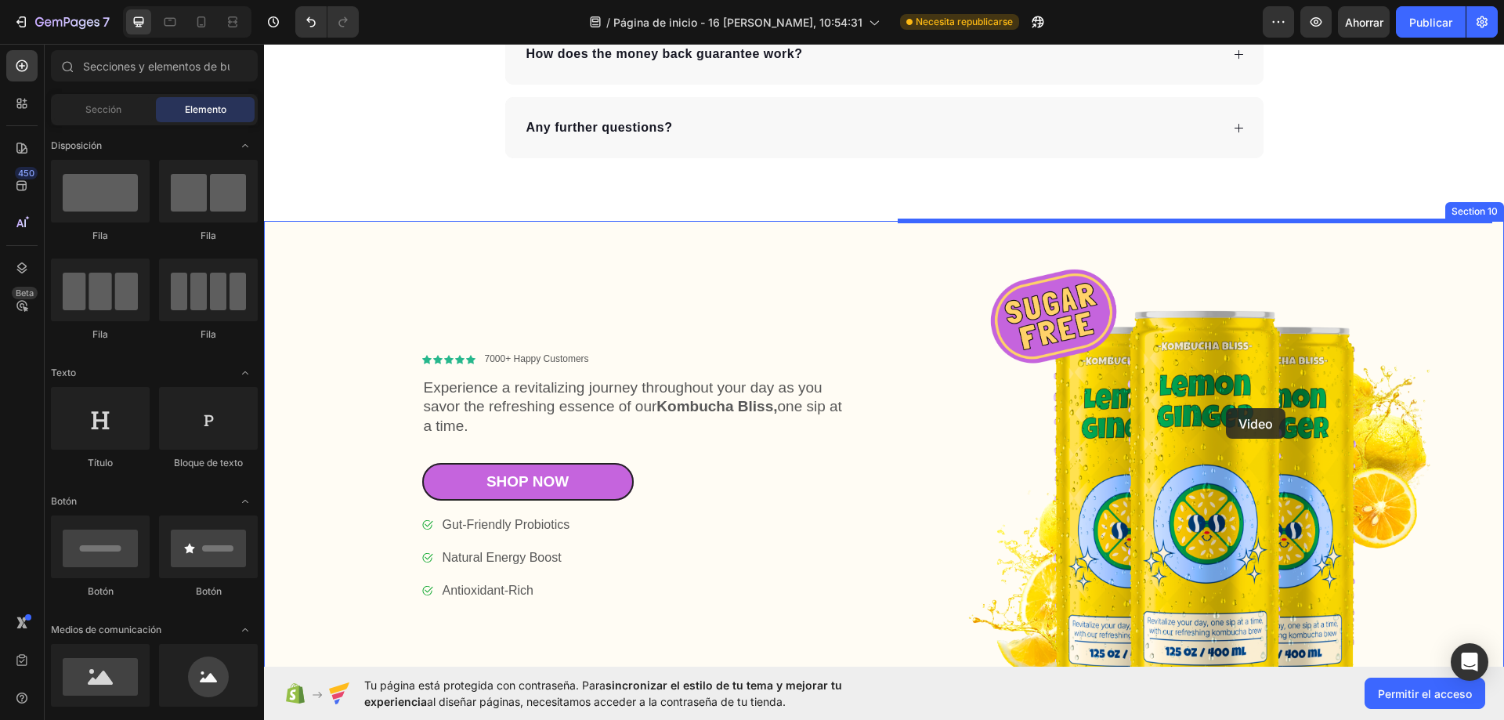
drag, startPoint x: 453, startPoint y: 261, endPoint x: 1226, endPoint y: 408, distance: 786.1
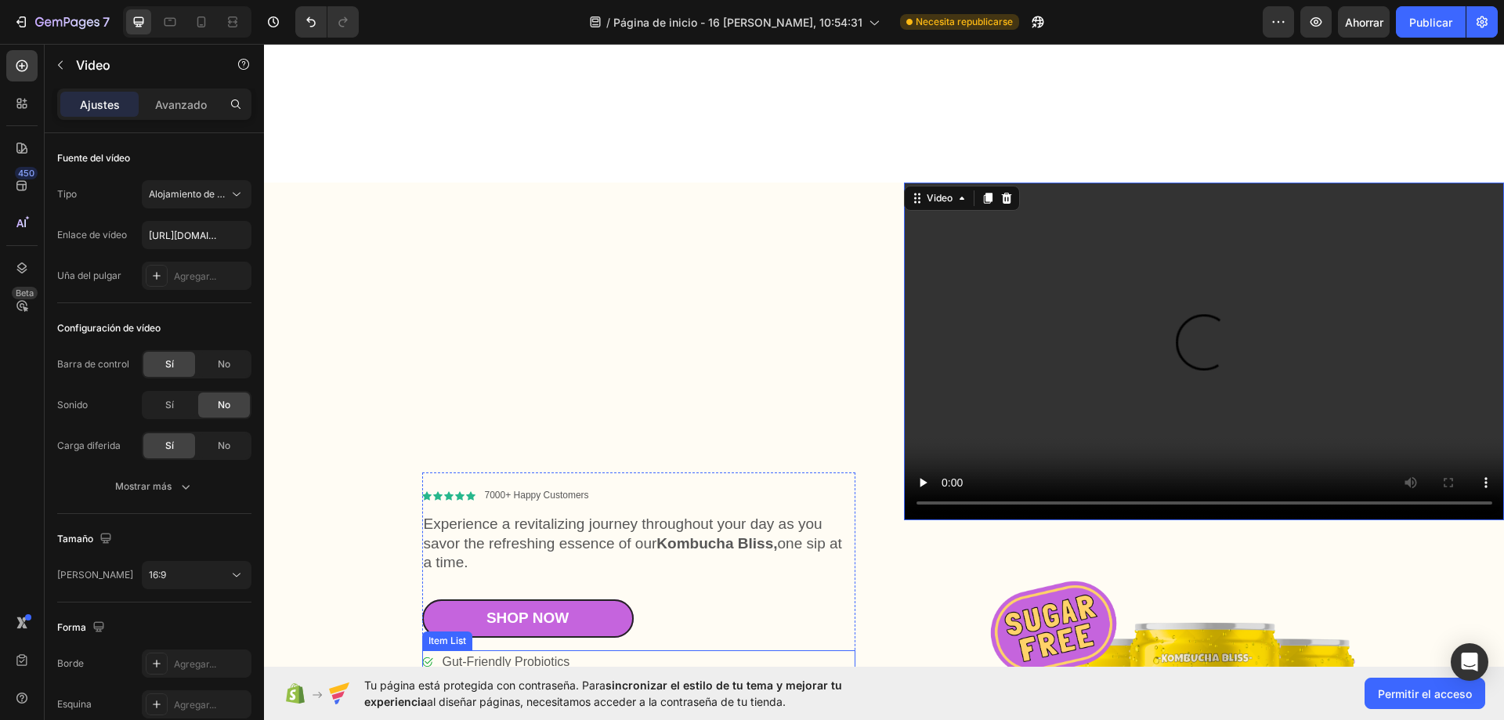
scroll to position [6532, 0]
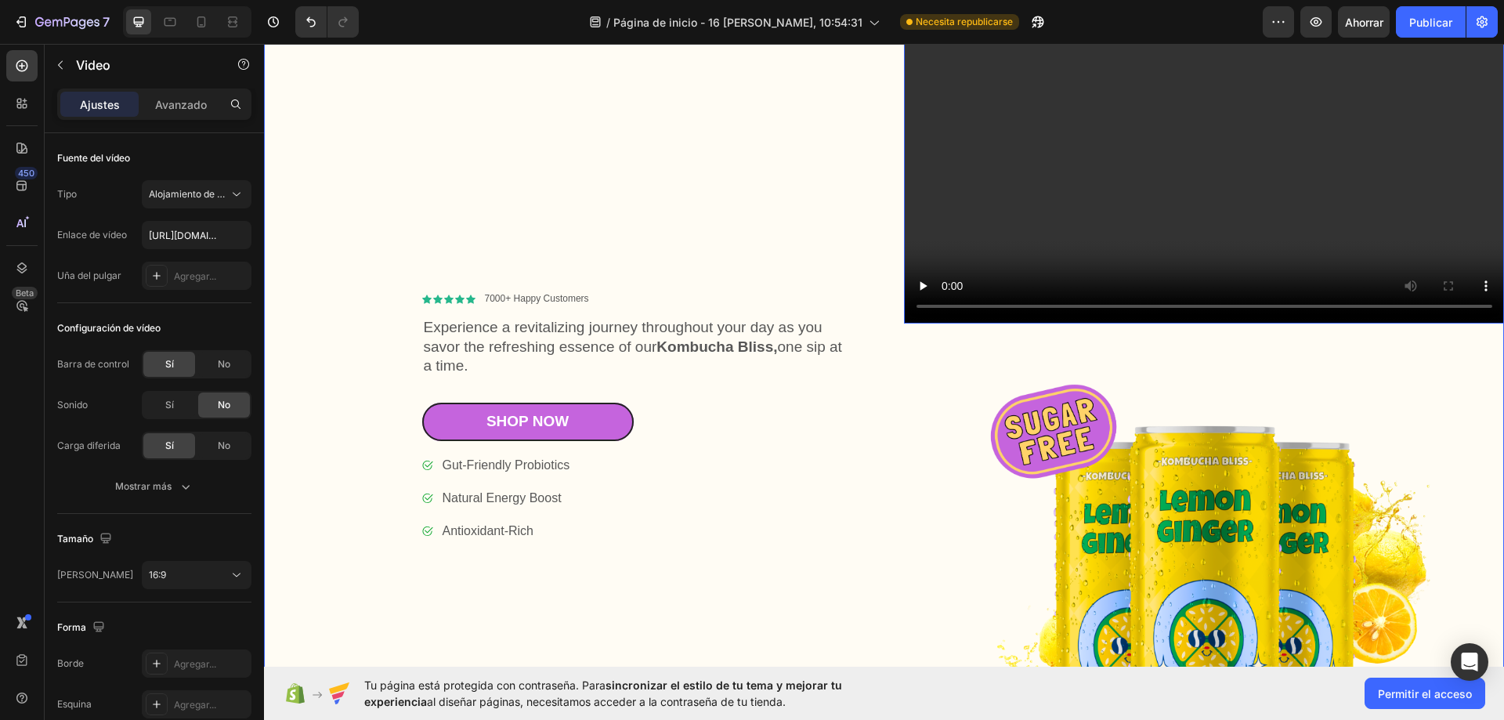
click at [1002, 435] on img at bounding box center [1204, 592] width 601 height 512
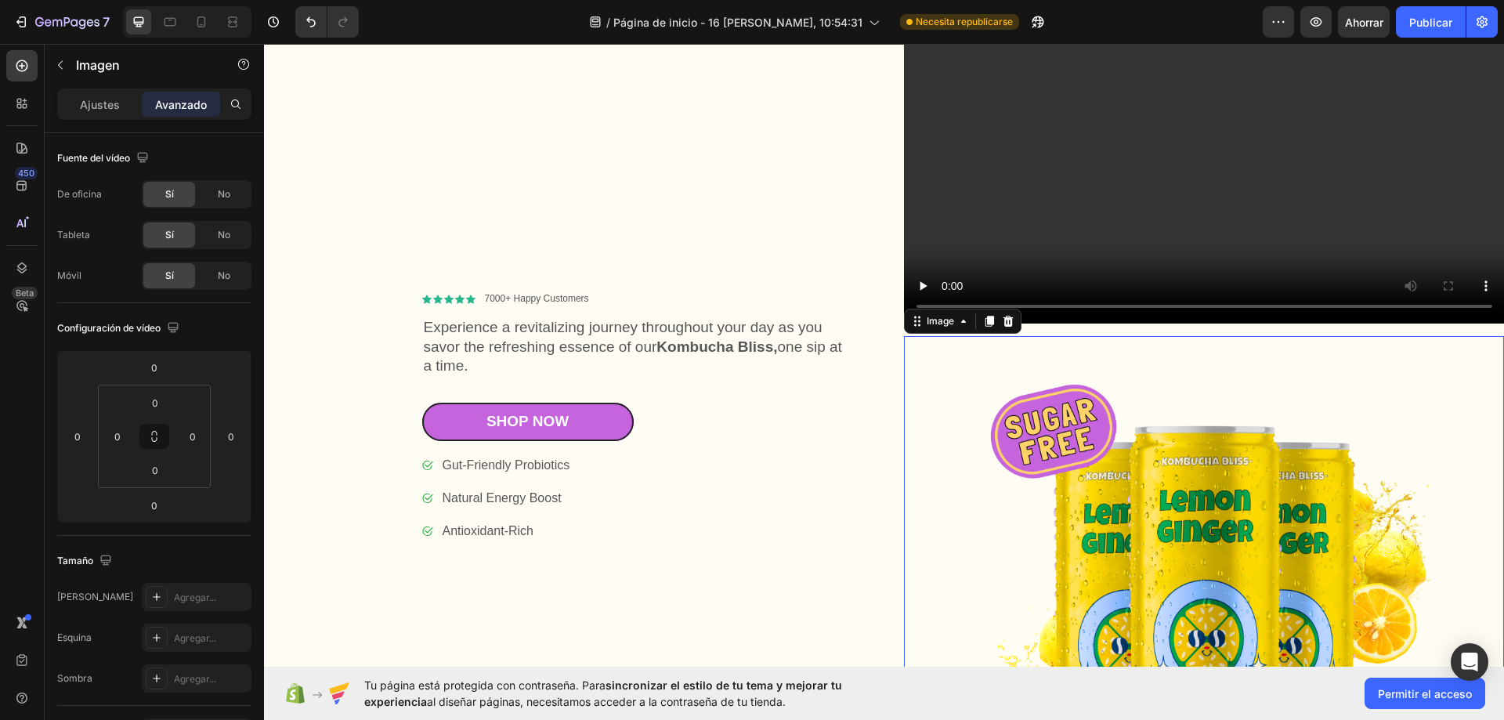
click at [1002, 318] on icon at bounding box center [1007, 321] width 10 height 11
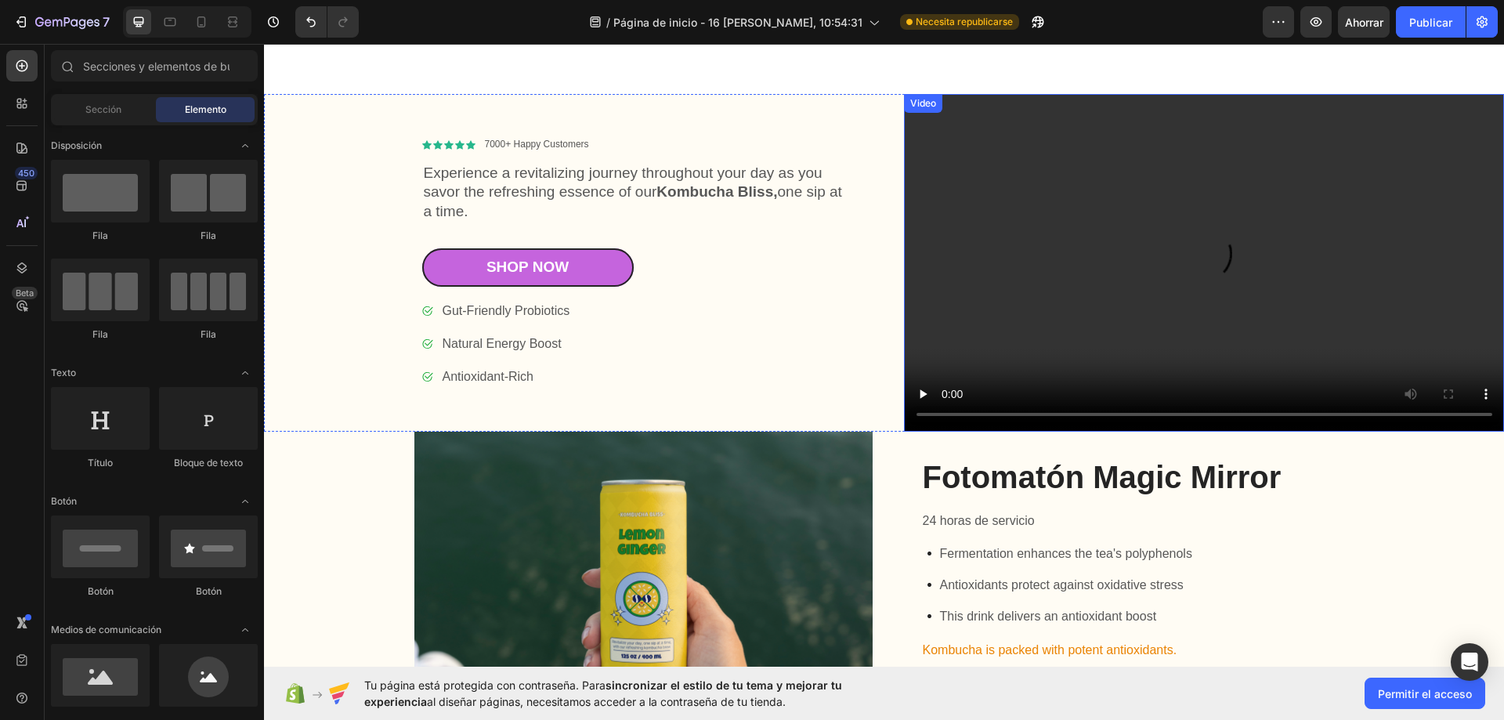
scroll to position [6332, 0]
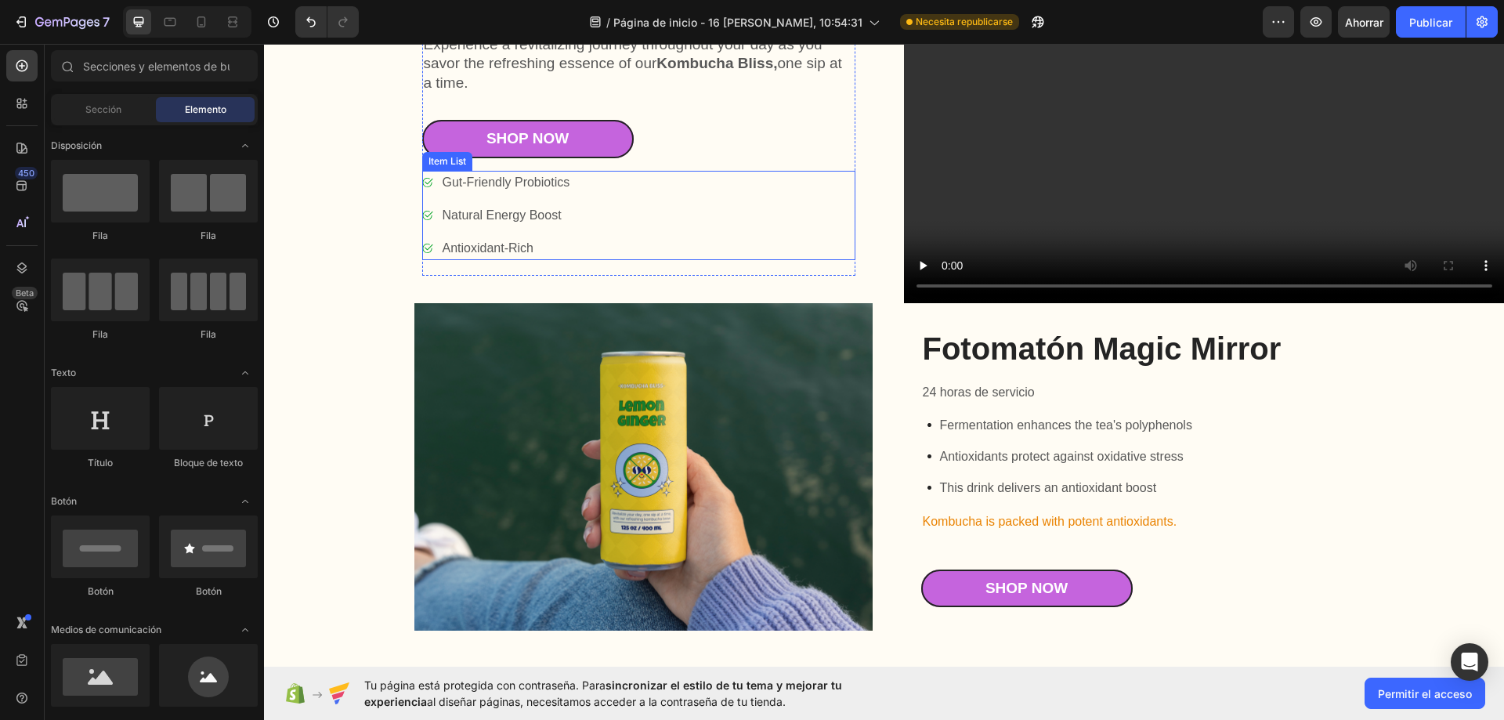
click at [804, 237] on div "Gut-Friendly Probiotics Natural Energy Boost Antioxidant-Rich" at bounding box center [638, 215] width 433 height 89
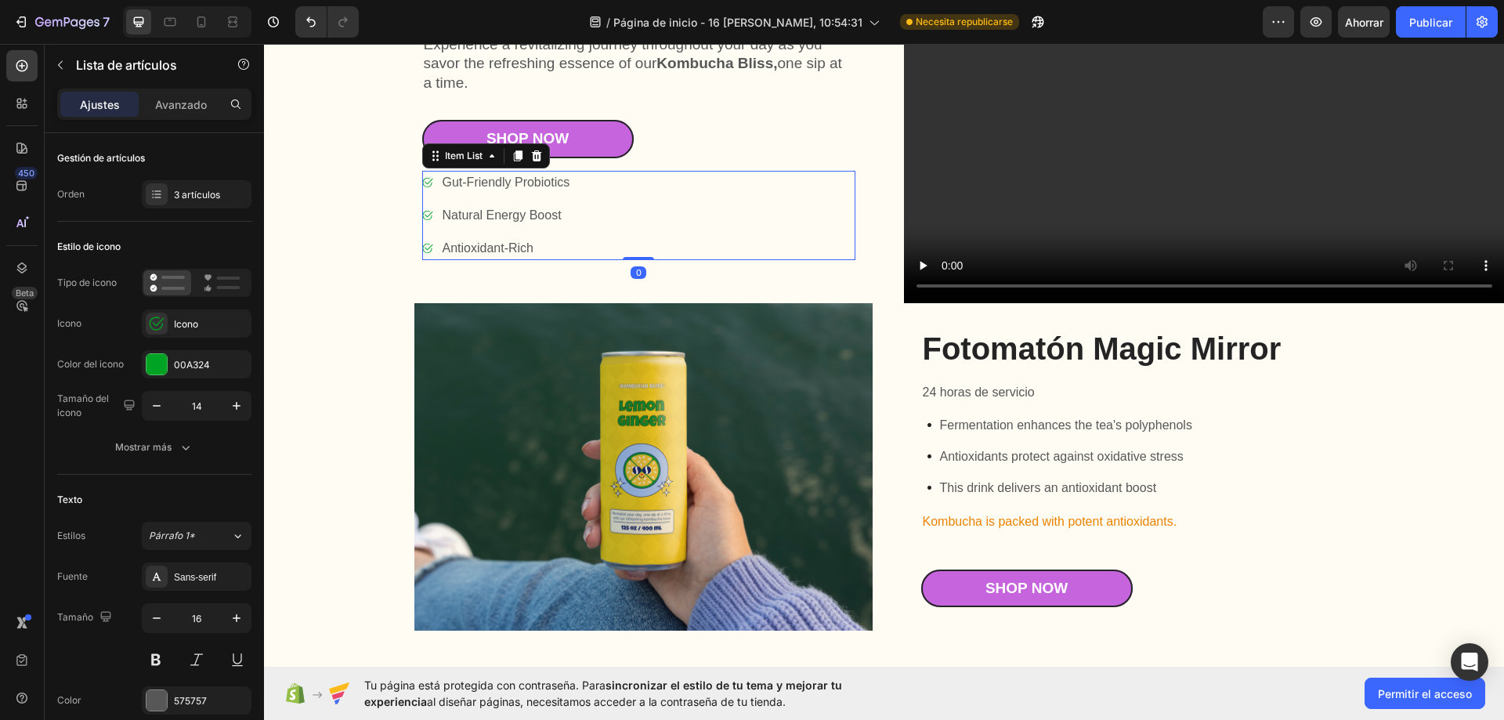
click at [822, 290] on div "Icon Icon Icon Icon Icon Icon List 7000+ Happy Customers Text Block Row Experie…" at bounding box center [580, 135] width 601 height 338
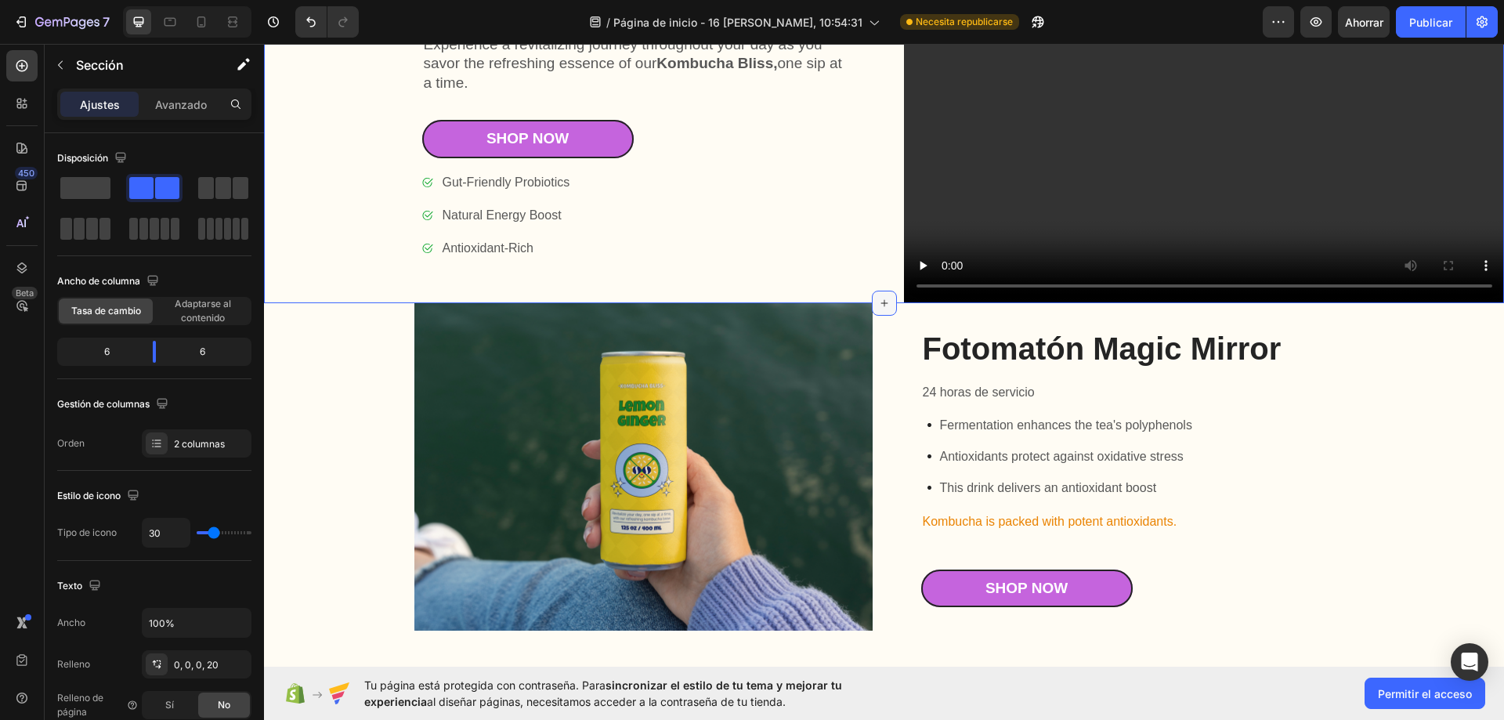
click at [880, 300] on icon at bounding box center [883, 302] width 7 height 7
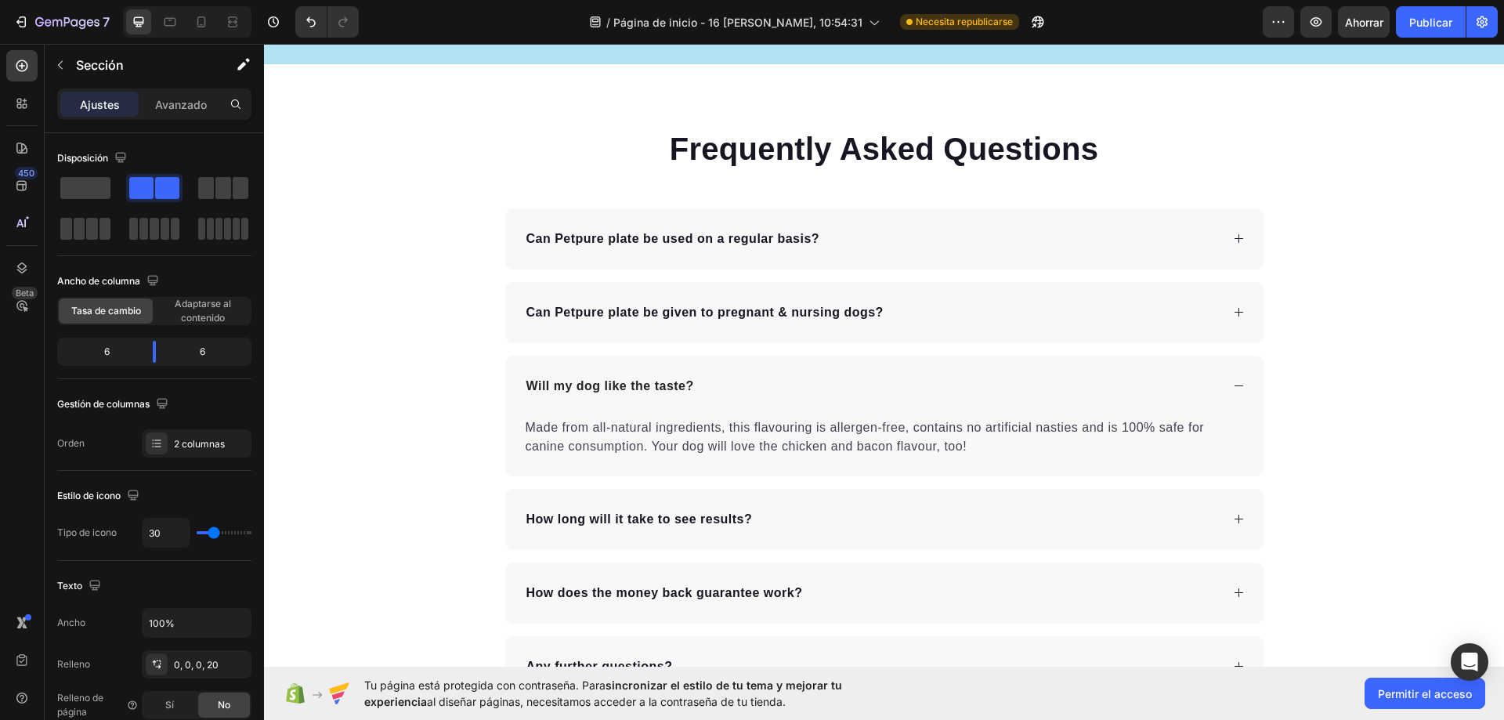
scroll to position [5549, 0]
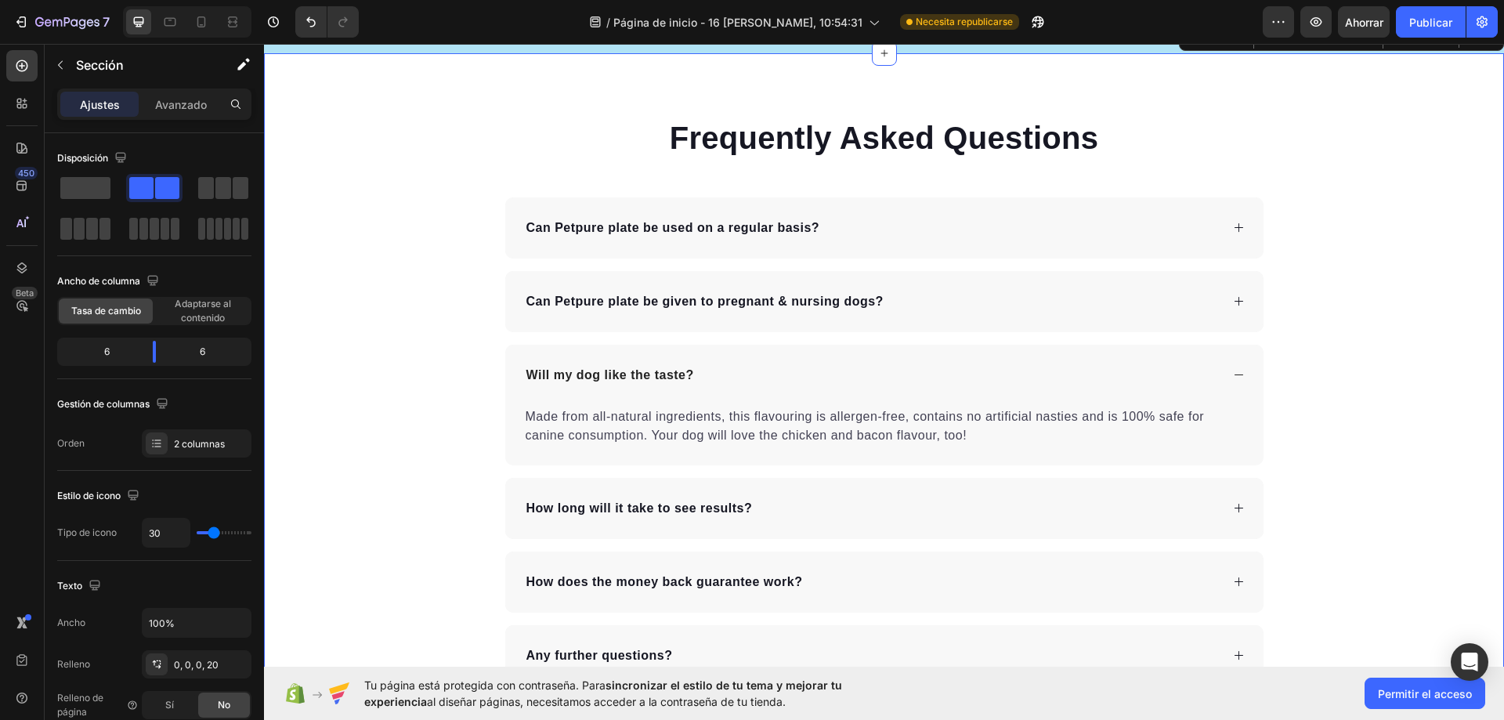
click at [362, 294] on div "Frequently Asked Questions Heading Can Petpure plate be used on a regular basis…" at bounding box center [884, 400] width 1240 height 695
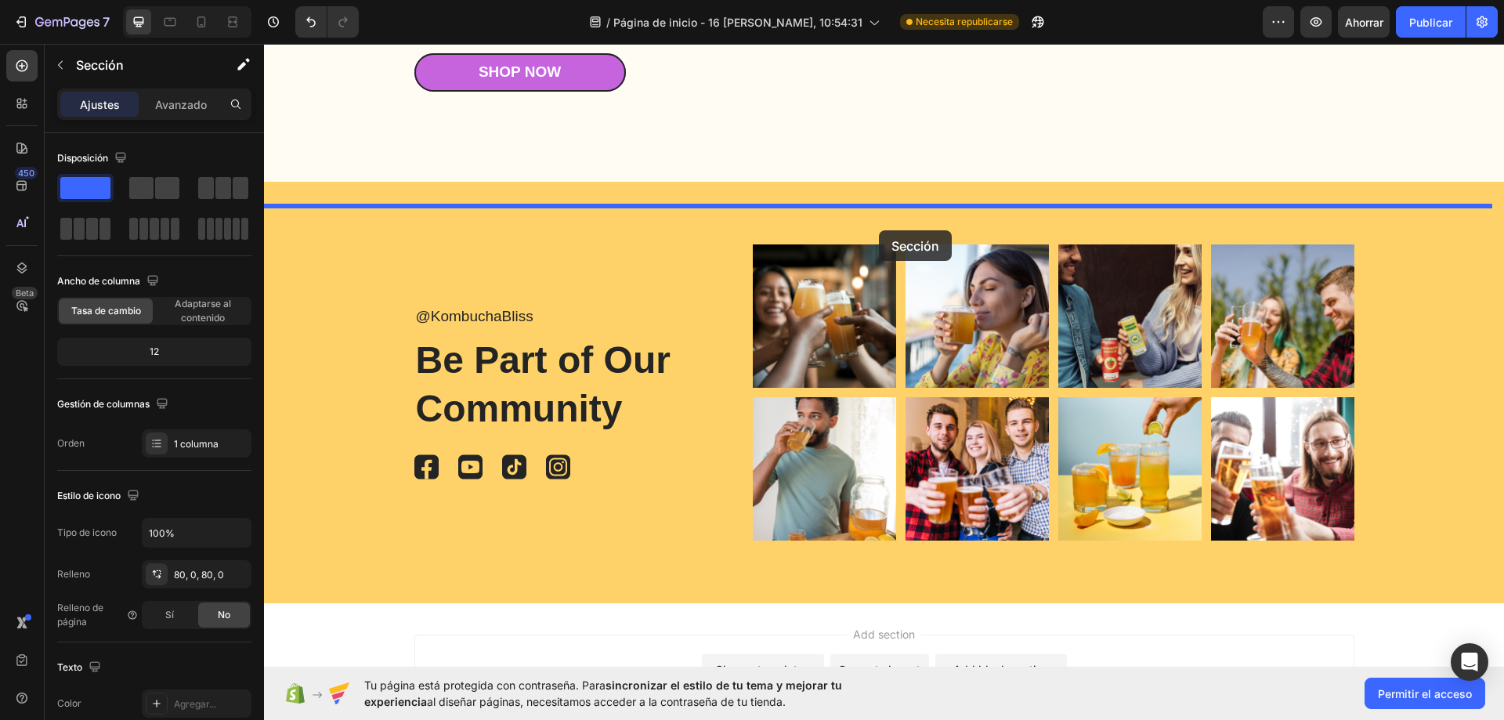
scroll to position [7229, 0]
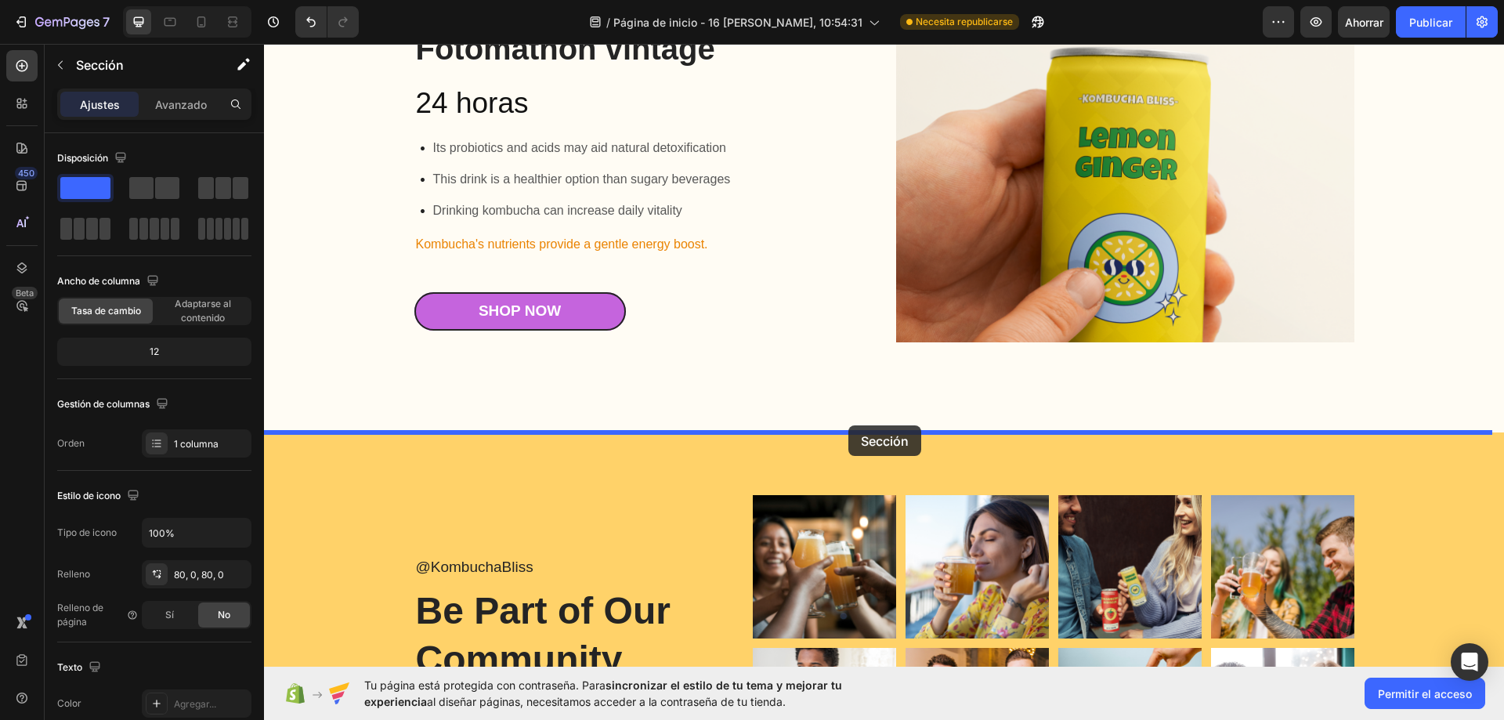
drag, startPoint x: 1190, startPoint y: 258, endPoint x: 1315, endPoint y: 404, distance: 192.2
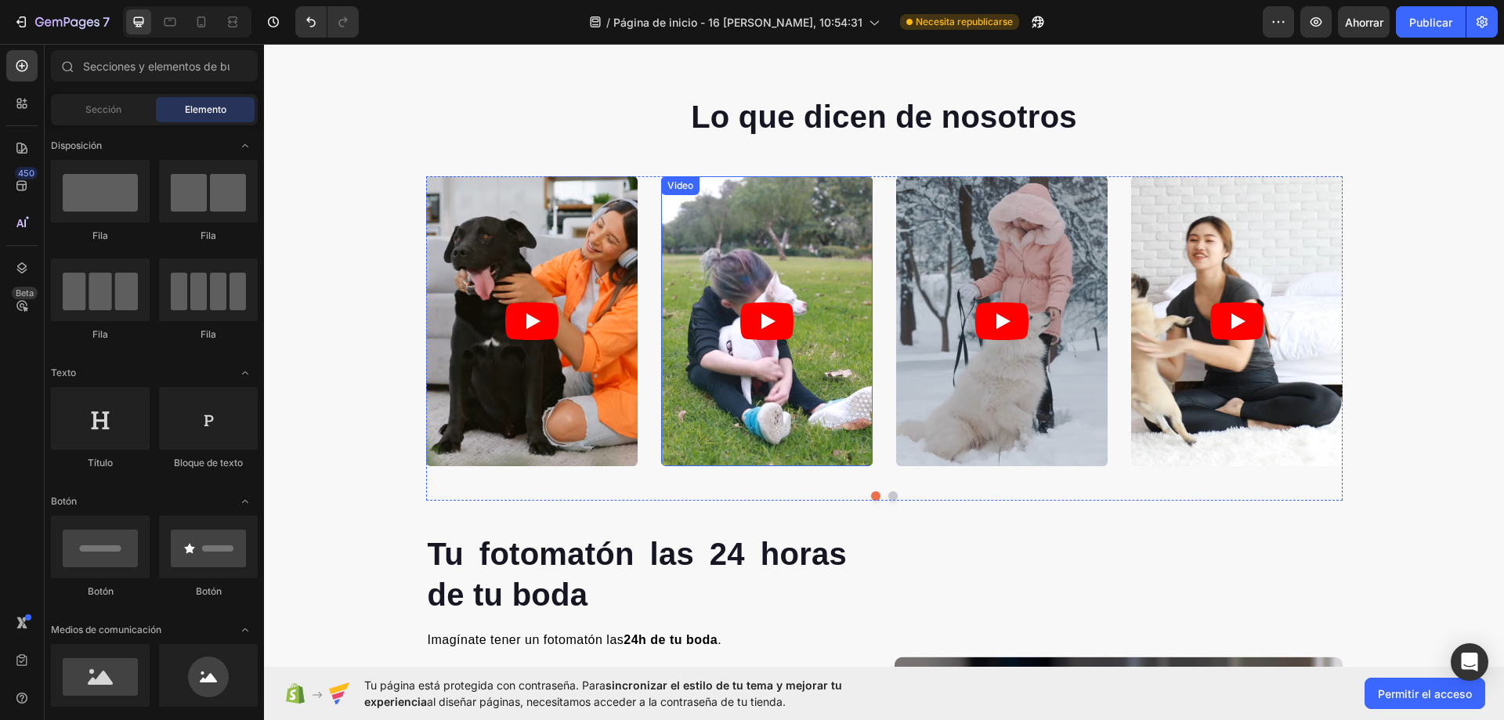
scroll to position [1410, 0]
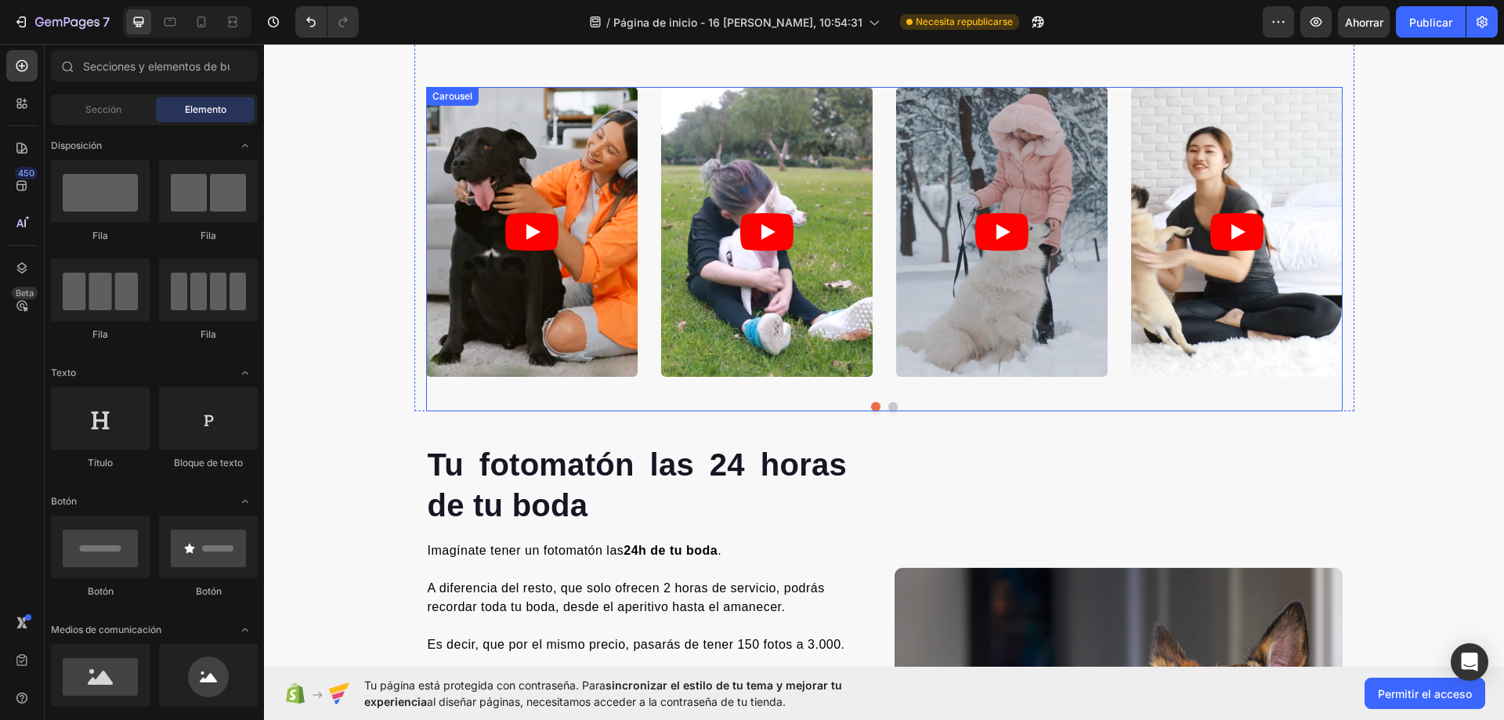
click at [888, 406] on button "Dot" at bounding box center [892, 406] width 9 height 9
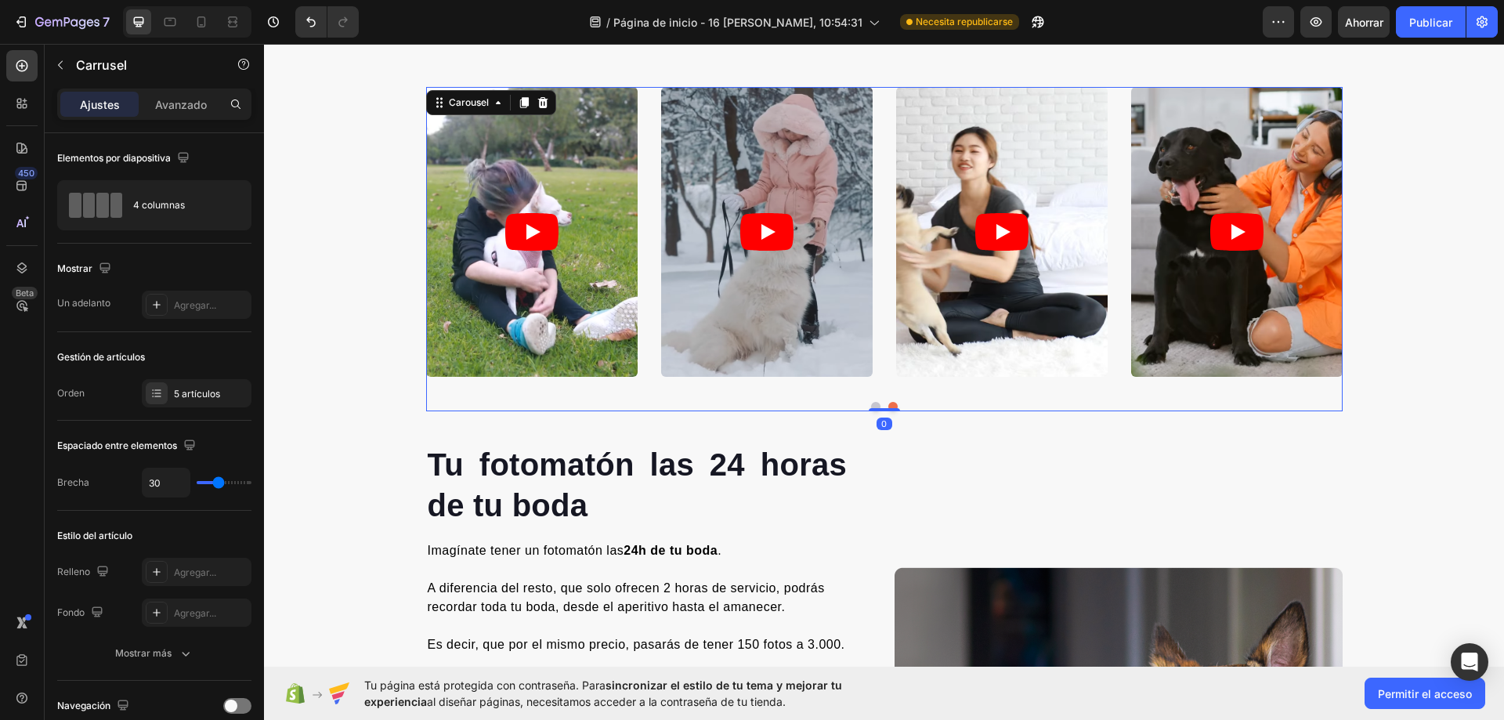
click at [871, 407] on button "Dot" at bounding box center [875, 406] width 9 height 9
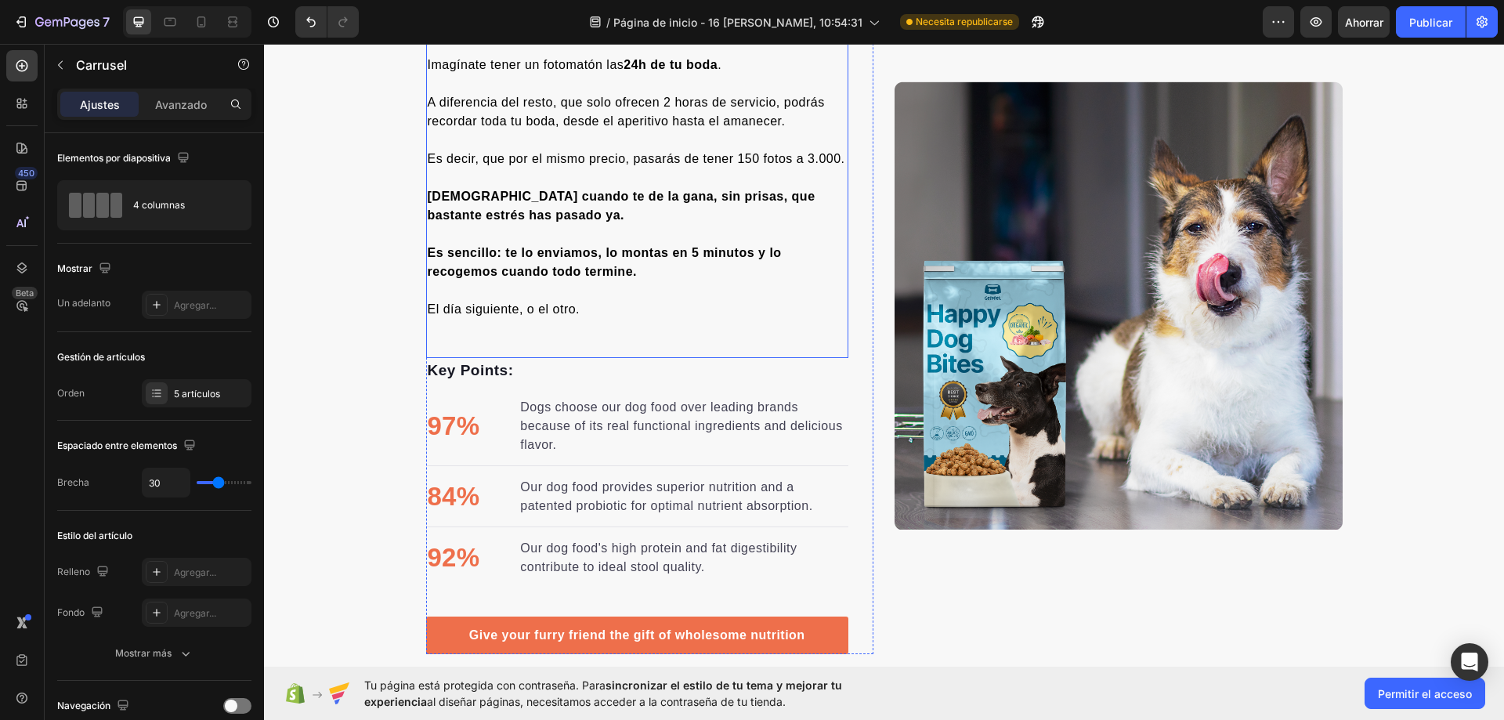
scroll to position [2115, 0]
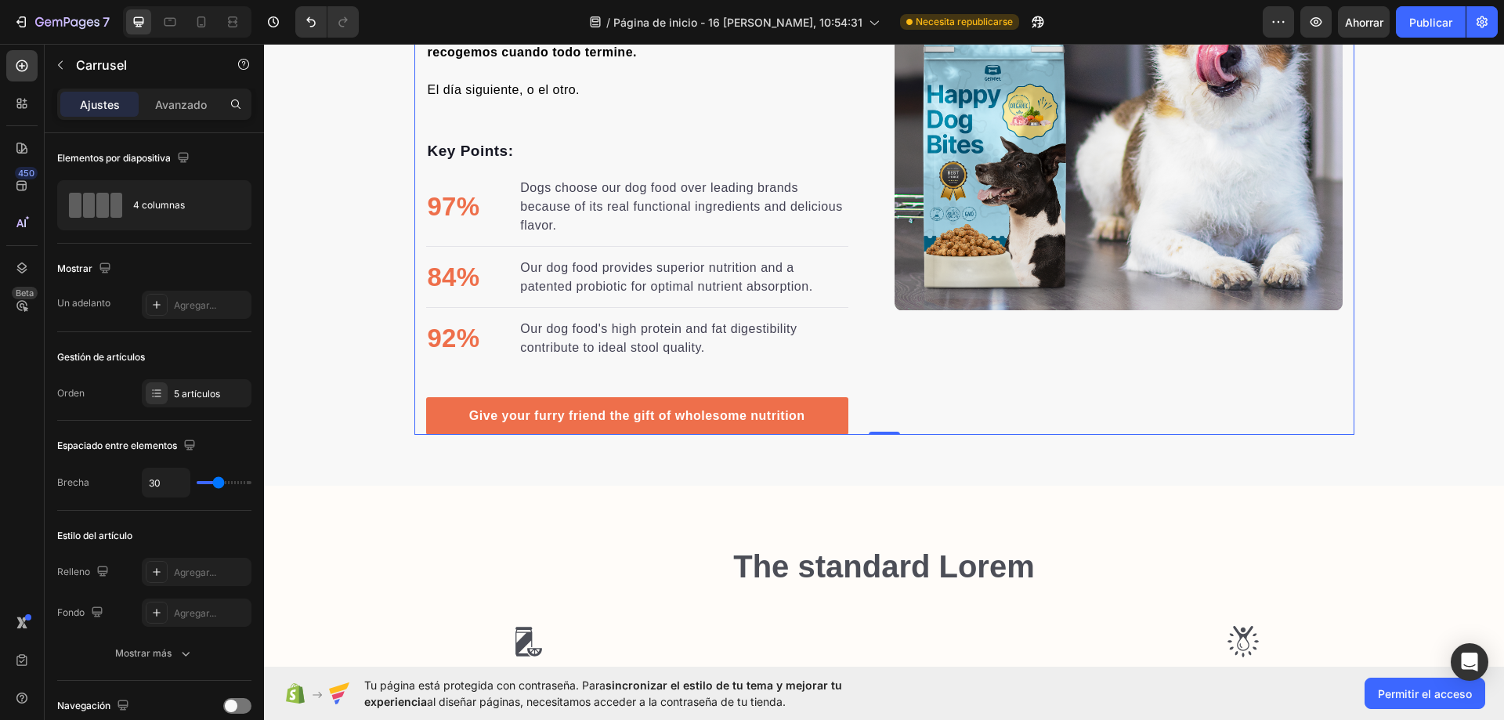
click at [415, 211] on div "Tu fotomatón las 24 horas de tu boda Heading Imagínate tener un fotomatón las 2…" at bounding box center [884, 86] width 940 height 697
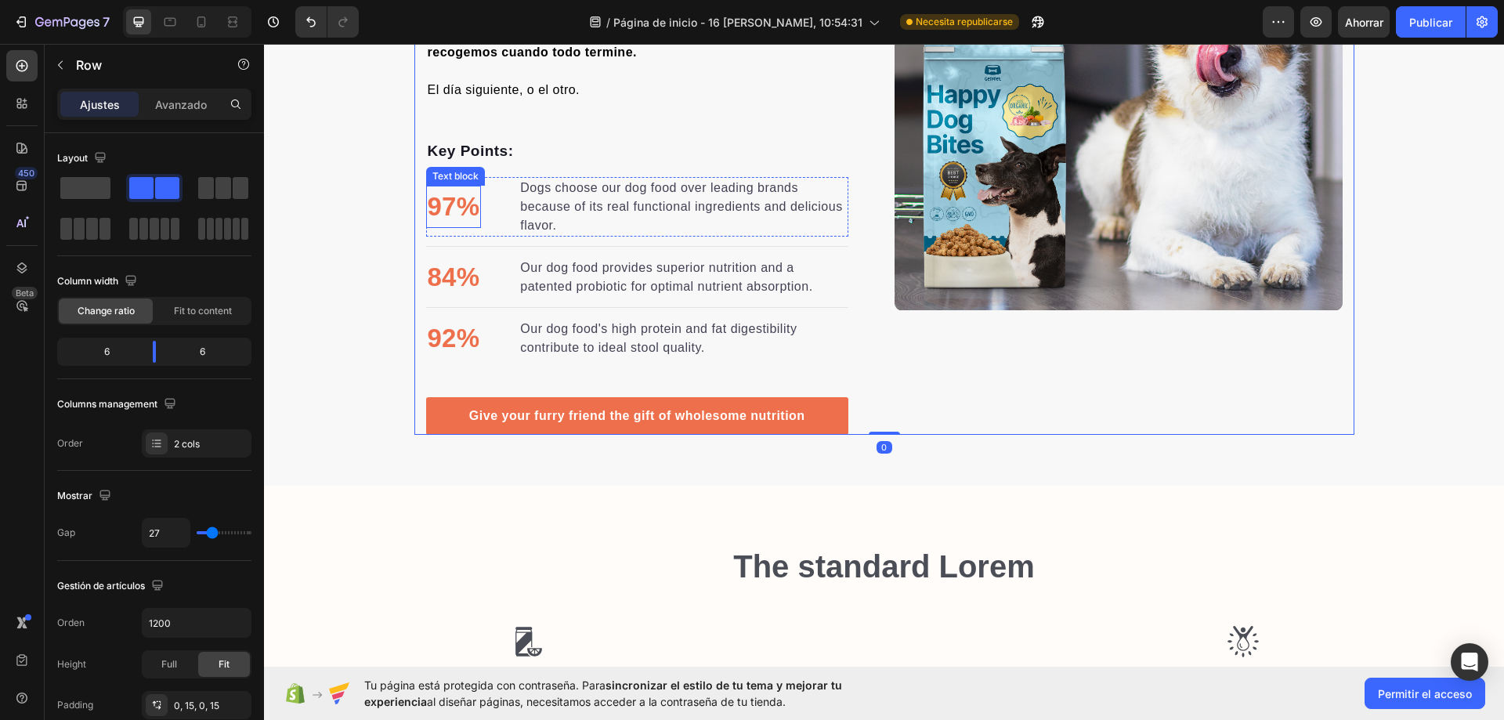
click at [487, 205] on li "97% Text block Dogs choose our dog food over leading brands because of its real…" at bounding box center [637, 207] width 423 height 60
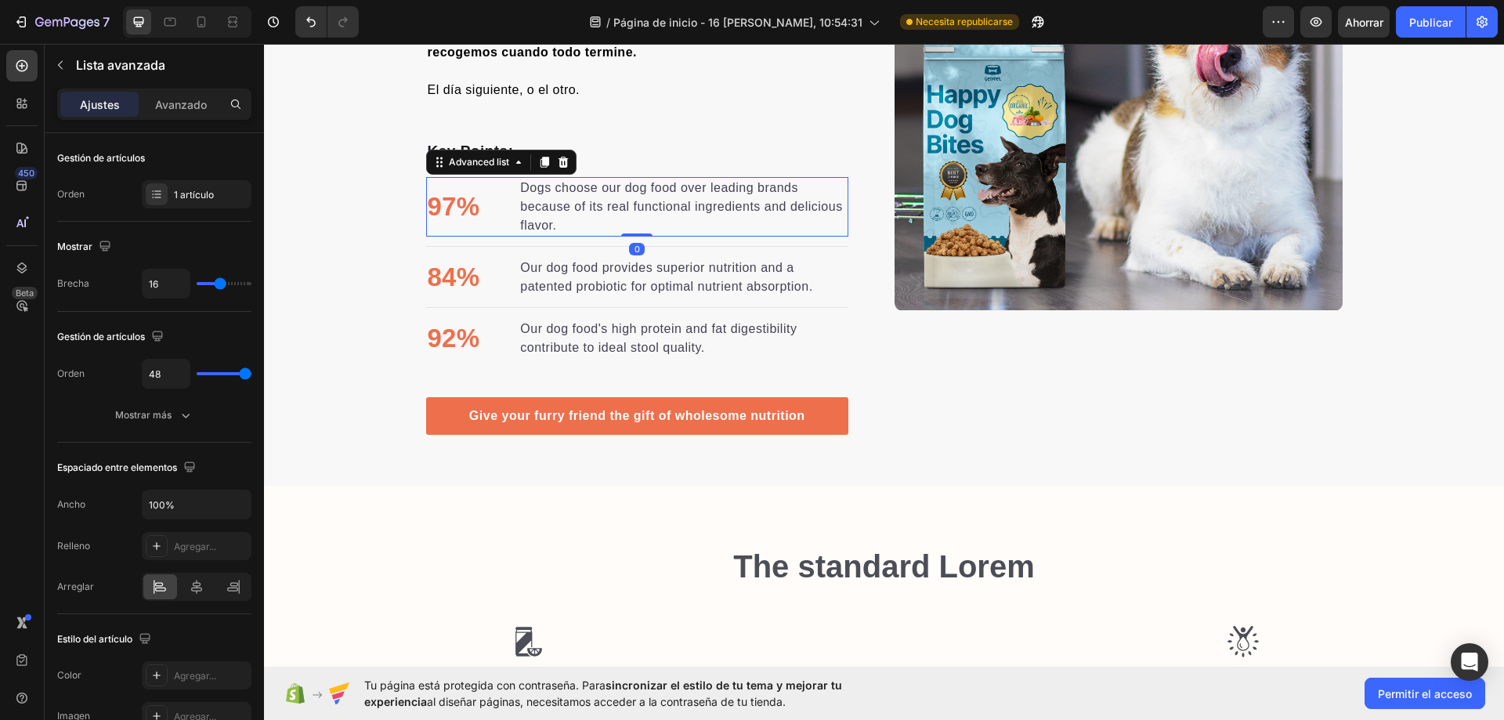
drag, startPoint x: 630, startPoint y: 233, endPoint x: 628, endPoint y: 210, distance: 23.5
click at [628, 210] on div "97% Text block Dogs choose our dog food over leading brands because of its real…" at bounding box center [637, 207] width 423 height 60
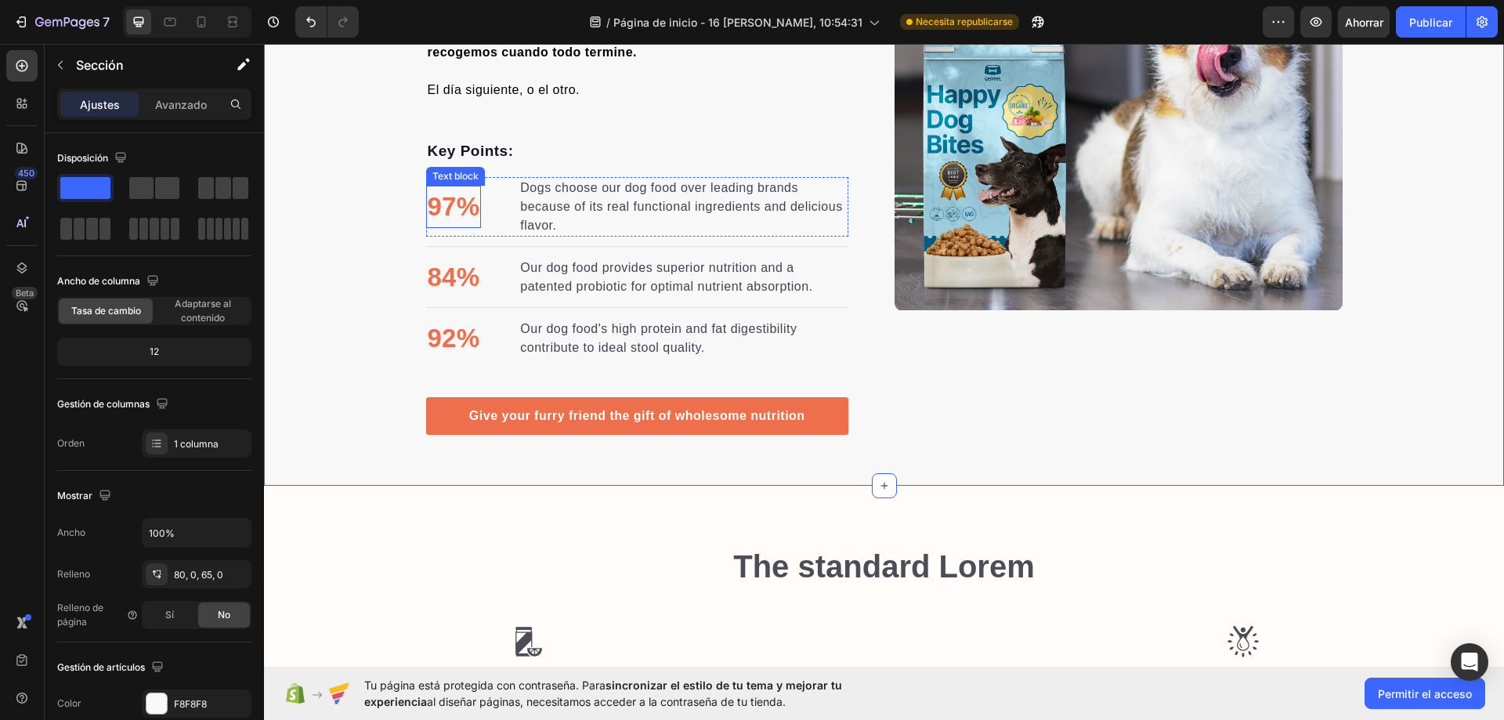
click at [439, 208] on p "97%" at bounding box center [454, 206] width 52 height 39
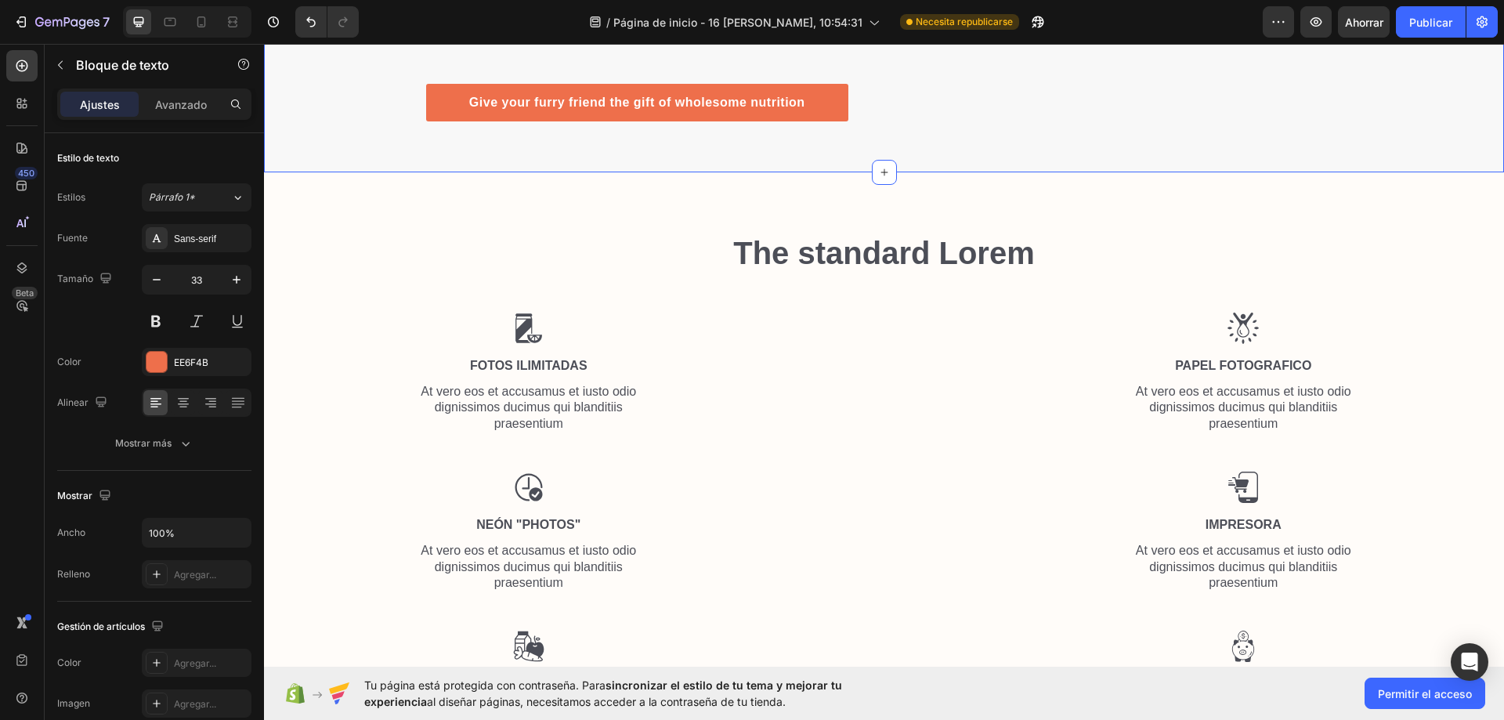
scroll to position [1880, 0]
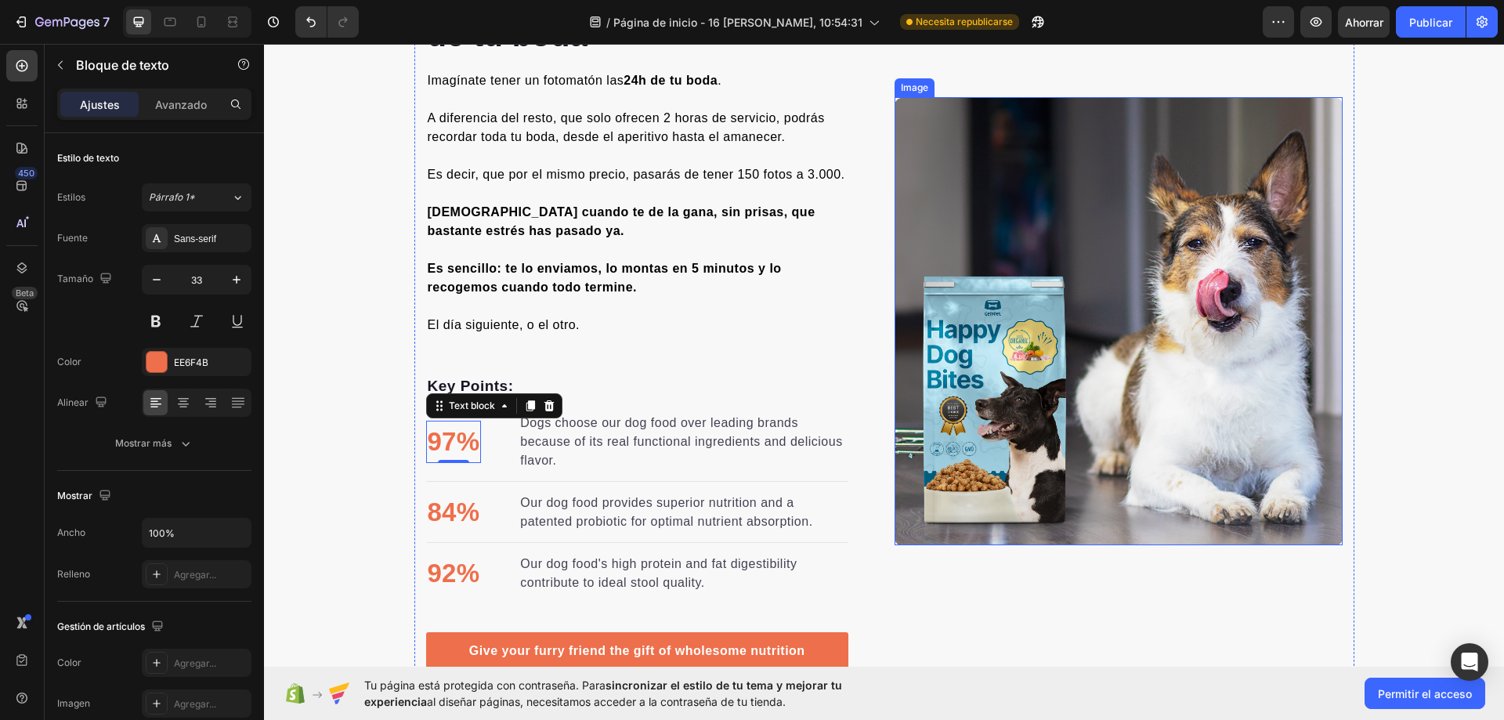
click at [1092, 356] on img at bounding box center [1118, 321] width 448 height 448
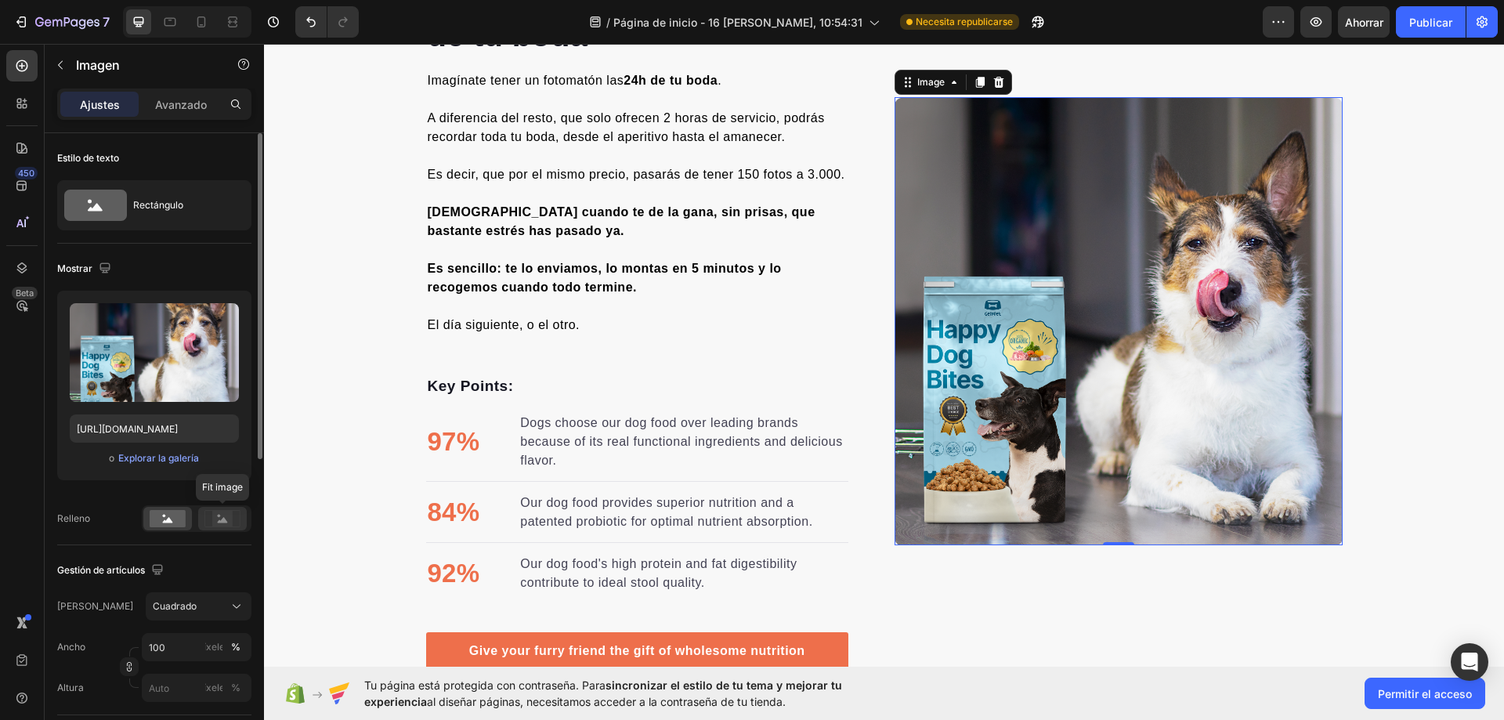
click at [222, 518] on rect at bounding box center [222, 519] width 20 height 16
click at [220, 524] on rect at bounding box center [222, 519] width 20 height 16
click at [168, 526] on rect at bounding box center [168, 518] width 36 height 17
click at [225, 591] on div "Gestión de artículos Marco Cuadrado Ancho 100 píxeles % Altura píxeles %" at bounding box center [154, 630] width 194 height 170
click at [224, 605] on div "Cuadrado" at bounding box center [189, 606] width 73 height 14
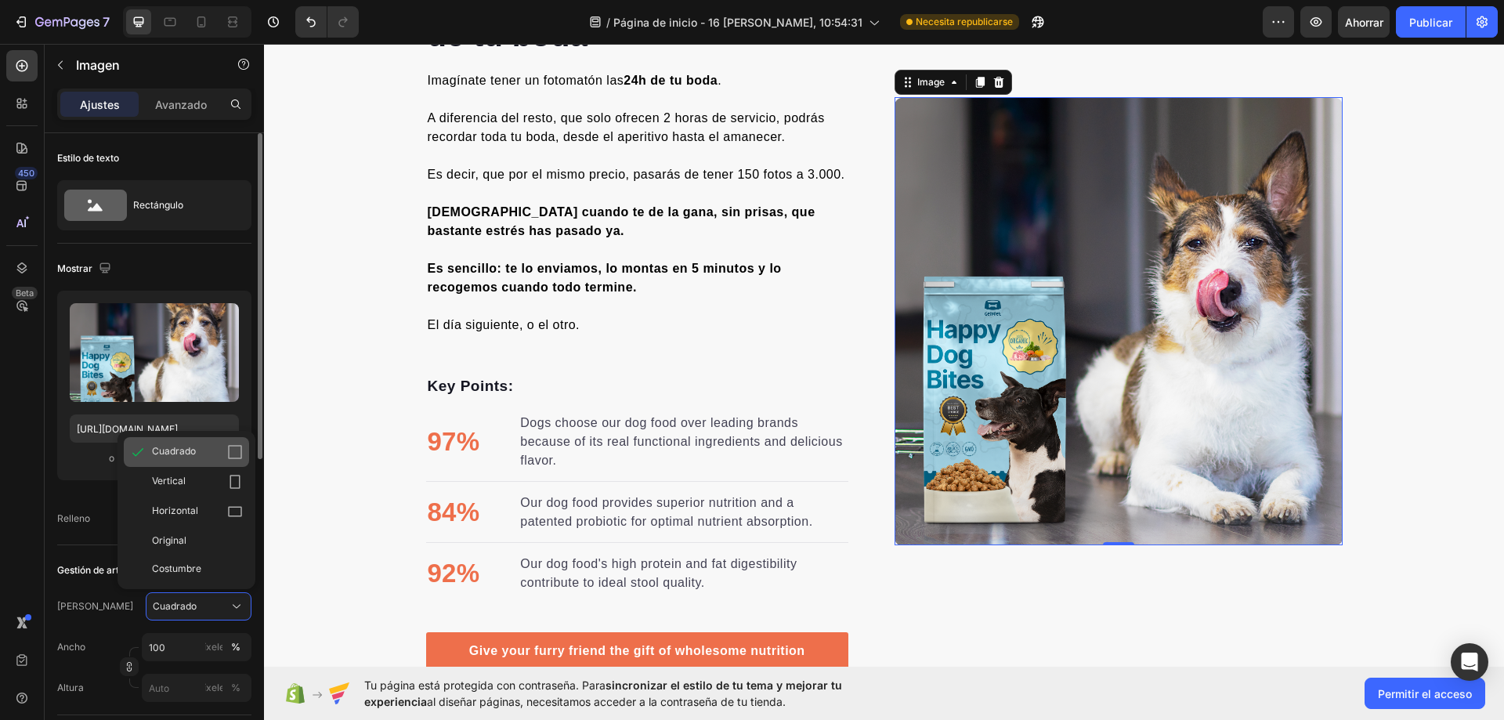
click at [206, 463] on div "Cuadrado" at bounding box center [186, 452] width 125 height 30
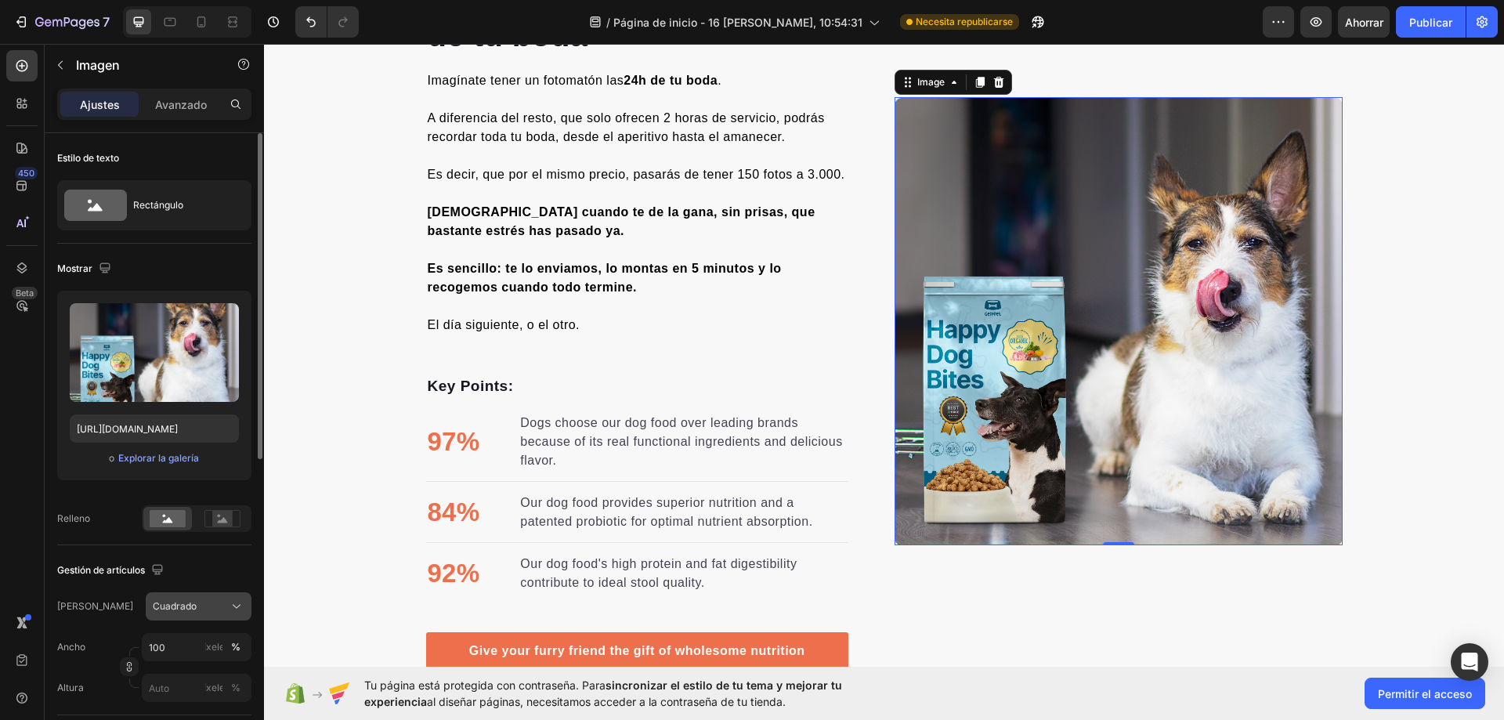
click at [218, 616] on button "Cuadrado" at bounding box center [199, 606] width 106 height 28
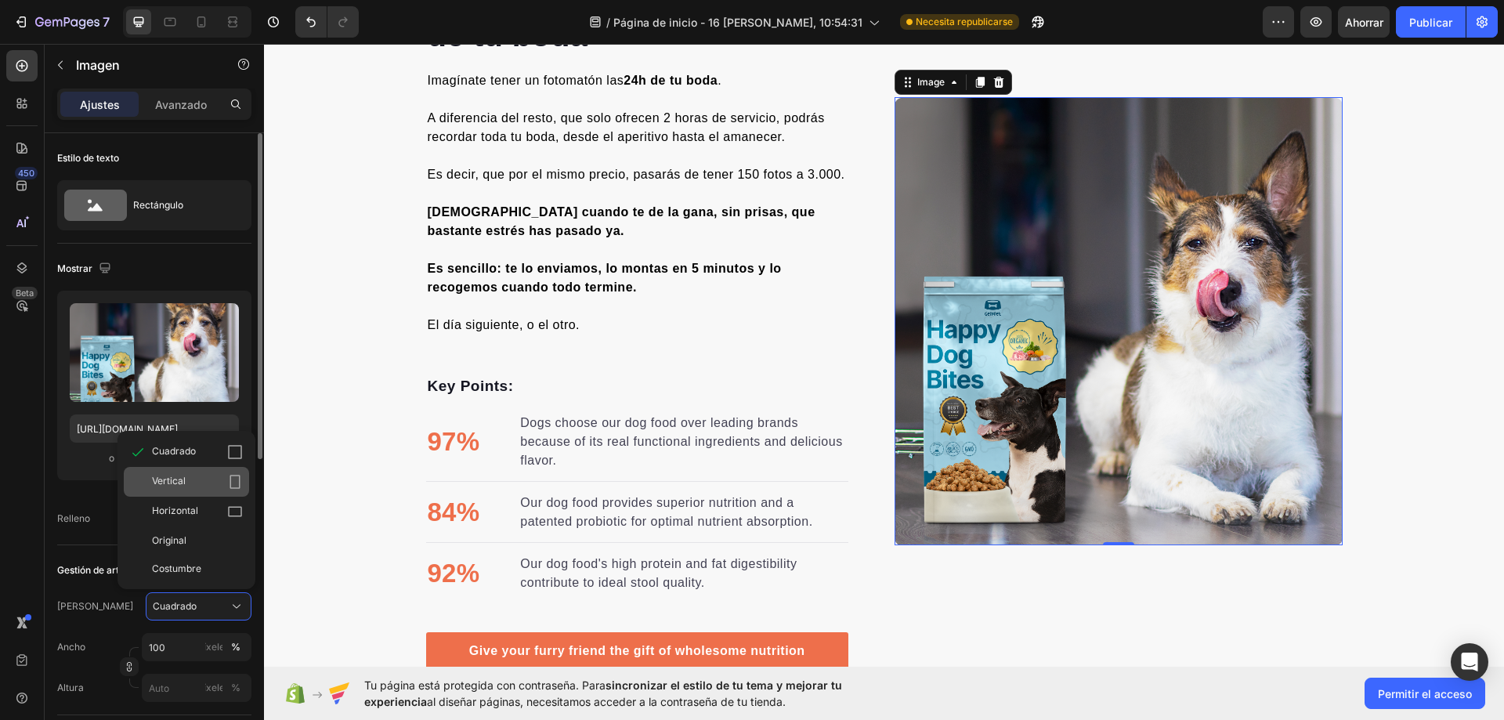
click at [219, 489] on div "Vertical" at bounding box center [197, 482] width 91 height 16
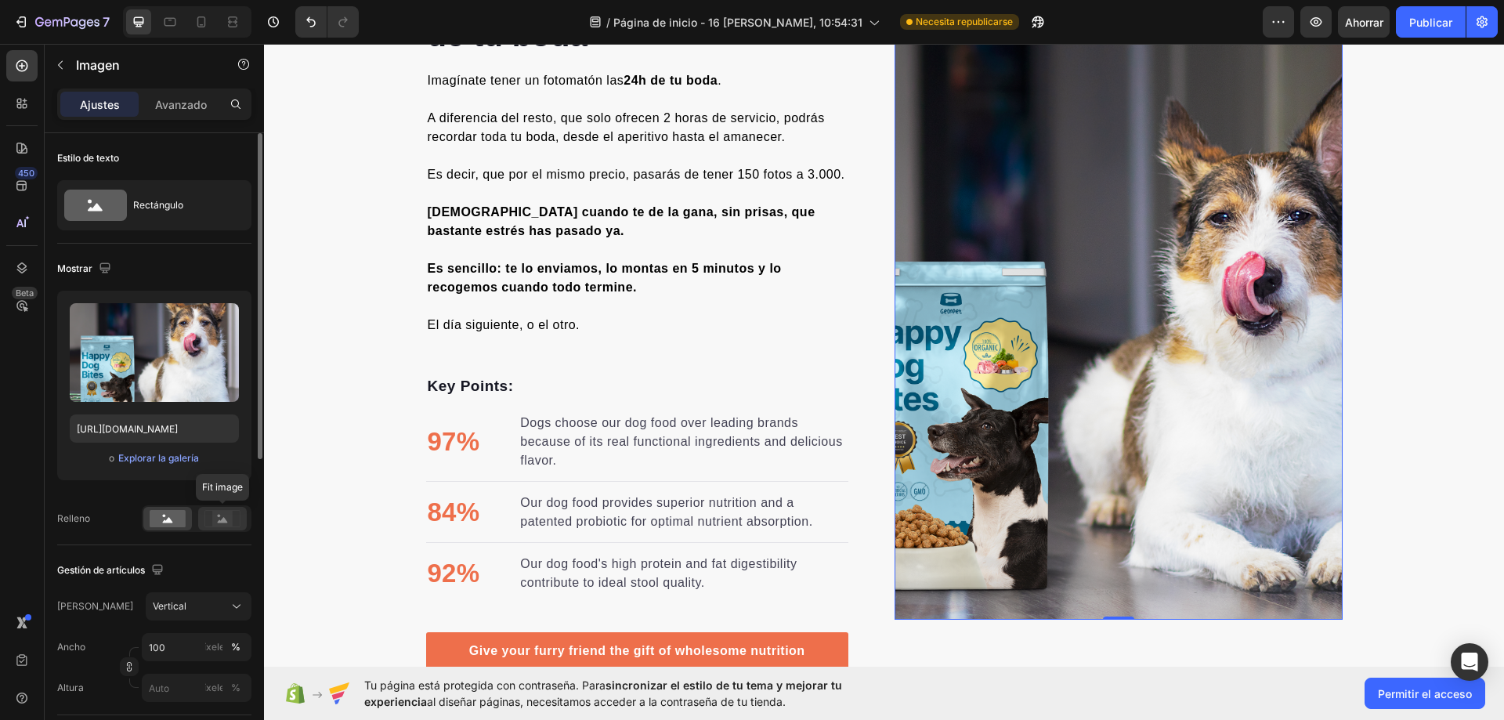
click at [215, 526] on rect at bounding box center [221, 518] width 35 height 16
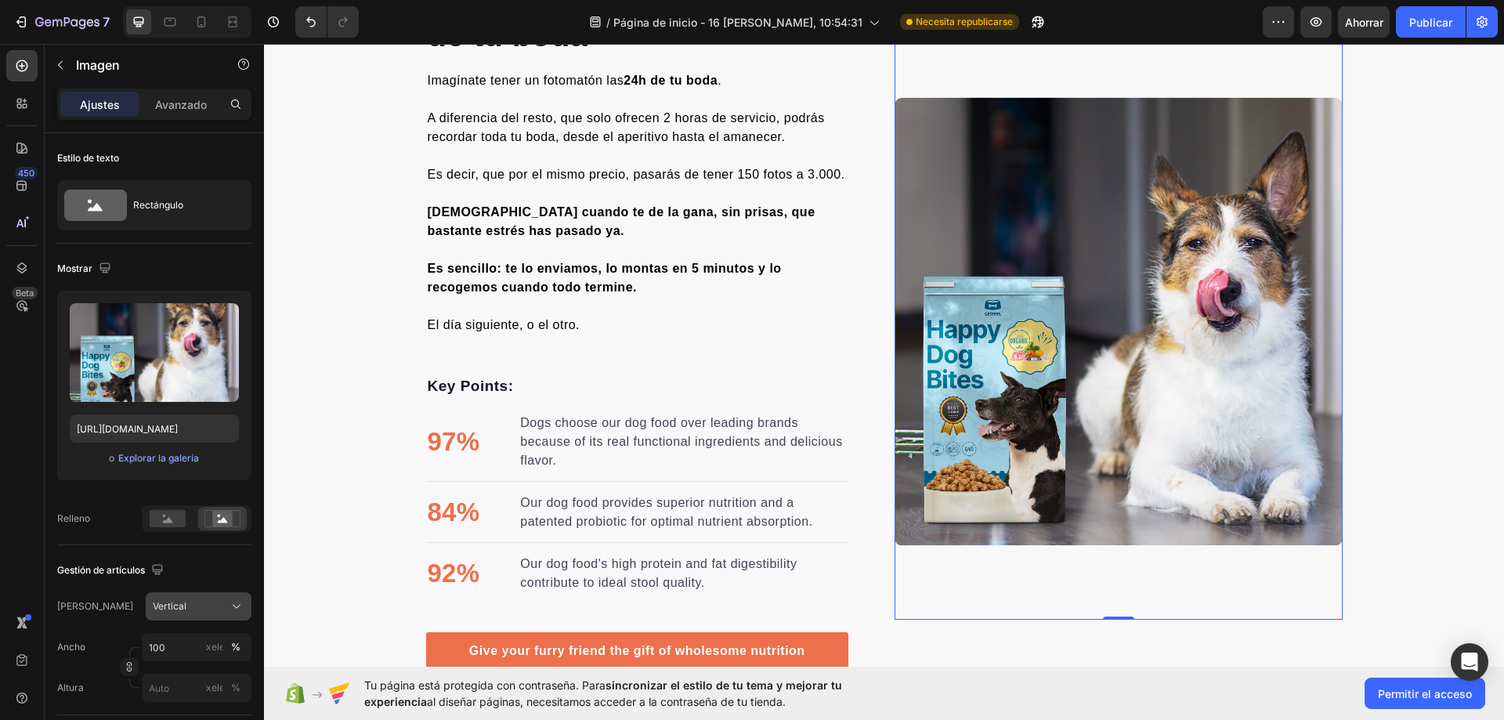
click at [218, 606] on div "Vertical" at bounding box center [189, 606] width 73 height 14
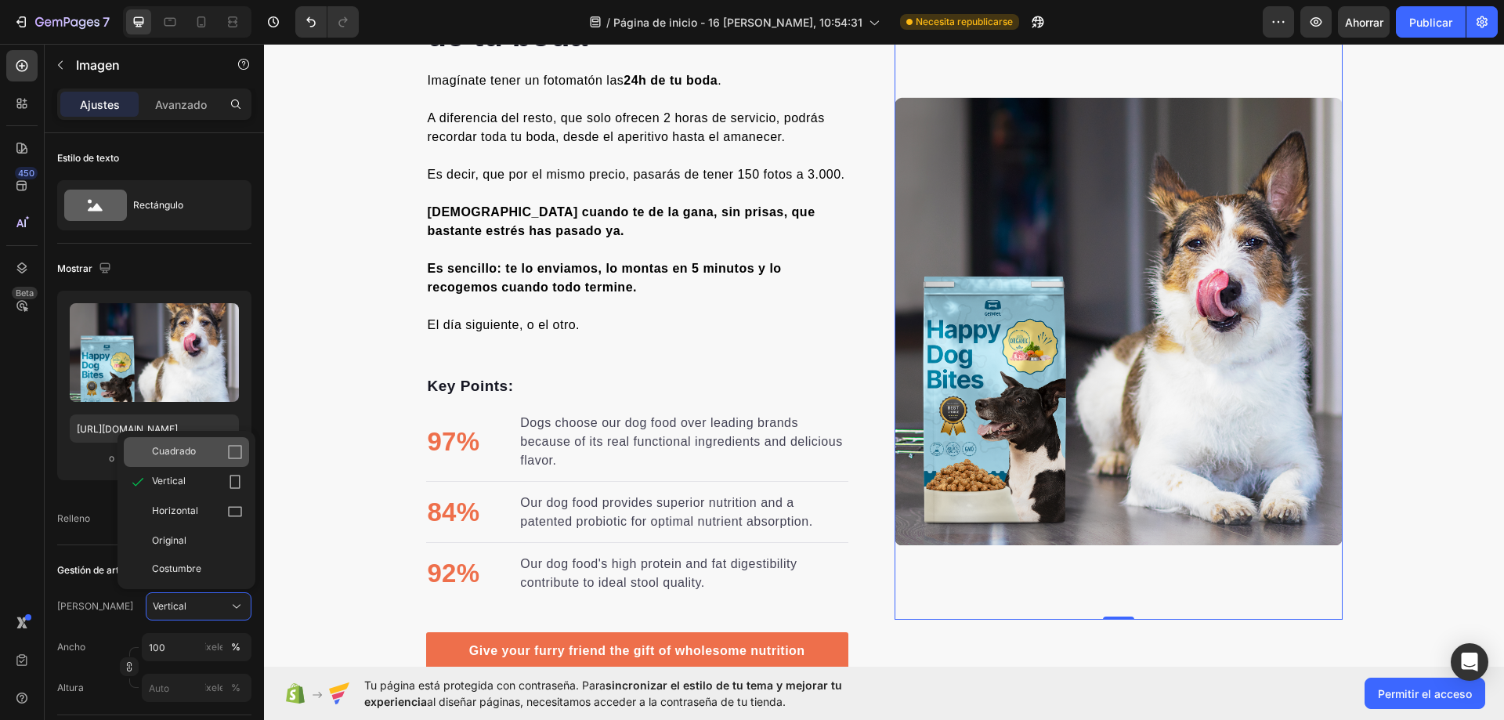
click at [208, 458] on div "Cuadrado" at bounding box center [197, 452] width 91 height 16
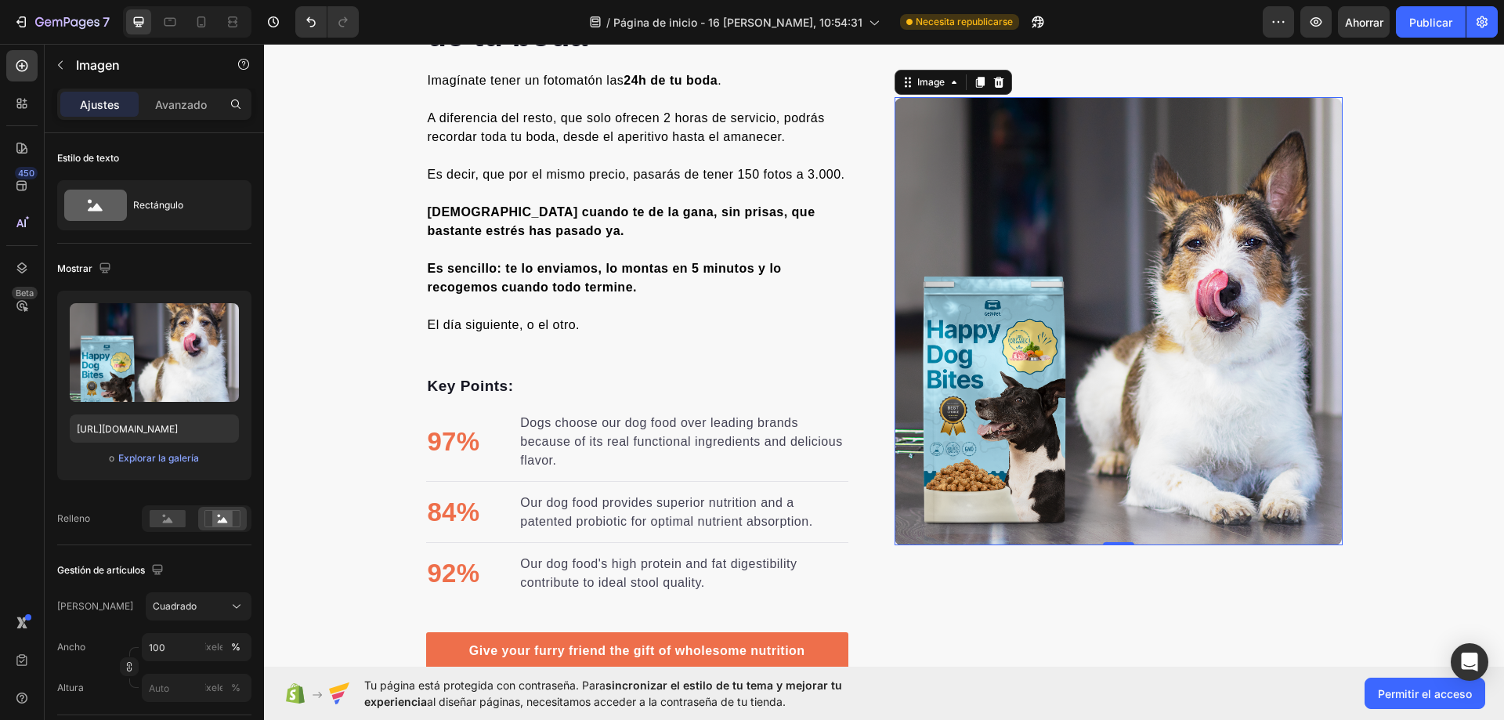
click at [1076, 266] on img at bounding box center [1118, 321] width 448 height 448
click at [992, 79] on icon at bounding box center [998, 82] width 13 height 13
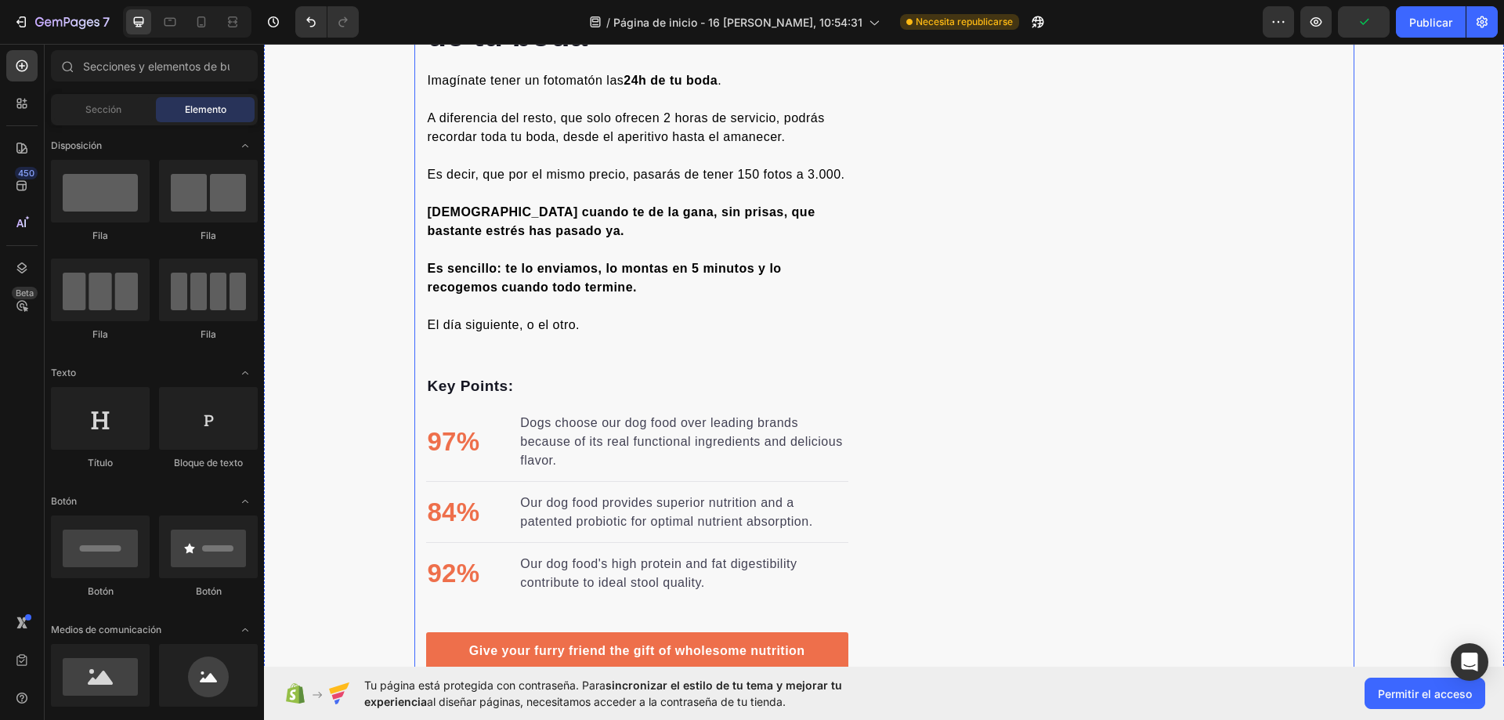
click at [1081, 304] on div "Image" at bounding box center [1118, 321] width 448 height 697
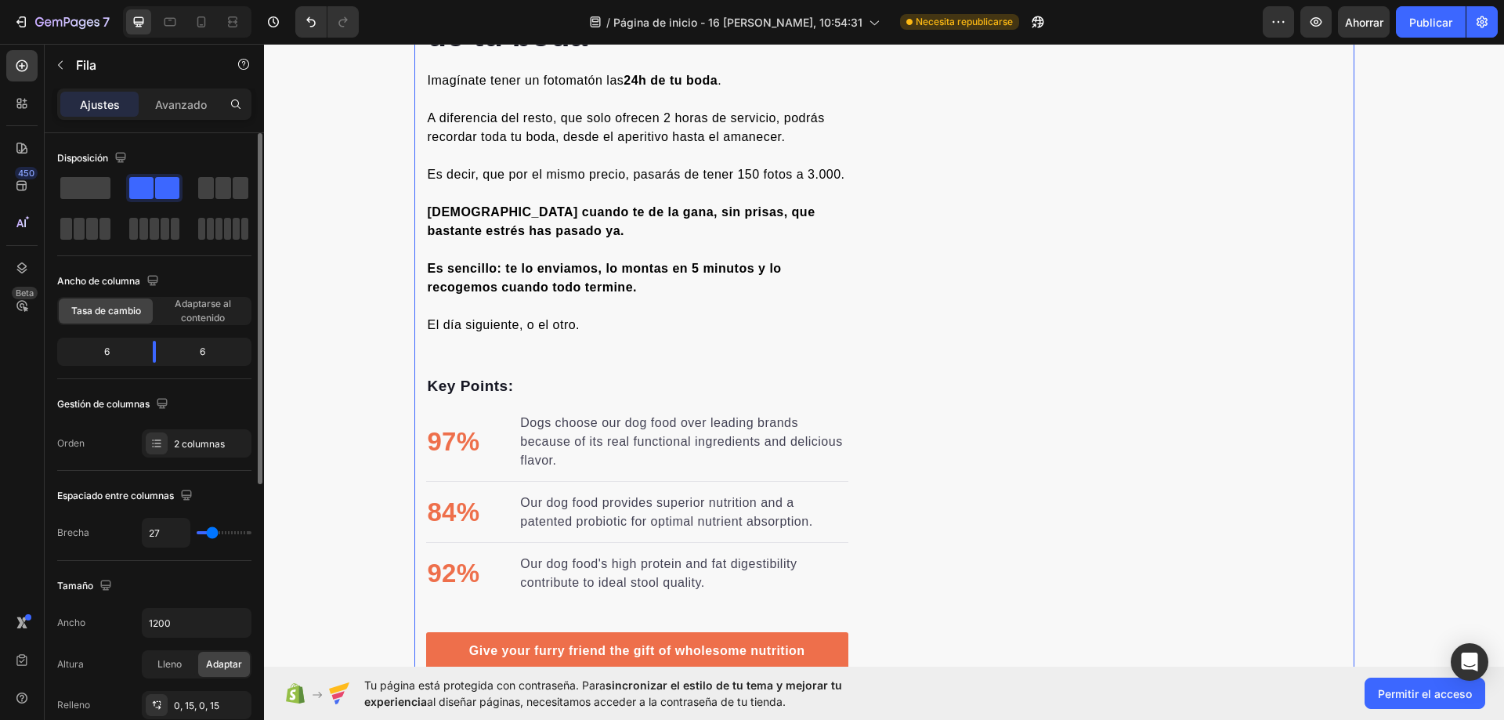
drag, startPoint x: 157, startPoint y: 189, endPoint x: 79, endPoint y: 186, distance: 77.6
click at [158, 189] on div at bounding box center [154, 188] width 50 height 22
click at [74, 186] on span at bounding box center [85, 188] width 50 height 22
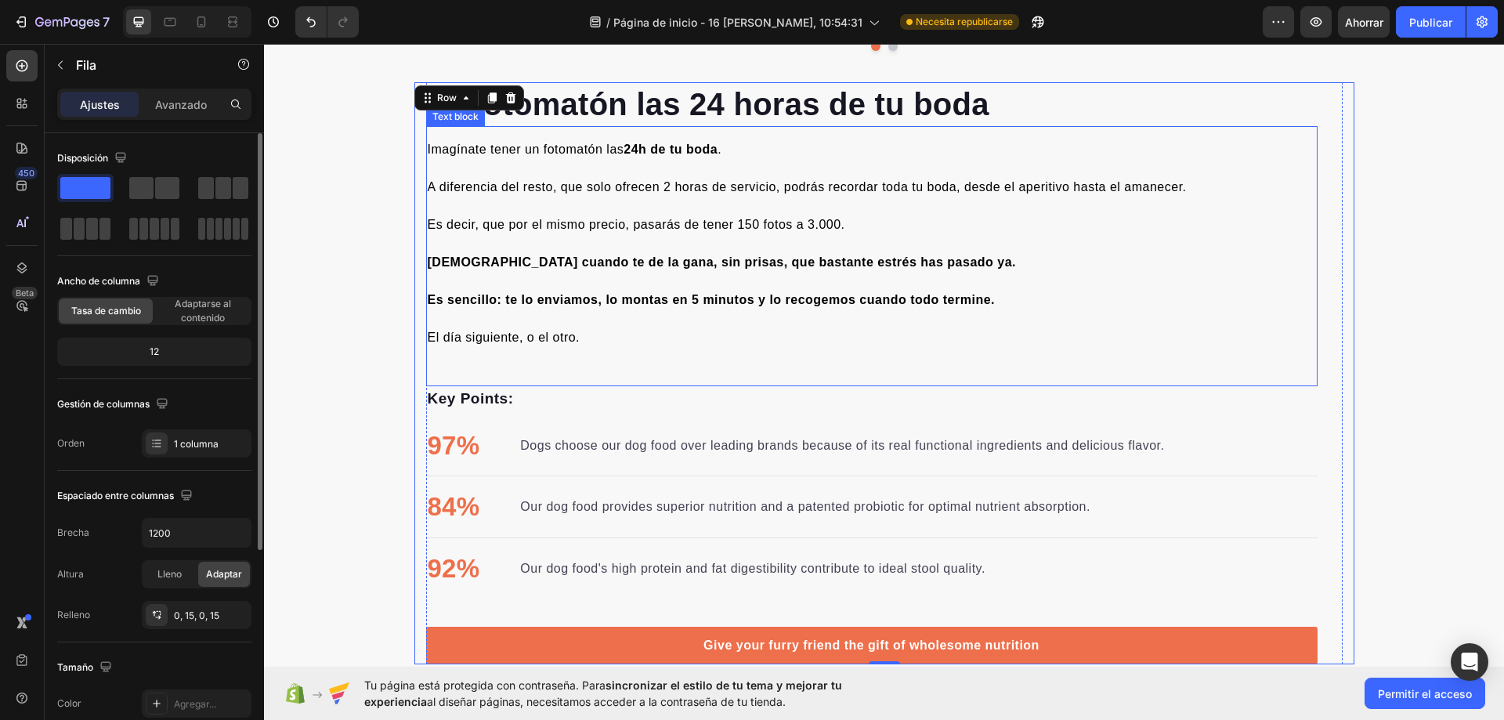
scroll to position [1801, 0]
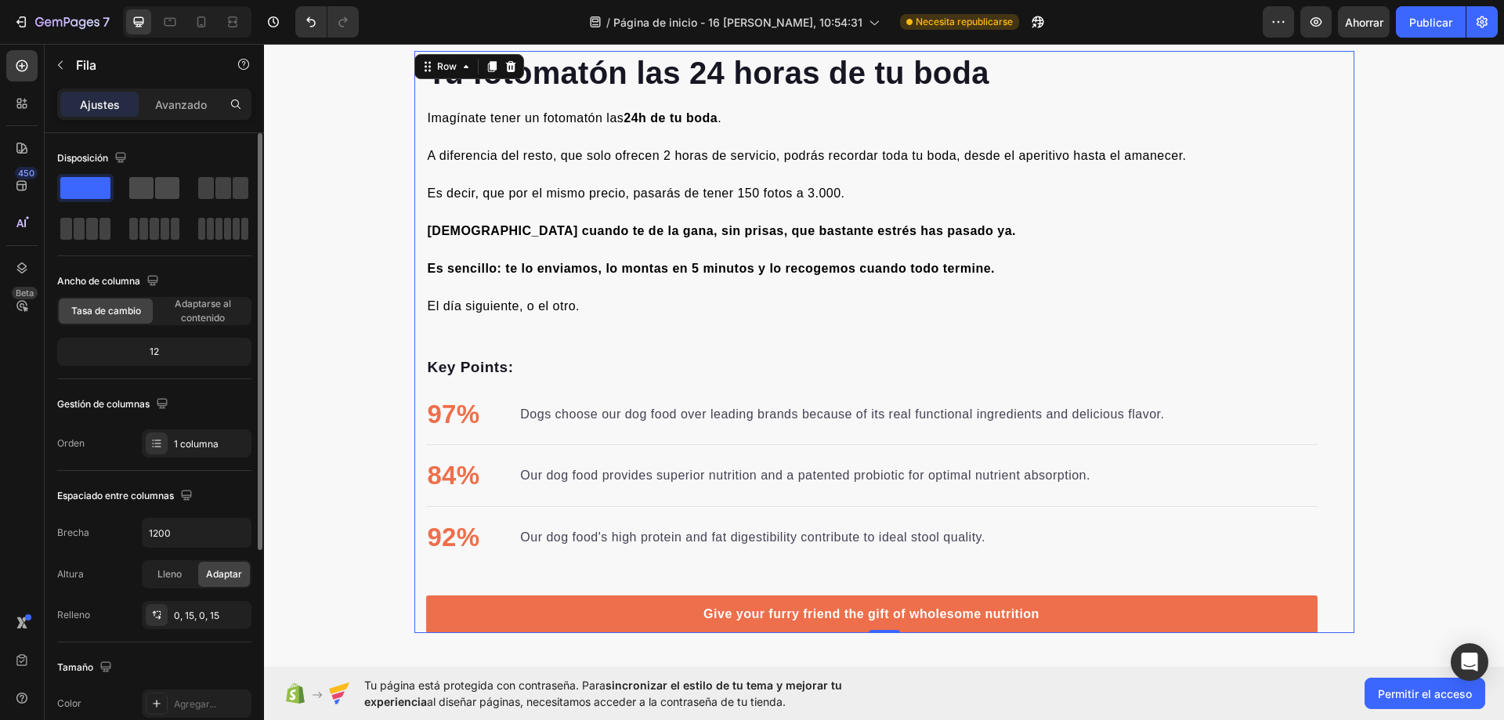
drag, startPoint x: 153, startPoint y: 182, endPoint x: 105, endPoint y: 201, distance: 51.6
click at [153, 182] on span at bounding box center [141, 188] width 24 height 22
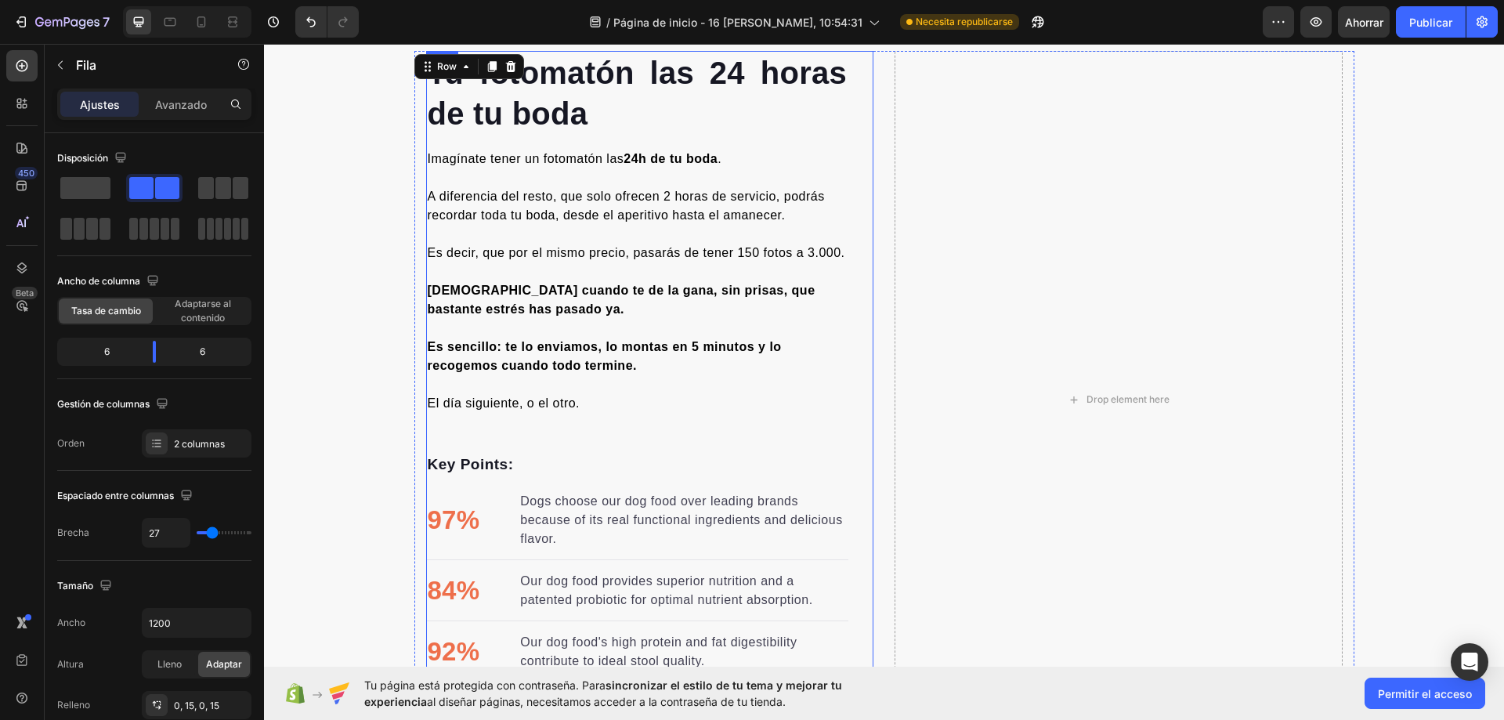
click at [1174, 257] on div "Drop element here" at bounding box center [1118, 399] width 448 height 697
click at [166, 107] on font "Avanzado" at bounding box center [181, 104] width 52 height 13
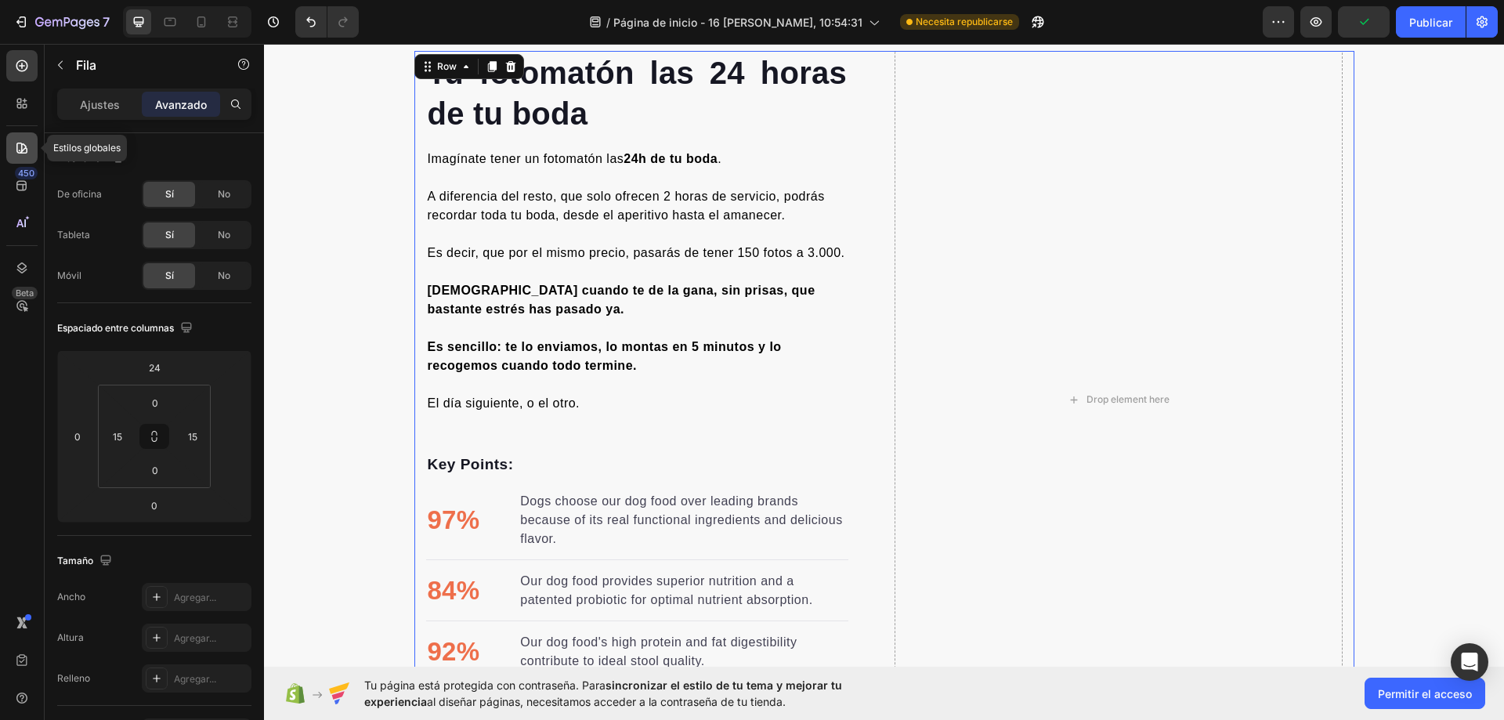
click at [16, 154] on icon at bounding box center [22, 148] width 16 height 16
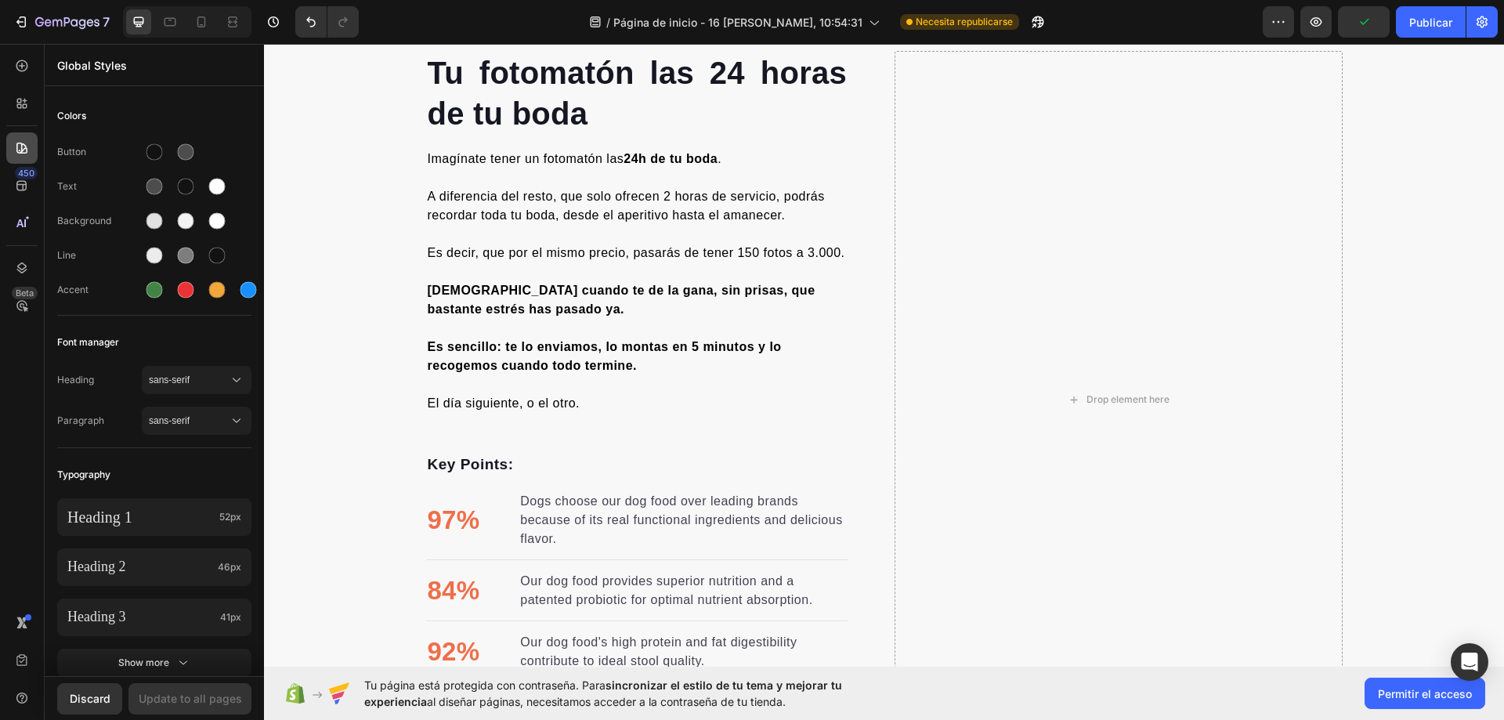
click at [16, 108] on icon at bounding box center [22, 104] width 16 height 16
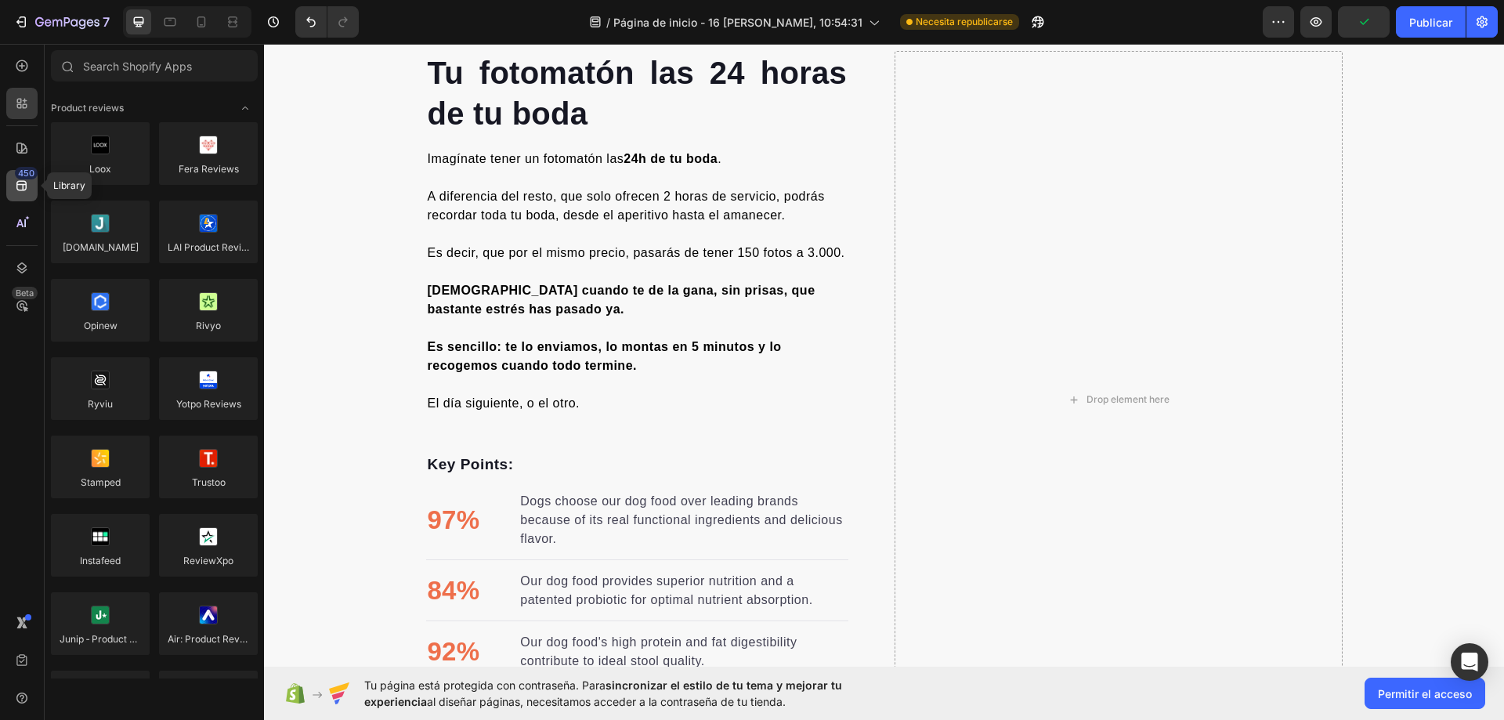
scroll to position [591, 0]
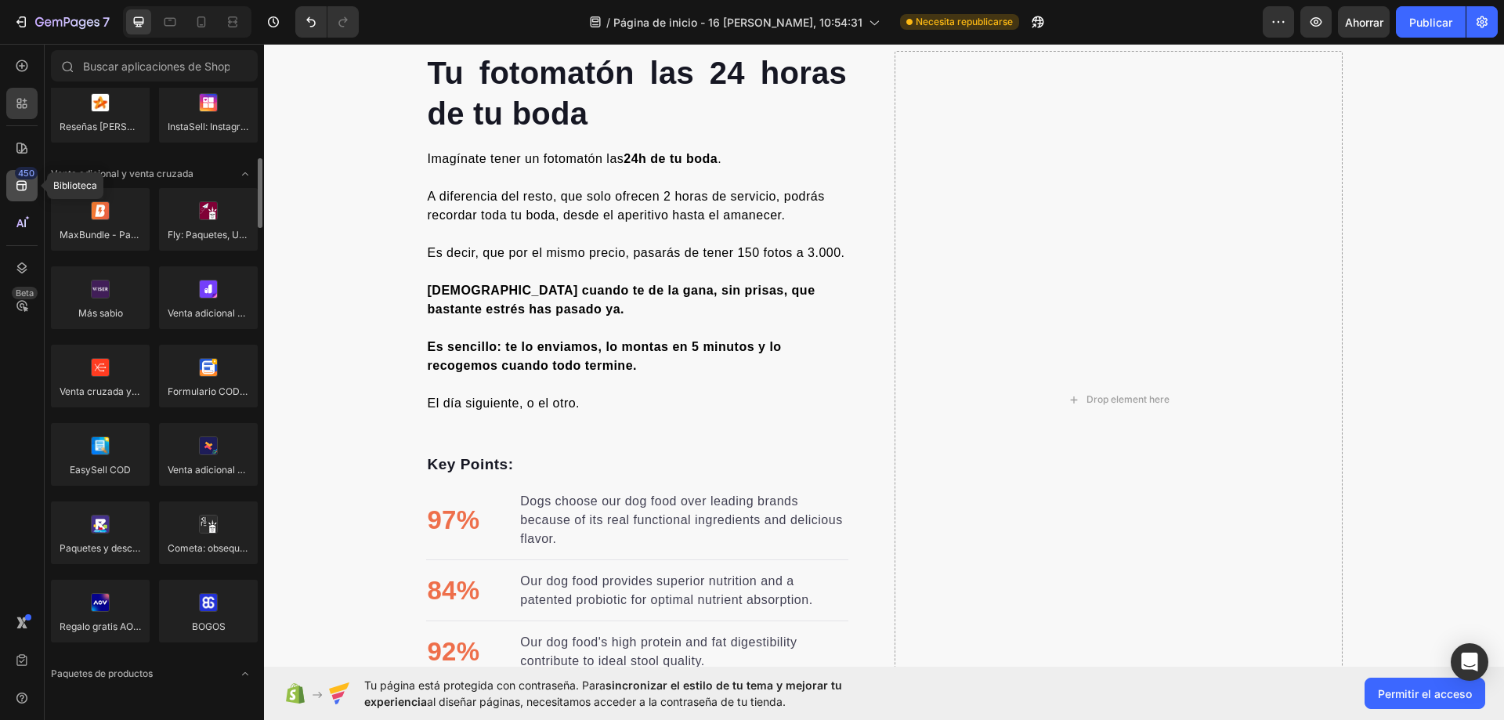
click at [16, 192] on icon at bounding box center [22, 186] width 16 height 16
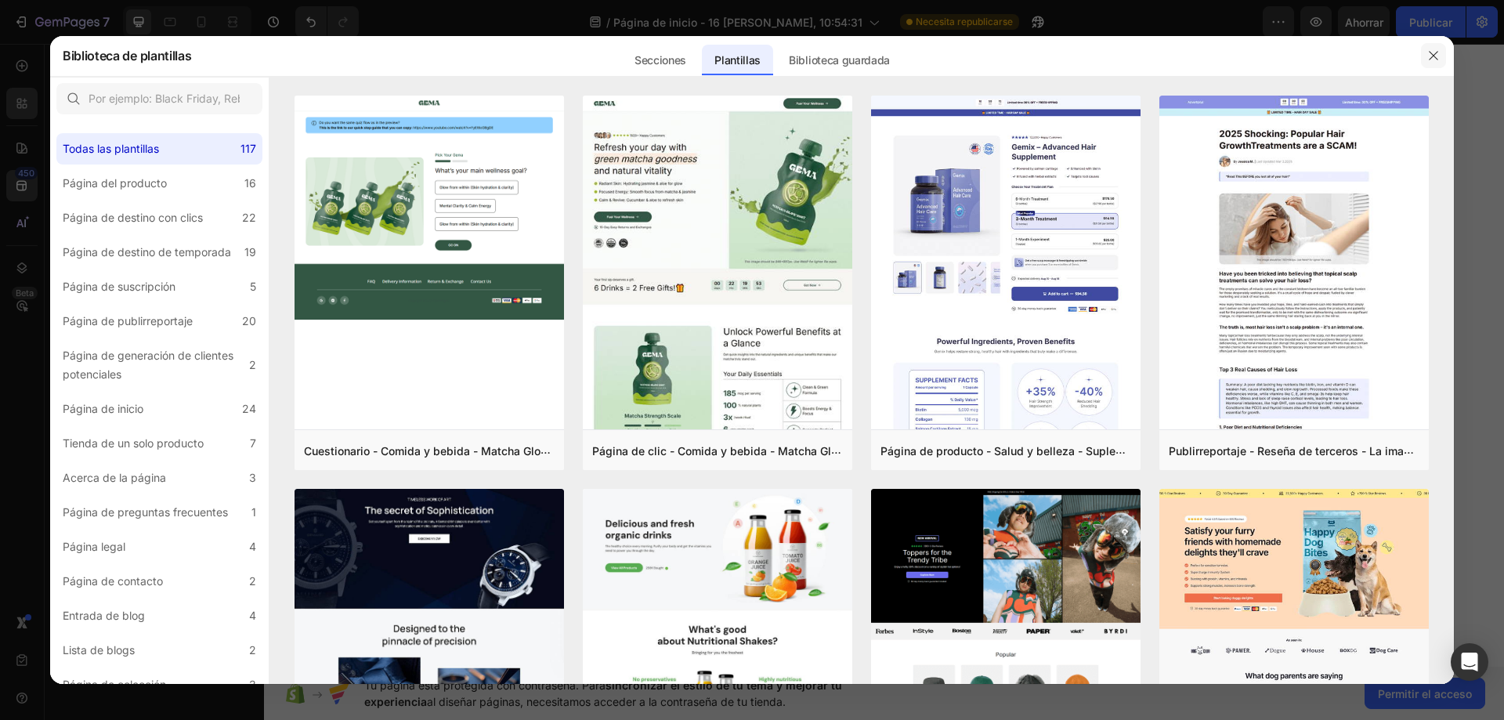
click at [1431, 55] on icon "button" at bounding box center [1433, 55] width 13 height 13
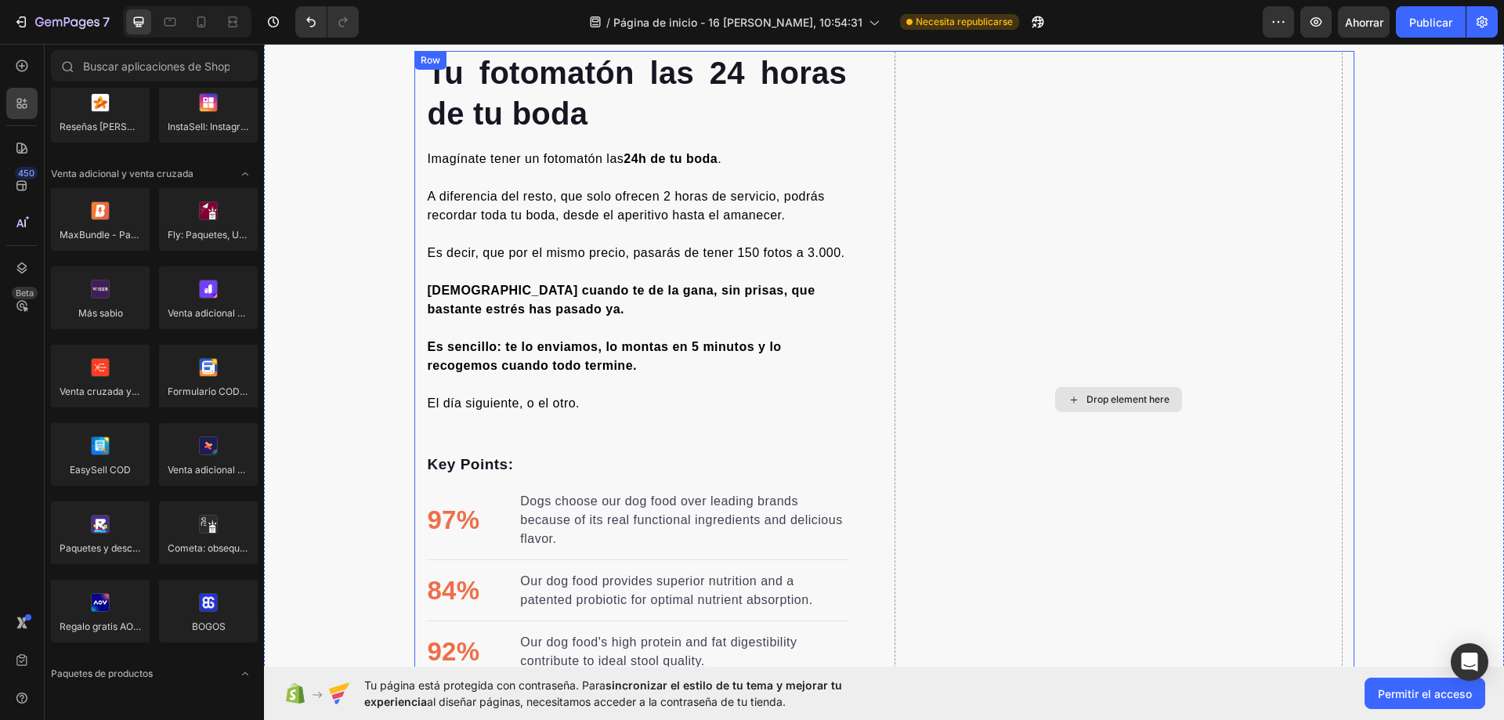
scroll to position [1723, 0]
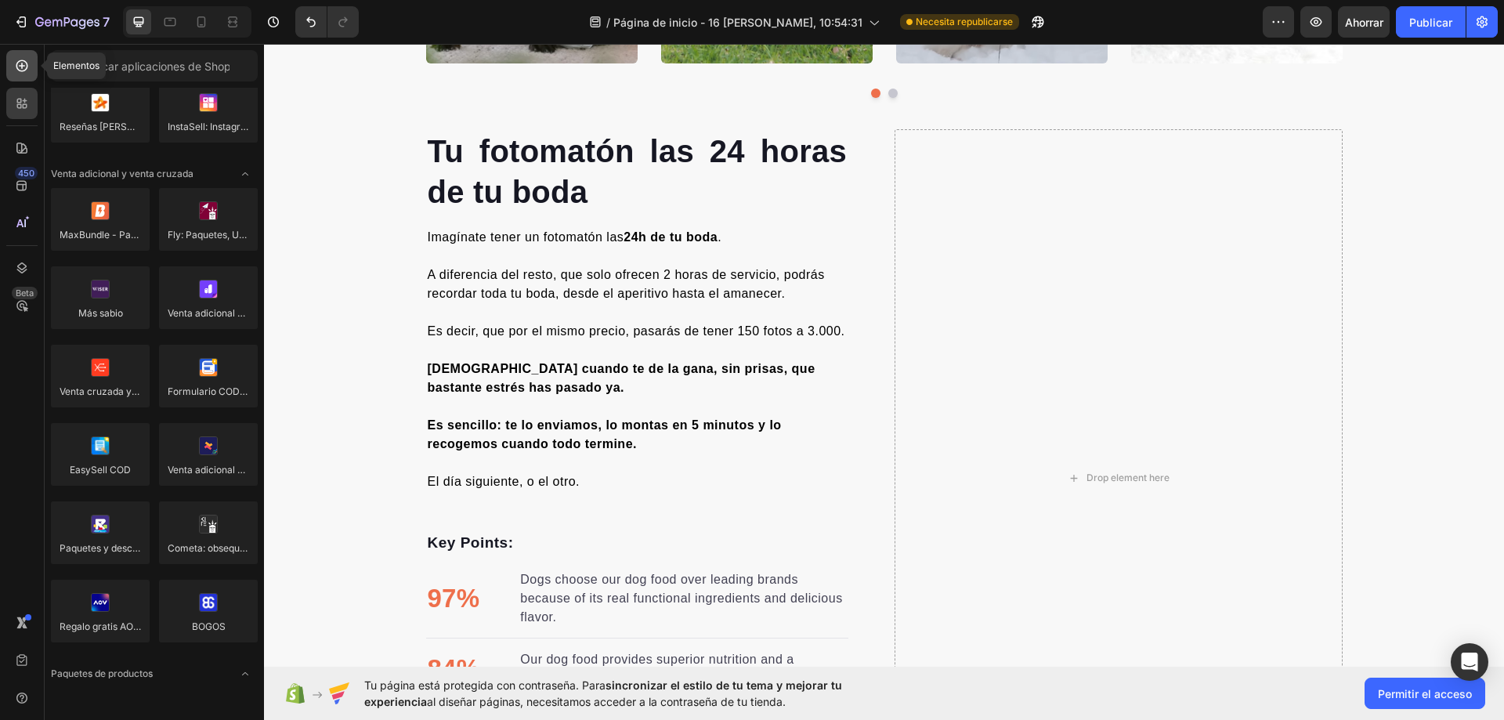
click at [20, 71] on icon at bounding box center [22, 66] width 12 height 12
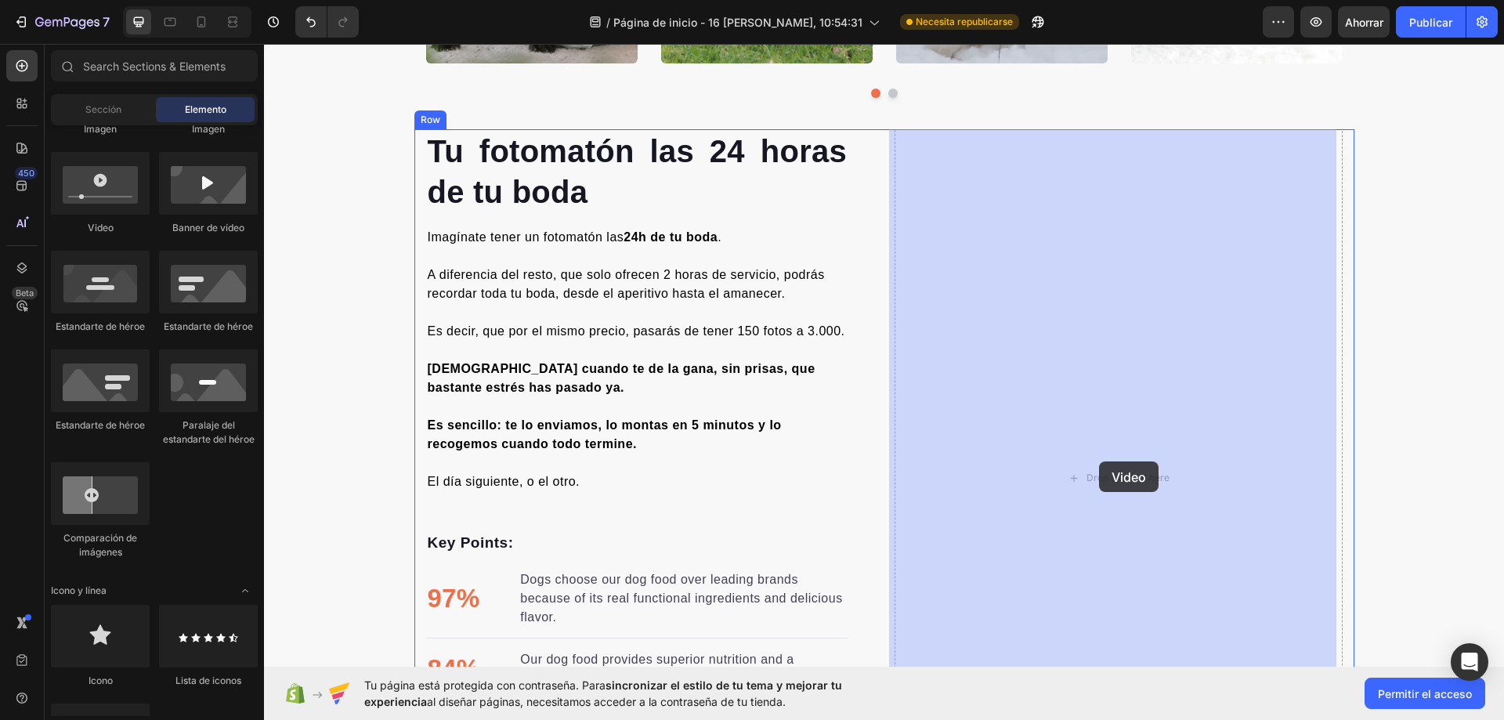
drag, startPoint x: 421, startPoint y: 230, endPoint x: 1469, endPoint y: 391, distance: 1060.1
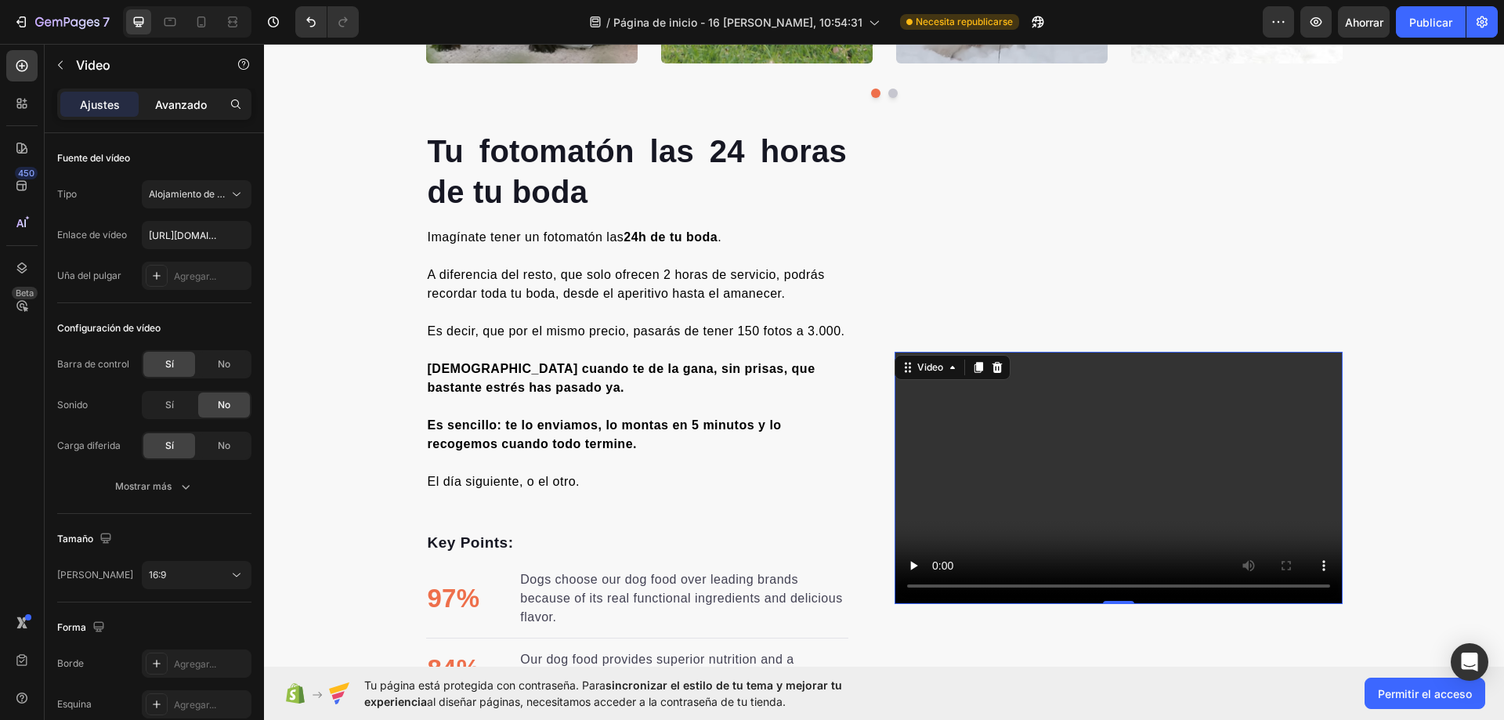
click at [176, 115] on div "Avanzado" at bounding box center [181, 104] width 78 height 25
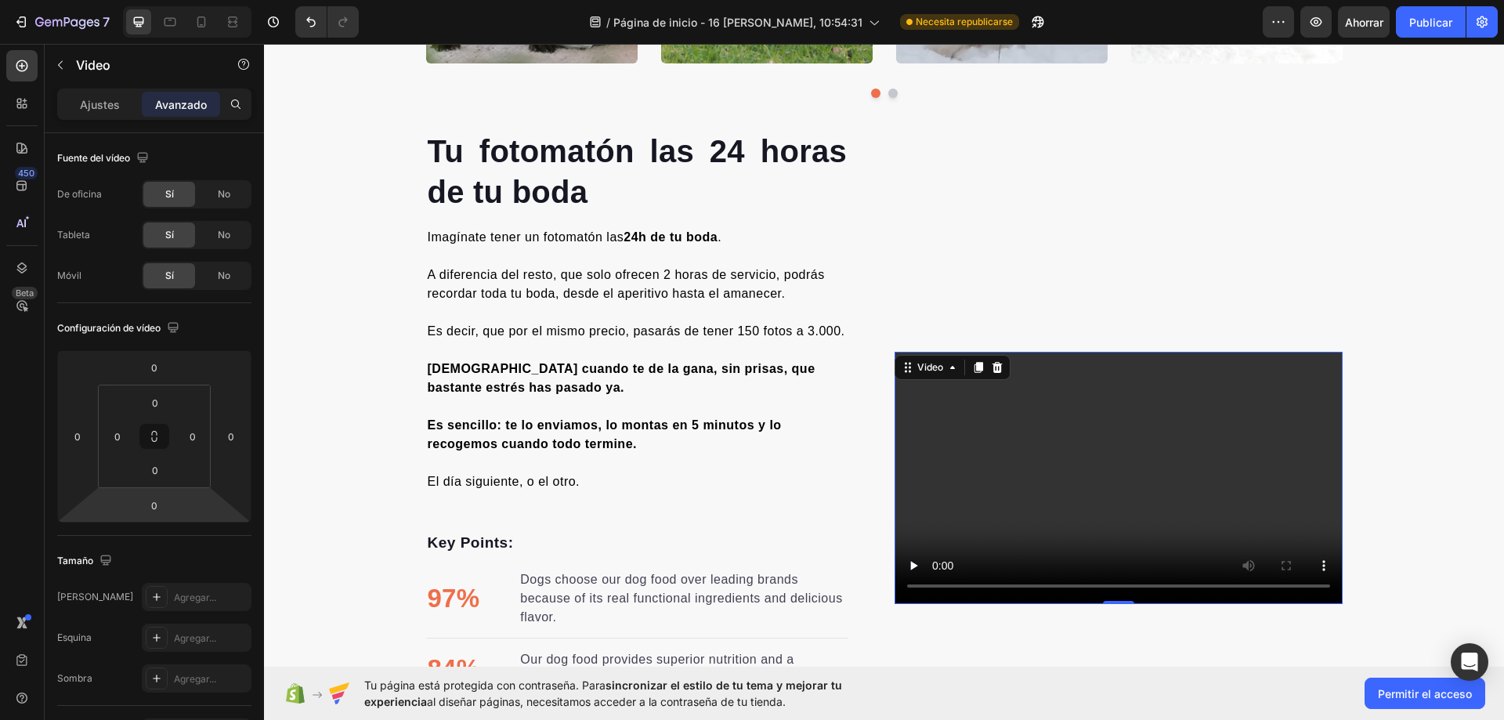
scroll to position [392, 0]
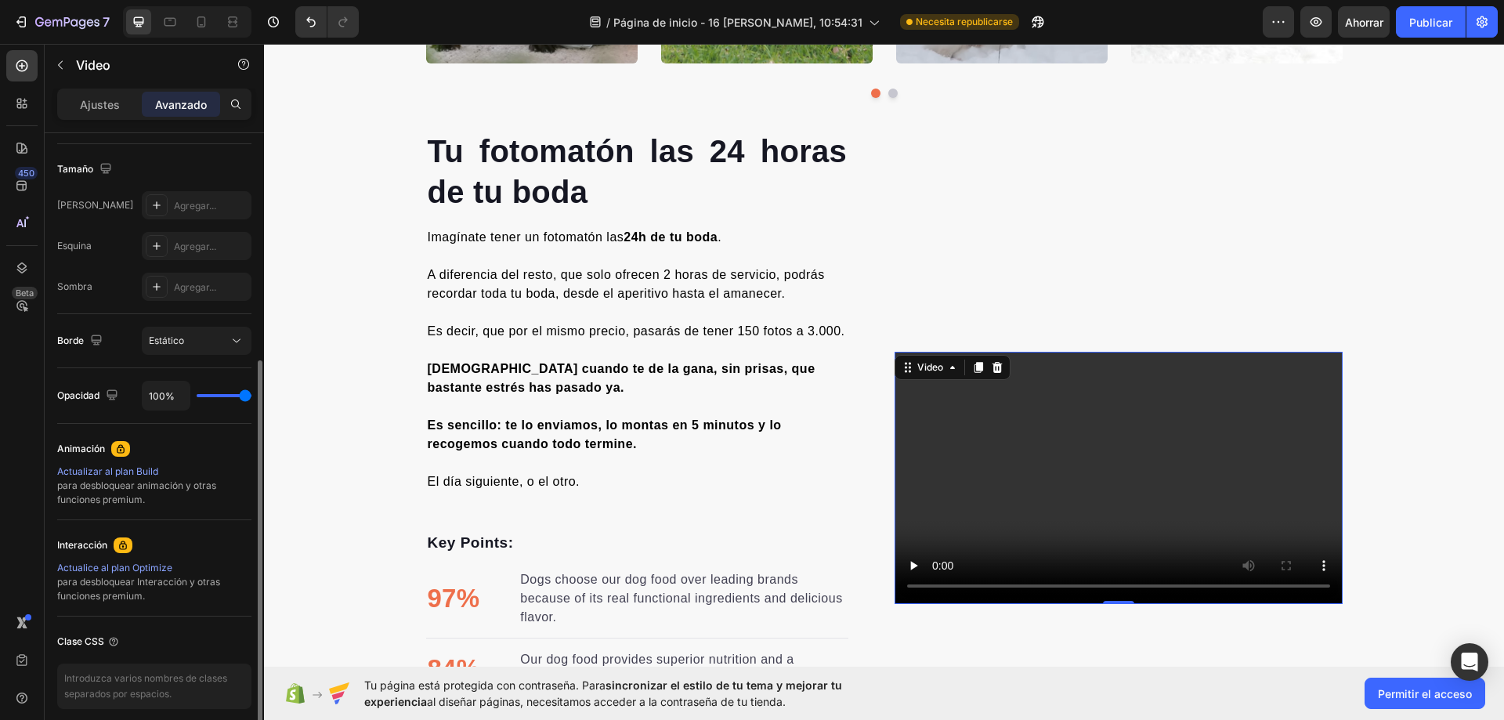
click at [1161, 417] on video at bounding box center [1118, 477] width 448 height 251
click at [946, 367] on icon at bounding box center [952, 367] width 13 height 13
click at [1248, 410] on video at bounding box center [1118, 477] width 448 height 251
click at [919, 447] on video at bounding box center [1118, 477] width 448 height 251
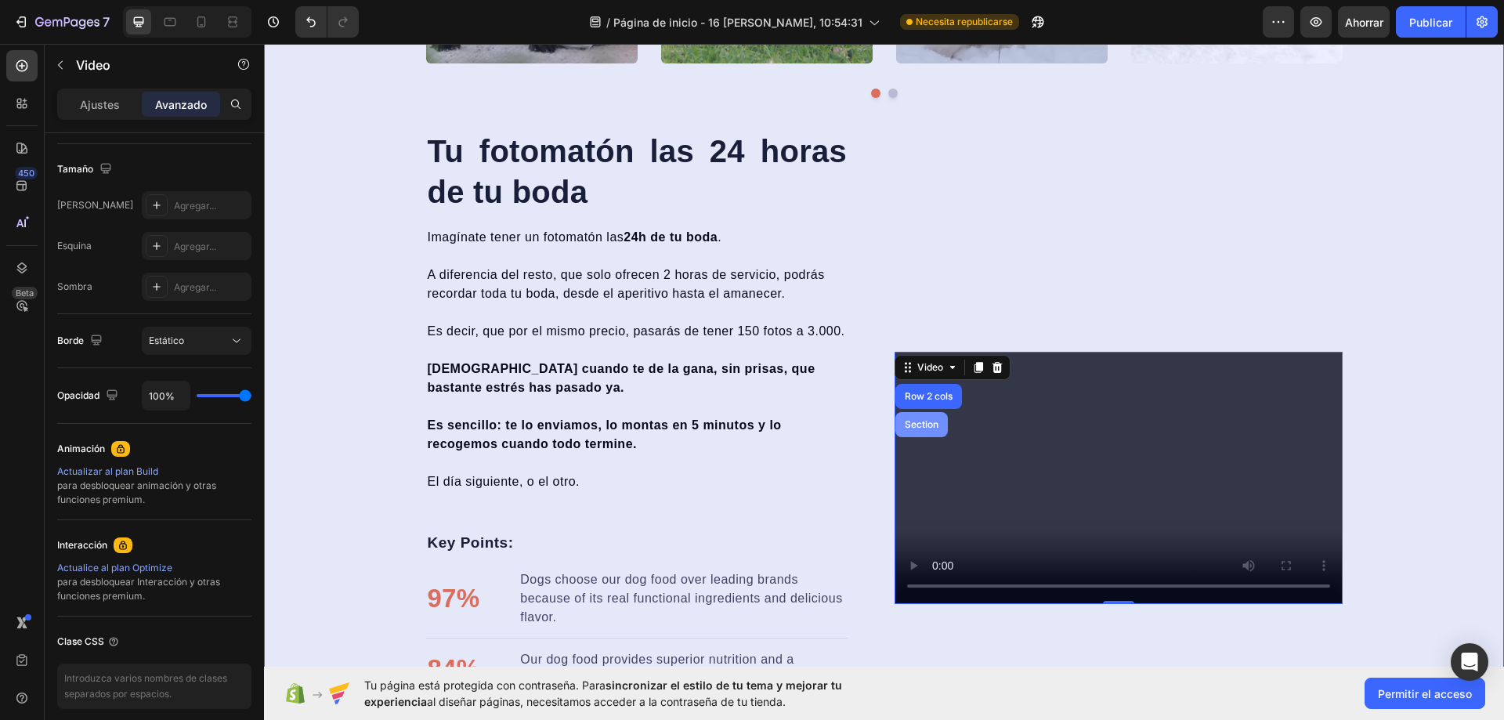
click at [922, 429] on div "Section" at bounding box center [921, 424] width 40 height 9
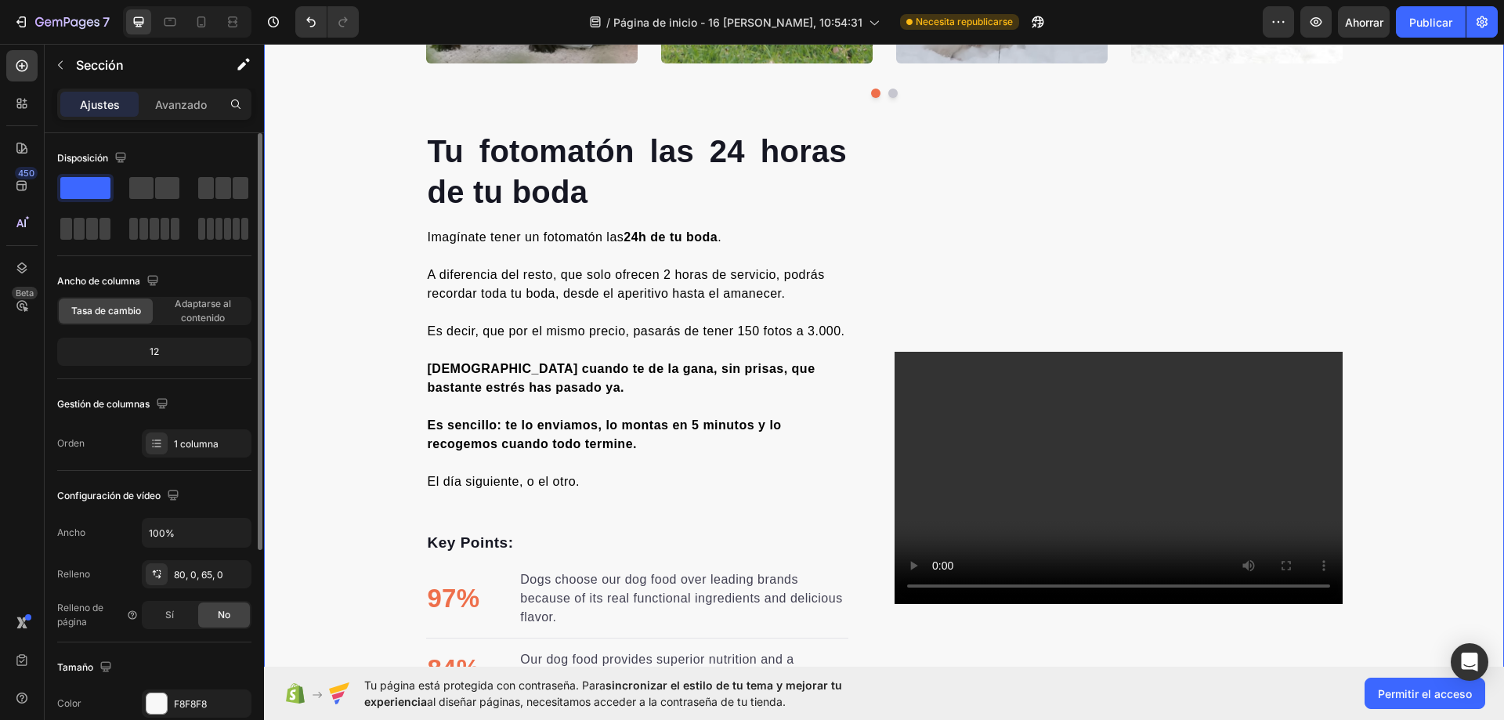
scroll to position [78, 0]
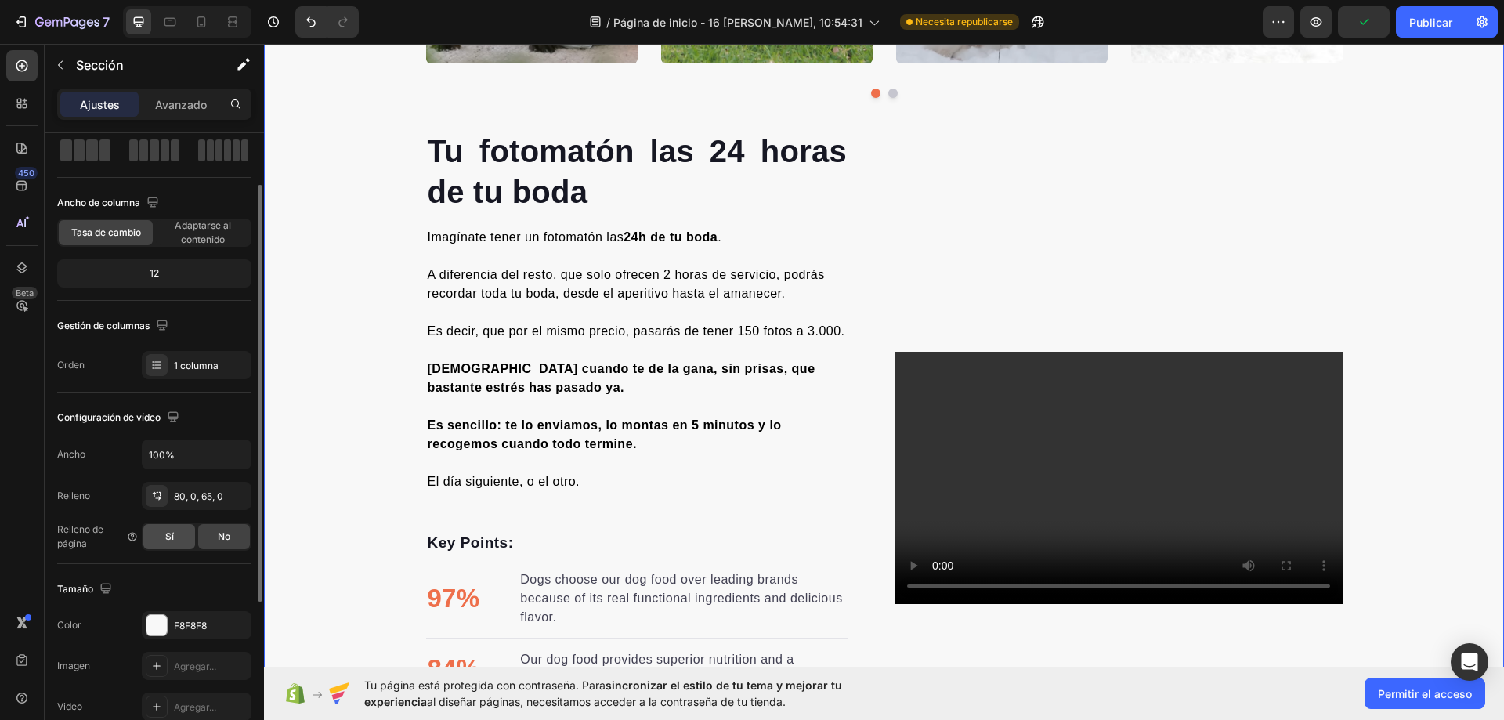
click at [154, 529] on div "Sí" at bounding box center [169, 536] width 52 height 25
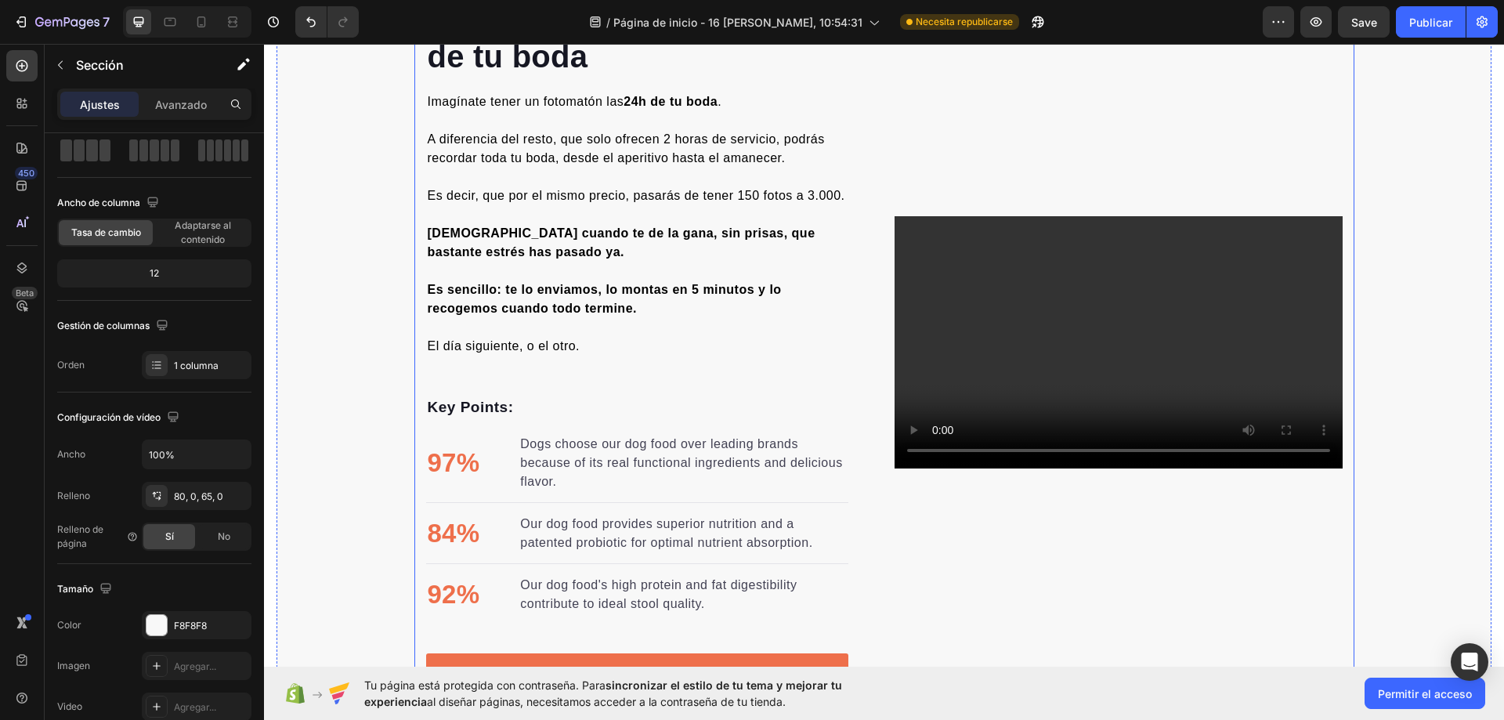
scroll to position [1958, 0]
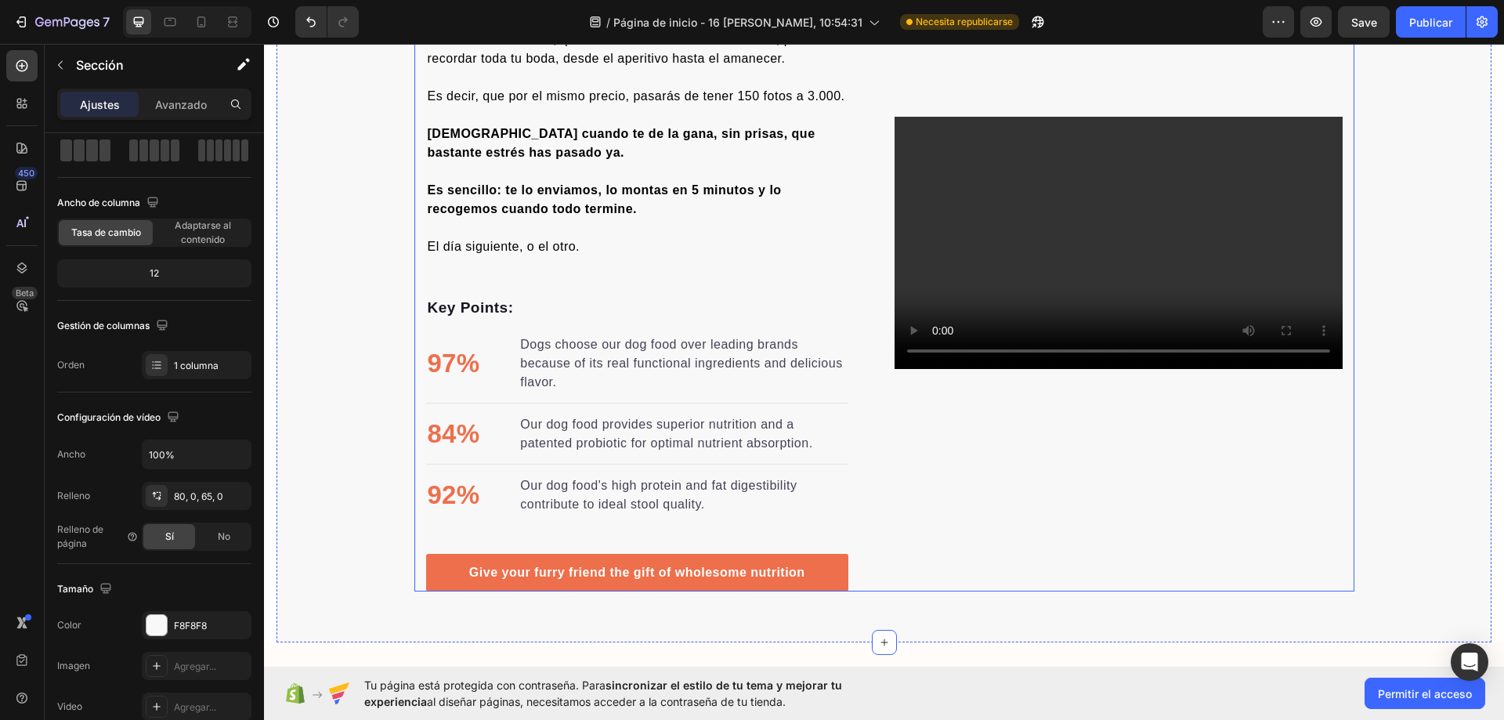
click at [1040, 493] on div "Video" at bounding box center [1118, 242] width 448 height 697
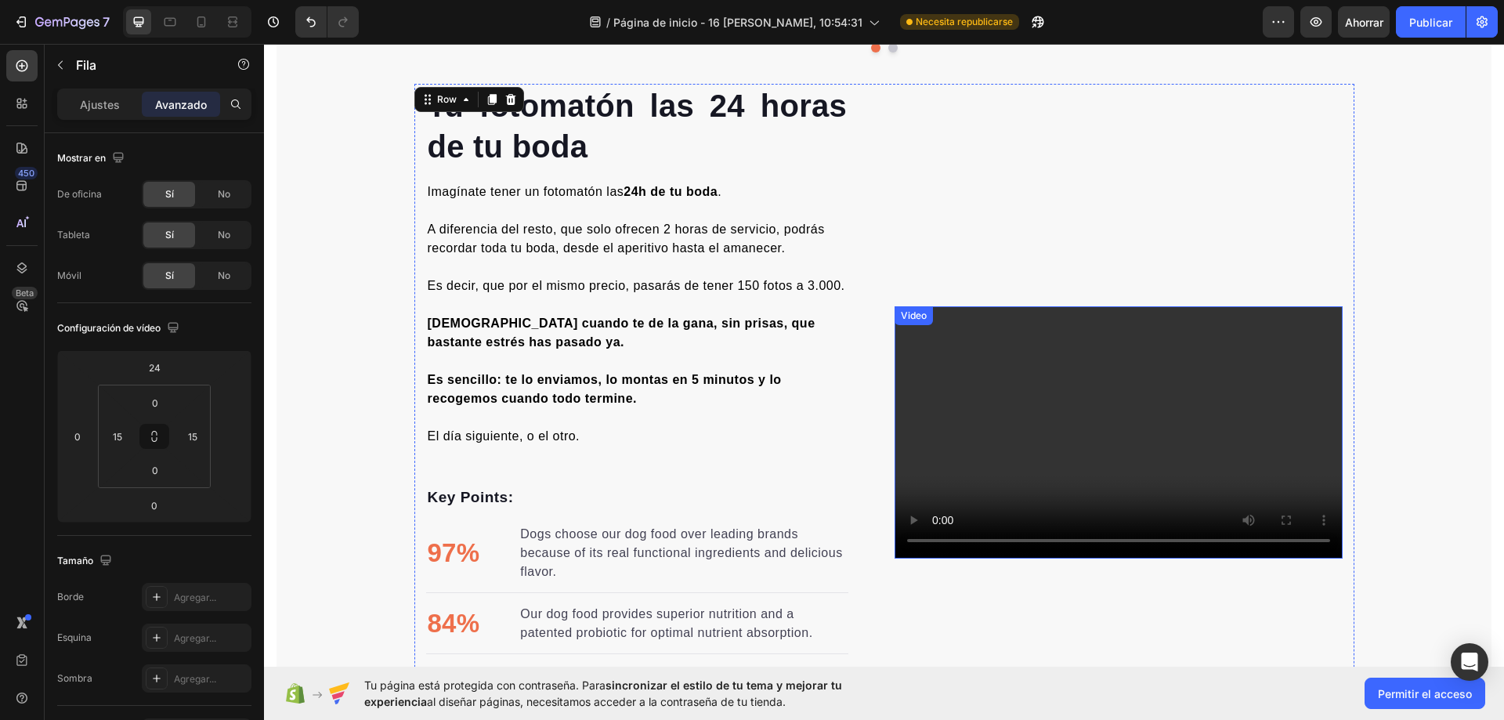
scroll to position [1723, 0]
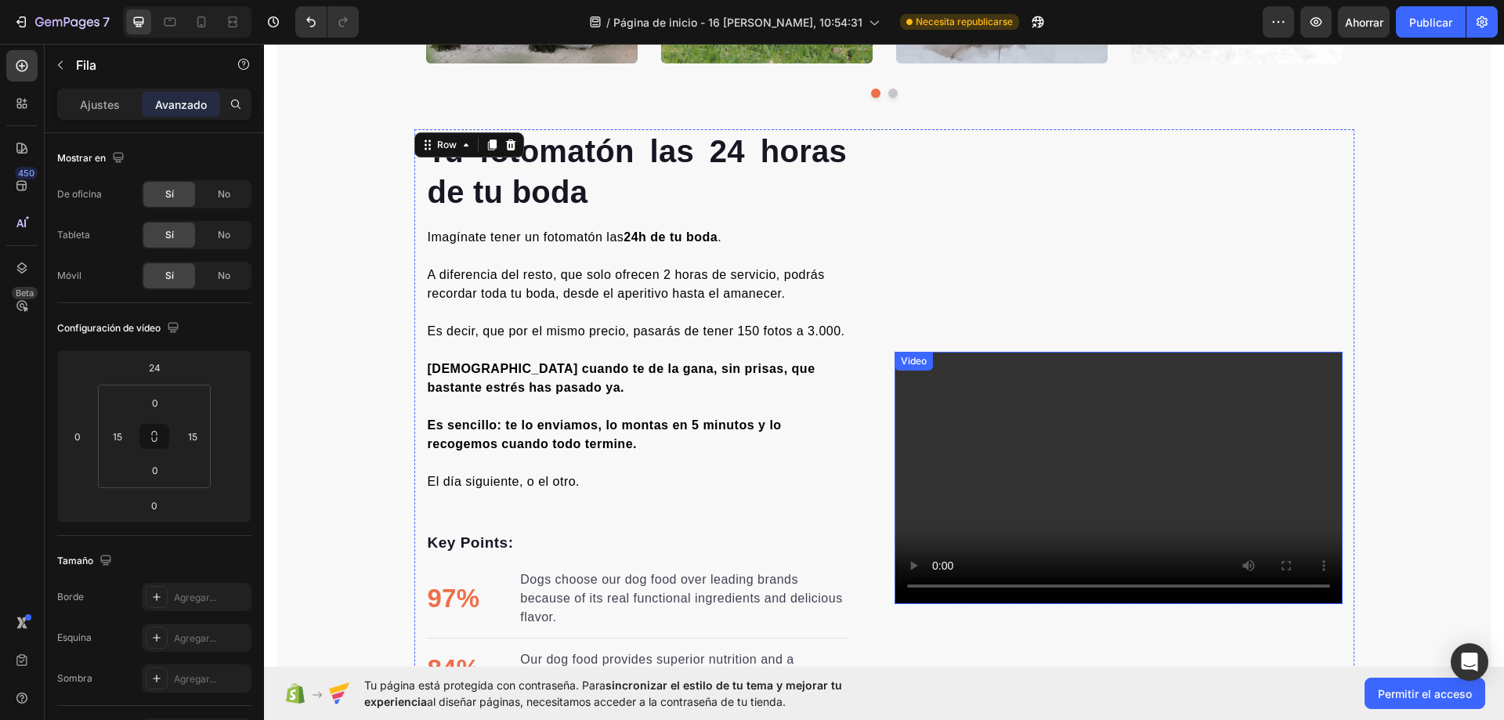
click at [945, 424] on video at bounding box center [1118, 477] width 448 height 251
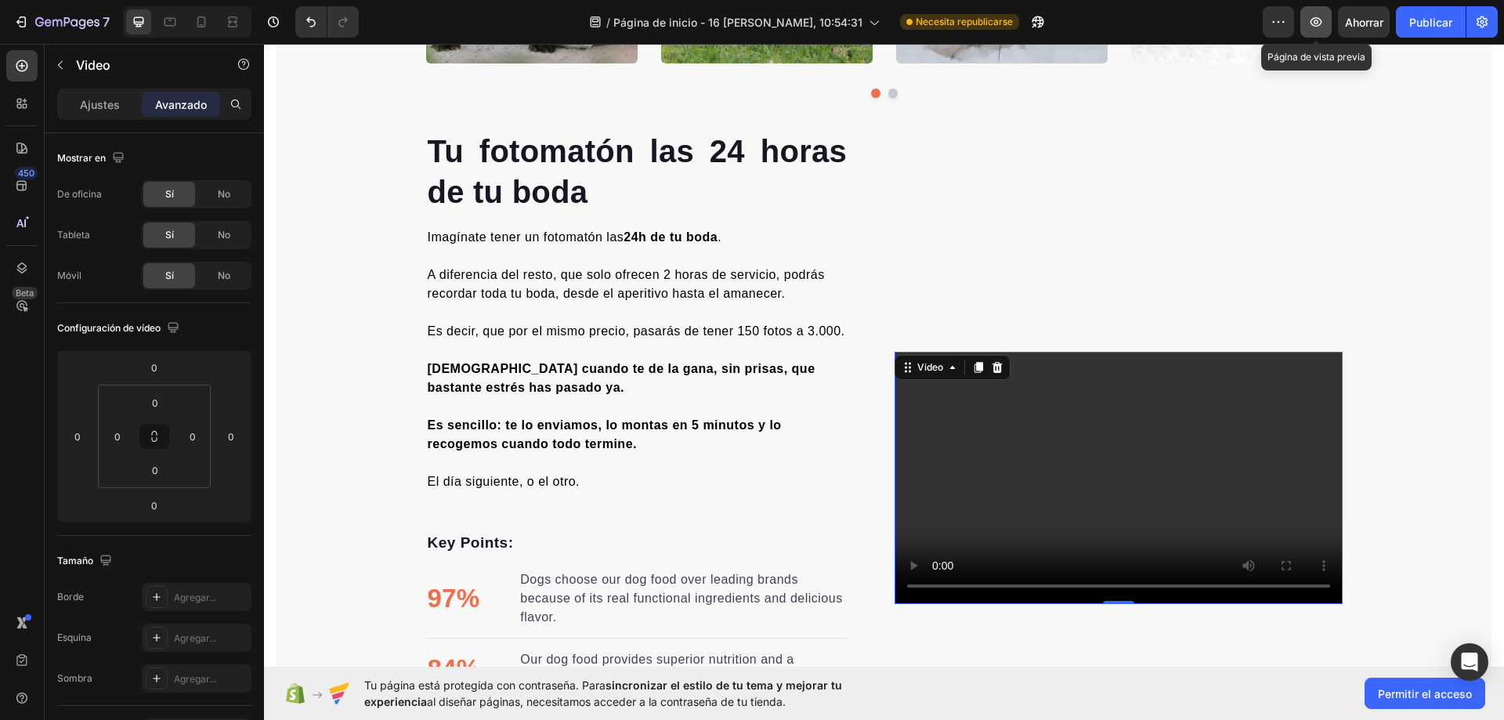
click at [1318, 24] on icon "button" at bounding box center [1316, 22] width 16 height 16
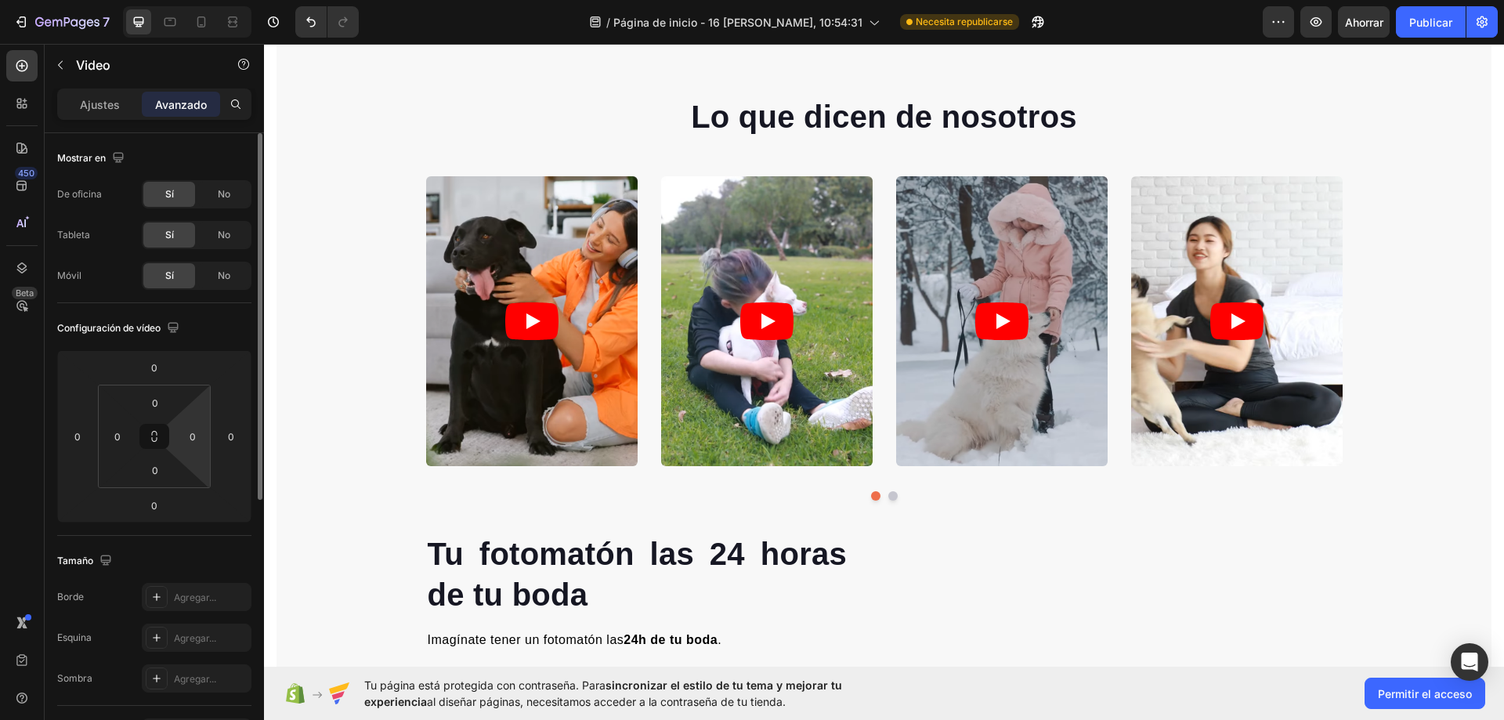
scroll to position [235, 0]
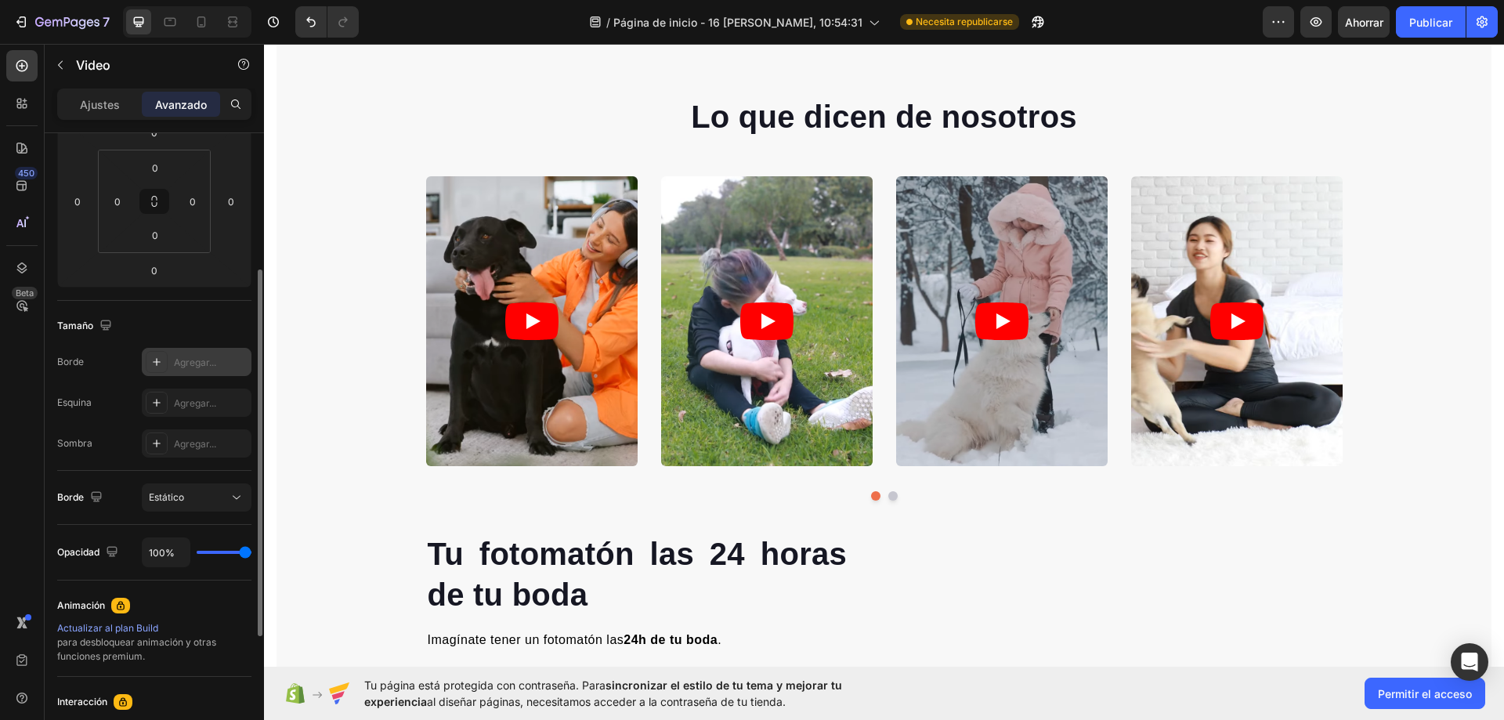
click at [186, 349] on div "Agregar..." at bounding box center [197, 362] width 110 height 28
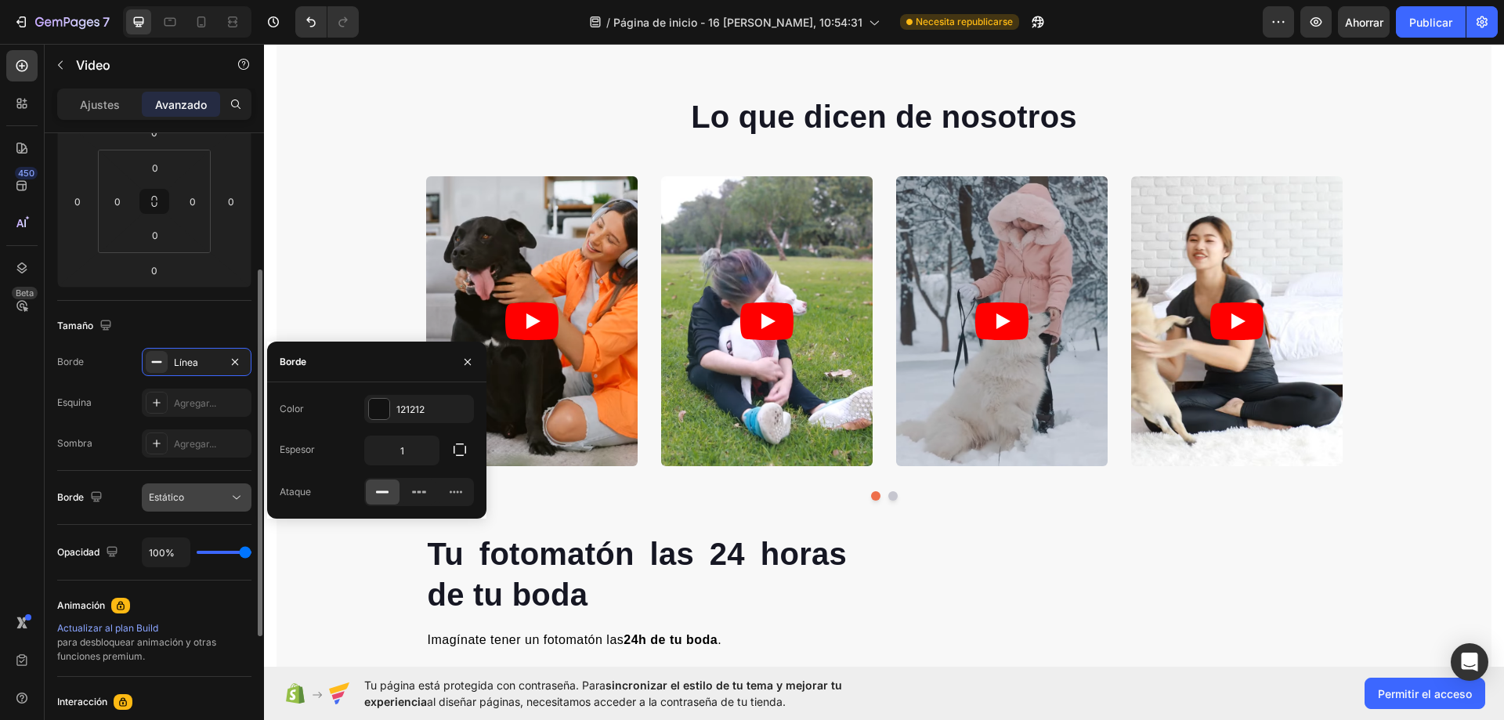
click at [150, 508] on button "Estático" at bounding box center [197, 497] width 110 height 28
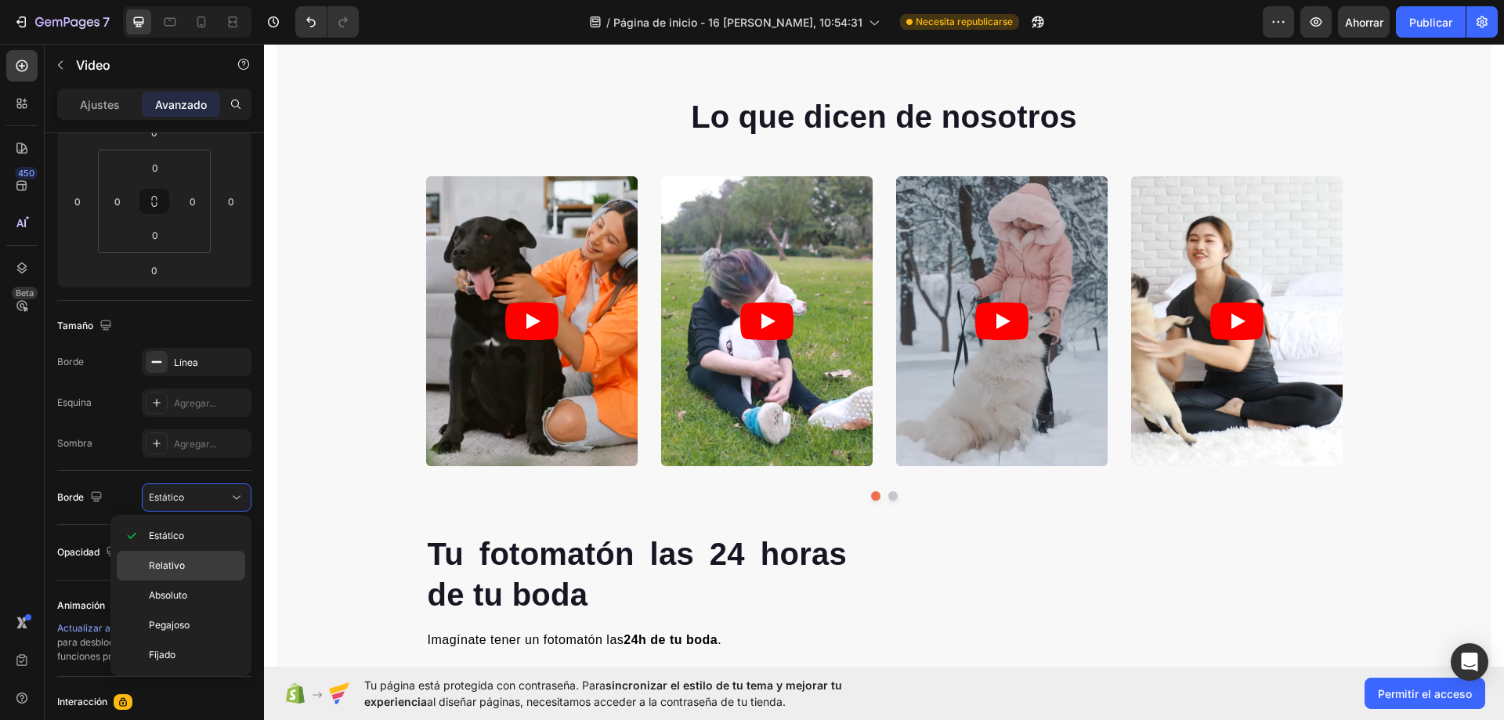
click at [174, 569] on font "Relativo" at bounding box center [167, 565] width 36 height 12
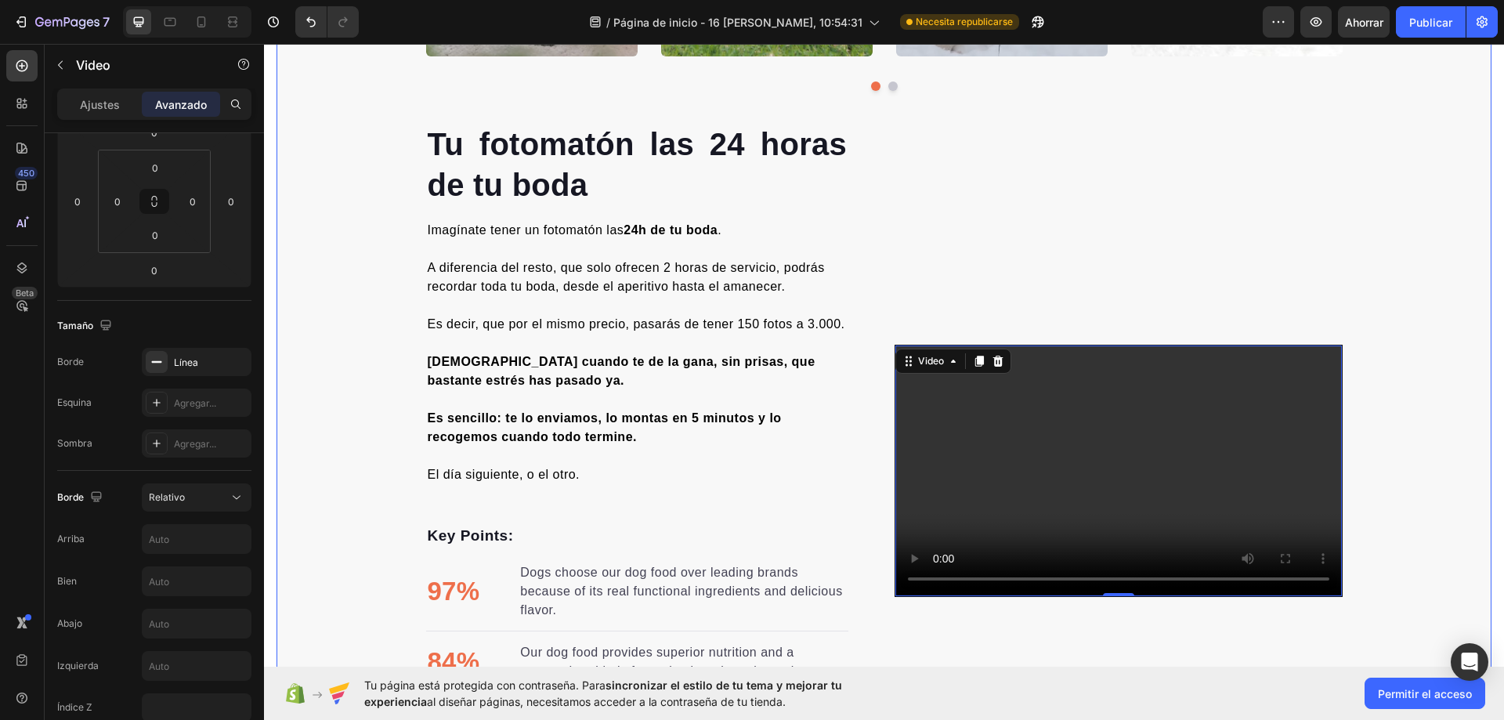
scroll to position [1645, 0]
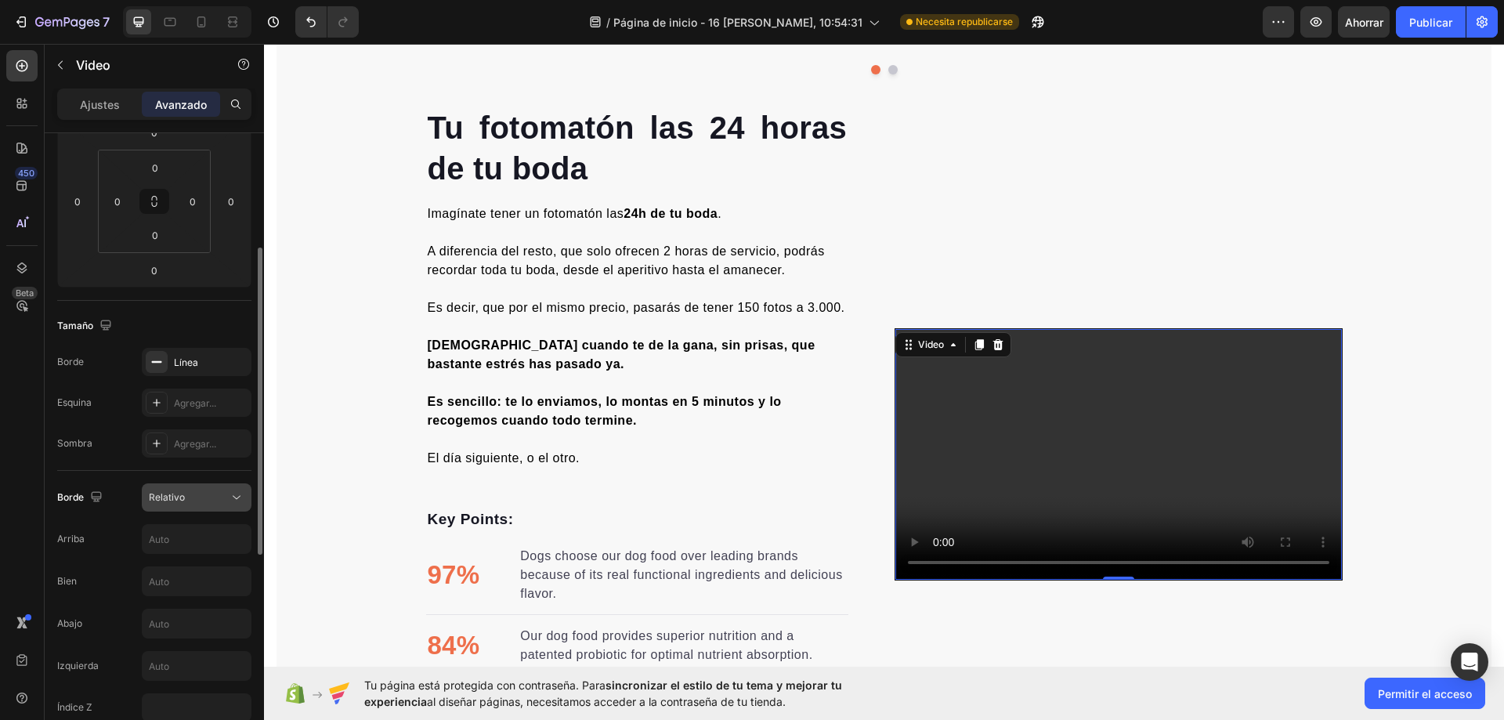
click at [189, 500] on div "Relativo" at bounding box center [189, 497] width 80 height 14
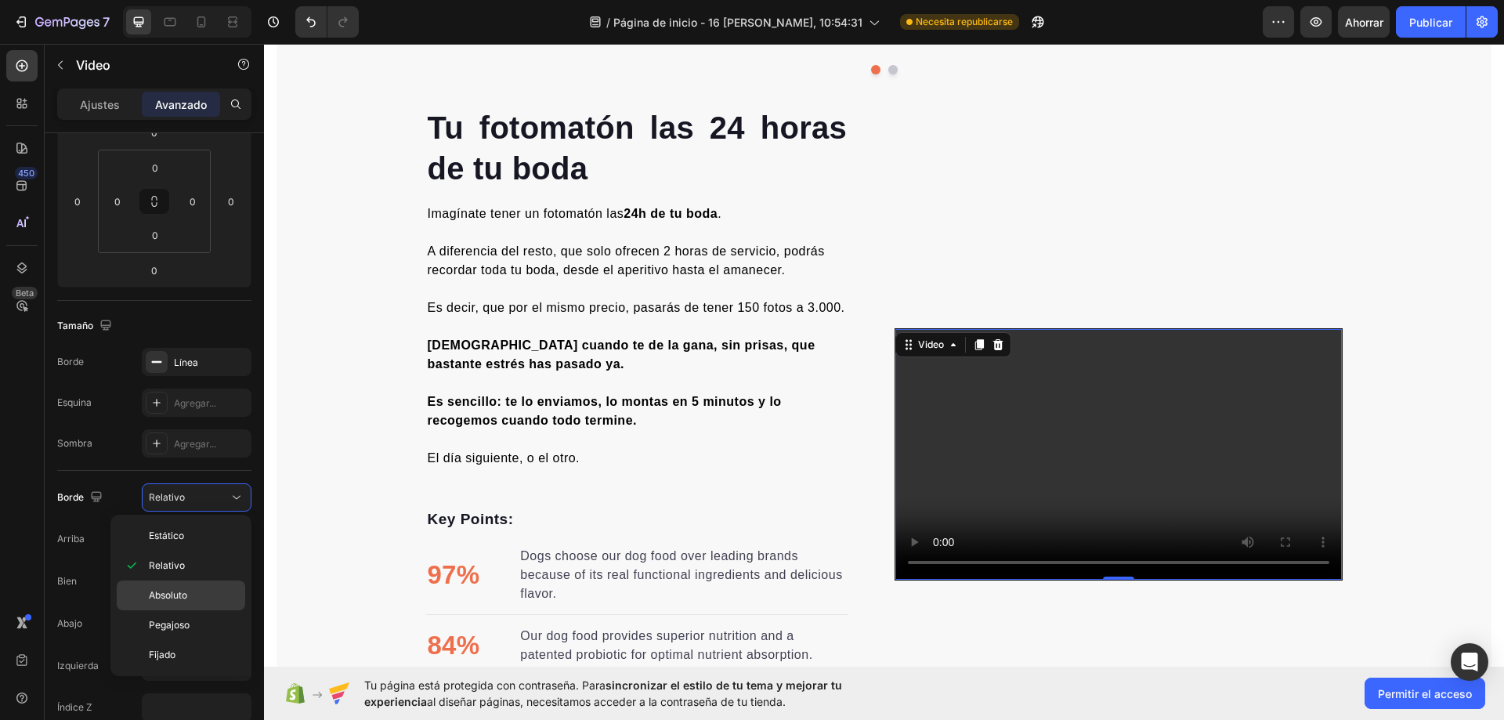
click at [192, 596] on p "Absoluto" at bounding box center [193, 595] width 89 height 14
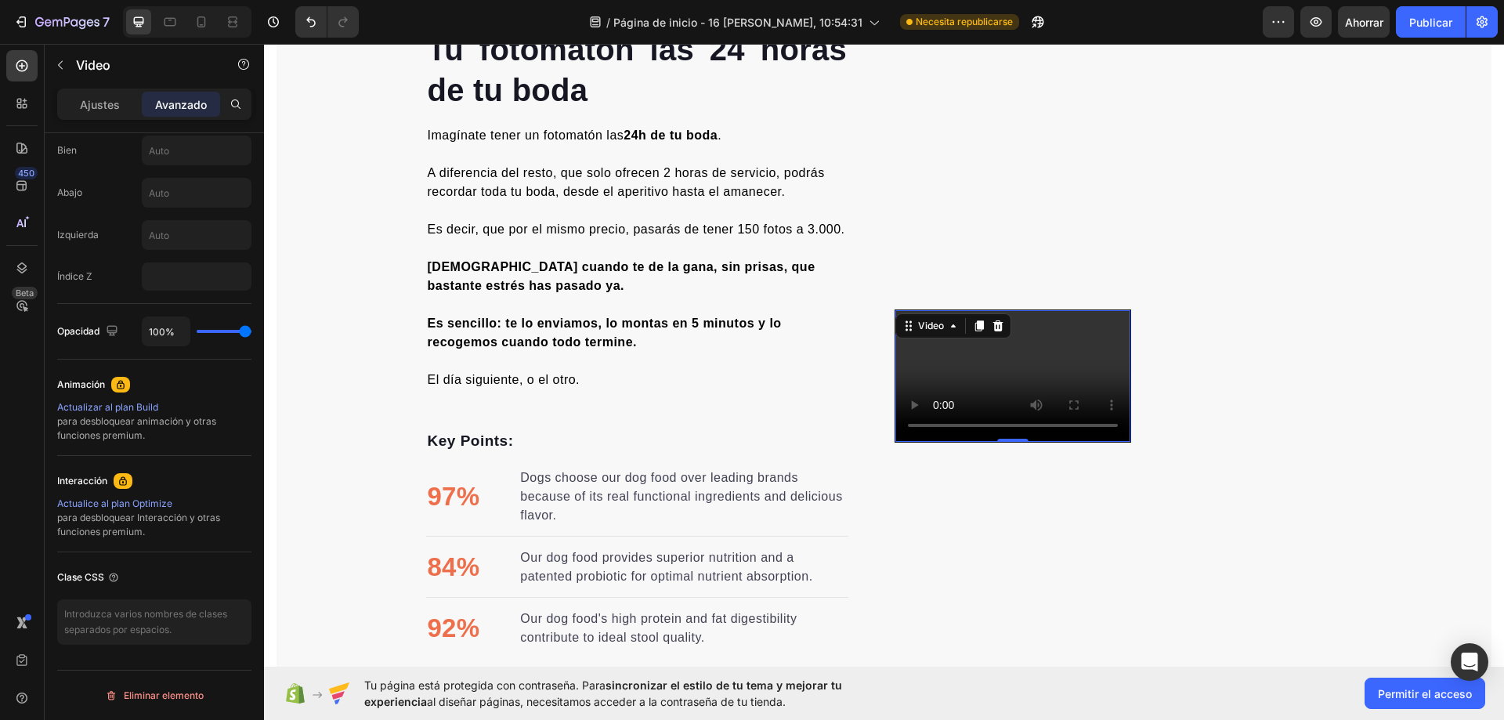
scroll to position [0, 0]
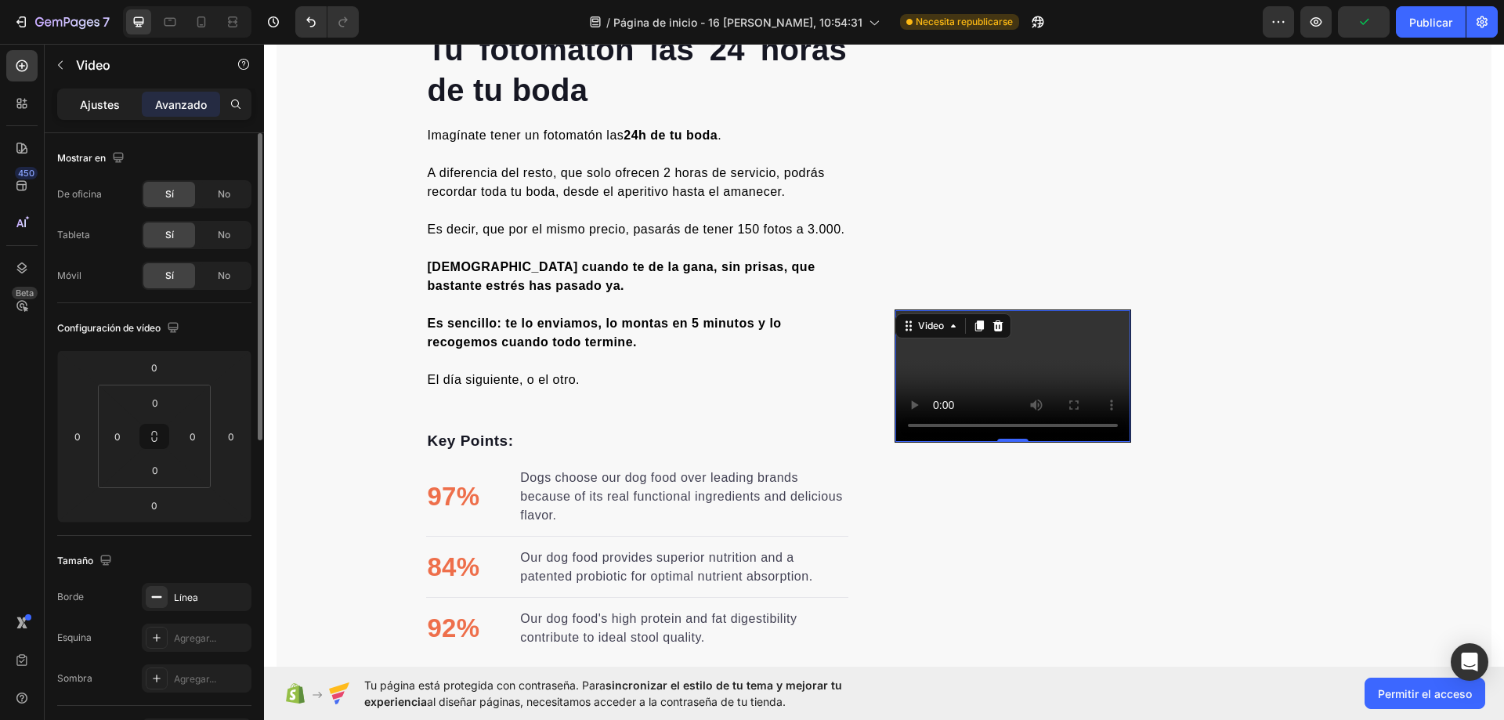
click at [107, 99] on font "Ajustes" at bounding box center [100, 104] width 40 height 13
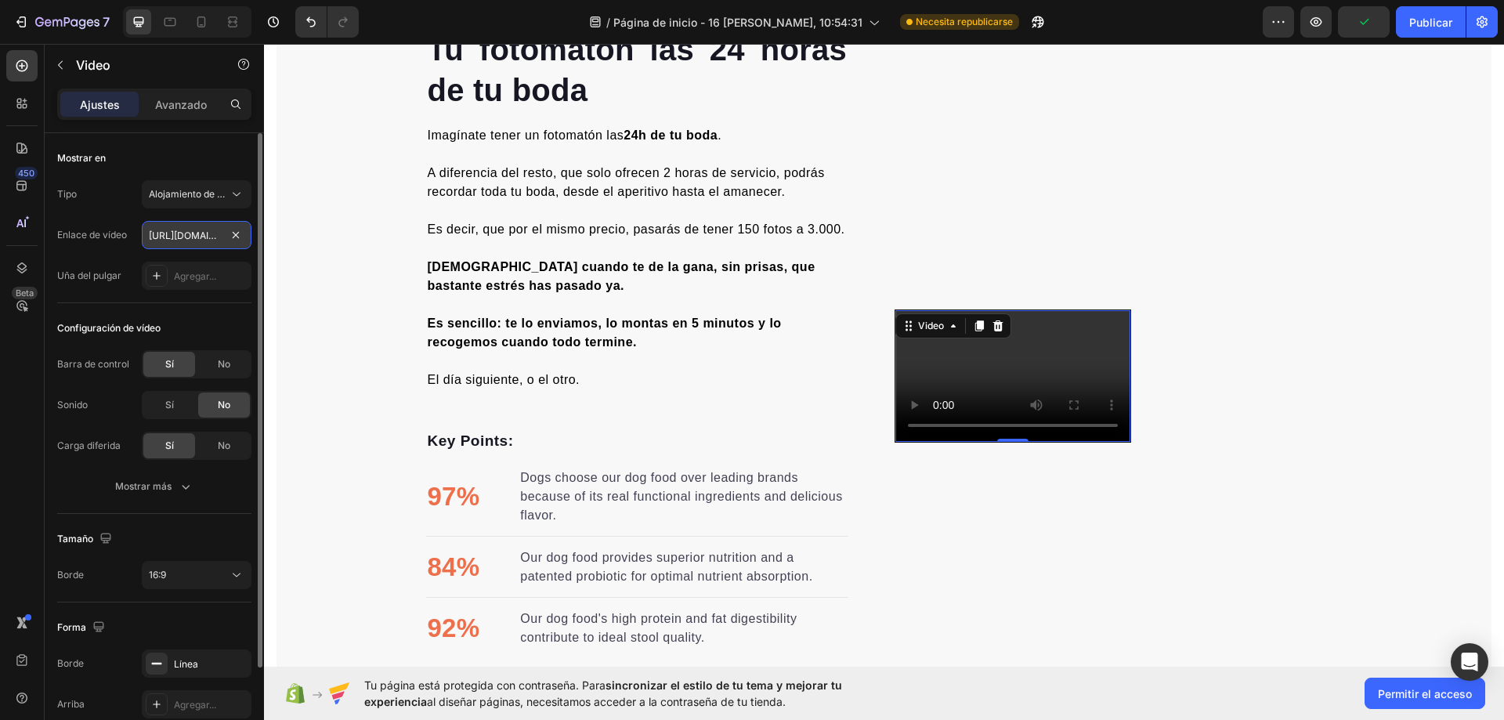
click at [222, 233] on input "https://cdn.shopify.com/videos/c/o/v/2cd3deb506b54b009063f7270ab5cf2e.mp4" at bounding box center [197, 235] width 110 height 28
click at [225, 193] on font "Alojamiento de vídeos" at bounding box center [197, 194] width 97 height 12
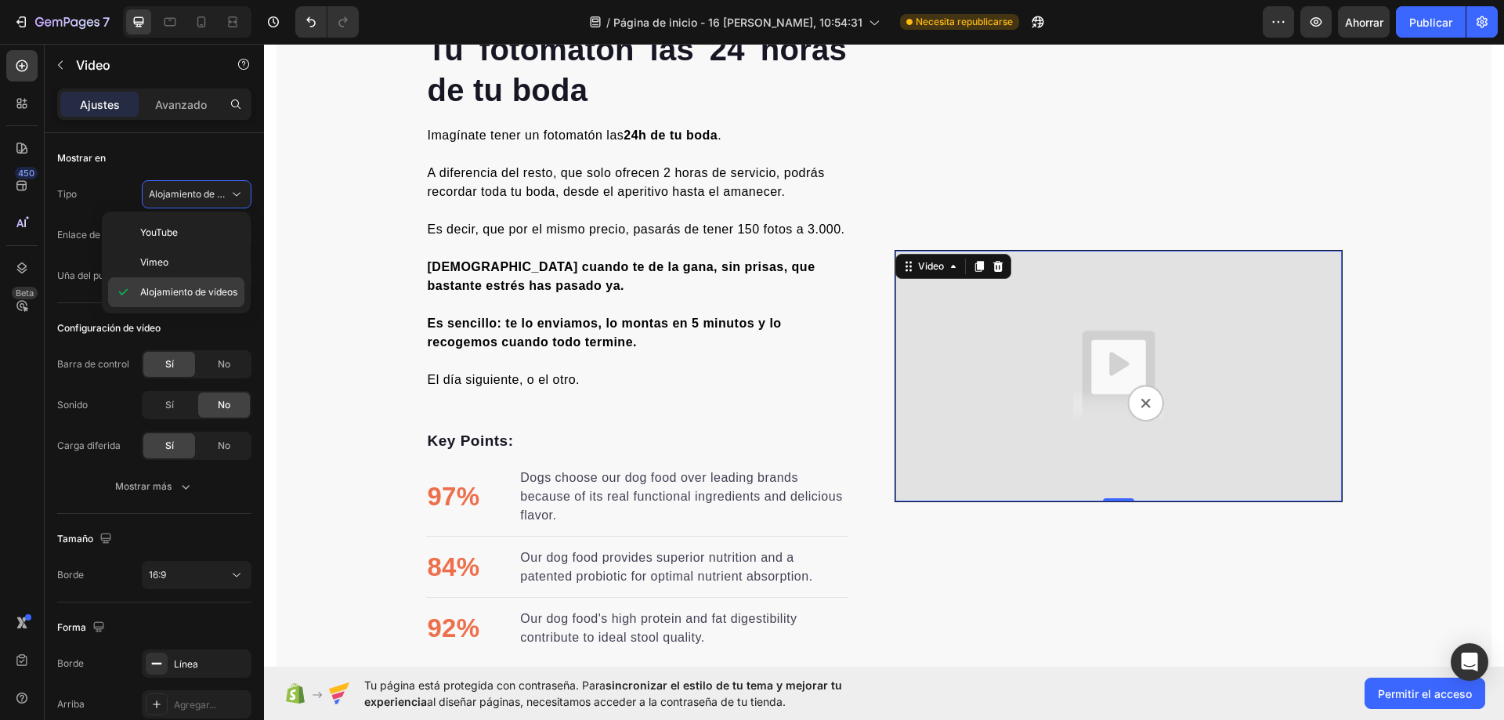
click at [188, 292] on font "Alojamiento de vídeos" at bounding box center [188, 292] width 97 height 12
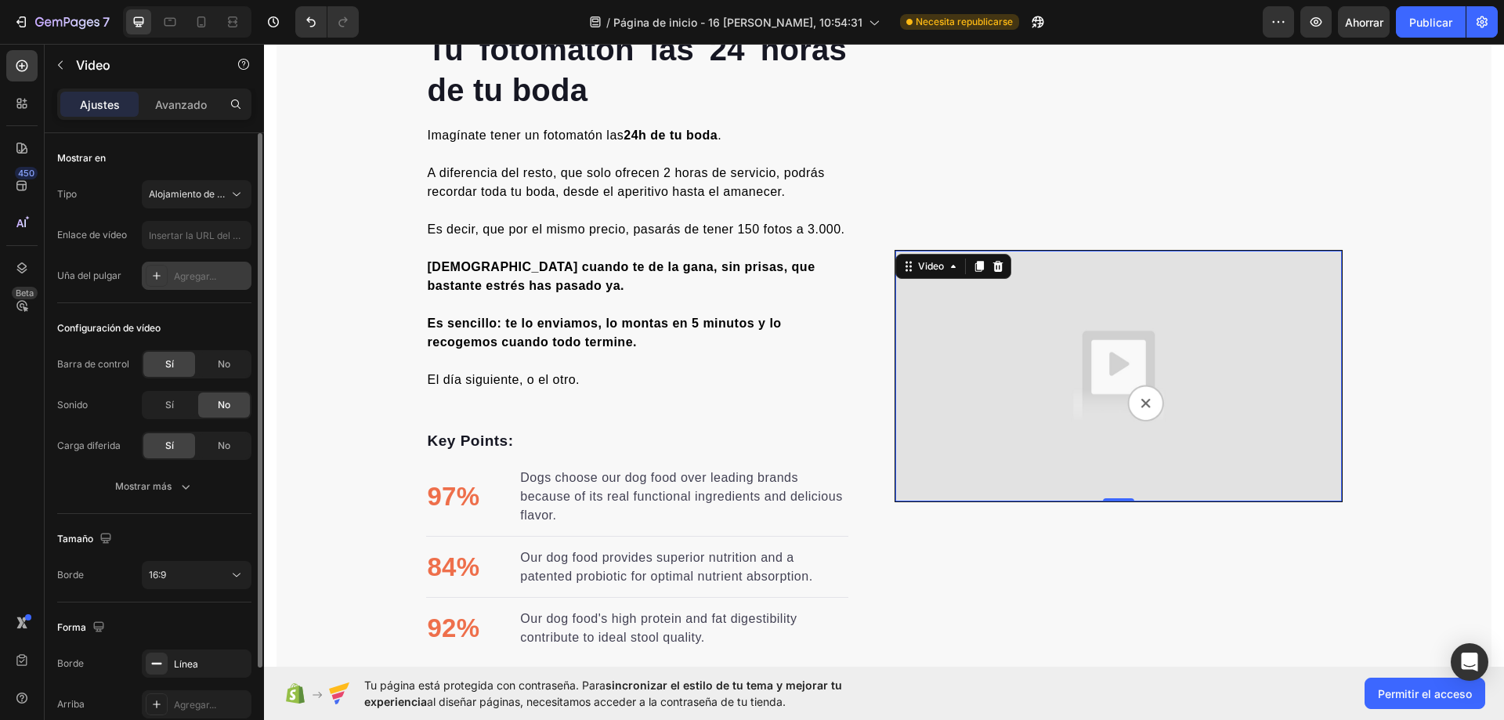
click at [205, 272] on font "Agregar..." at bounding box center [195, 276] width 42 height 12
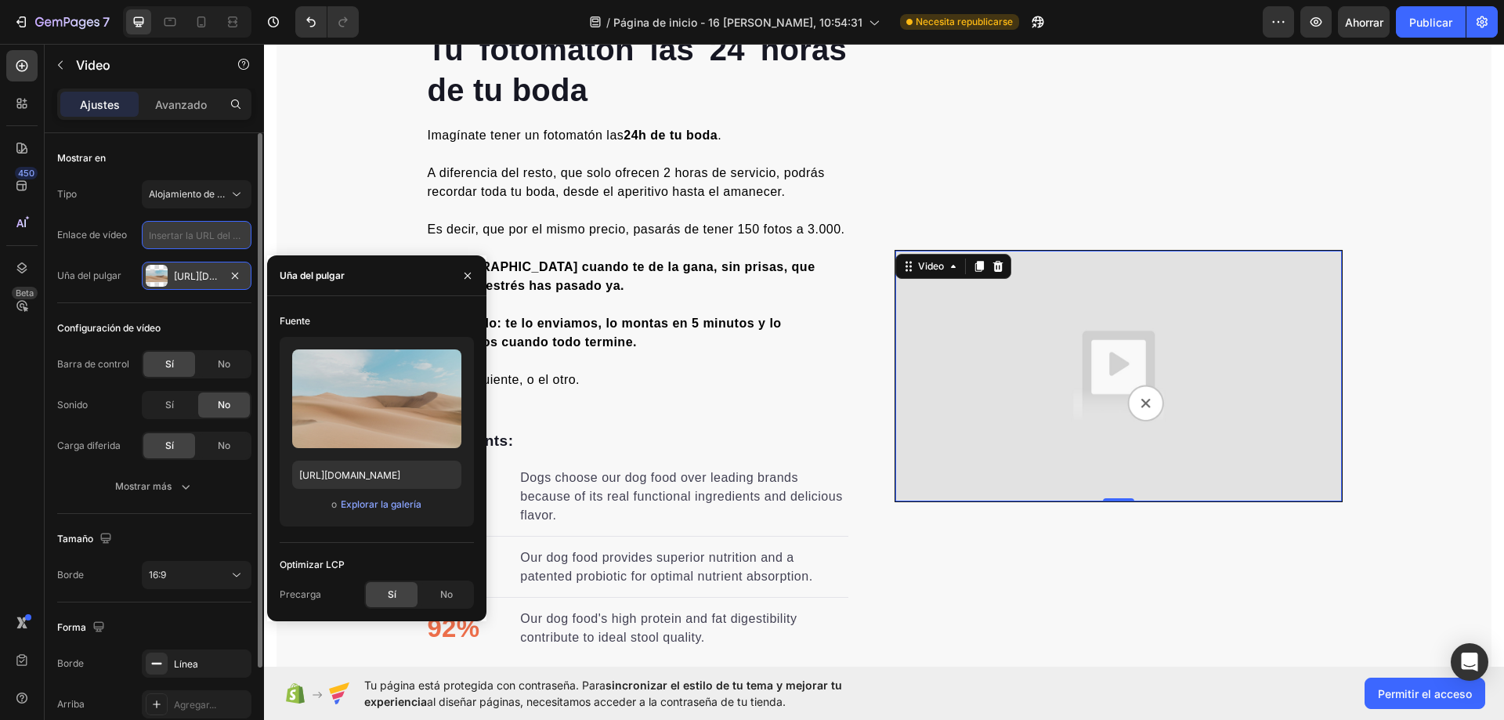
click at [201, 243] on input "text" at bounding box center [197, 235] width 110 height 28
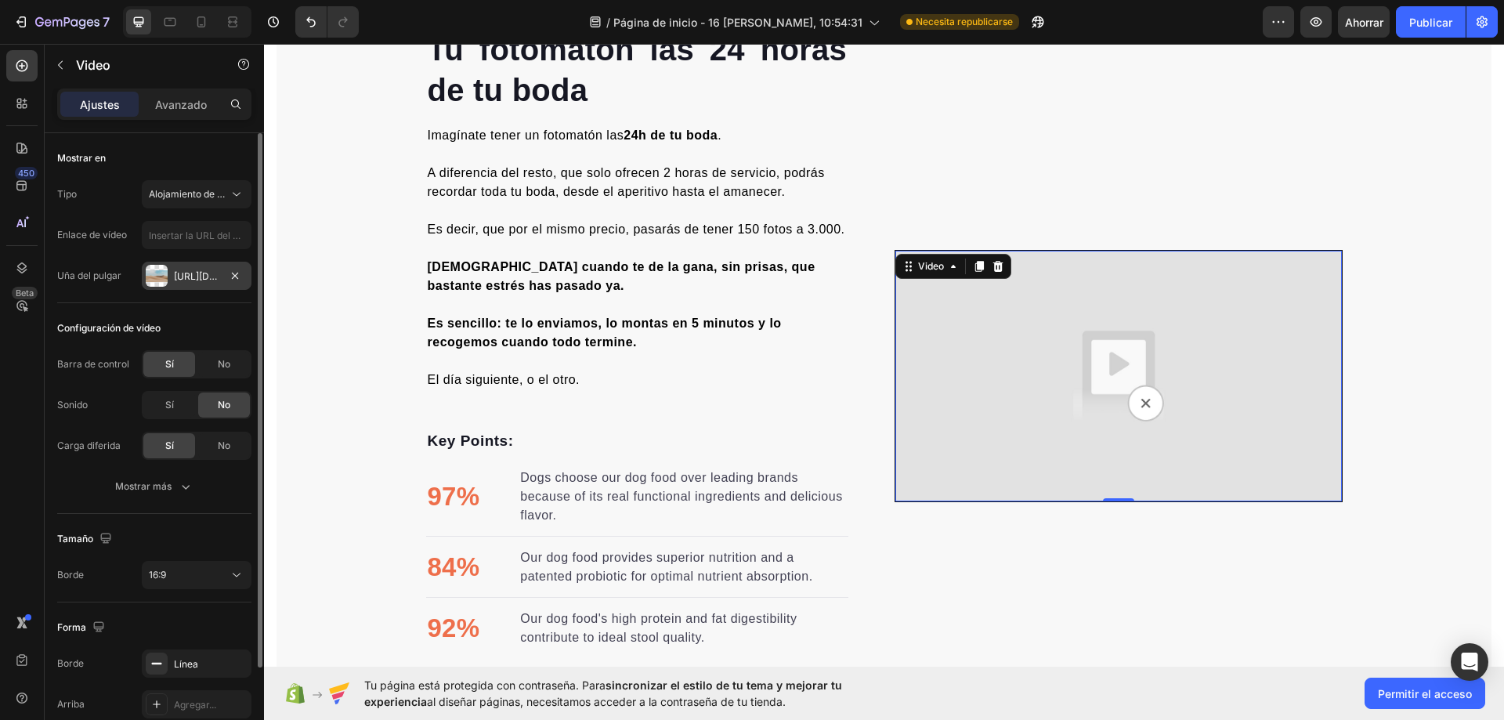
click at [204, 320] on div "Configuración de vídeo" at bounding box center [154, 328] width 194 height 25
click at [164, 407] on div "Sí" at bounding box center [169, 404] width 52 height 25
click at [179, 480] on icon "button" at bounding box center [186, 487] width 16 height 16
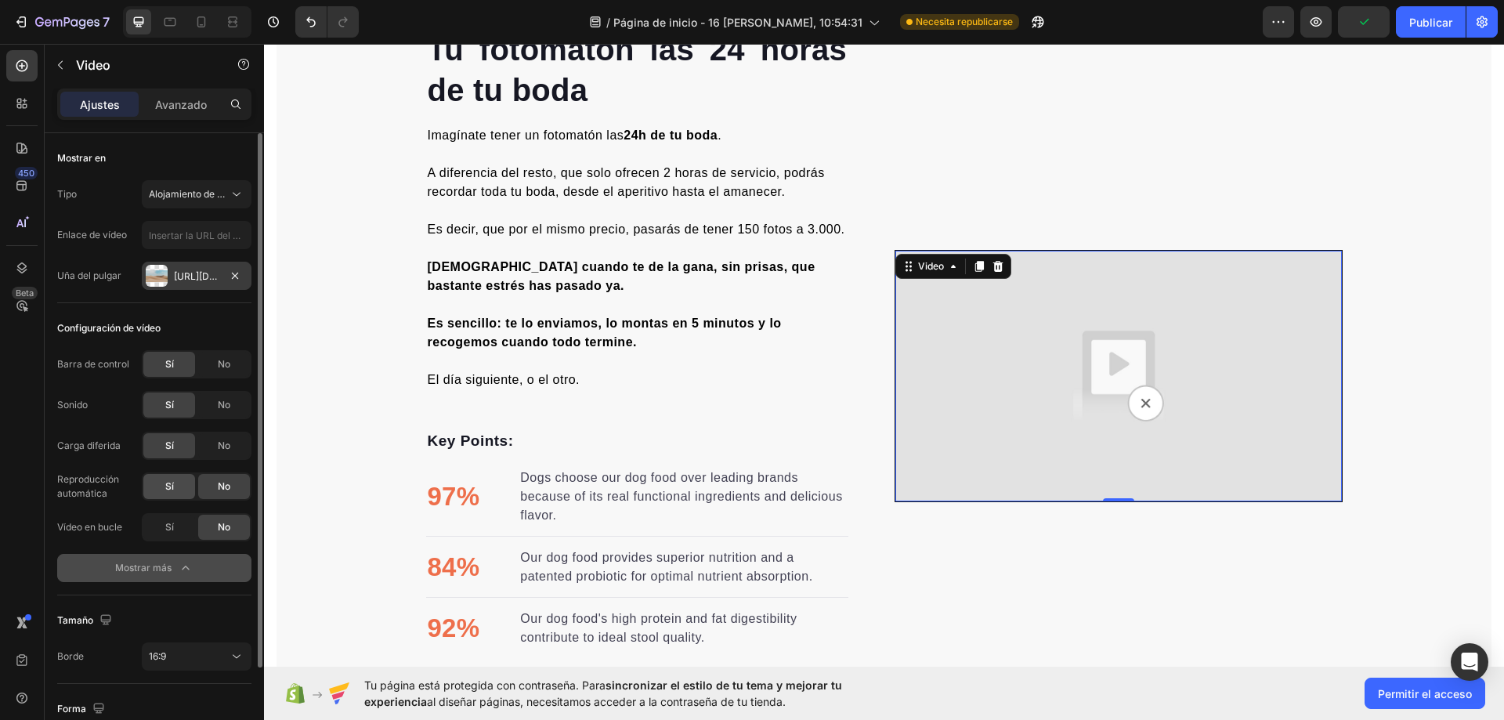
click at [179, 494] on div "Sí" at bounding box center [169, 486] width 52 height 25
click at [178, 532] on div "Sí" at bounding box center [169, 527] width 52 height 25
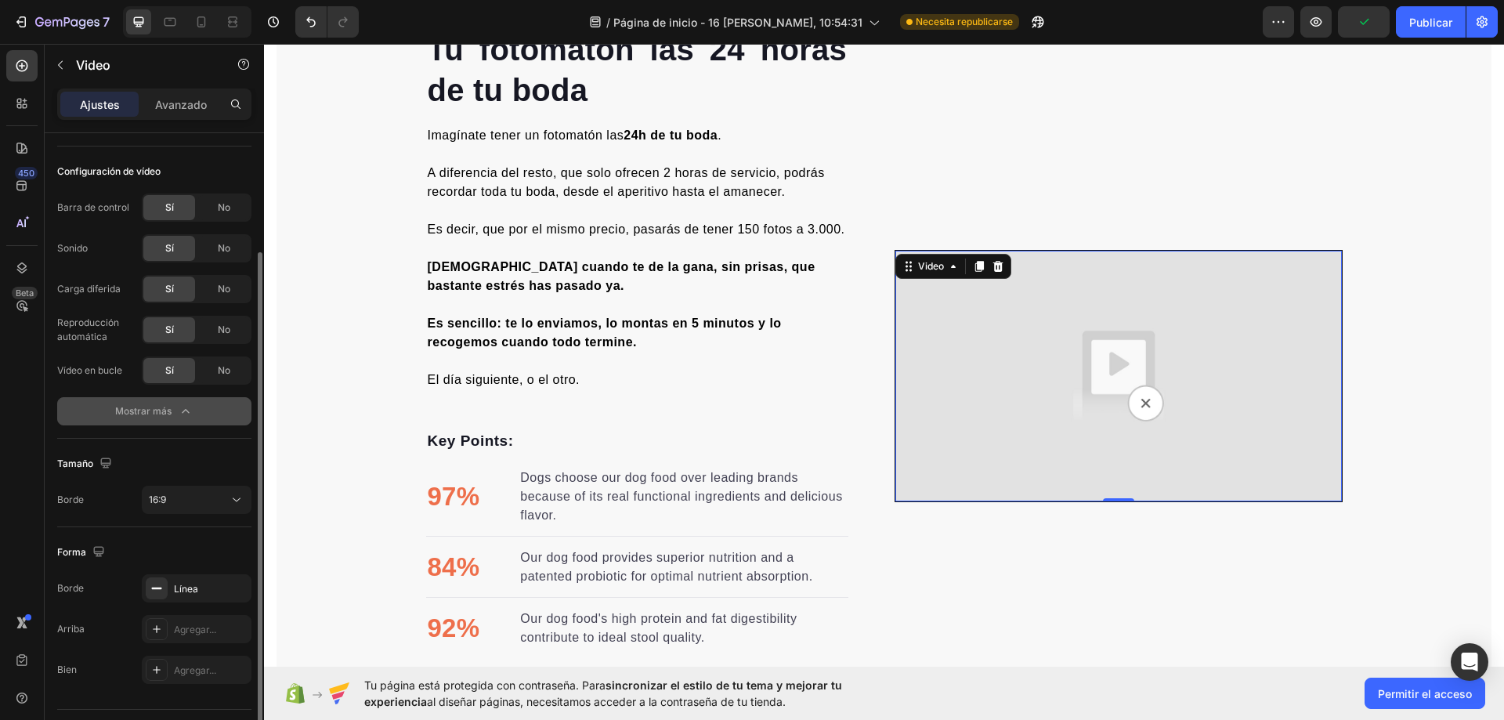
scroll to position [196, 0]
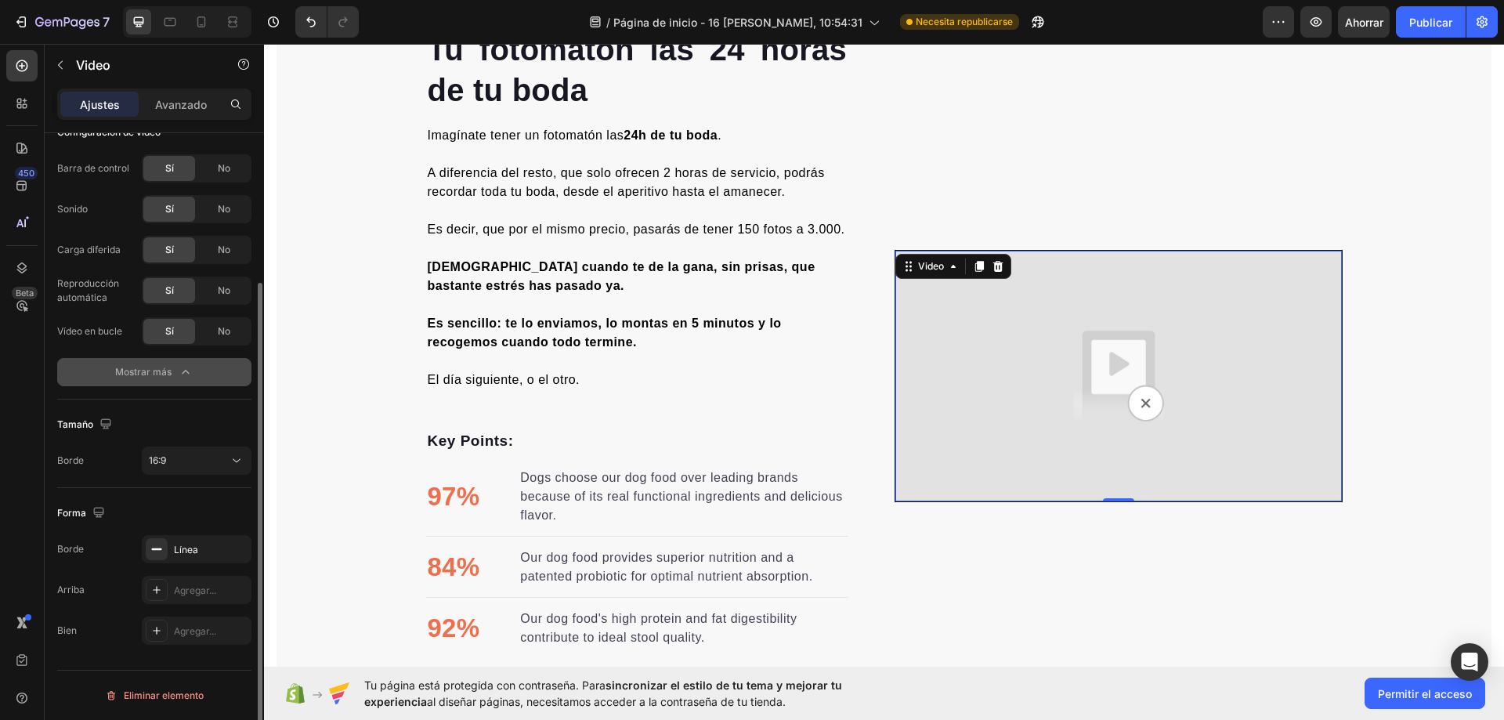
drag, startPoint x: 211, startPoint y: 457, endPoint x: 212, endPoint y: 475, distance: 18.9
click at [211, 457] on div "16:9" at bounding box center [189, 460] width 80 height 14
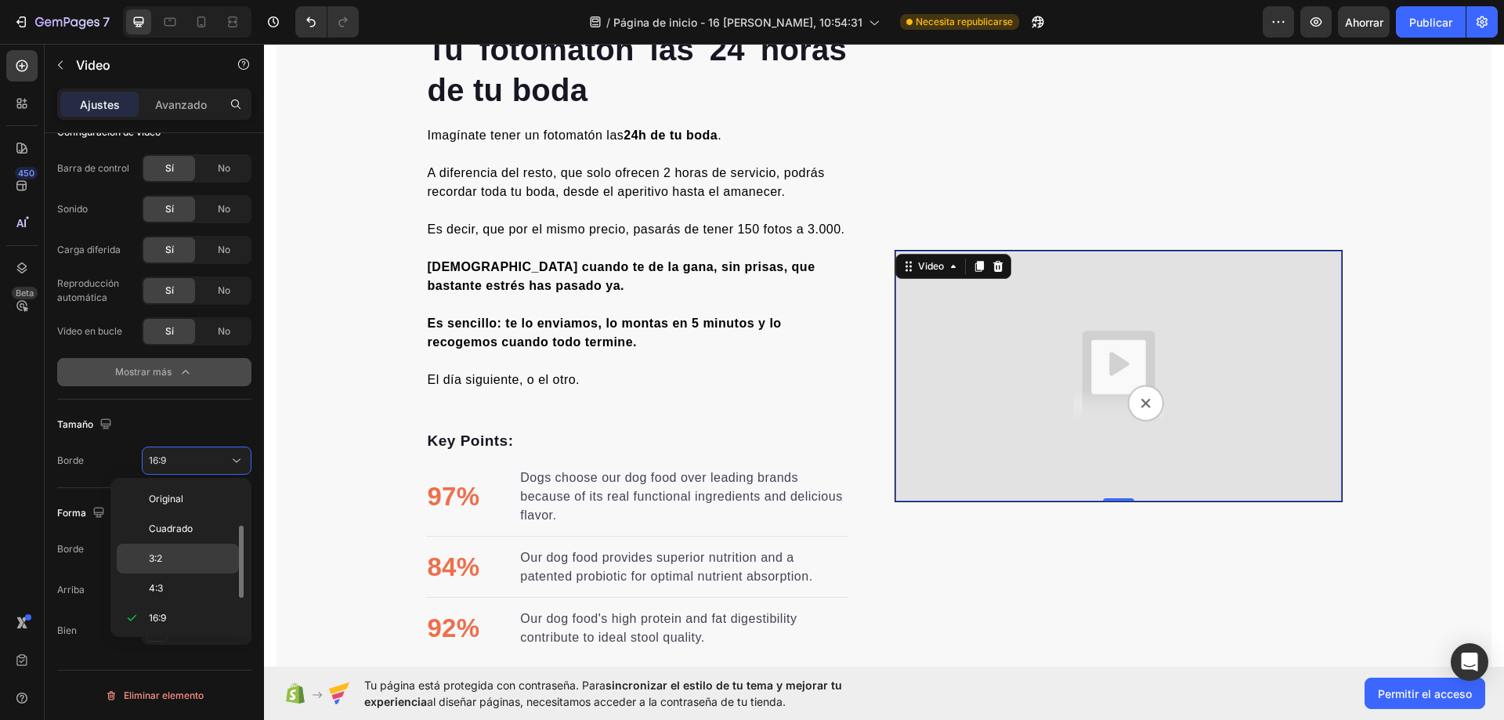
scroll to position [28, 0]
click at [208, 493] on p "Cuadrado" at bounding box center [190, 500] width 83 height 14
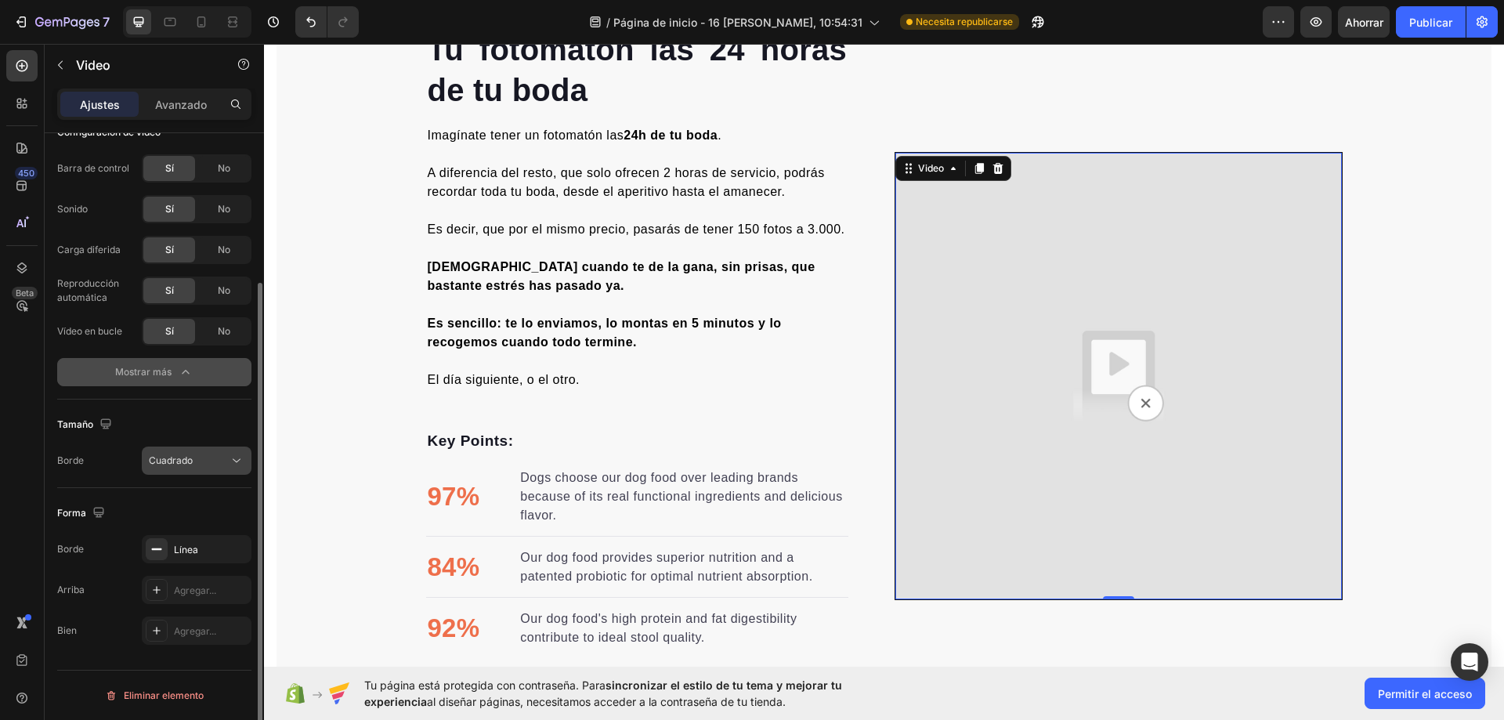
click at [197, 464] on div "Cuadrado" at bounding box center [189, 460] width 80 height 14
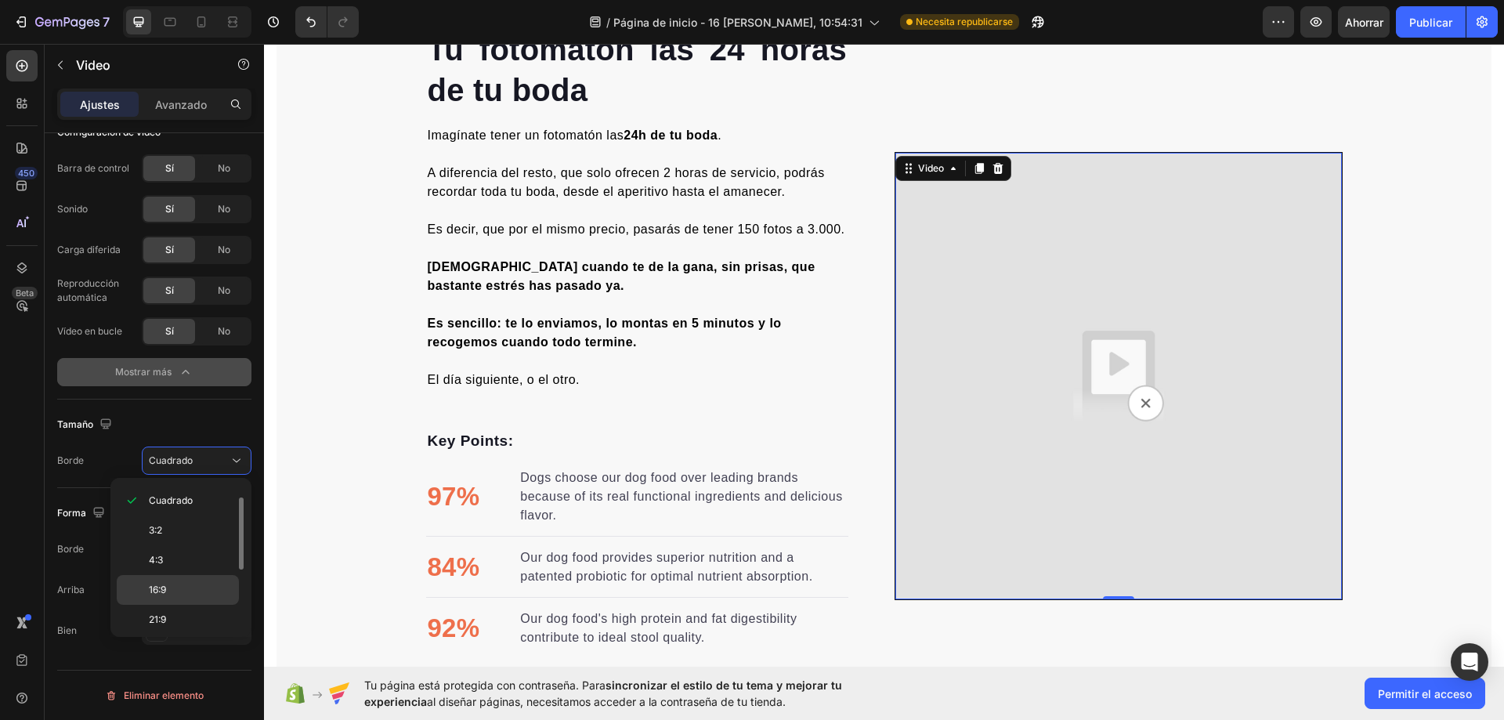
click at [192, 605] on div "16:9" at bounding box center [178, 620] width 122 height 30
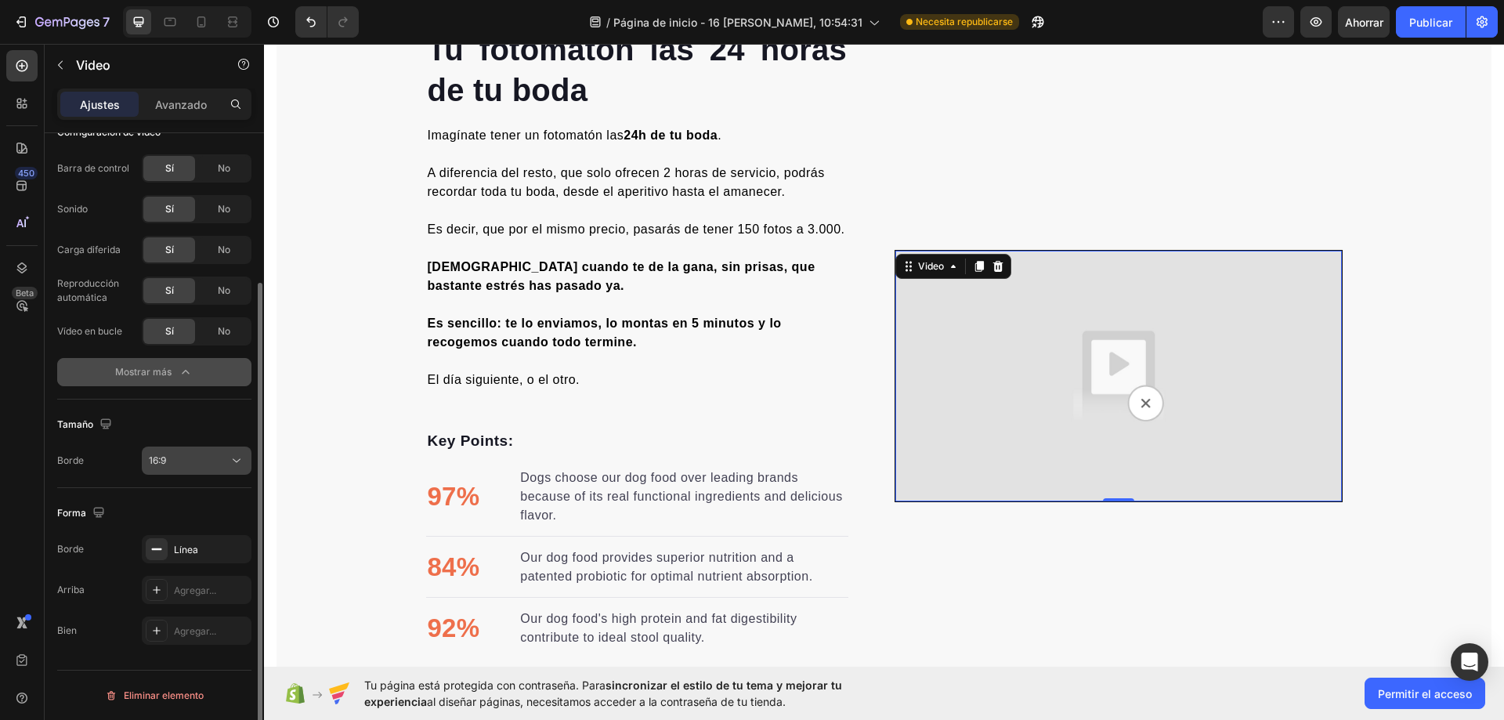
click at [197, 452] on button "16:9" at bounding box center [197, 460] width 110 height 28
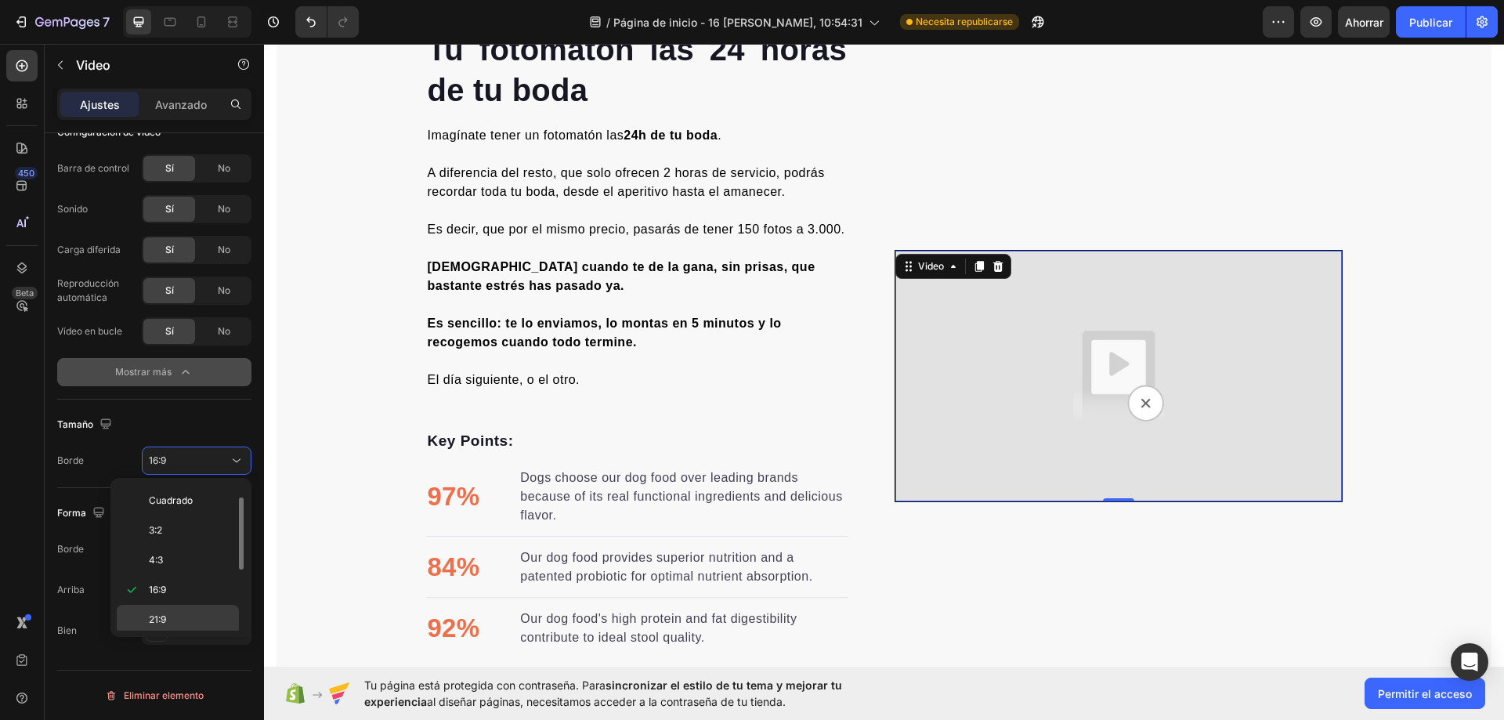
click at [182, 634] on div "21:9" at bounding box center [178, 649] width 122 height 30
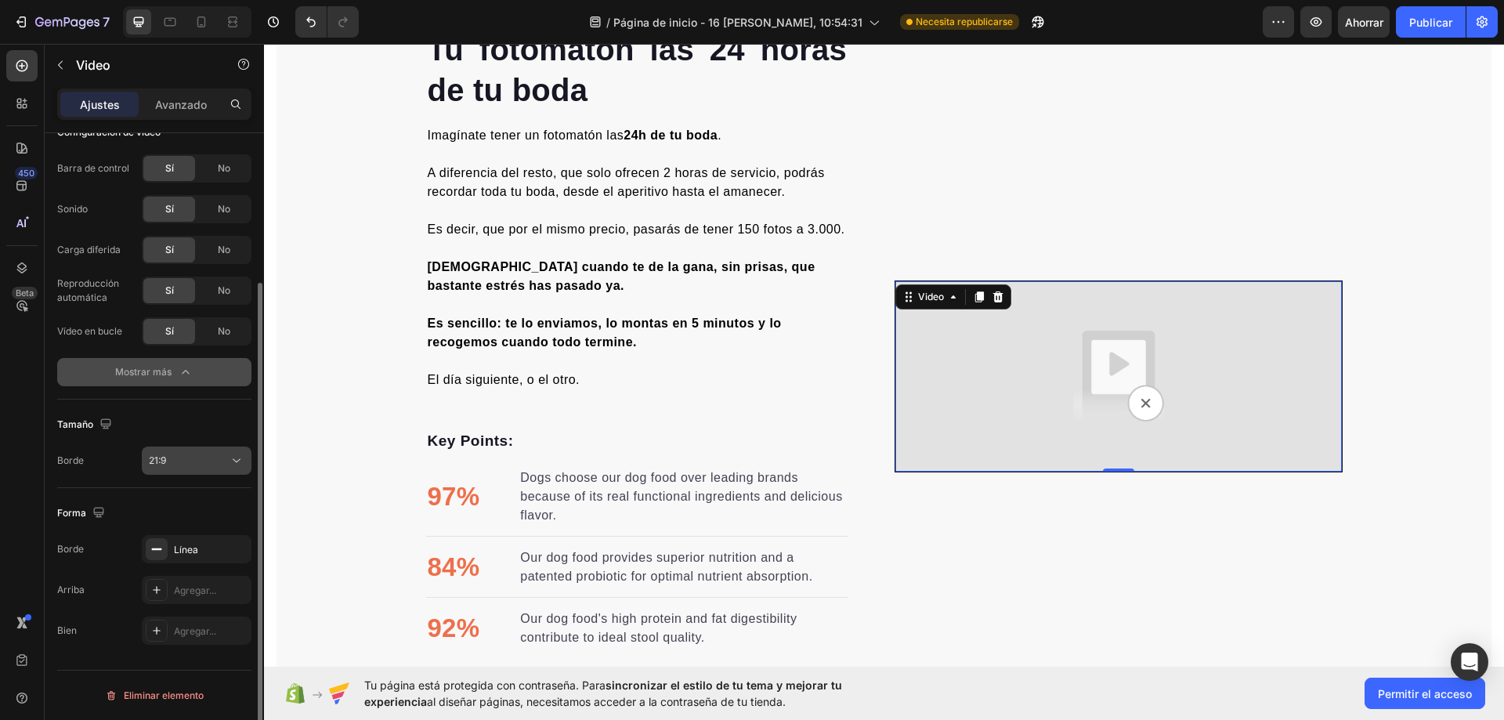
click at [197, 464] on div "21:9" at bounding box center [189, 460] width 80 height 14
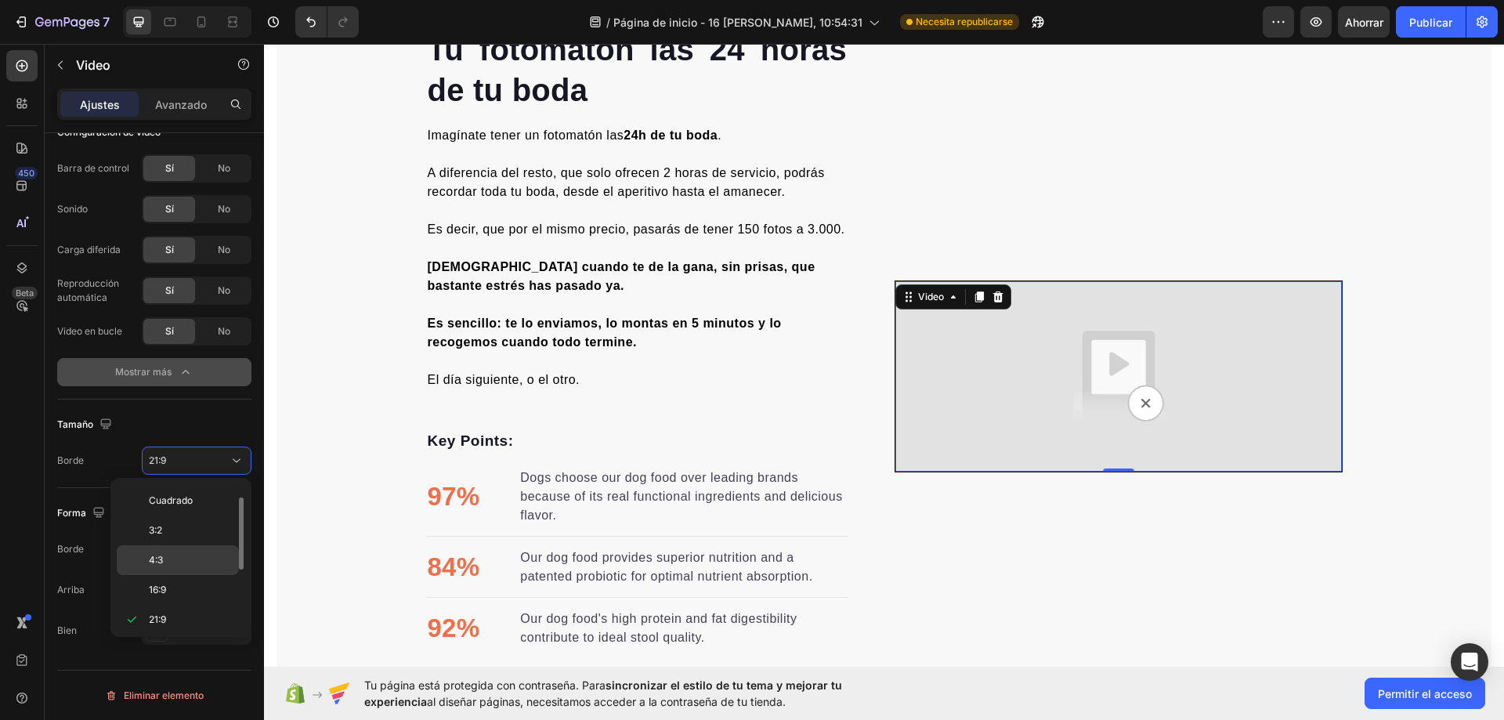
click at [193, 575] on div "4:3" at bounding box center [178, 590] width 122 height 30
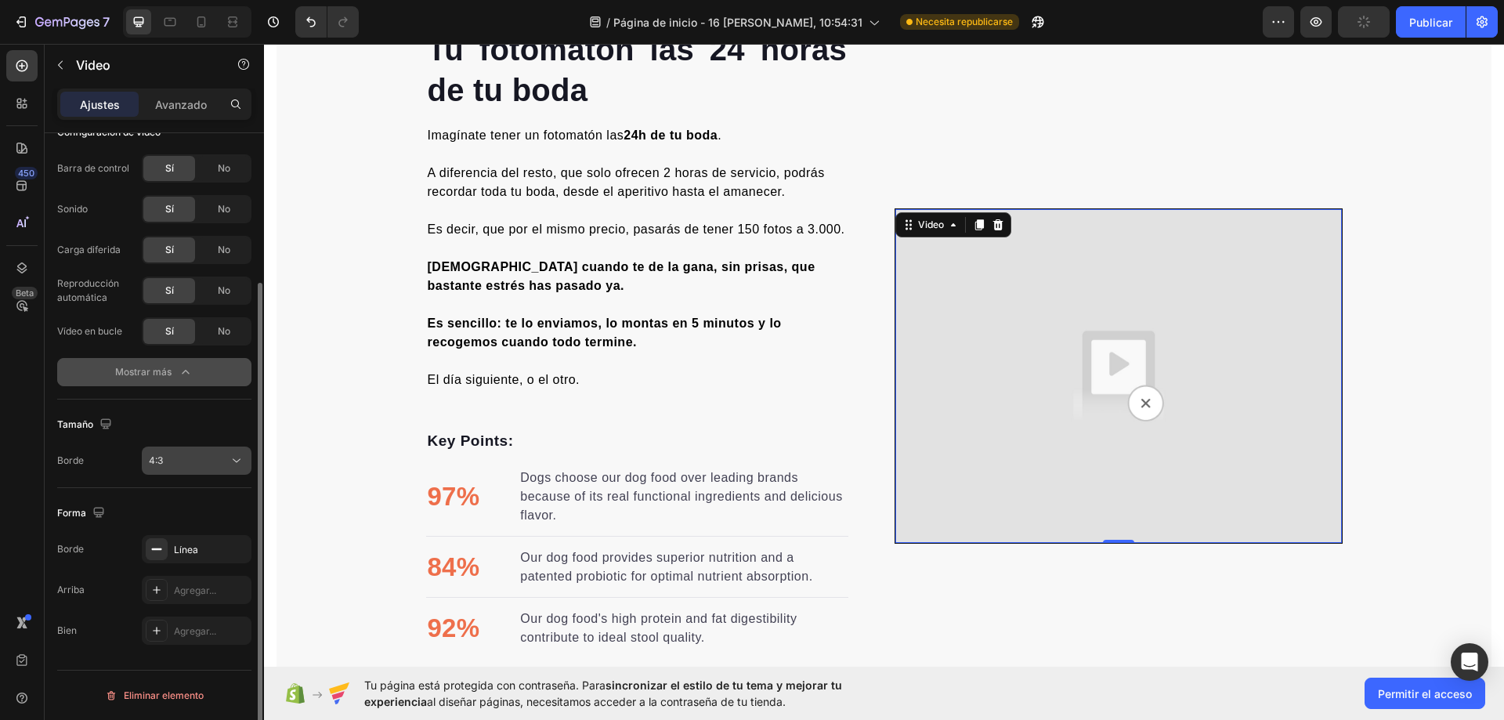
click at [198, 464] on div "4:3" at bounding box center [189, 460] width 80 height 14
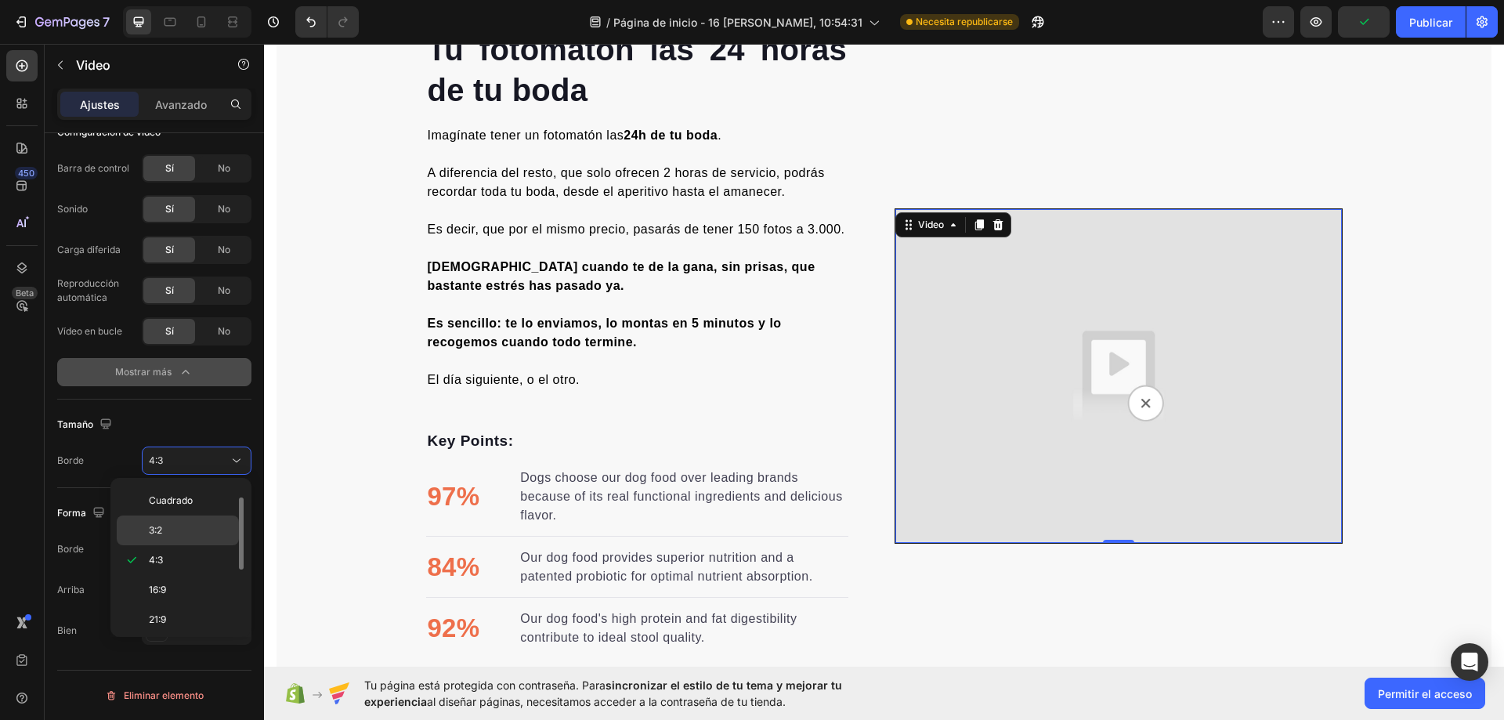
click at [180, 528] on p "3:2" at bounding box center [190, 530] width 83 height 14
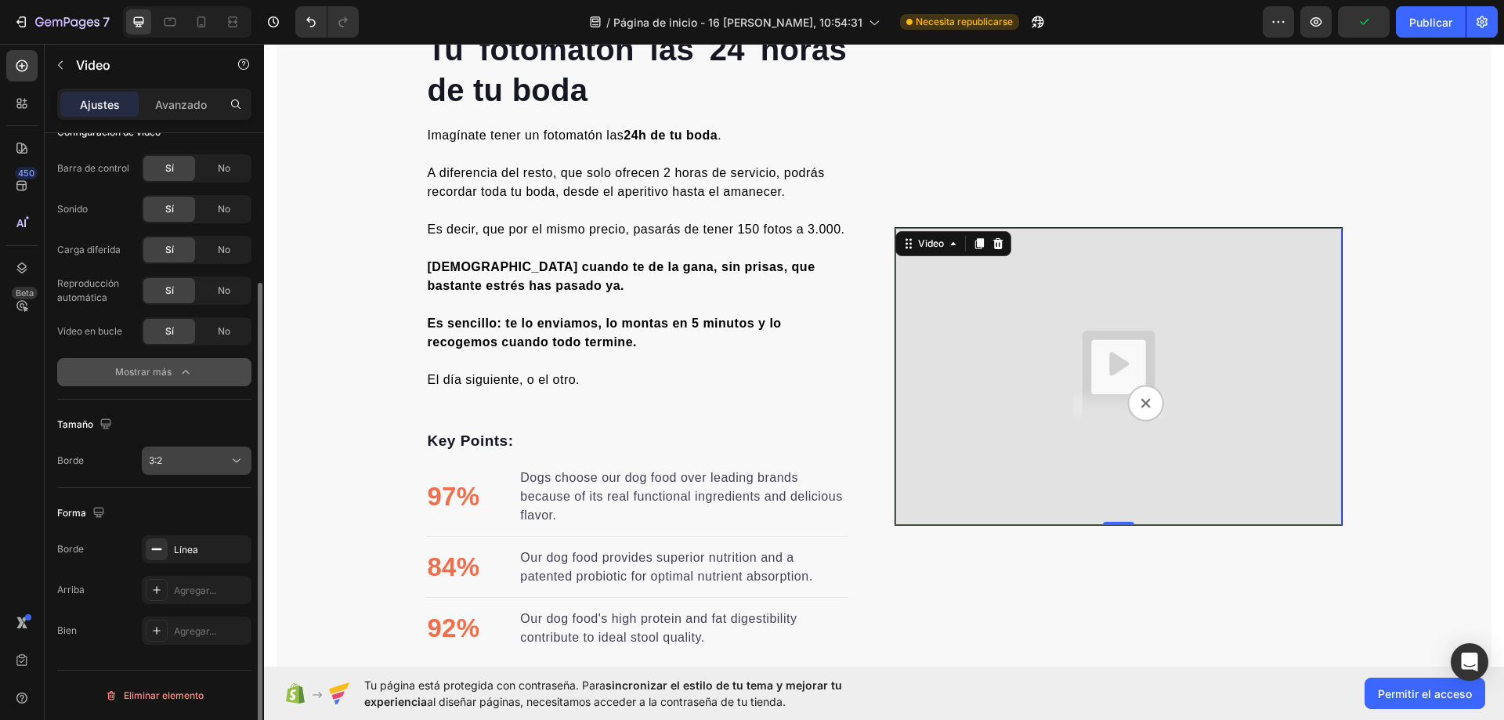
click at [207, 473] on button "3:2" at bounding box center [197, 460] width 110 height 28
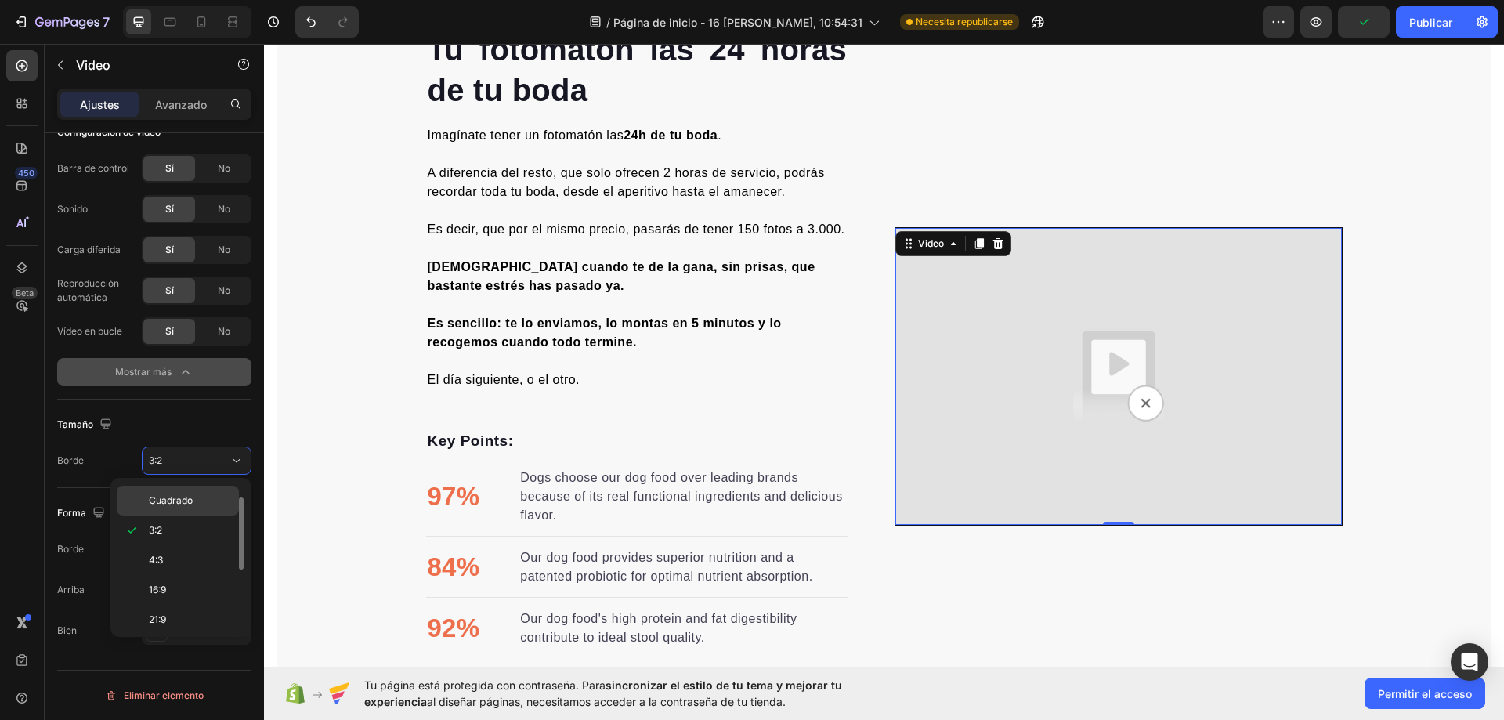
click at [204, 494] on p "Cuadrado" at bounding box center [190, 500] width 83 height 14
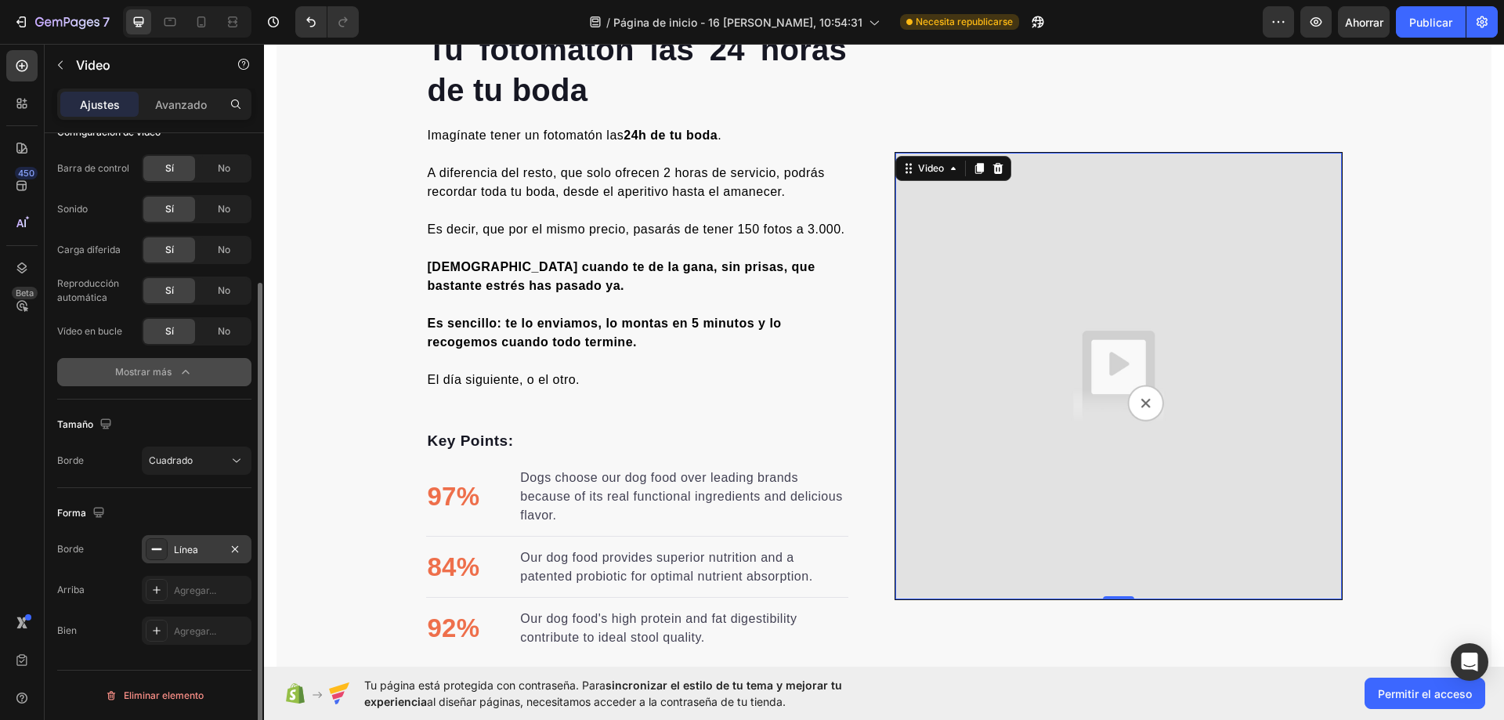
click at [160, 551] on icon at bounding box center [156, 549] width 13 height 13
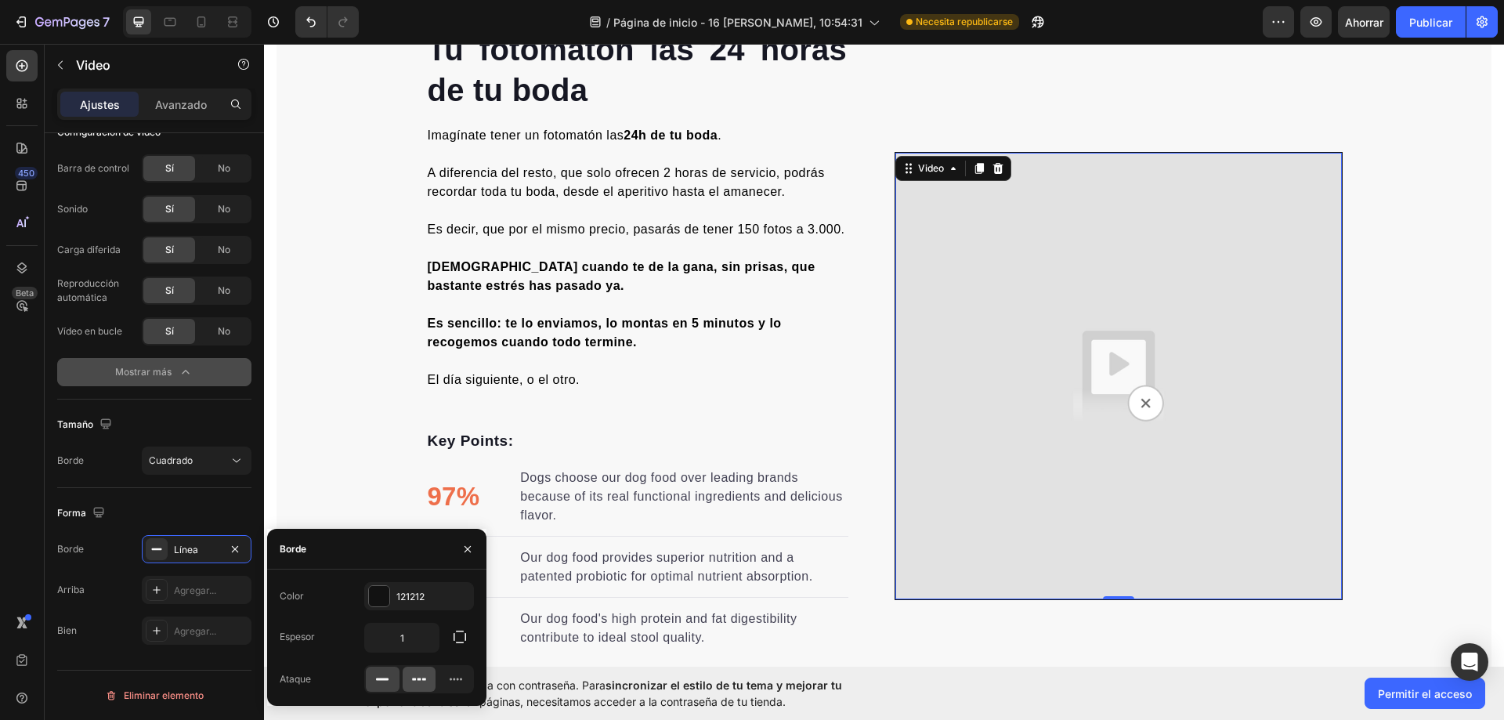
click at [418, 676] on icon at bounding box center [419, 679] width 16 height 16
click at [366, 683] on div at bounding box center [383, 678] width 34 height 25
click at [231, 505] on div "Forma" at bounding box center [154, 512] width 194 height 25
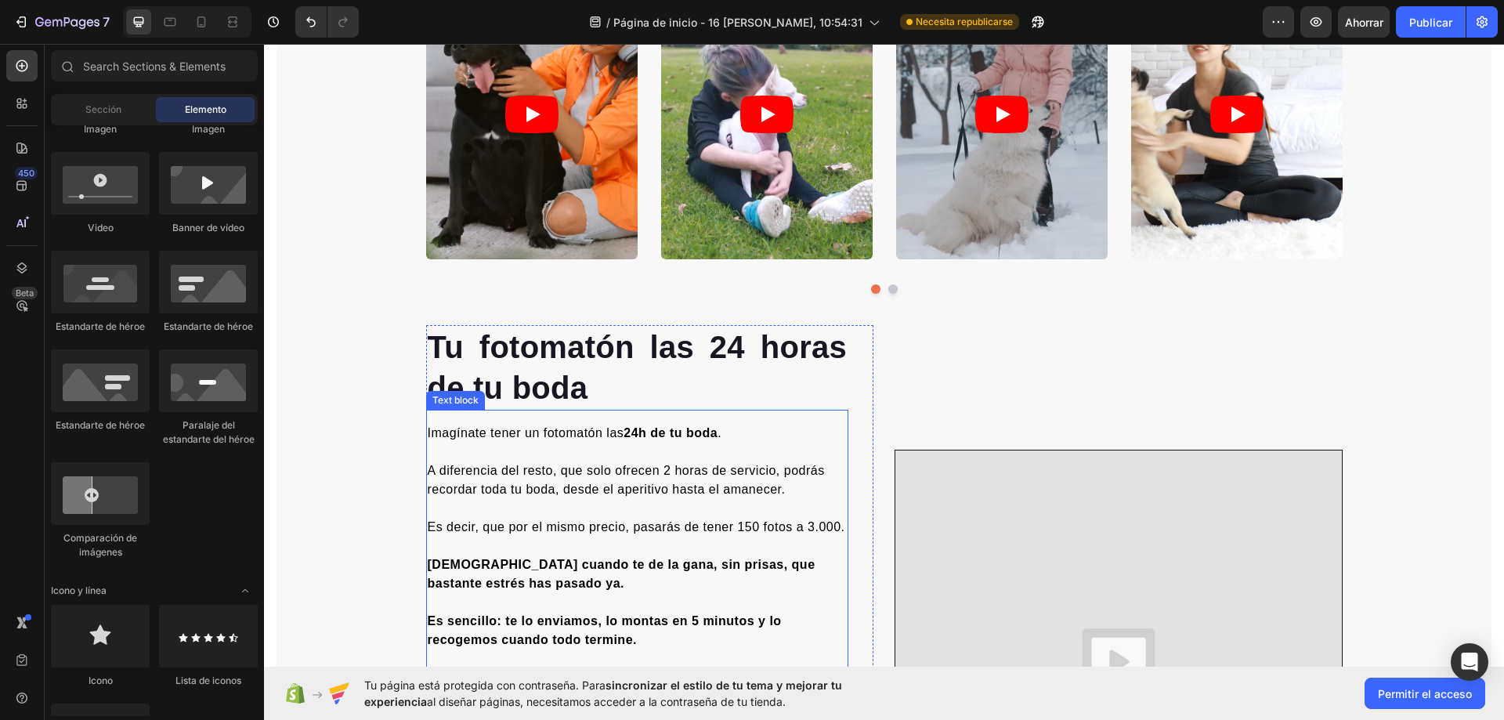
scroll to position [1807, 0]
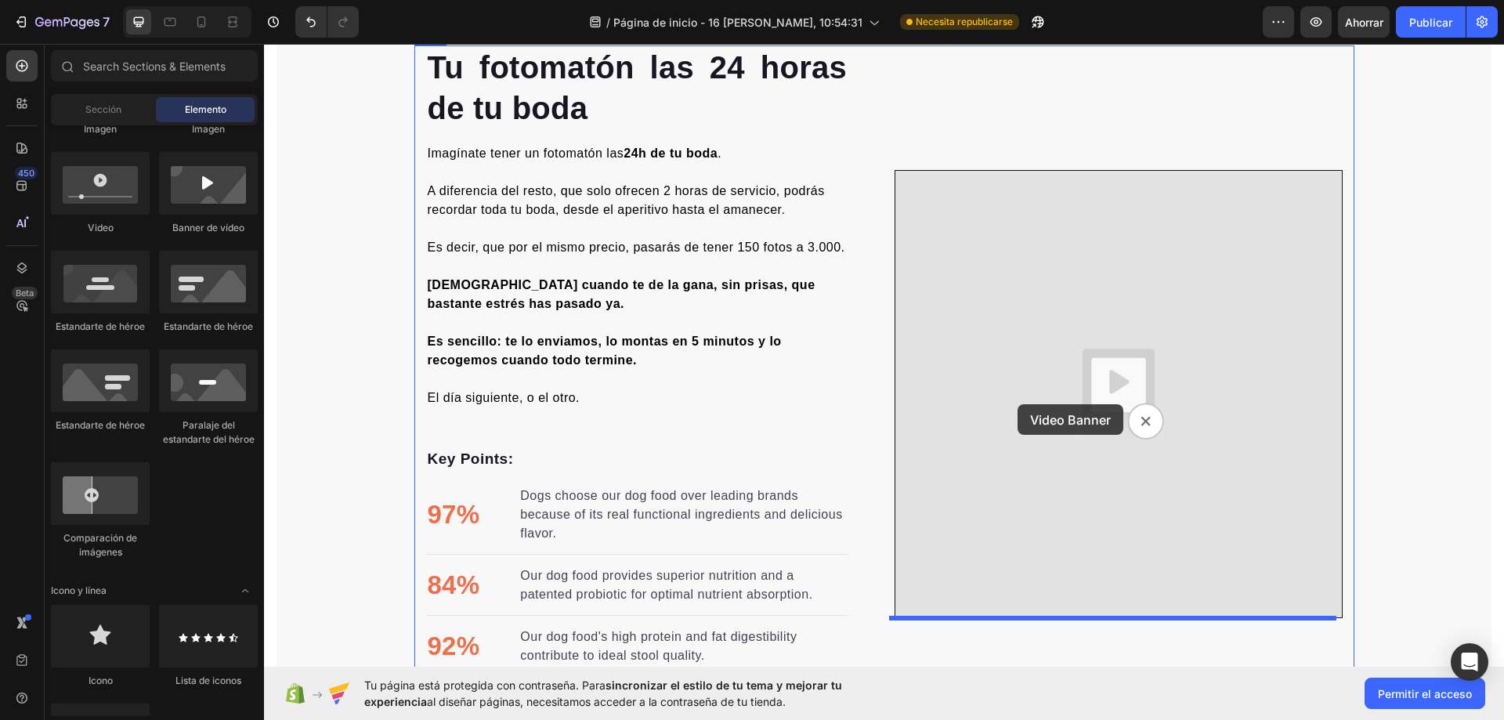
drag, startPoint x: 984, startPoint y: 328, endPoint x: 1017, endPoint y: 404, distance: 83.1
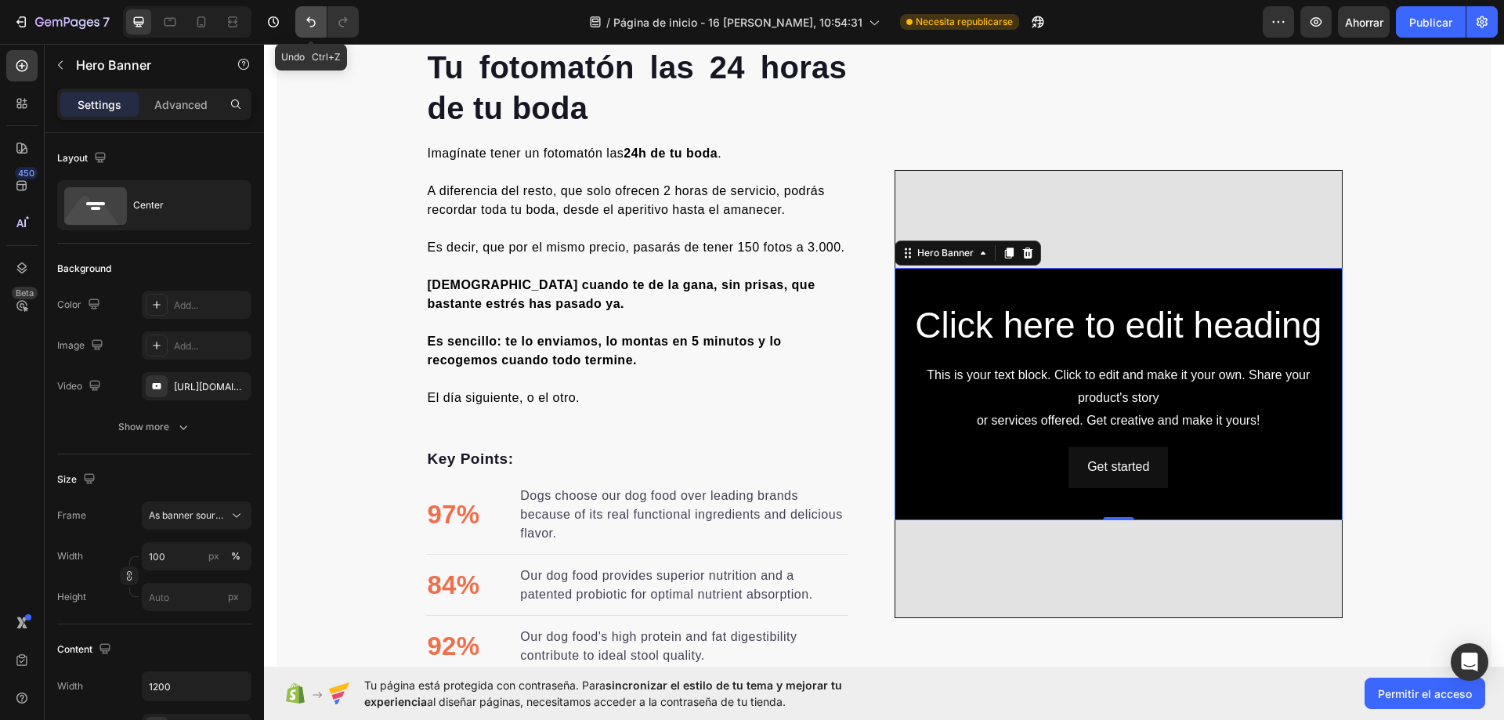
click at [309, 28] on icon "Deshacer/Rehacer" at bounding box center [311, 22] width 16 height 16
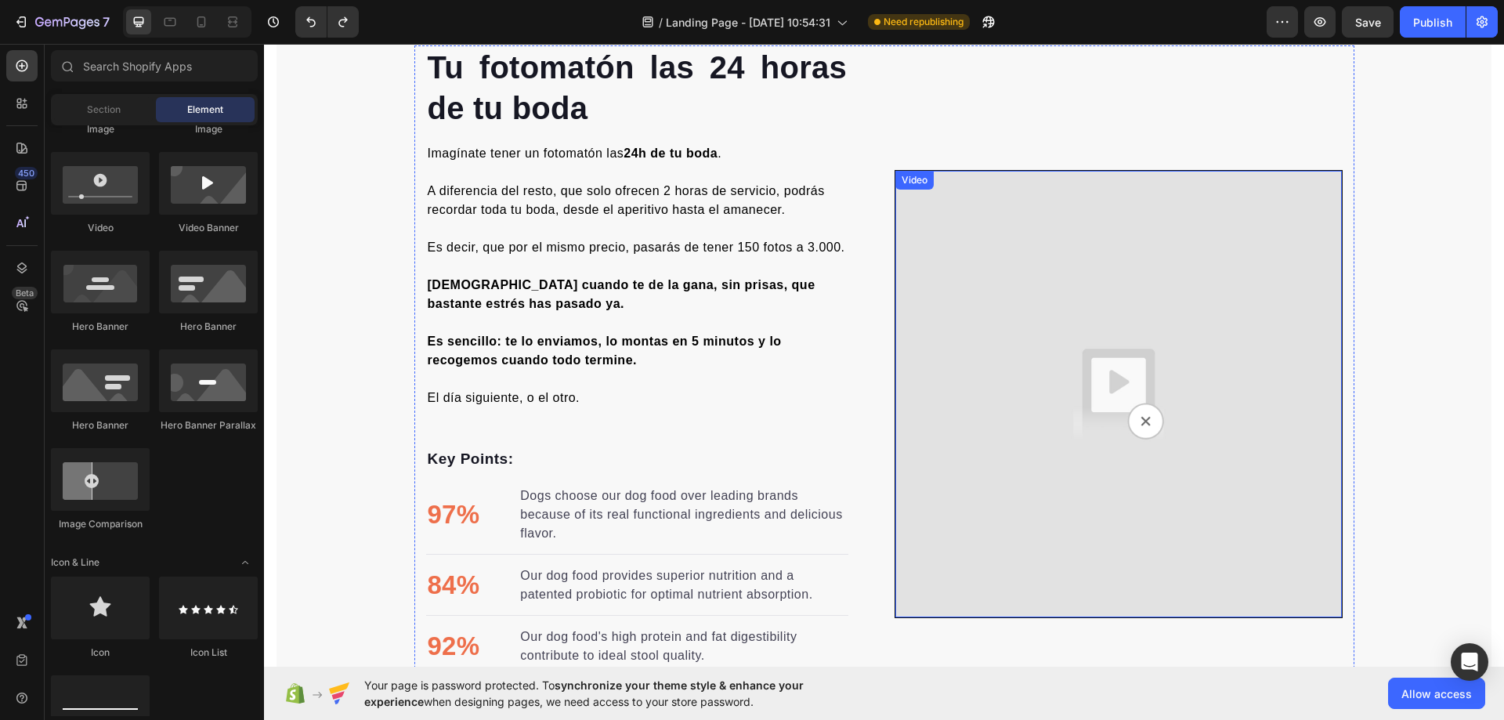
click at [1146, 352] on img at bounding box center [1118, 394] width 446 height 446
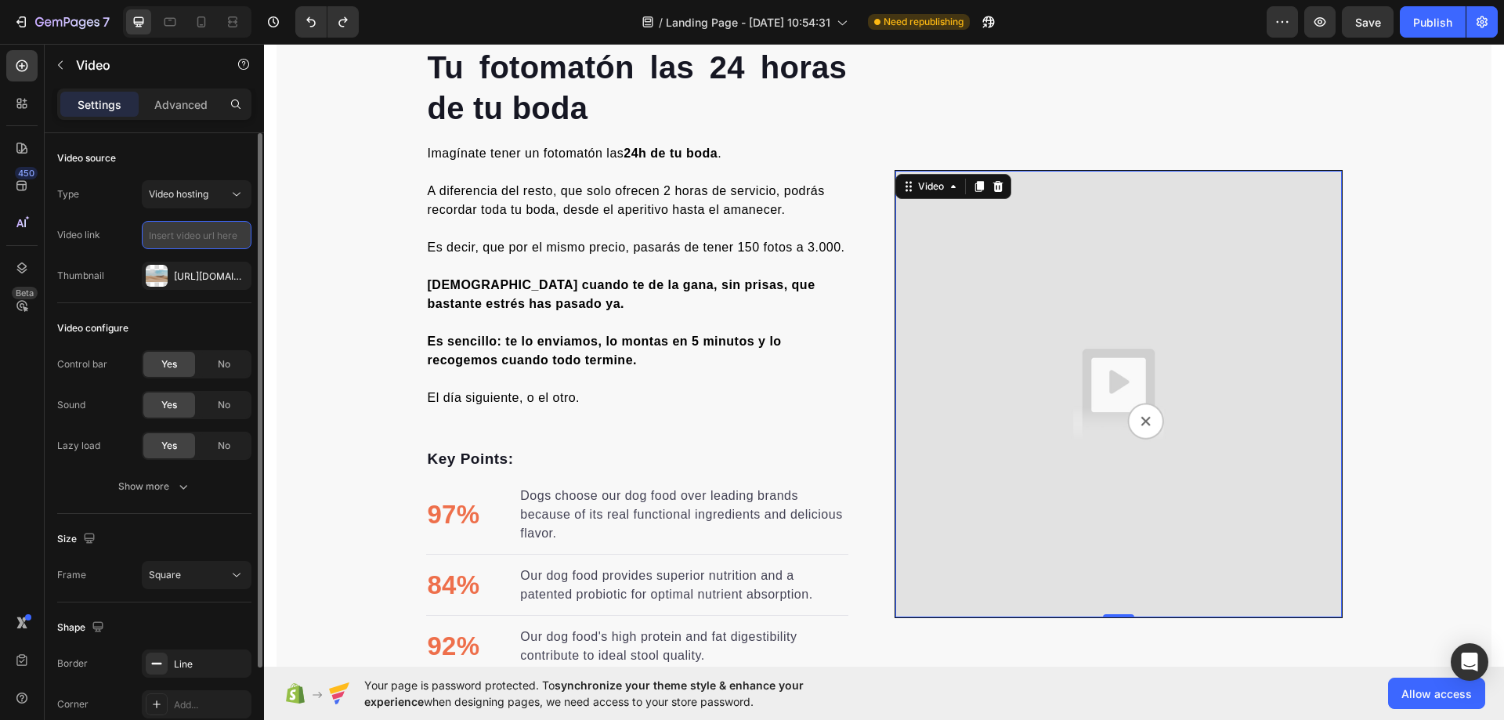
click at [190, 233] on input "text" at bounding box center [197, 235] width 110 height 28
paste input "<div class="sp-embed-player" data-id="cTjtQJn27wi"><script src="https://go.scre…"
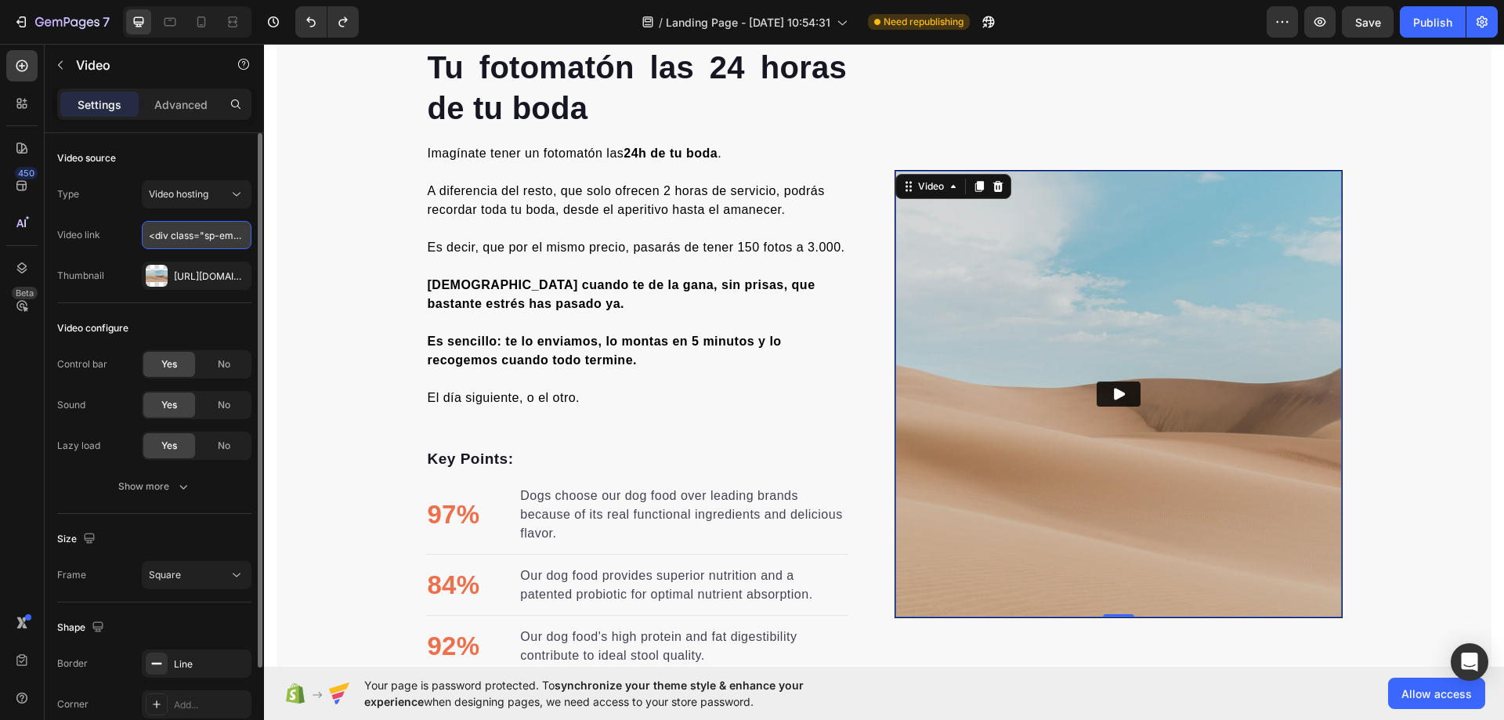
scroll to position [0, 1457]
type input "<div class="sp-embed-player" data-id="cTjtQJn27wi"><script src="https://go.scre…"
click at [215, 267] on div "Https://ucarecdn.Com/06075225-af9e-460c-8e3c-6be63c0b773a/-/format/auto/" at bounding box center [197, 276] width 110 height 28
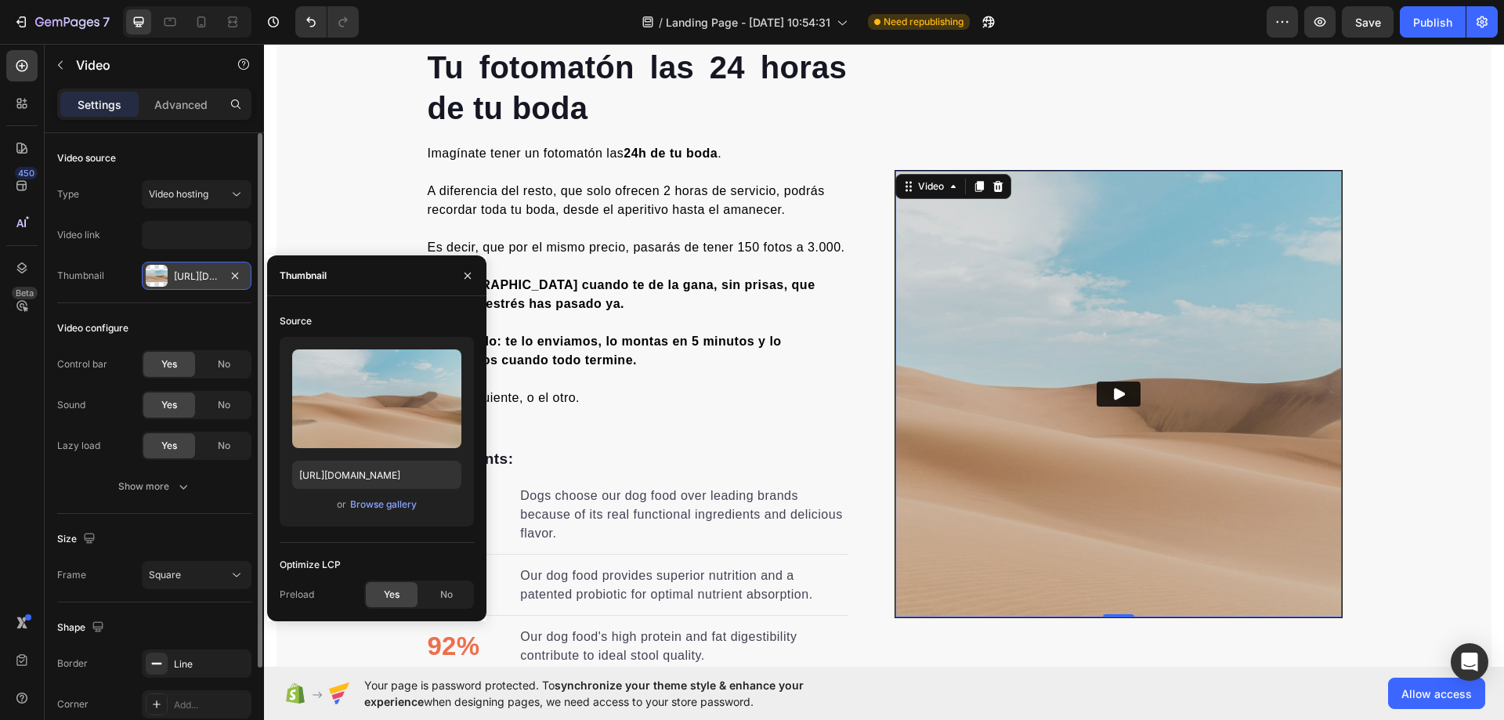
scroll to position [0, 0]
click at [233, 278] on icon "button" at bounding box center [235, 275] width 13 height 13
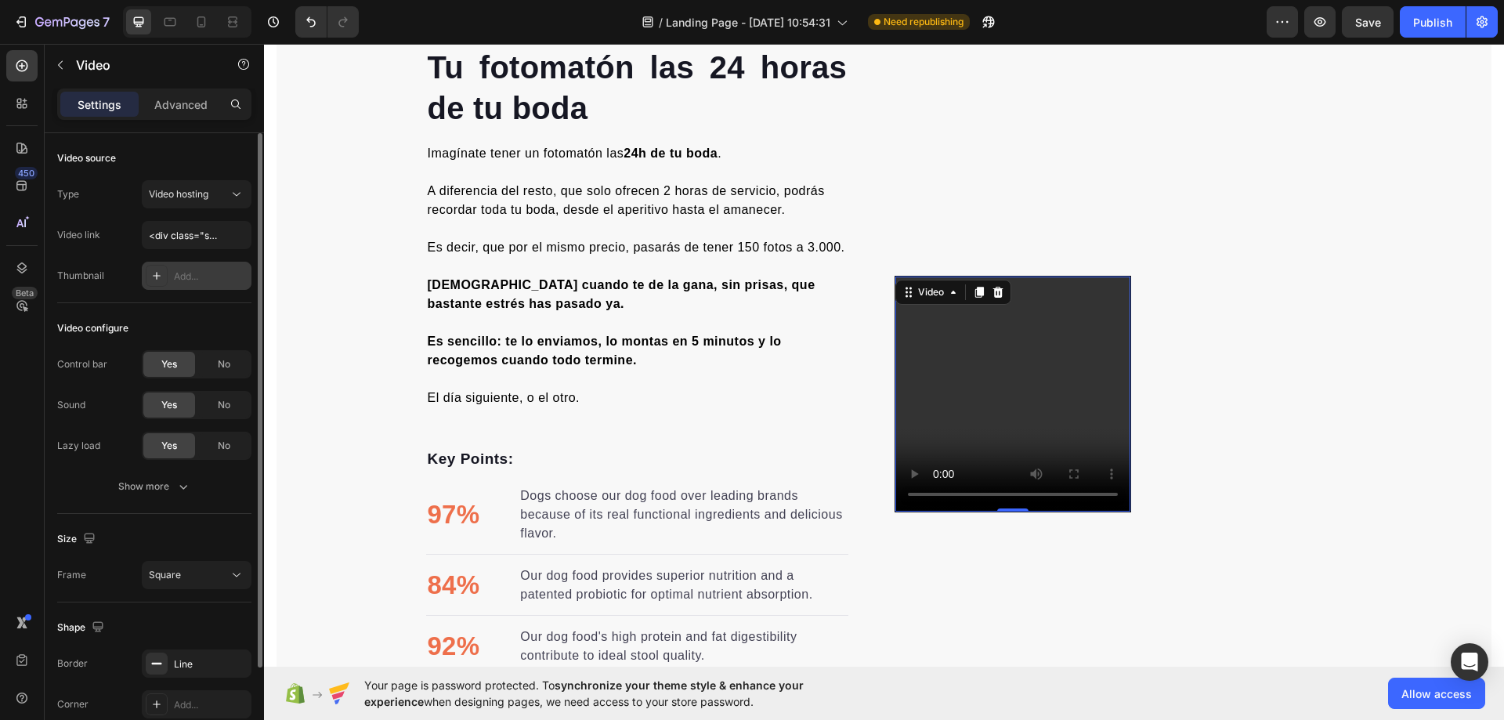
click at [197, 274] on div "Add..." at bounding box center [211, 276] width 74 height 14
type input "https://ucarecdn.com/06075225-af9e-460c-8e3c-6be63c0b773a/-/format/auto/"
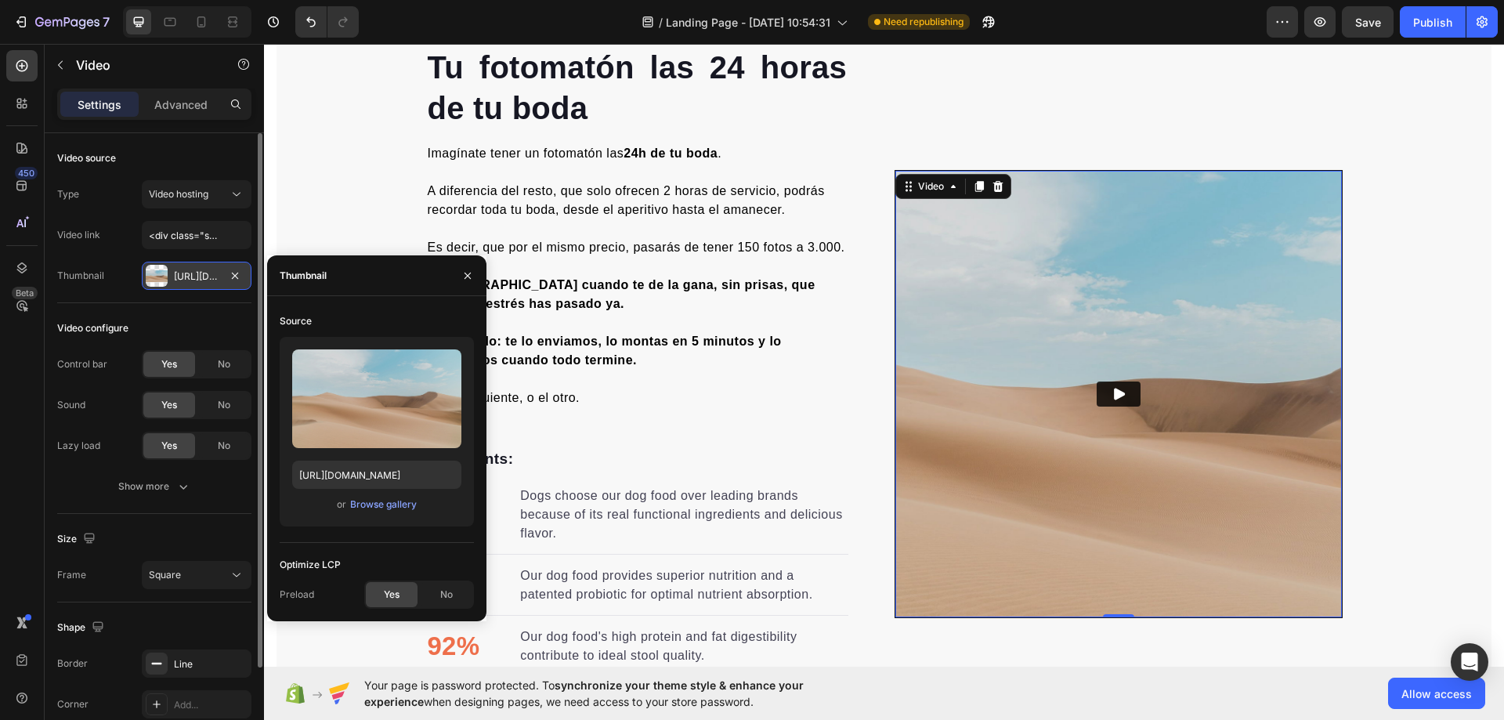
click at [143, 279] on div "Https://ucarecdn.Com/06075225-af9e-460c-8e3c-6be63c0b773a/-/format/auto/" at bounding box center [197, 276] width 110 height 28
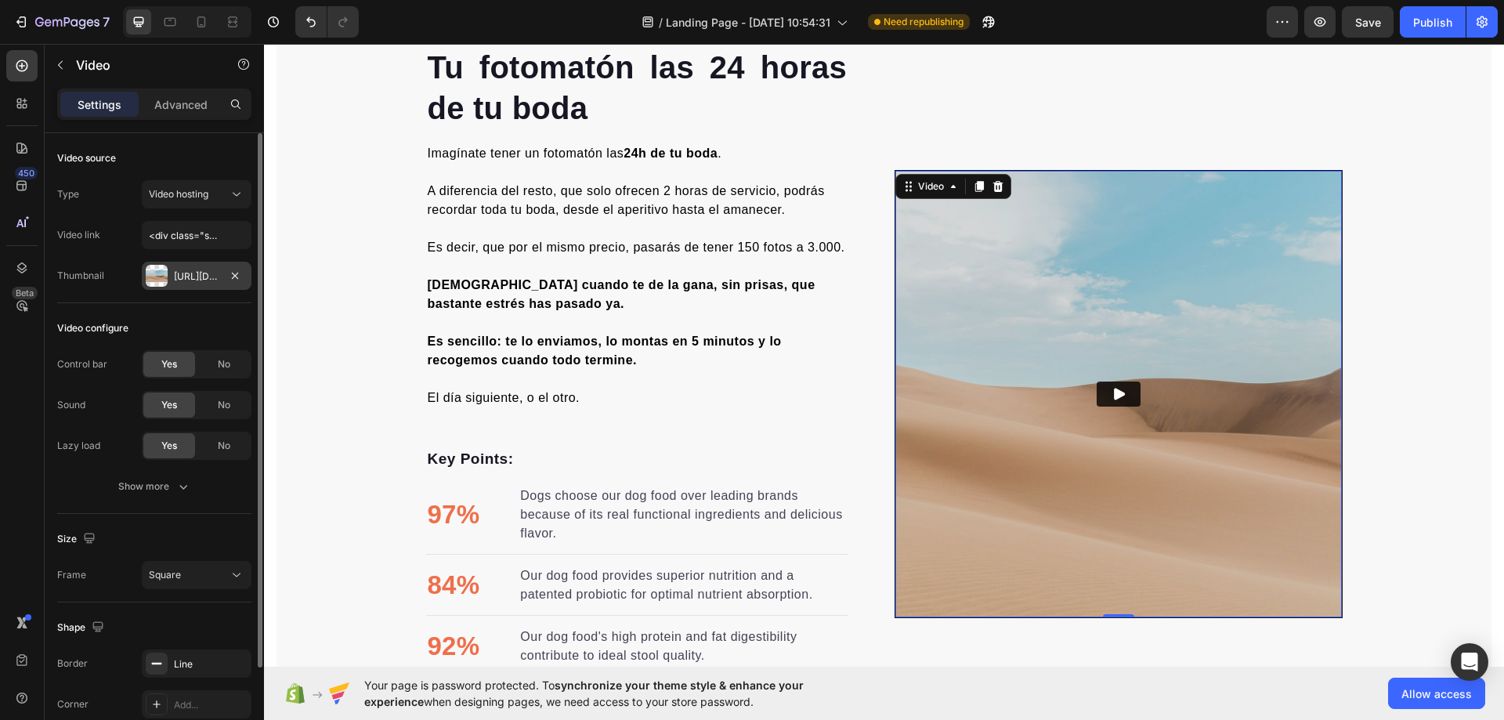
click at [160, 279] on div at bounding box center [157, 276] width 22 height 22
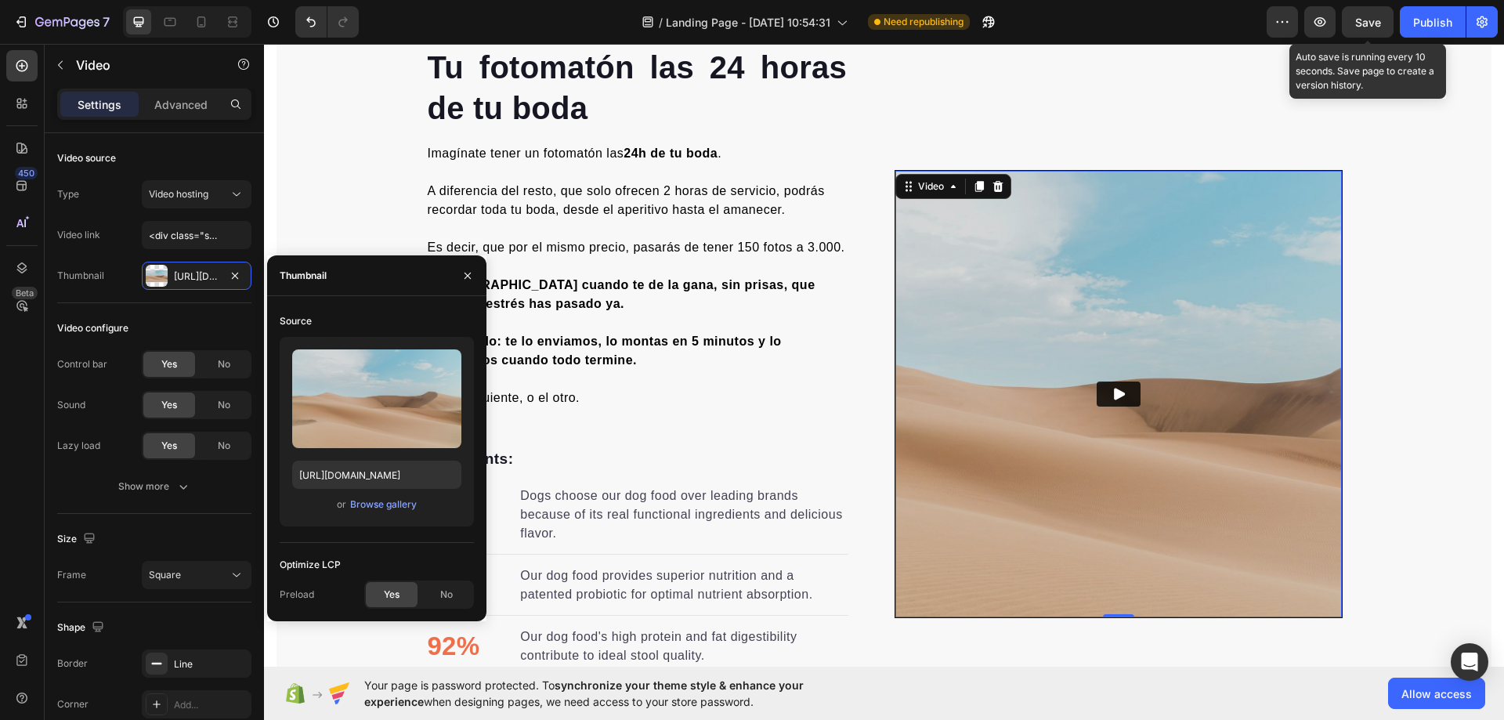
click at [1302, 29] on div "Preview Save Auto save is running every 10 seconds. Save page to create a versi…" at bounding box center [1381, 21] width 231 height 31
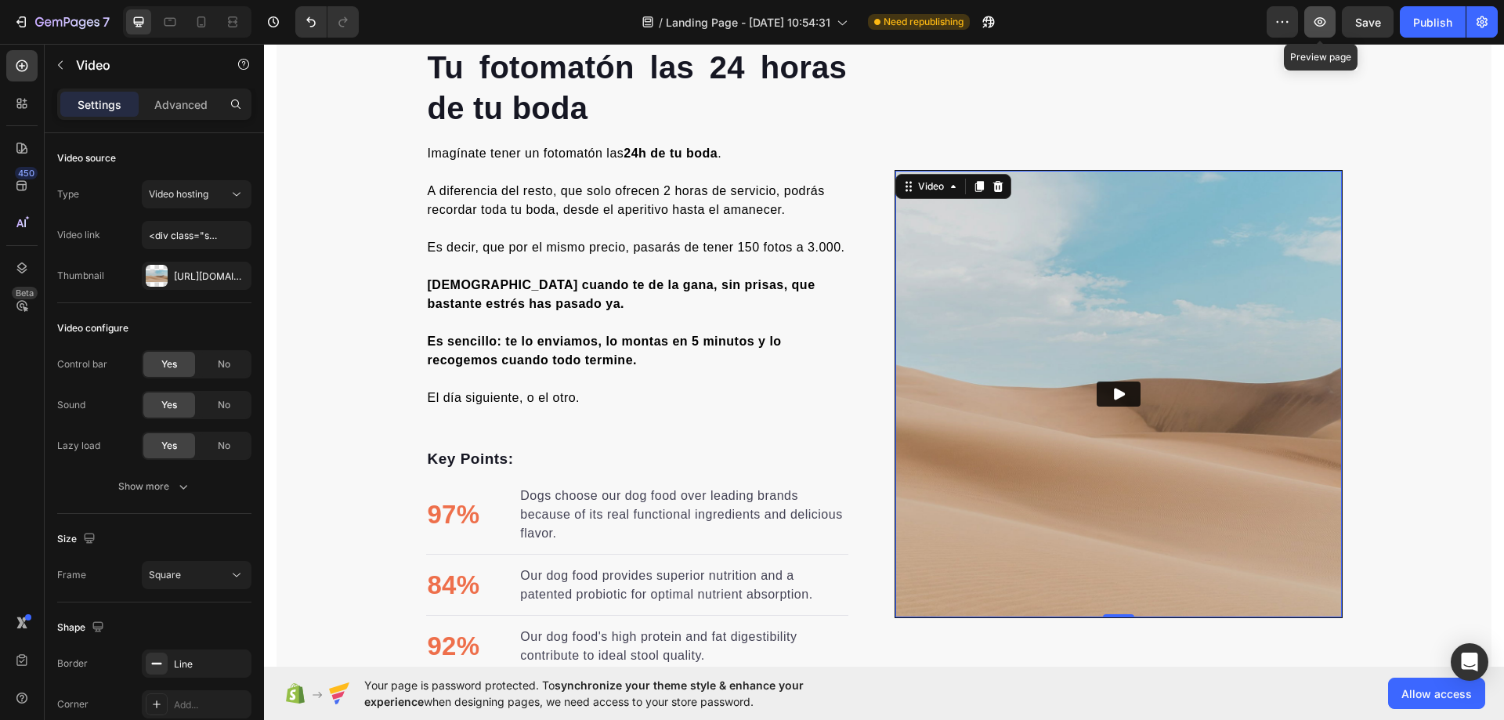
click at [1312, 27] on icon "button" at bounding box center [1320, 22] width 16 height 16
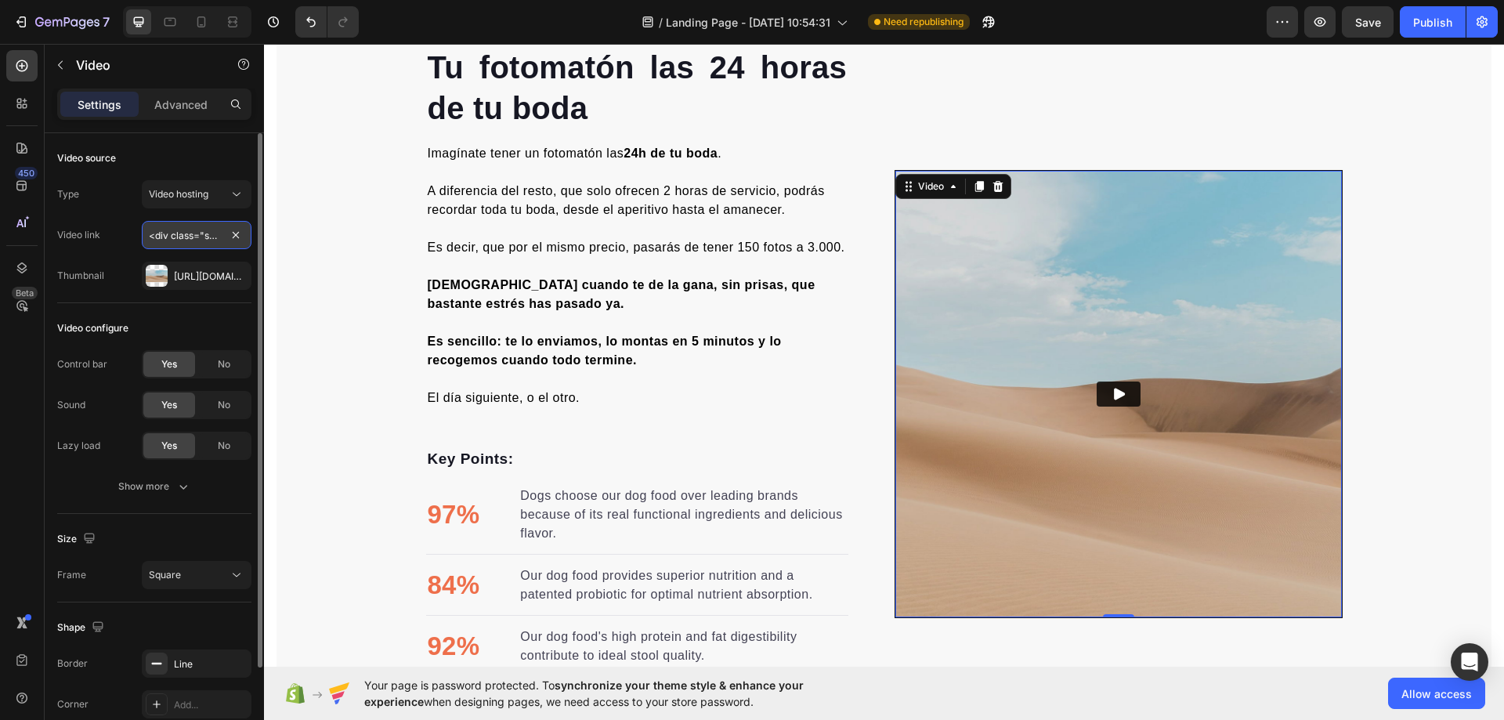
click at [175, 236] on input "<div class="sp-embed-player" data-id="cTjtQJn27wi"><script src="https://go.scre…" at bounding box center [197, 235] width 110 height 28
click at [128, 240] on div "Video link" at bounding box center [154, 235] width 194 height 28
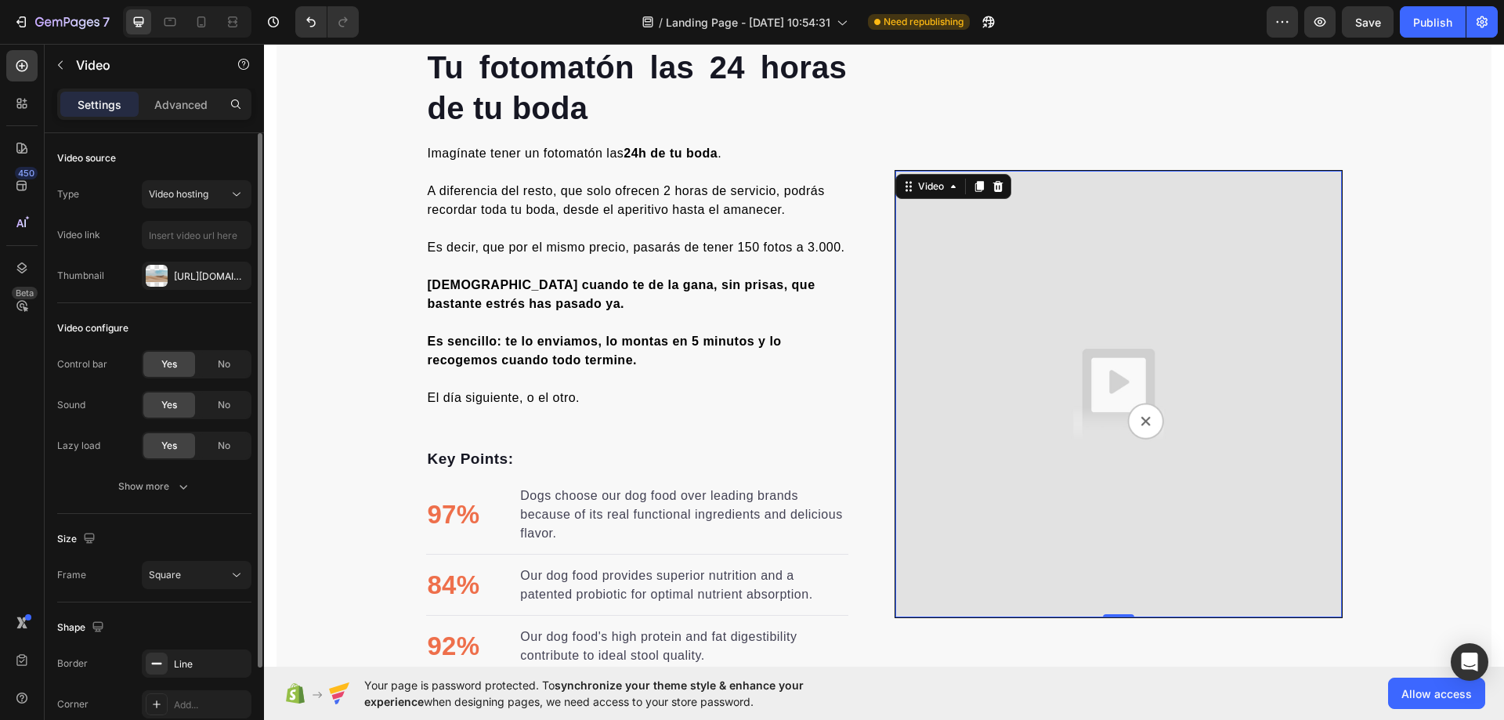
click at [206, 251] on div "Type Video hosting Video link Thumbnail Https://ucarecdn.Com/06075225-af9e-460c…" at bounding box center [154, 235] width 194 height 110
click at [212, 239] on input "text" at bounding box center [197, 235] width 110 height 28
click at [238, 208] on button "Video hosting" at bounding box center [197, 194] width 110 height 28
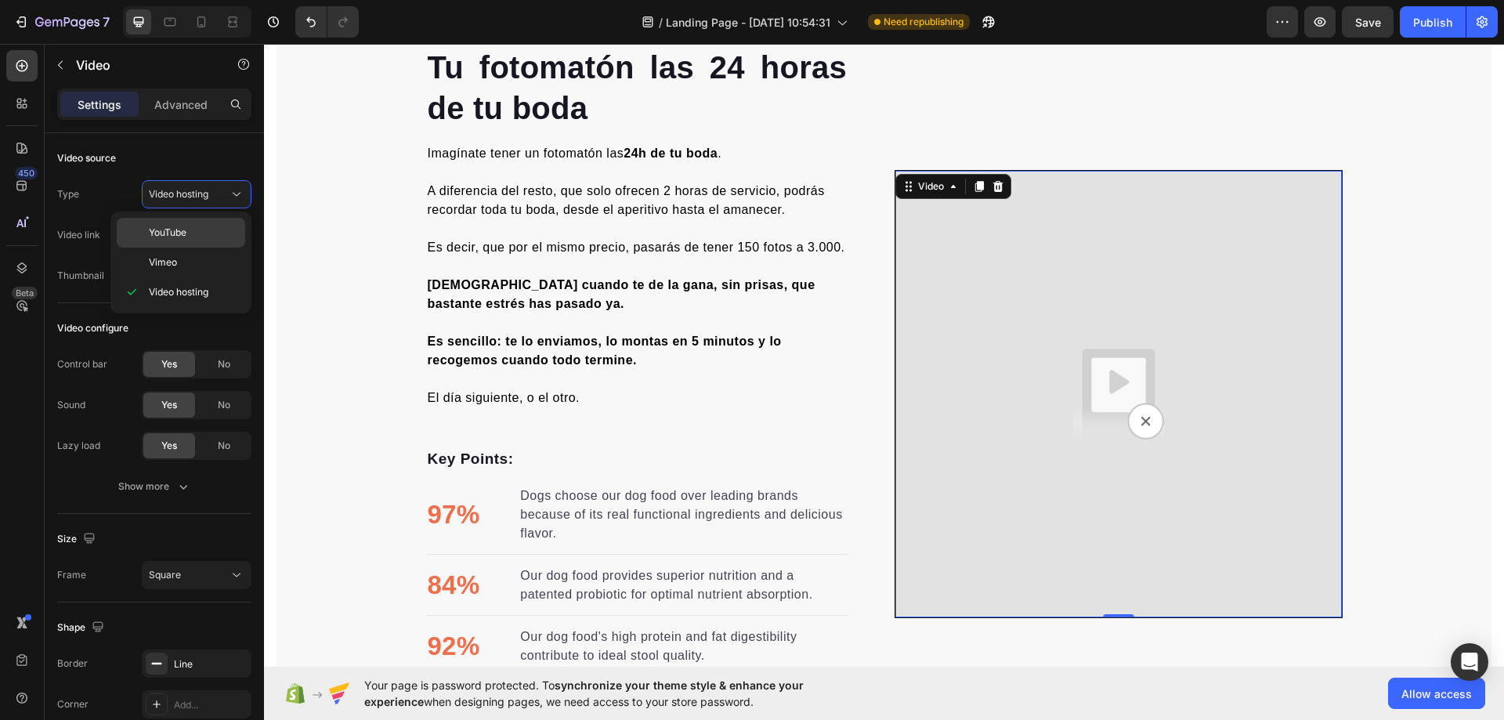
click at [233, 247] on div "YouTube" at bounding box center [181, 262] width 128 height 30
type input "https://www.youtube.com/watch?v=drIt4RH_kyQ"
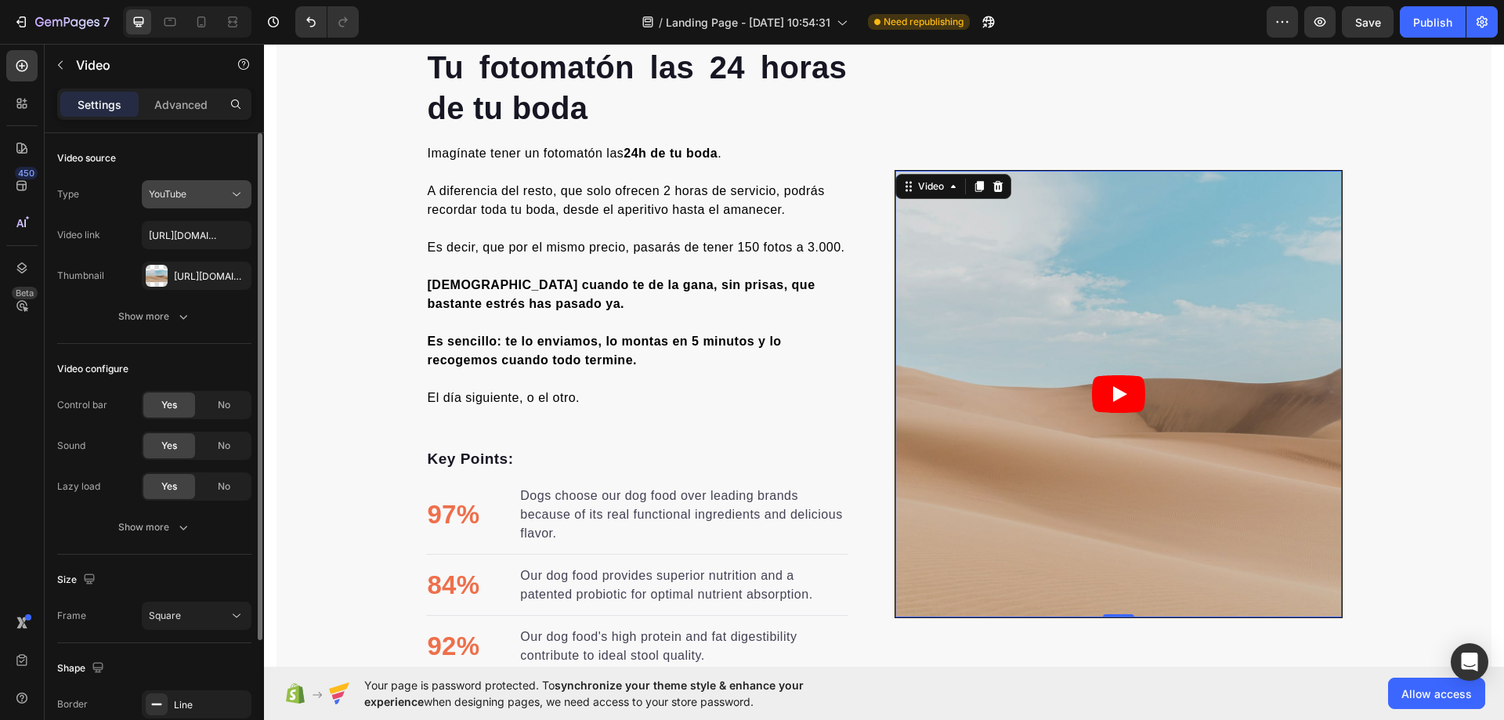
click at [218, 193] on div "YouTube" at bounding box center [189, 194] width 80 height 14
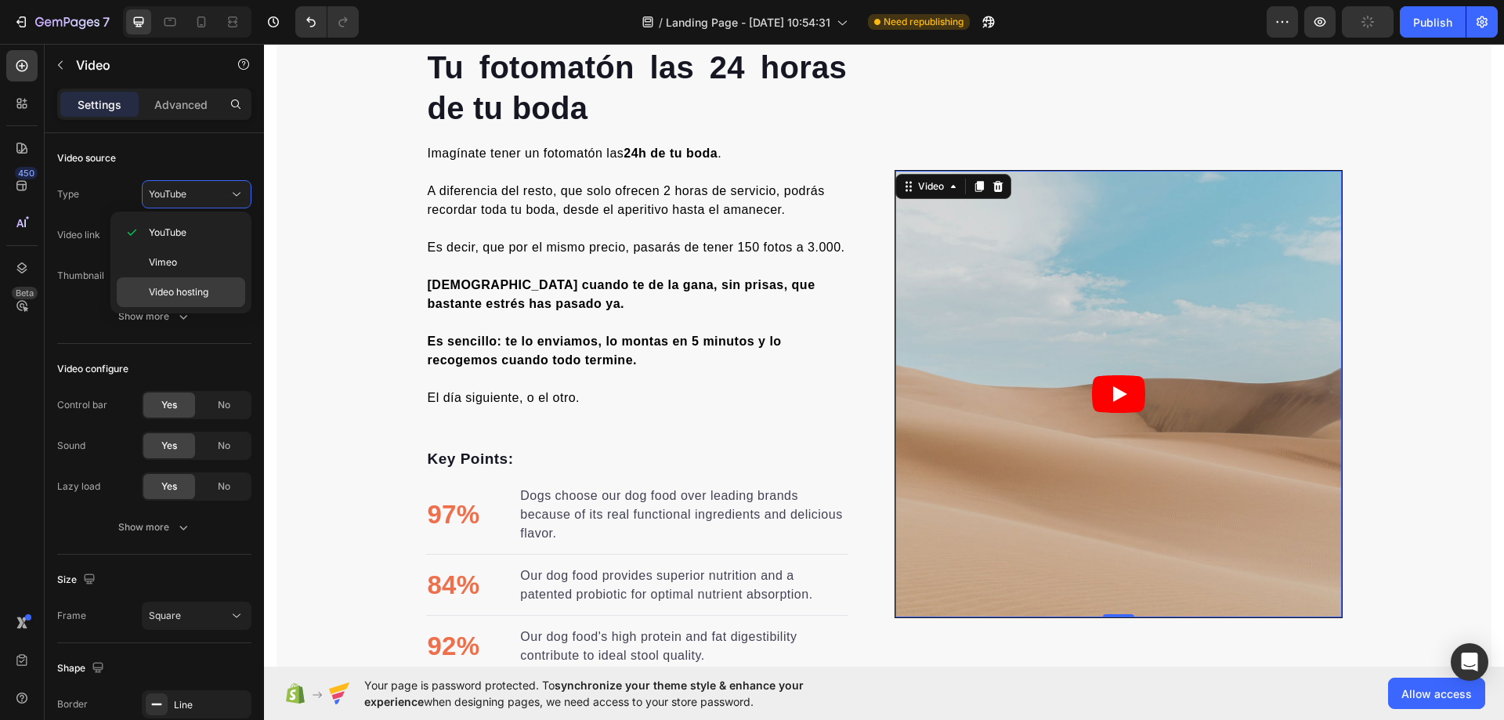
click at [204, 296] on span "Video hosting" at bounding box center [179, 292] width 60 height 14
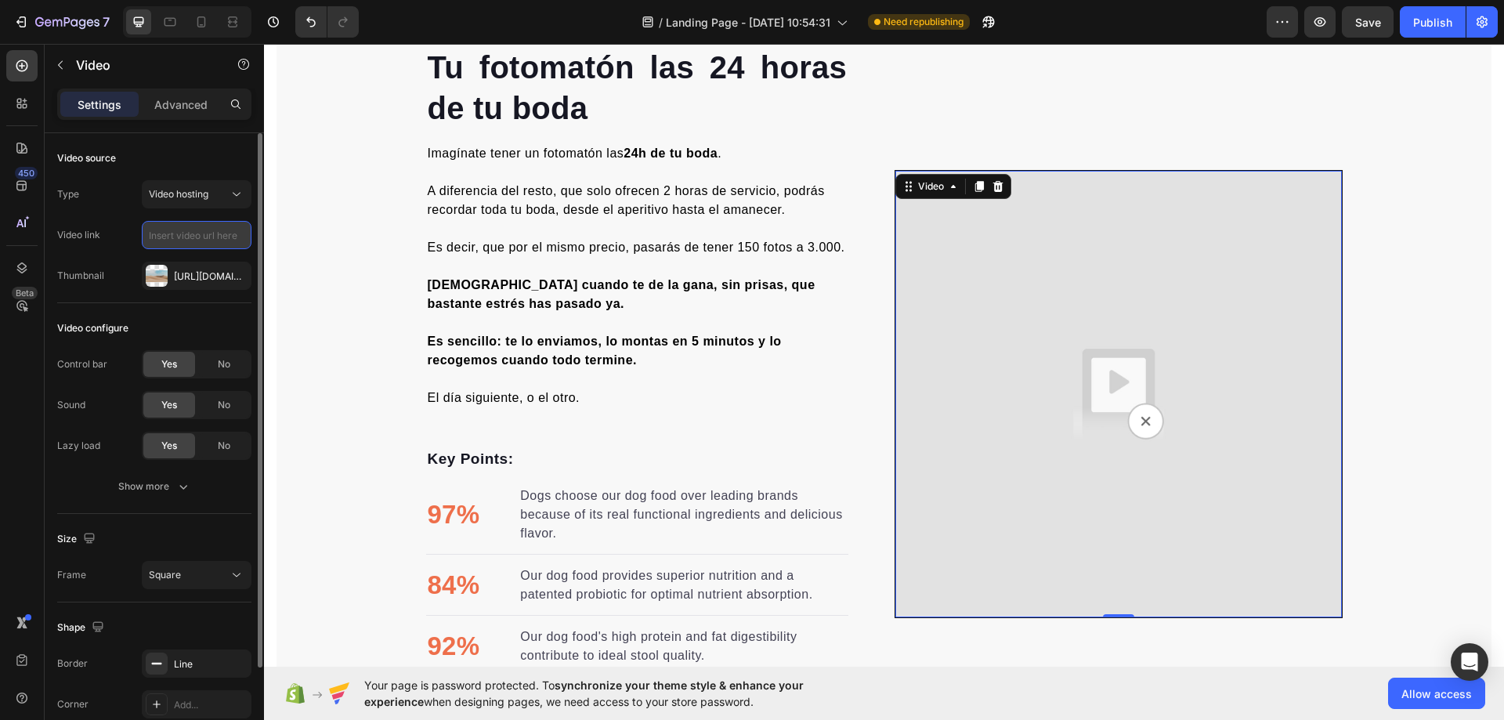
click at [204, 237] on input "text" at bounding box center [197, 235] width 110 height 28
paste input "https://www.capcut.com/sv2/ZSHGTDCWLnhQ7-Ac9cH/"
type input "https://www.capcut.com/sv2/ZSHGTDCWLnhQ7-Ac9cH/"
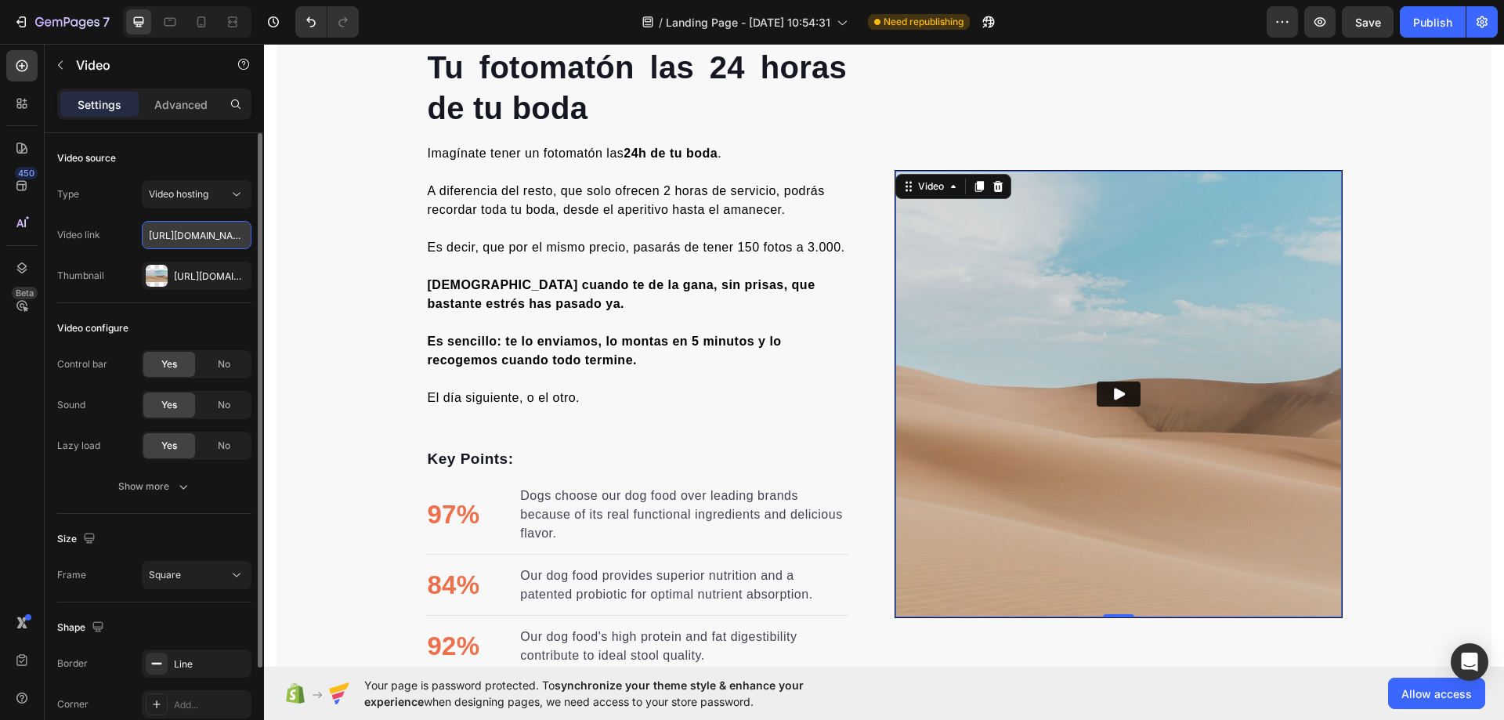
scroll to position [0, 182]
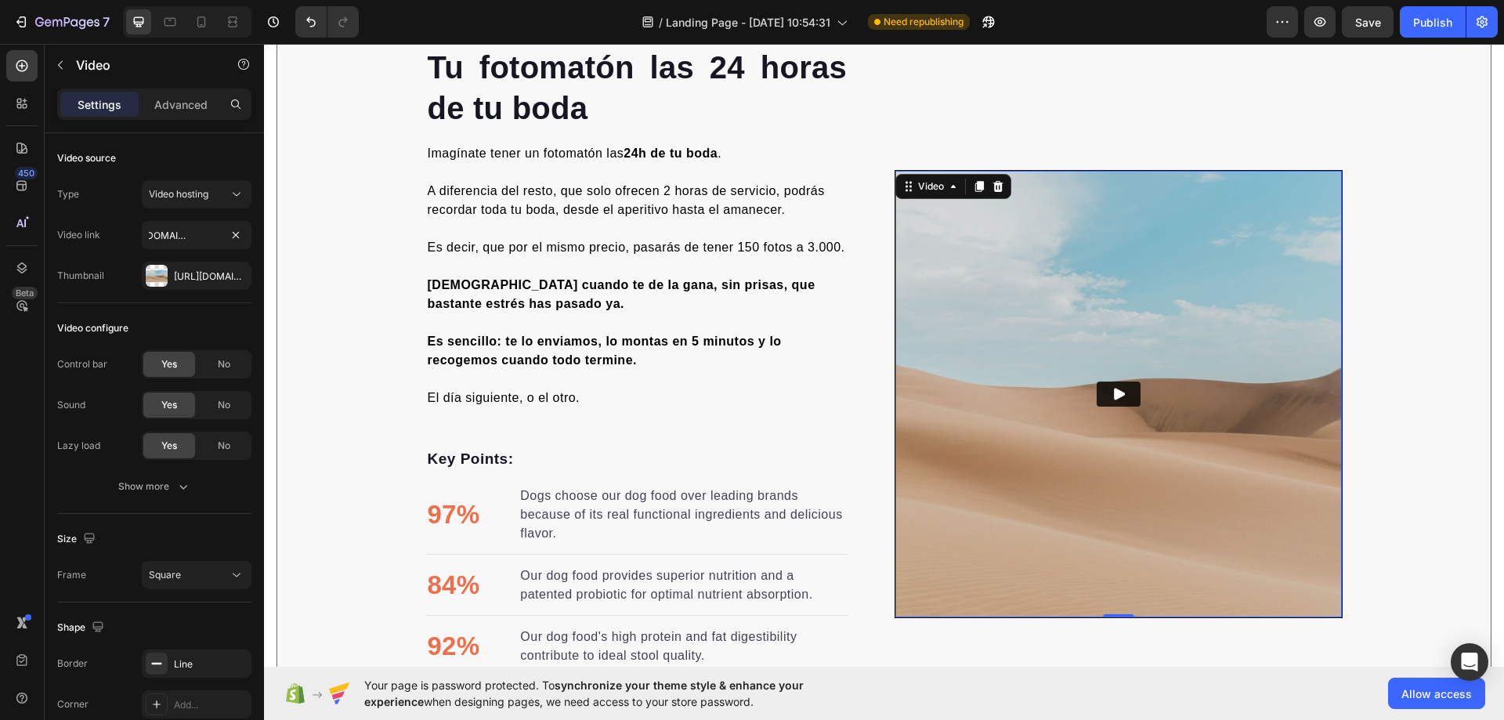
drag, startPoint x: 320, startPoint y: 252, endPoint x: 915, endPoint y: 323, distance: 599.5
click at [321, 252] on div "Lo que dicen de nosotros Heading Video Video Video Video Video Carousel Row Tu …" at bounding box center [883, 175] width 1215 height 1134
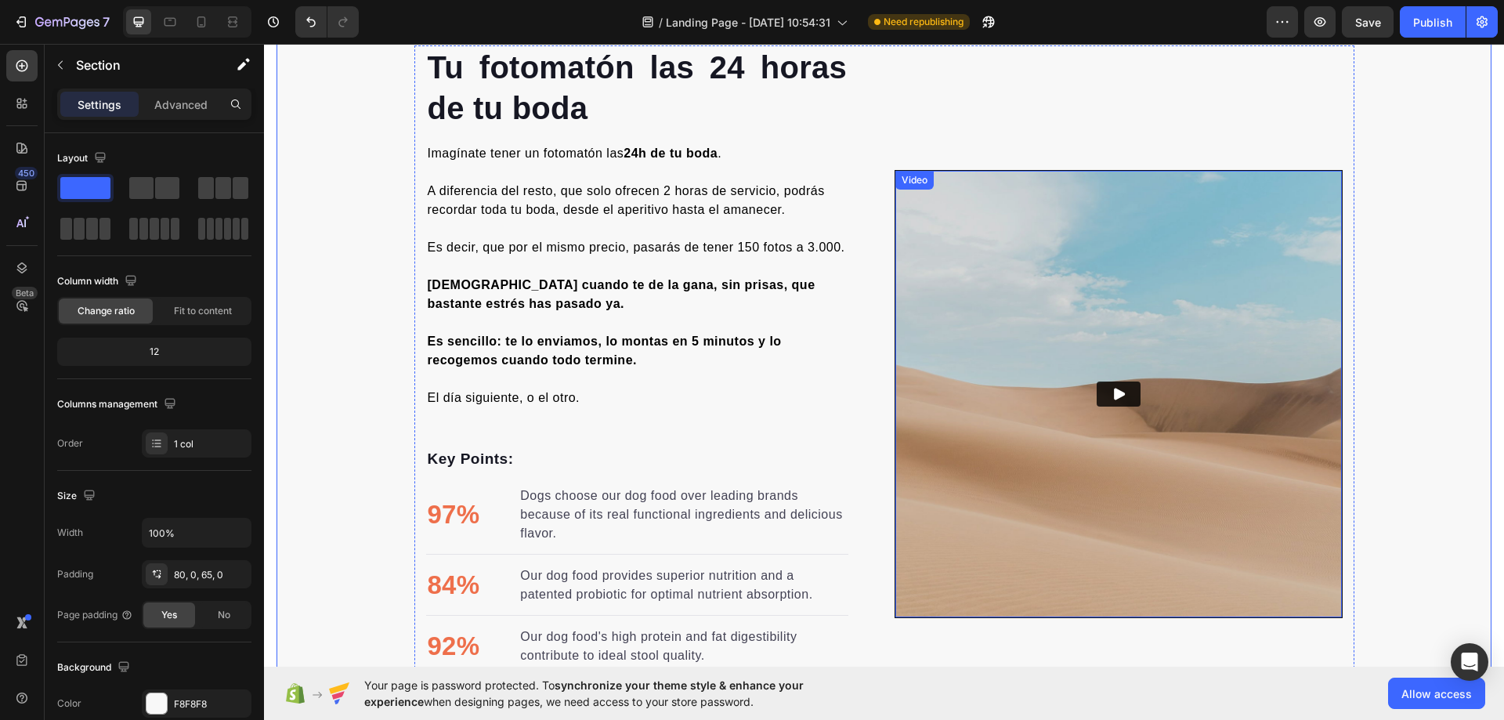
click at [1116, 388] on icon "Play" at bounding box center [1119, 394] width 16 height 16
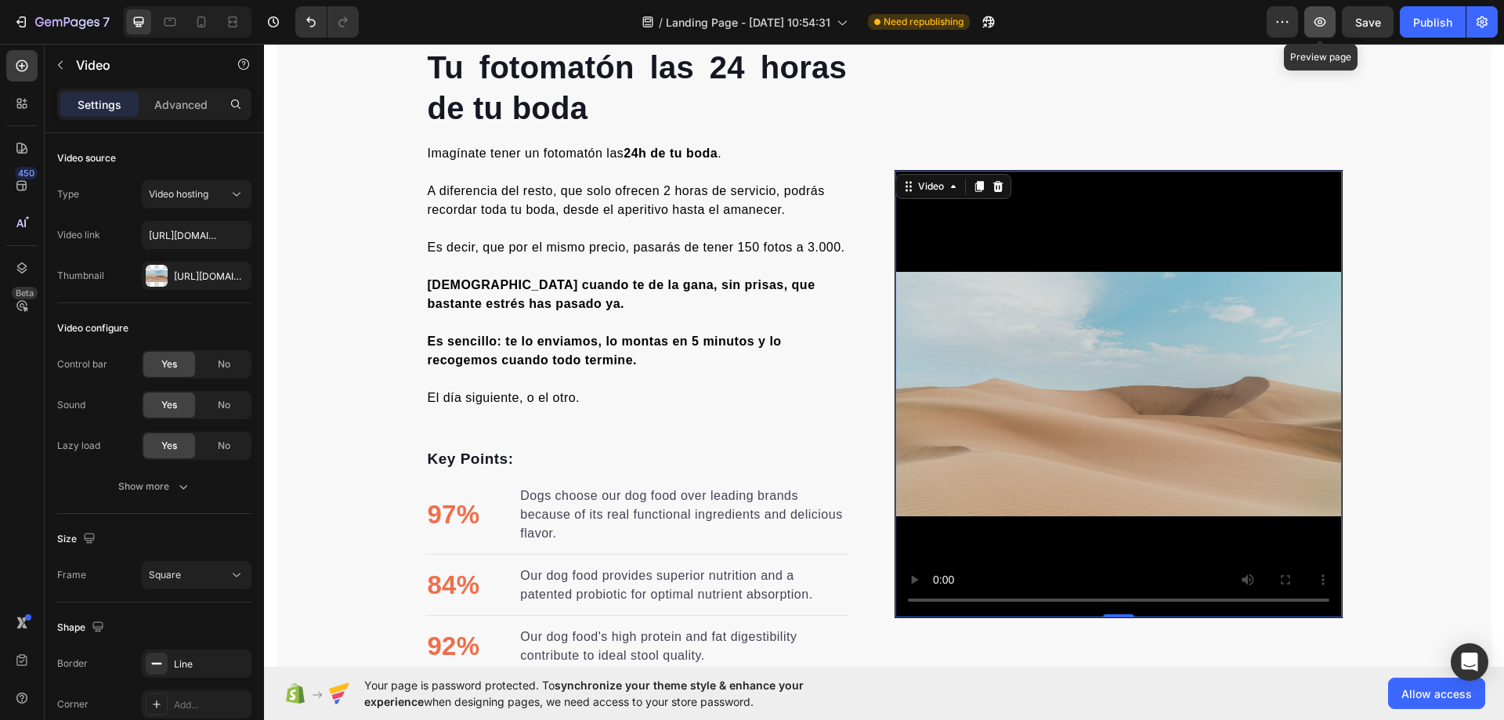
click at [1320, 35] on button "button" at bounding box center [1319, 21] width 31 height 31
